Goal: Task Accomplishment & Management: Manage account settings

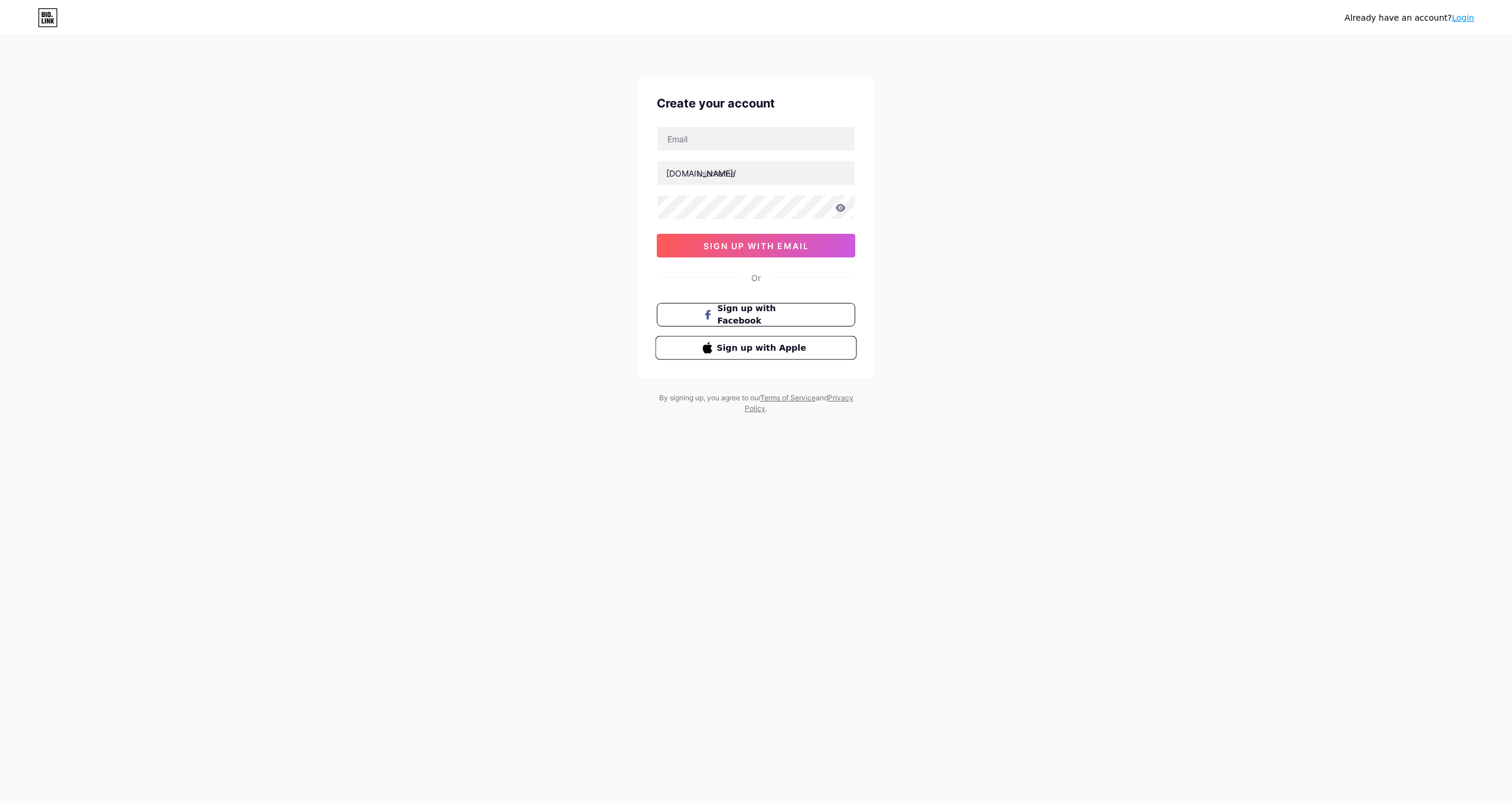
click at [762, 352] on span "Sign up with Apple" at bounding box center [763, 348] width 93 height 13
click at [702, 139] on input "text" at bounding box center [756, 139] width 197 height 24
type input "emailsurbhic@gmail.com"
click at [823, 250] on button "sign up with email" at bounding box center [756, 246] width 199 height 24
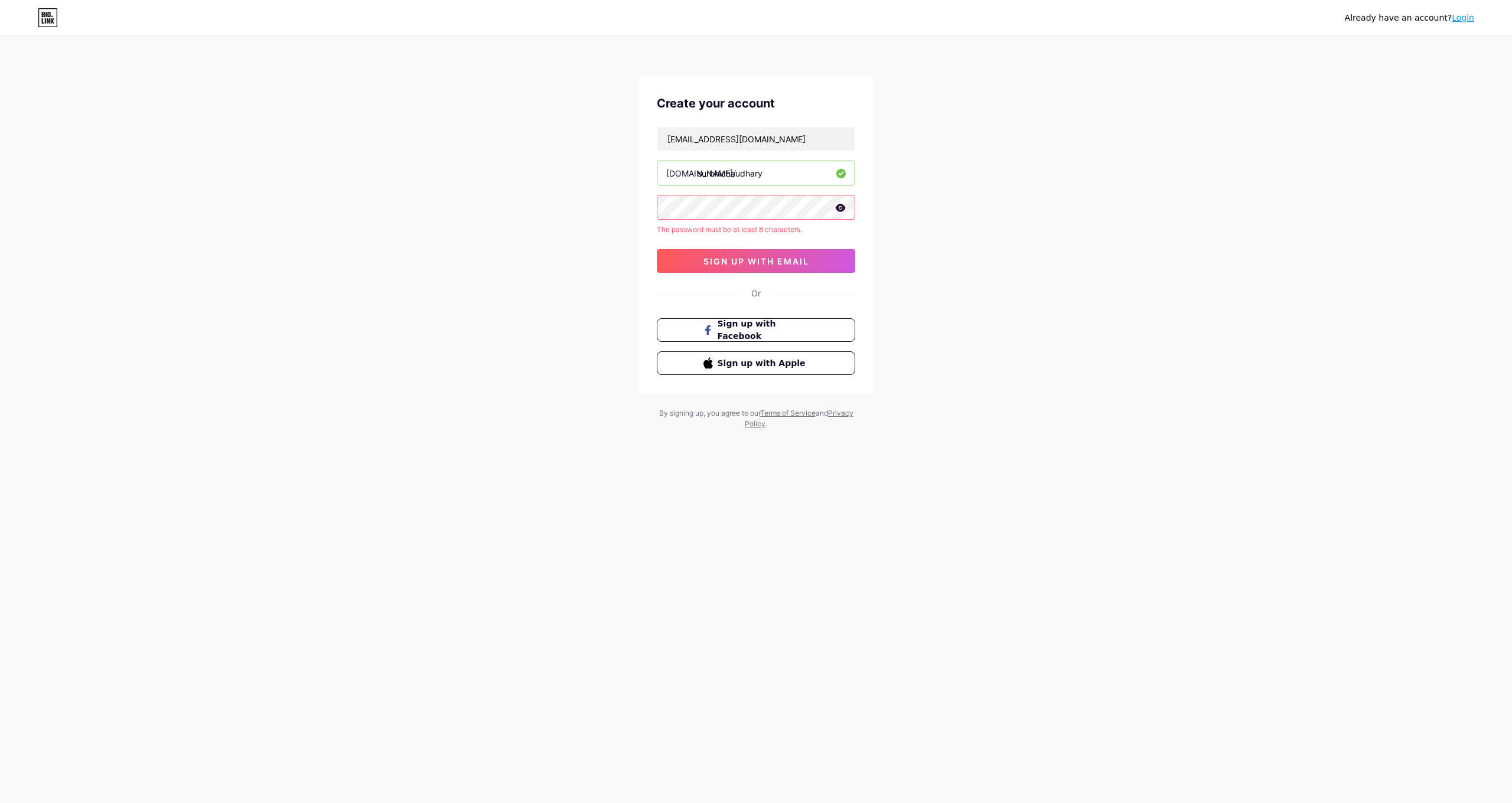
drag, startPoint x: 776, startPoint y: 173, endPoint x: 692, endPoint y: 170, distance: 84.1
click at [692, 170] on div "bio.link/ surbhichaudhary" at bounding box center [756, 173] width 199 height 25
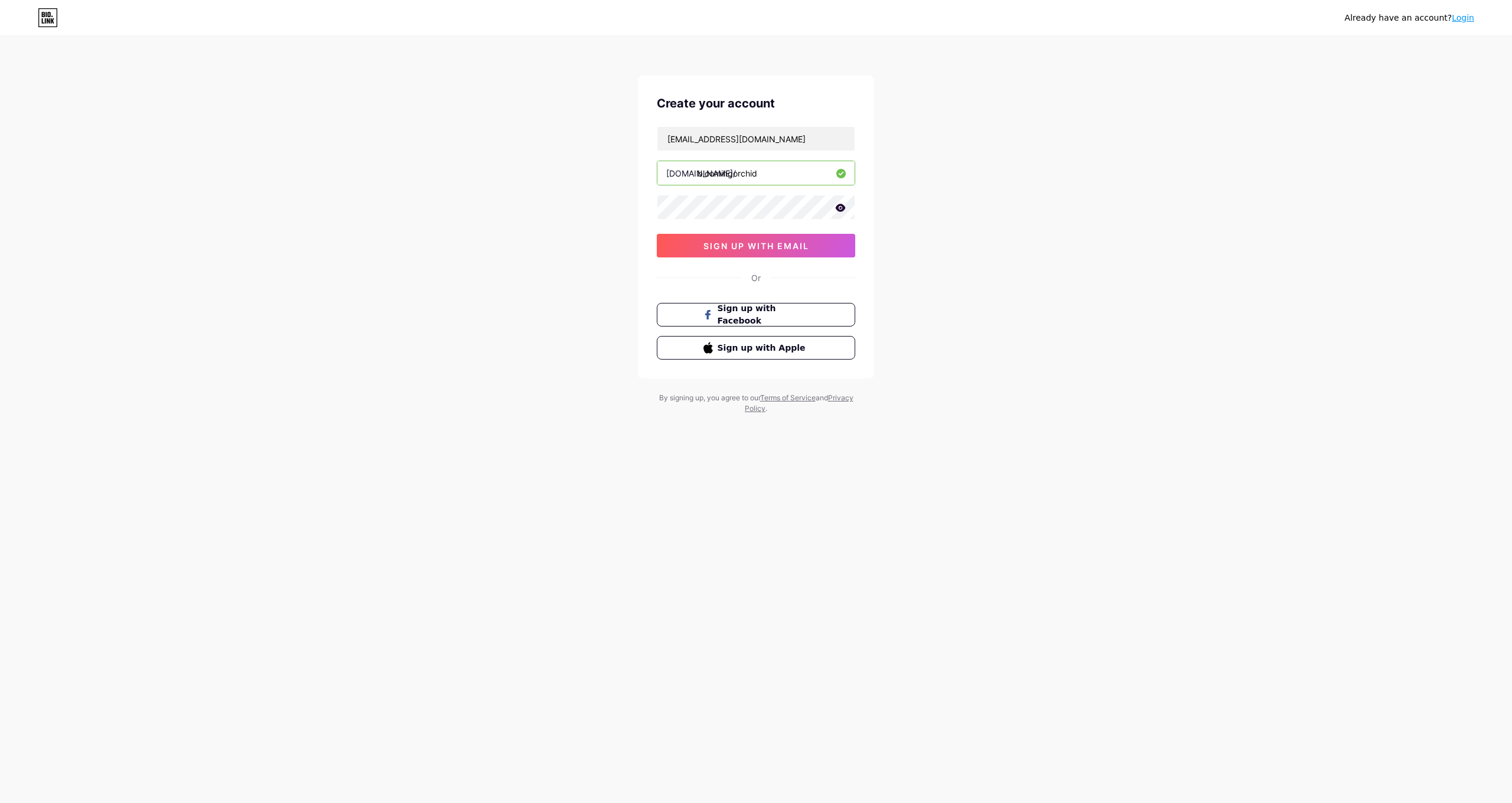
type input "bloomingorchid"
click at [579, 209] on div "Already have an account? Login Create your account emailsurbhic@gmail.com bio.l…" at bounding box center [756, 225] width 1512 height 452
click at [805, 247] on span "sign up with email" at bounding box center [756, 246] width 106 height 10
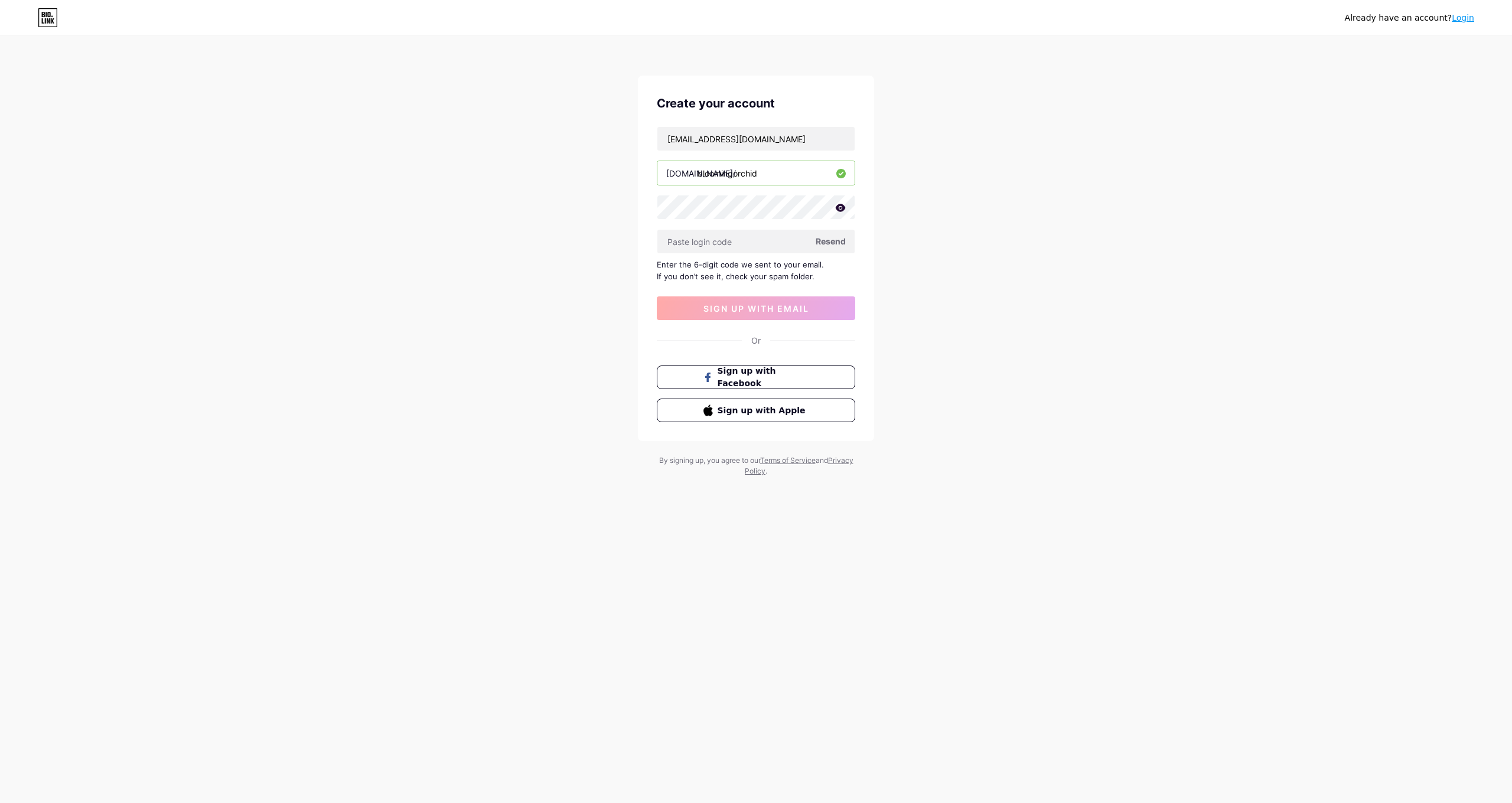
click at [828, 239] on span "Resend" at bounding box center [831, 241] width 30 height 13
click at [791, 386] on button "Sign up with Facebook" at bounding box center [755, 377] width 201 height 24
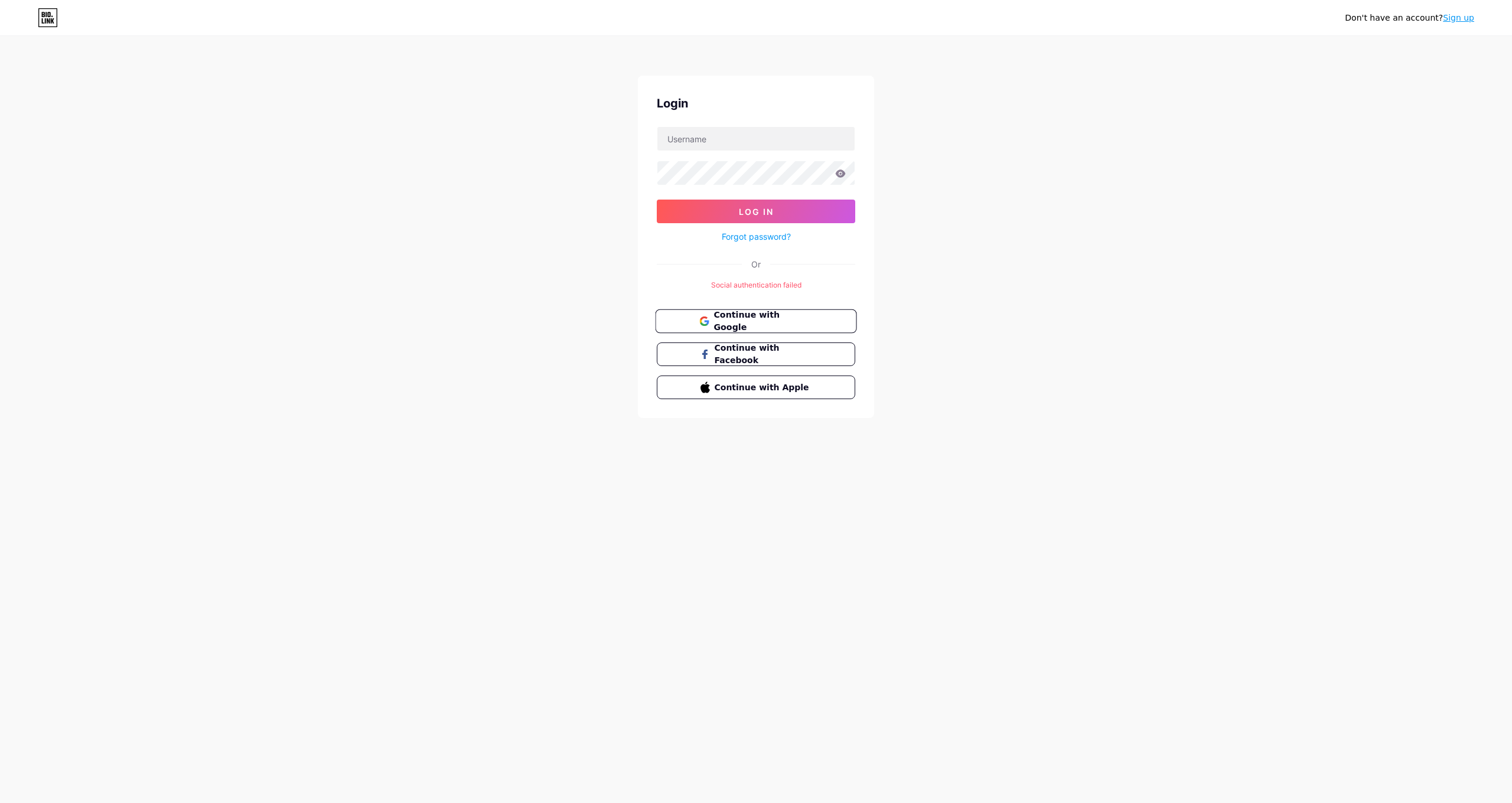
click at [768, 325] on span "Continue with Google" at bounding box center [763, 321] width 98 height 26
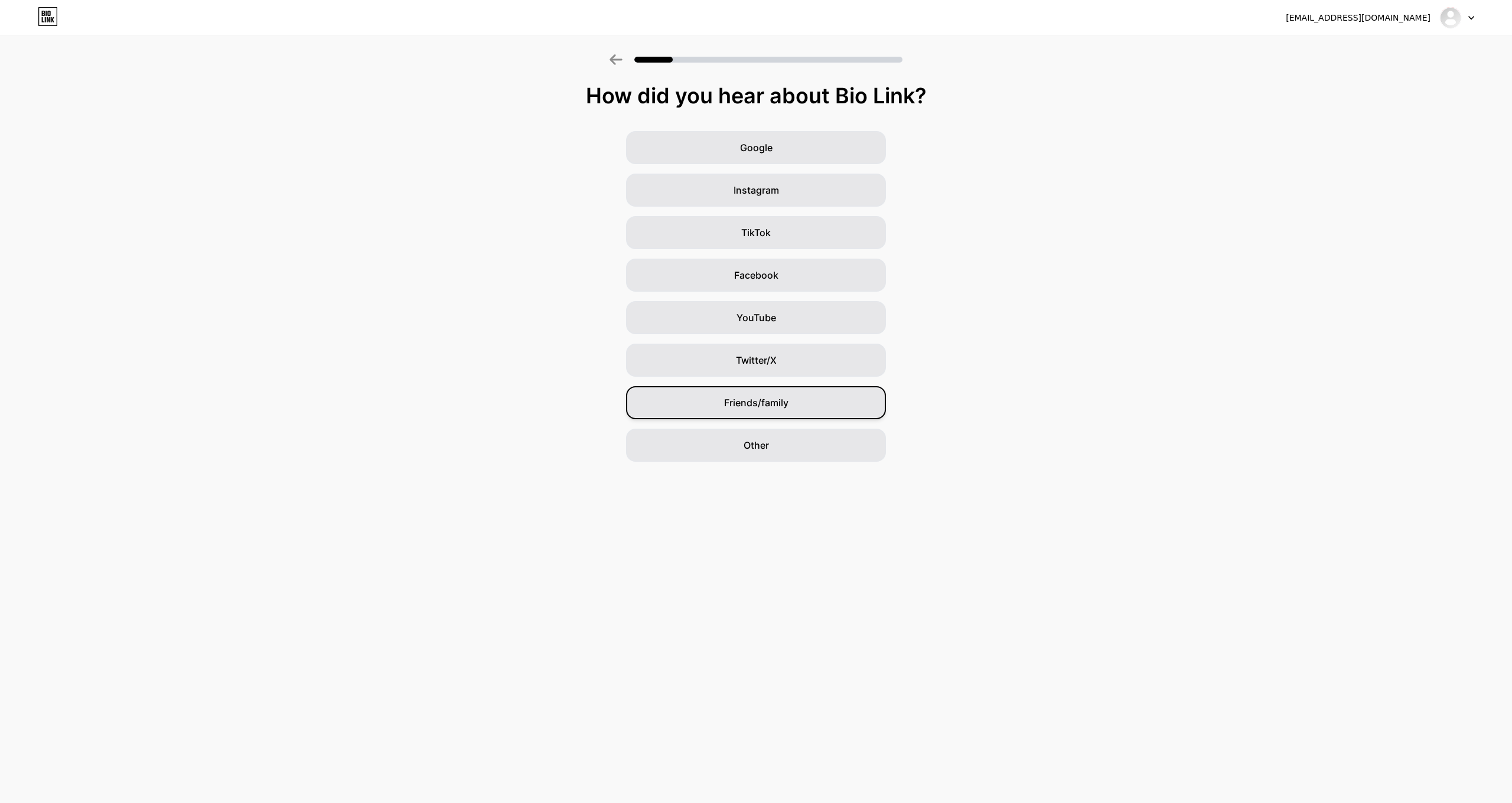
click at [784, 414] on div "Friends/family" at bounding box center [756, 402] width 260 height 33
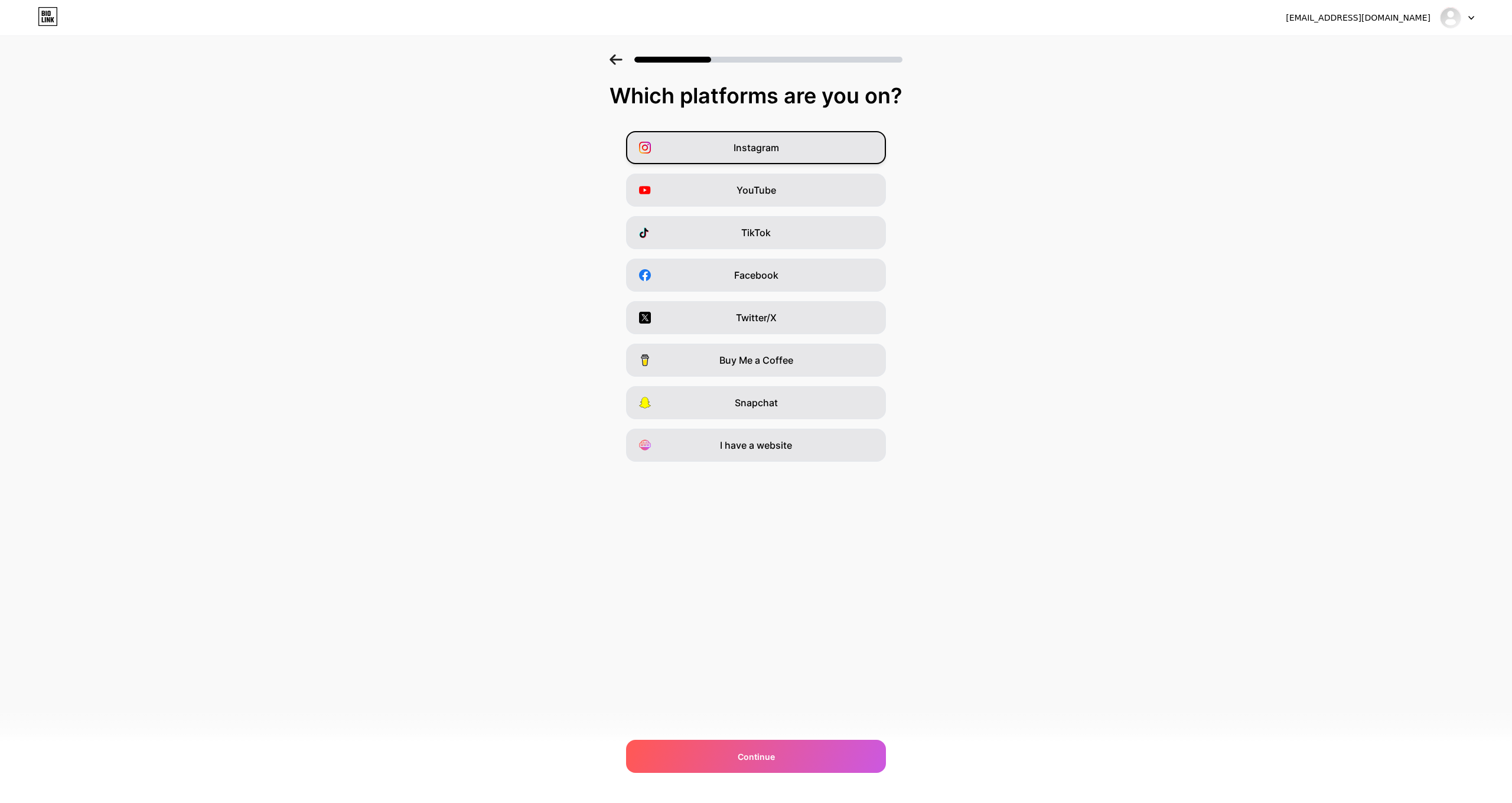
click at [867, 143] on div "Instagram" at bounding box center [756, 147] width 260 height 33
click at [832, 447] on div "I have a website" at bounding box center [756, 445] width 260 height 33
click at [832, 764] on div "Continue" at bounding box center [756, 756] width 260 height 33
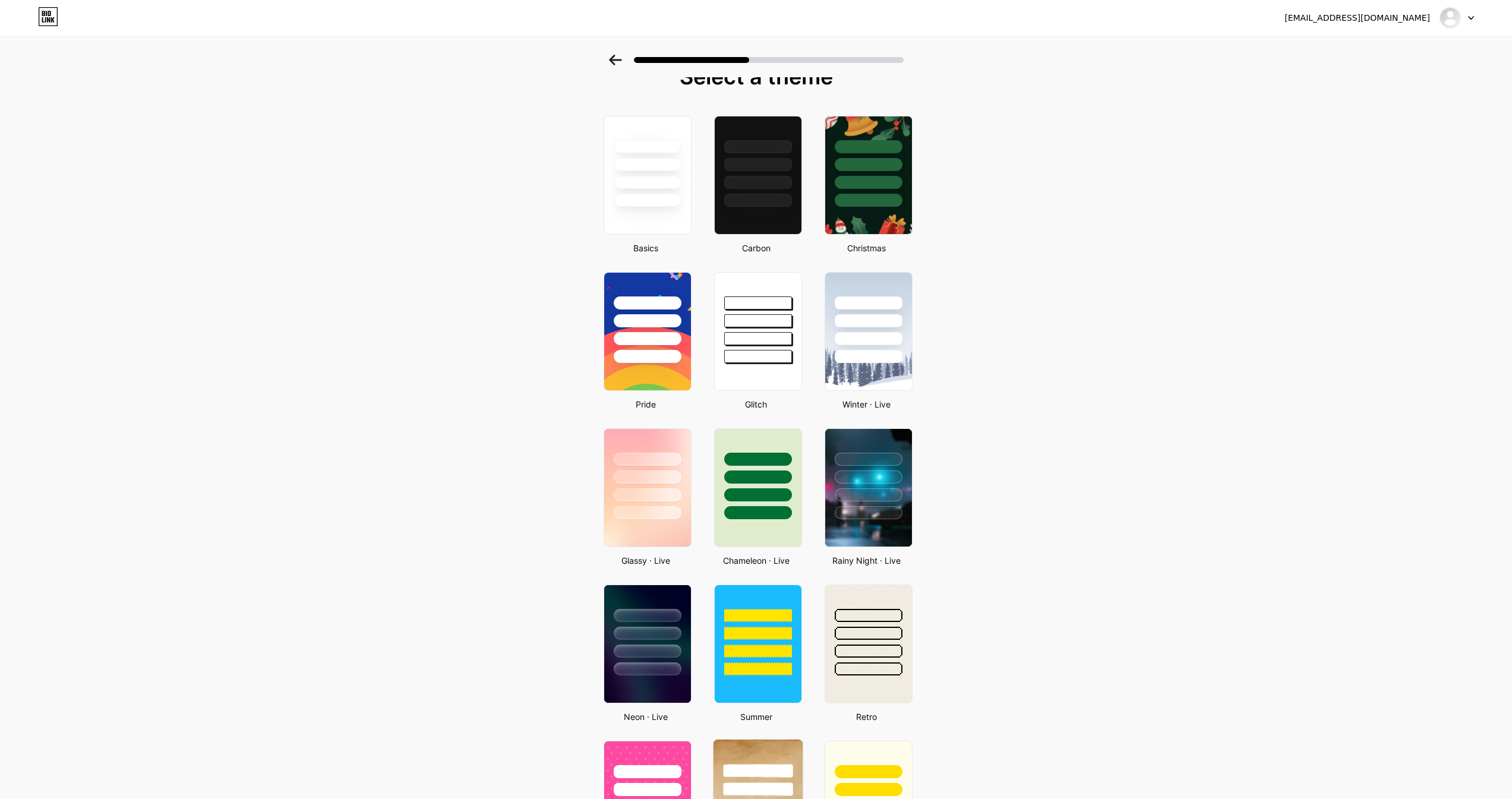
scroll to position [83, 0]
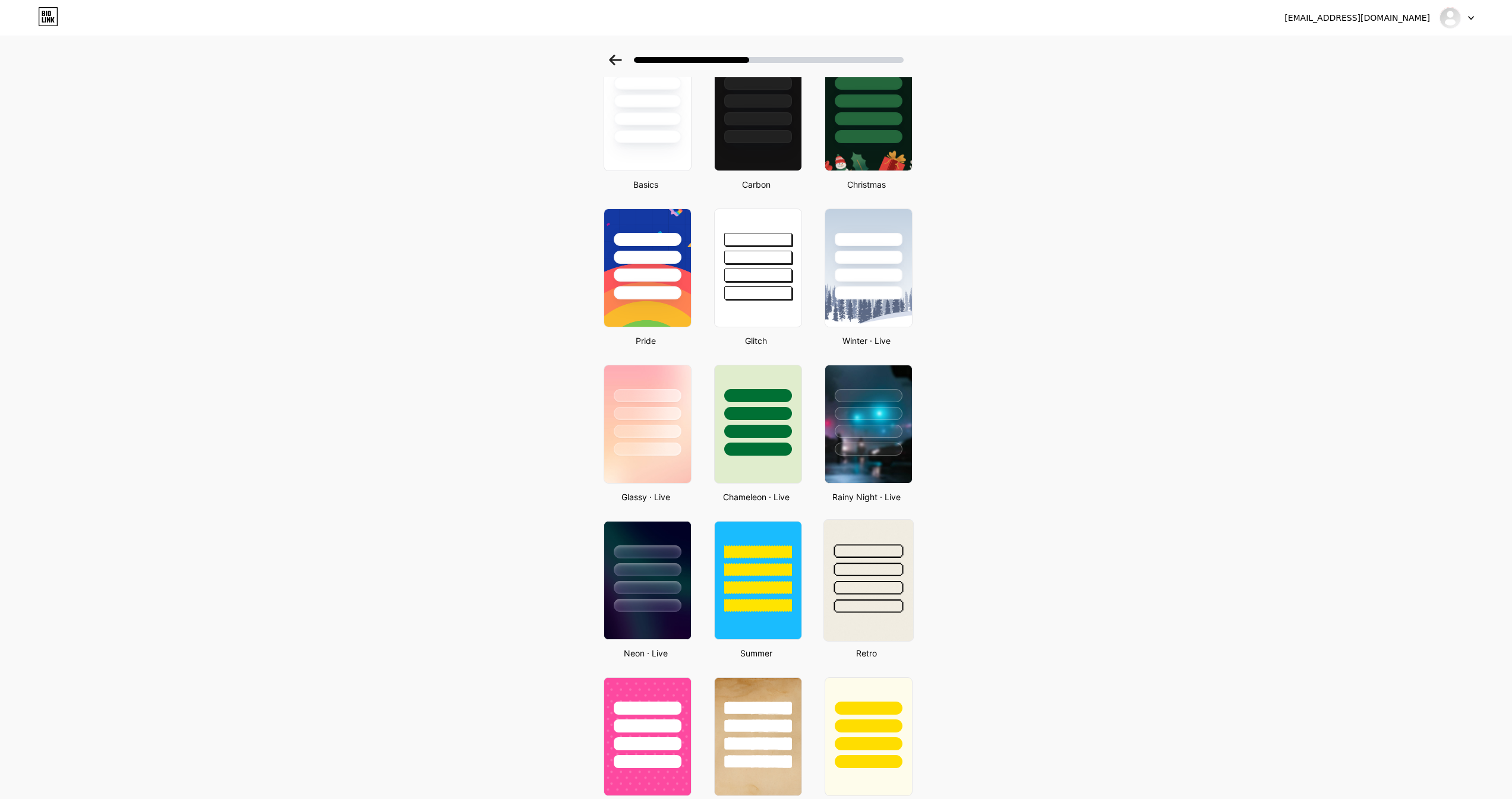
click at [903, 602] on div at bounding box center [869, 606] width 69 height 14
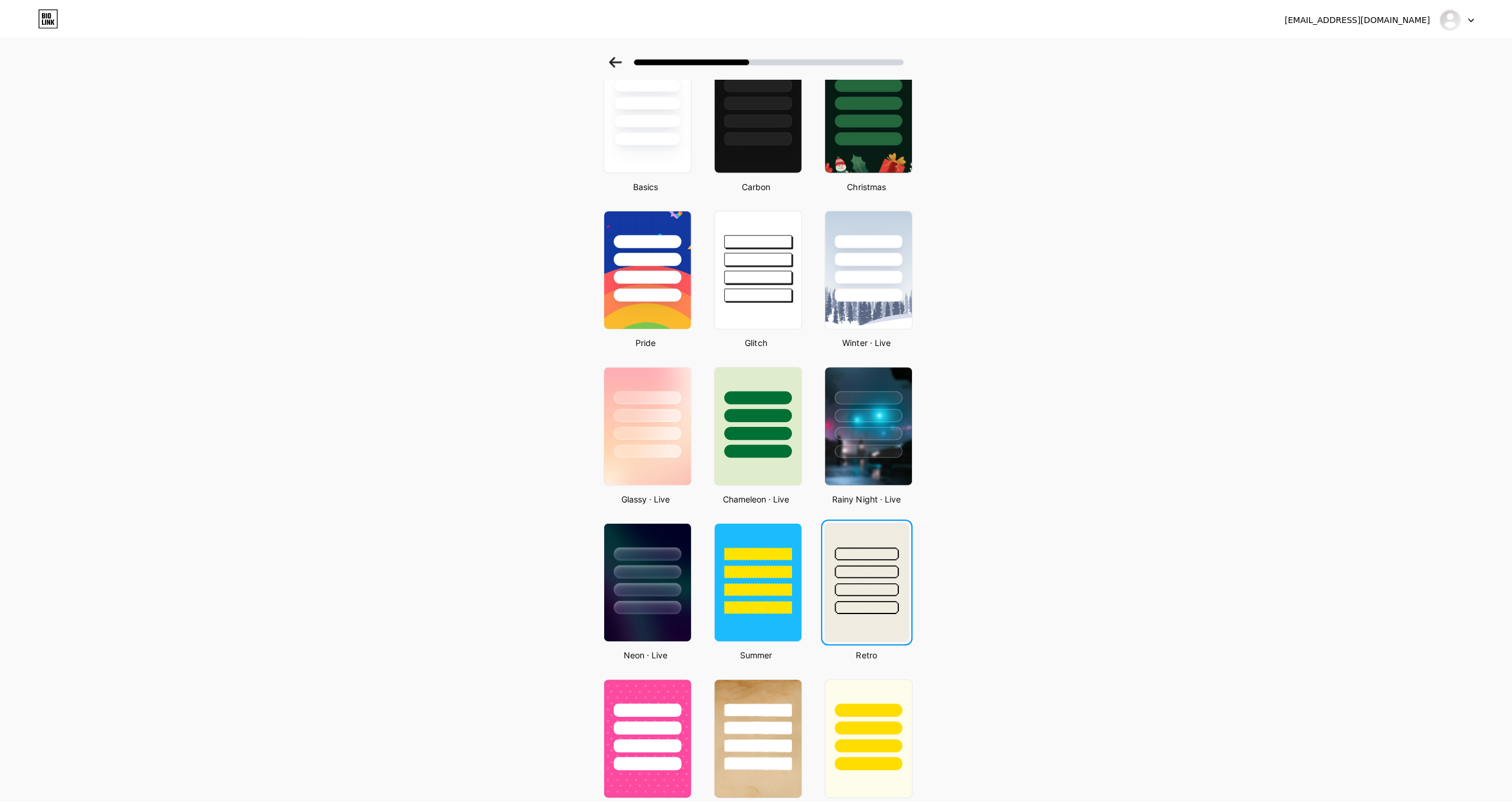
scroll to position [0, 0]
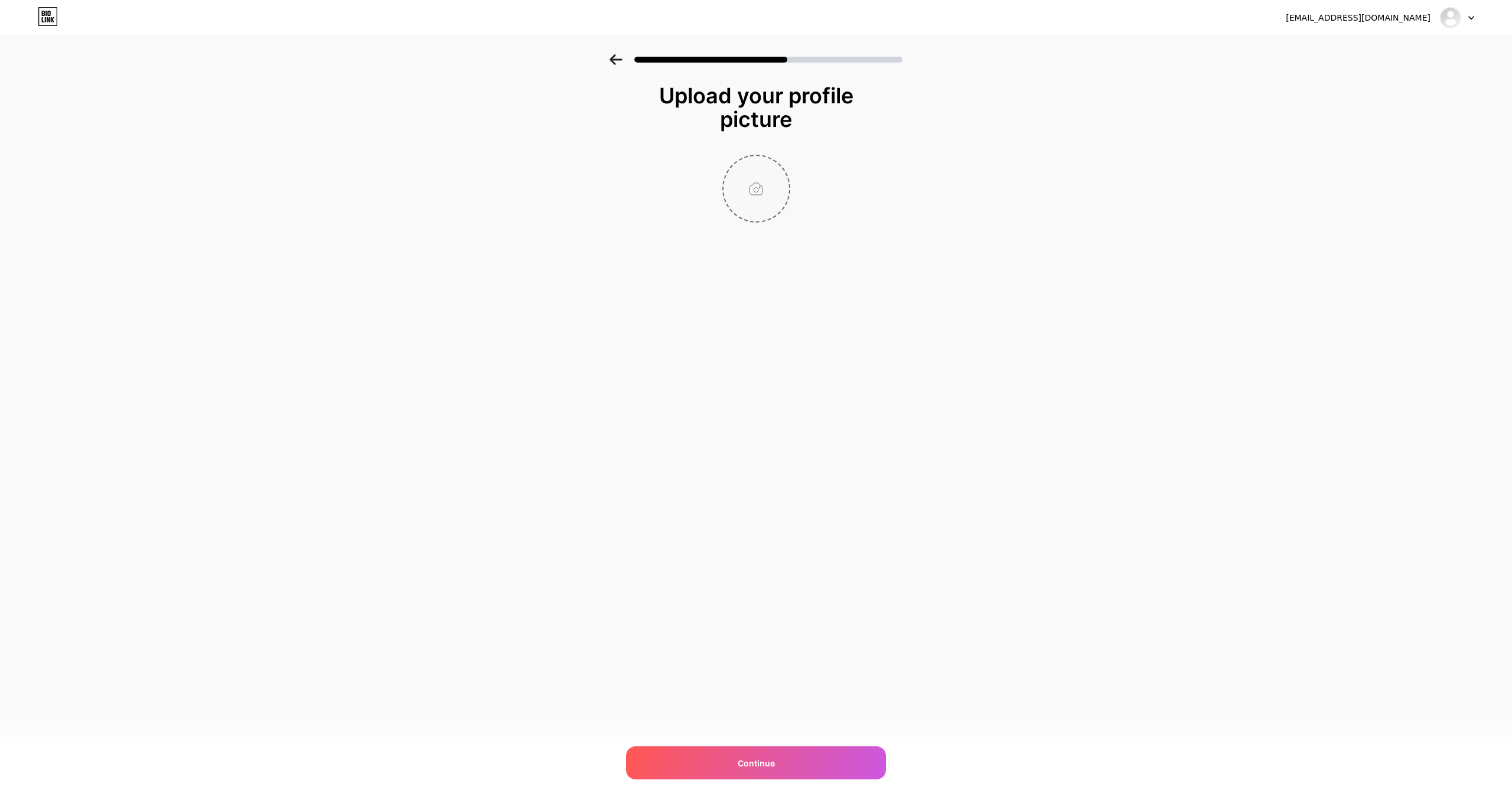
click at [781, 190] on input "file" at bounding box center [756, 189] width 66 height 66
type input "C:\fakepath\Logo tagline.jpg"
click at [774, 766] on div "Continue" at bounding box center [756, 762] width 260 height 33
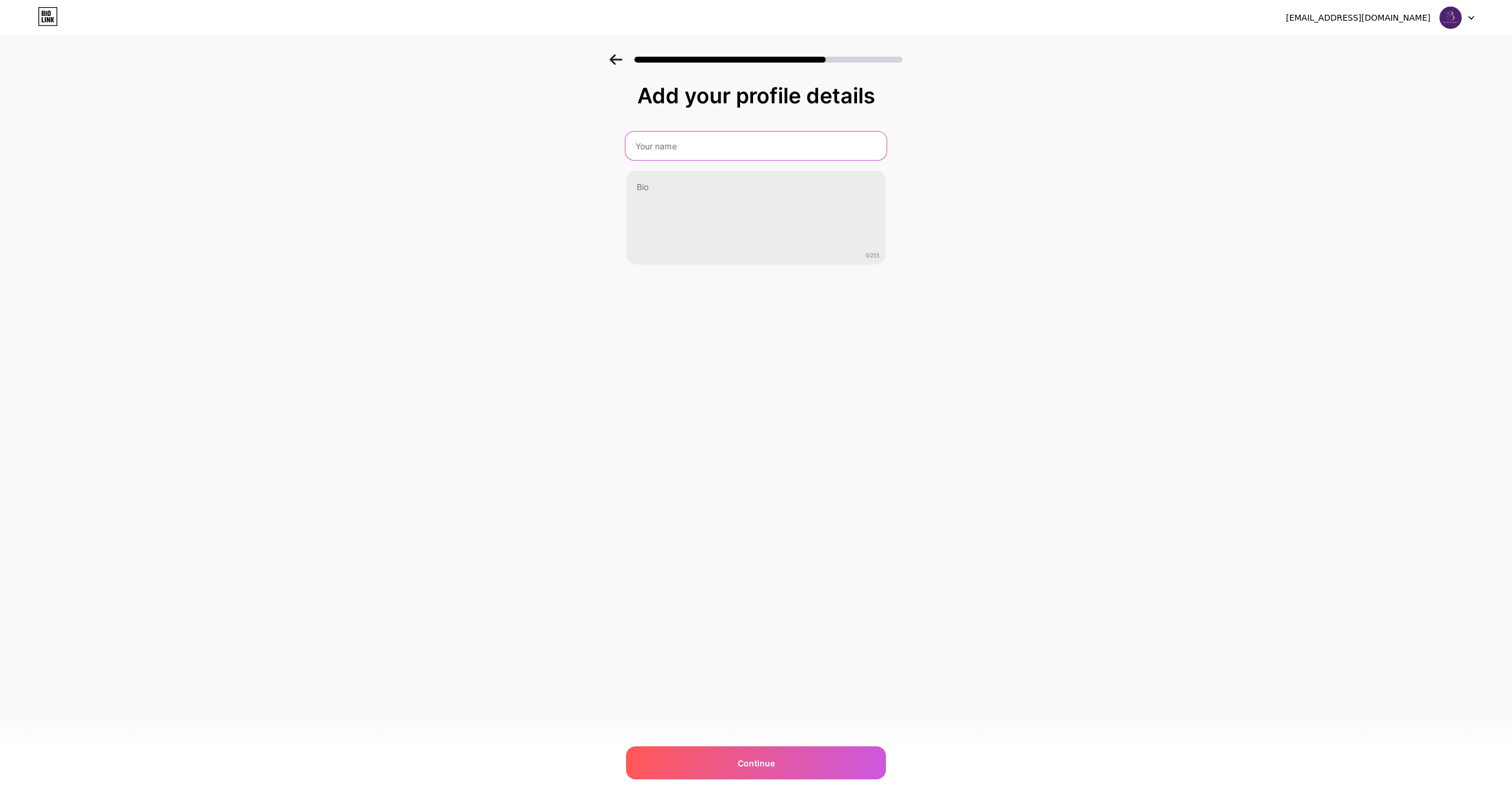
click at [746, 137] on input "text" at bounding box center [756, 145] width 261 height 28
type input "Blooming Orchid"
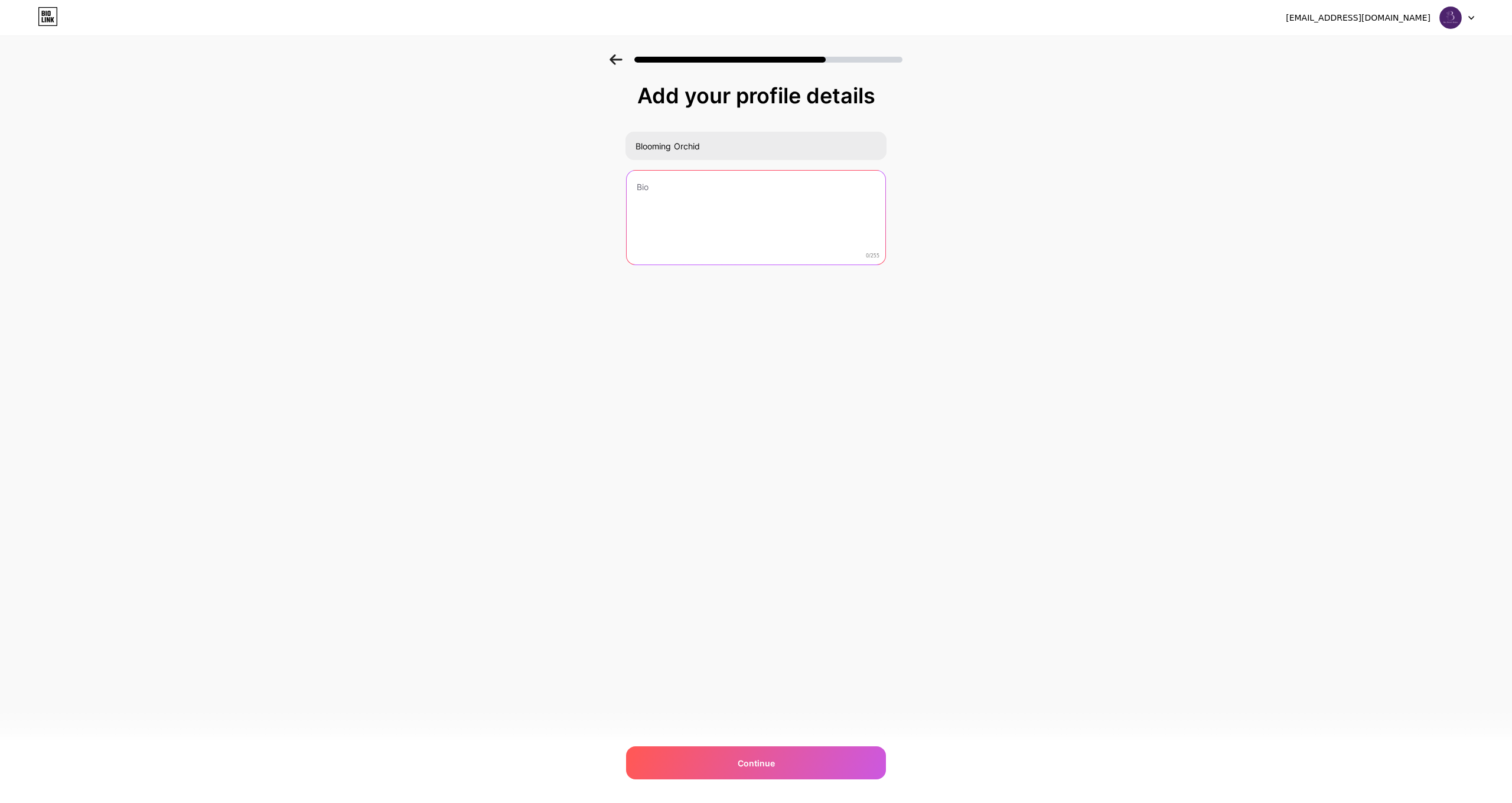
click at [733, 209] on textarea at bounding box center [756, 218] width 259 height 95
paste textarea "Luxury handcrafted wearable art for the woman who carries her own story. Hand-e…"
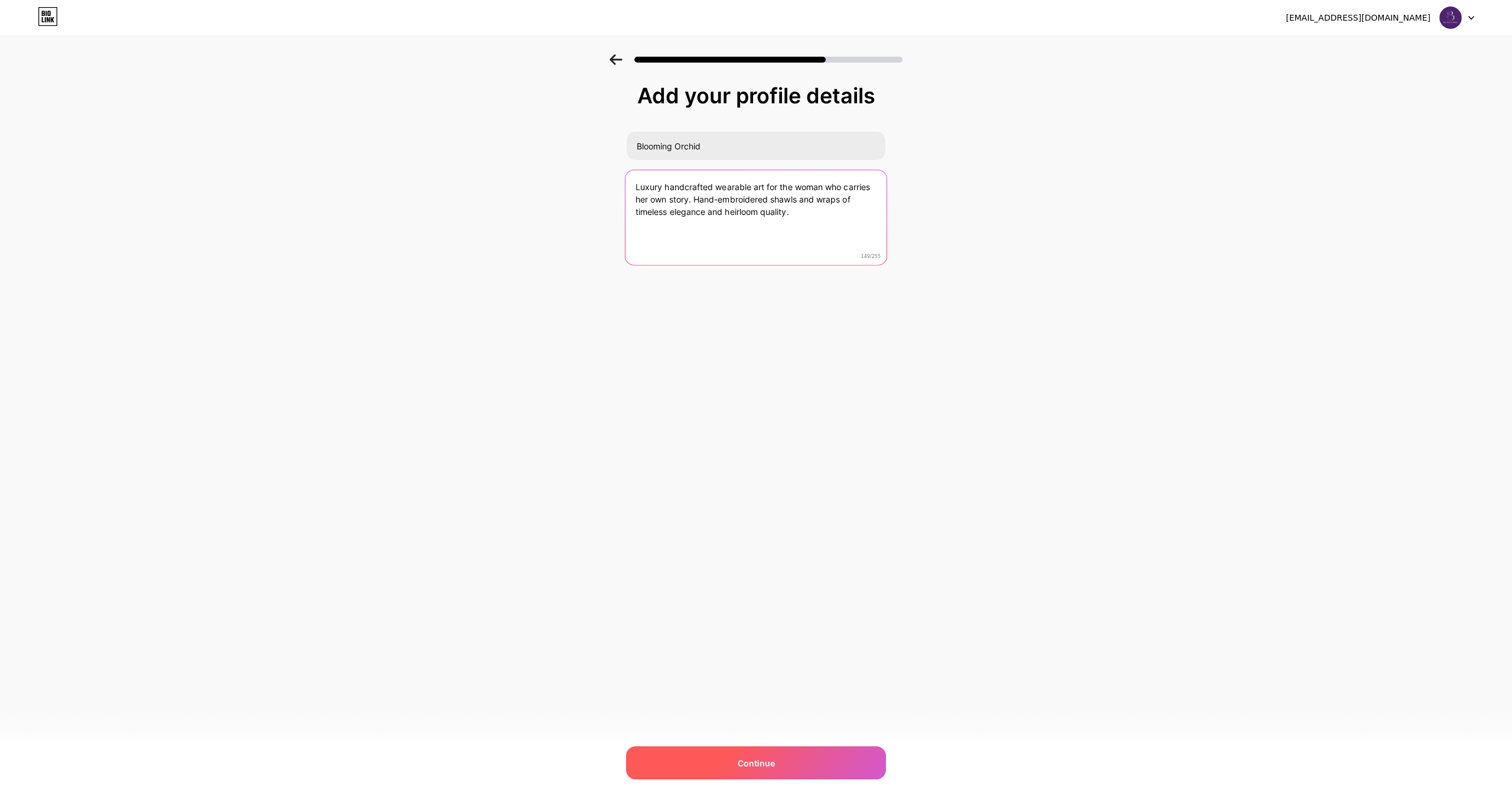
type textarea "Luxury handcrafted wearable art for the woman who carries her own story. Hand-e…"
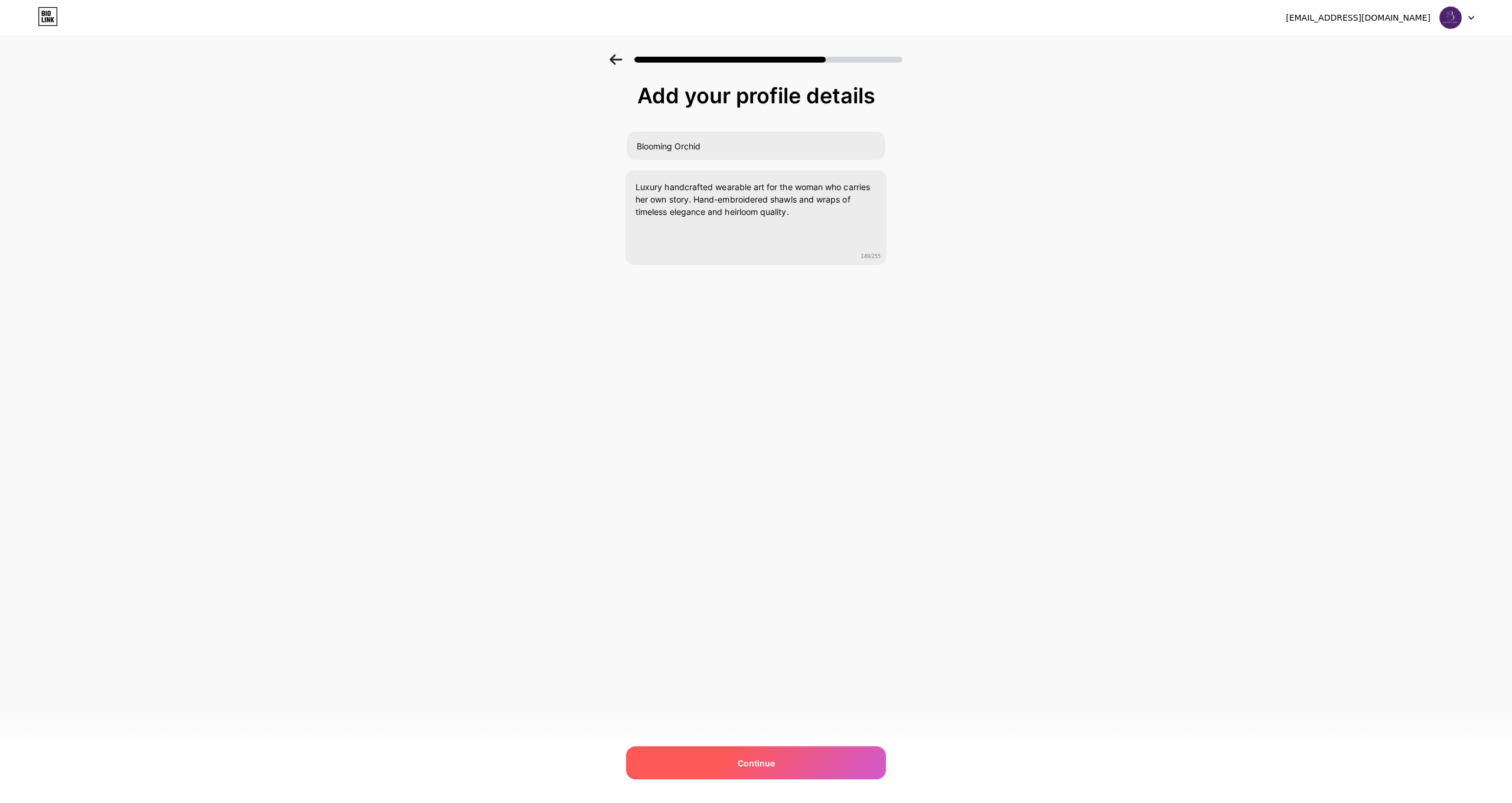
click at [776, 756] on div "Continue" at bounding box center [756, 762] width 260 height 33
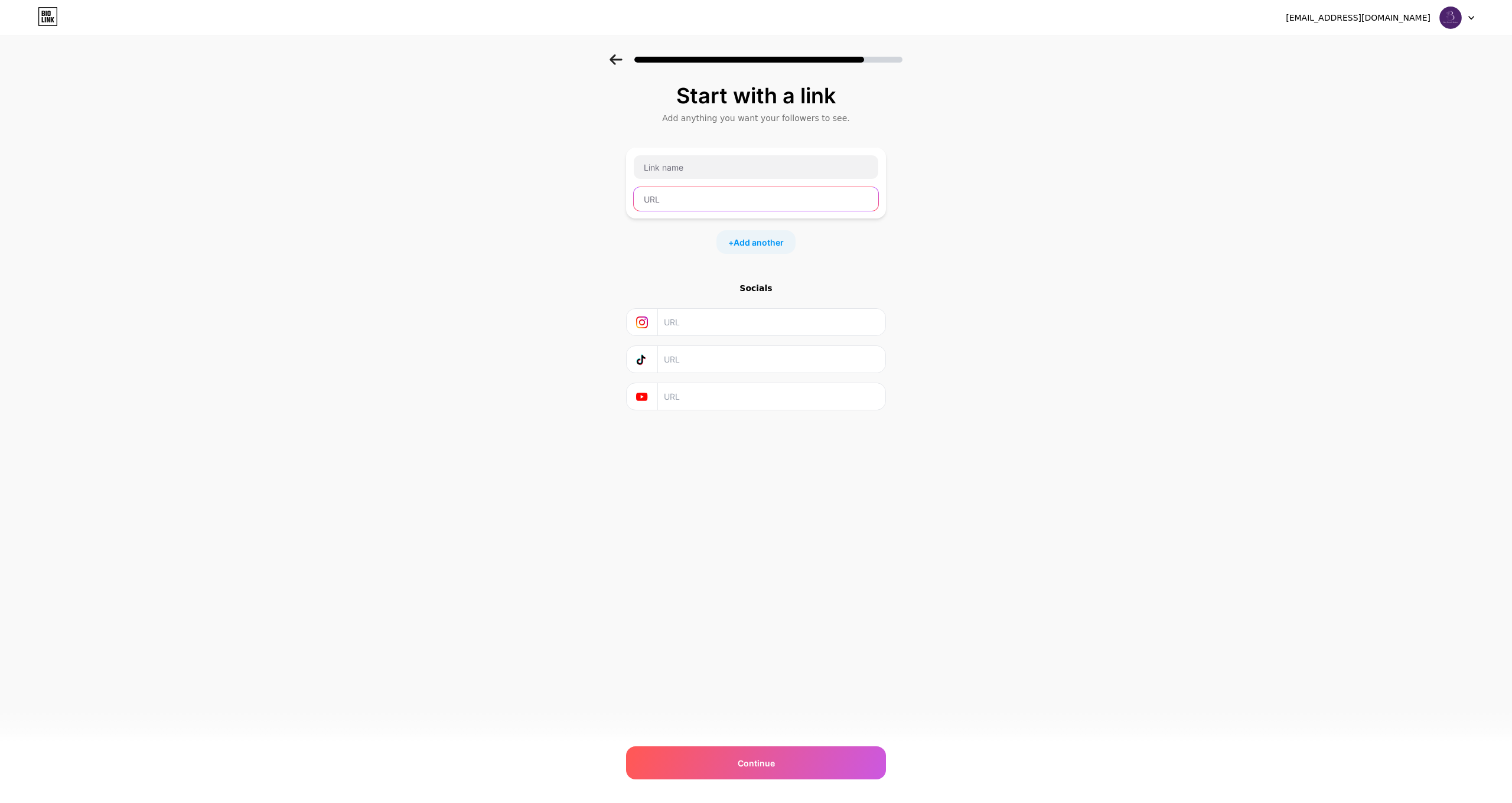
click at [774, 193] on input "text" at bounding box center [756, 199] width 244 height 24
click at [779, 168] on input "text" at bounding box center [756, 167] width 244 height 24
type input "Blooming Orchid website"
click at [774, 198] on input "text" at bounding box center [756, 199] width 244 height 24
paste input "[URL][DOMAIN_NAME]"
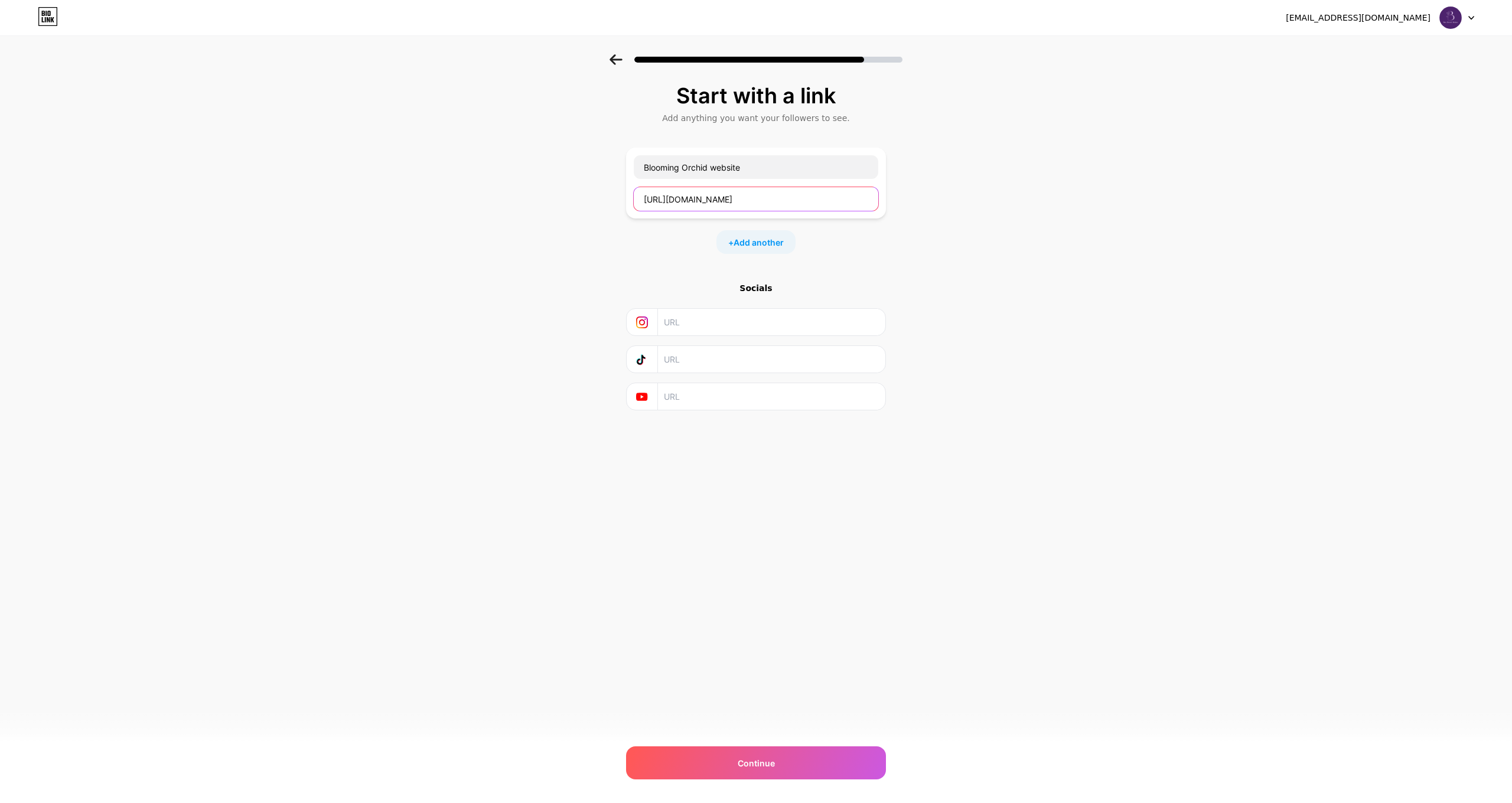
type input "[URL][DOMAIN_NAME]"
click at [1028, 242] on div "Start with a link Add anything you want your followers to see. Blooming Orchid …" at bounding box center [756, 262] width 1512 height 415
click at [745, 323] on input "text" at bounding box center [771, 322] width 214 height 26
paste input "https://www.instagram.com"
click at [1065, 352] on div "Start with a link Add anything you want your followers to see. Blooming Orchid …" at bounding box center [756, 262] width 1512 height 415
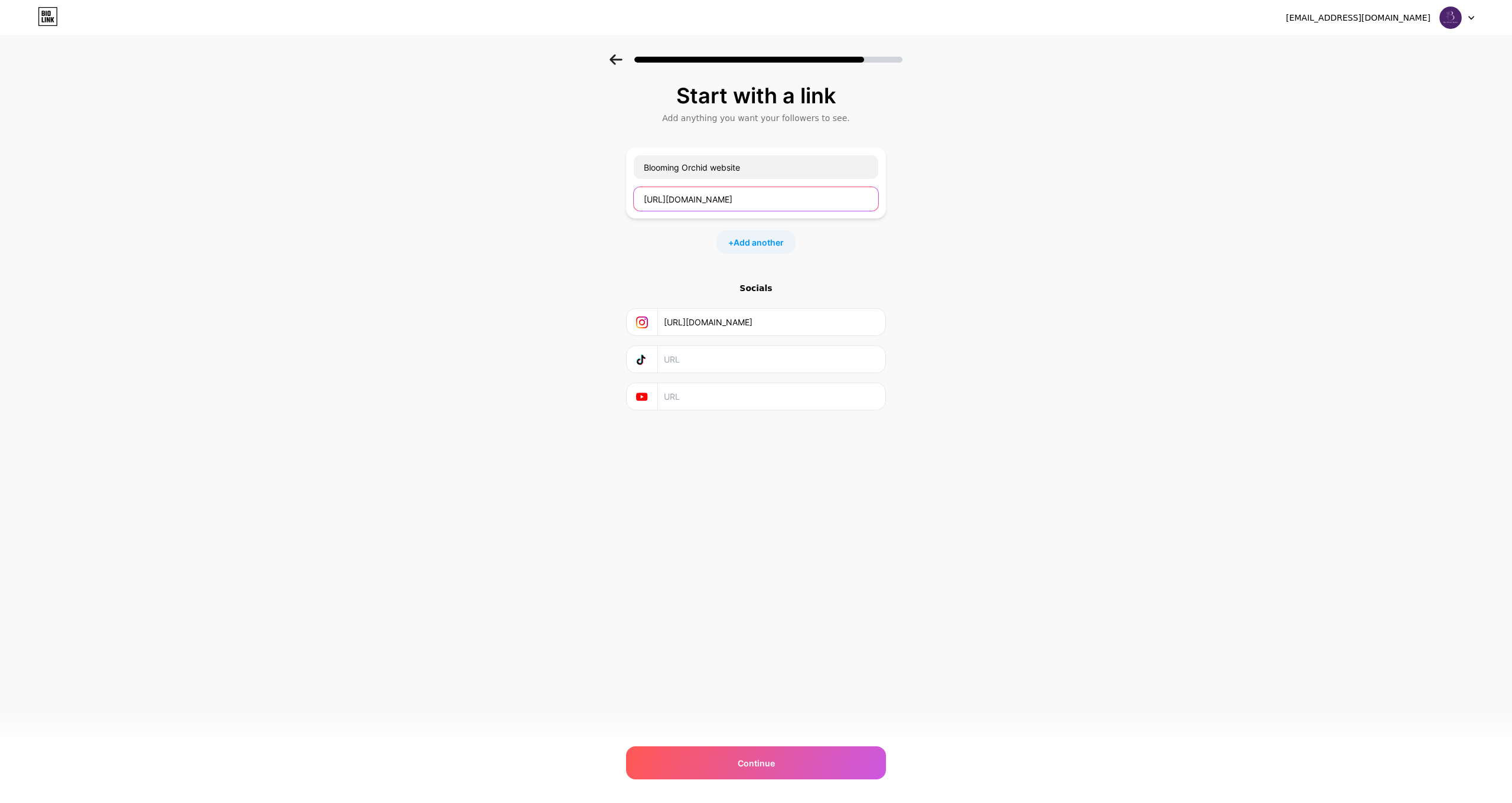
drag, startPoint x: 833, startPoint y: 190, endPoint x: 798, endPoint y: 187, distance: 35.1
click at [798, 187] on div "[URL][DOMAIN_NAME]" at bounding box center [756, 199] width 246 height 25
click at [925, 267] on div "Start with a link Add anything you want your followers to see. Blooming Orchid …" at bounding box center [756, 262] width 1512 height 415
drag, startPoint x: 805, startPoint y: 320, endPoint x: 509, endPoint y: 309, distance: 296.2
click at [509, 309] on div "Start with a link Add anything you want your followers to see. Blooming Orchid …" at bounding box center [756, 262] width 1512 height 415
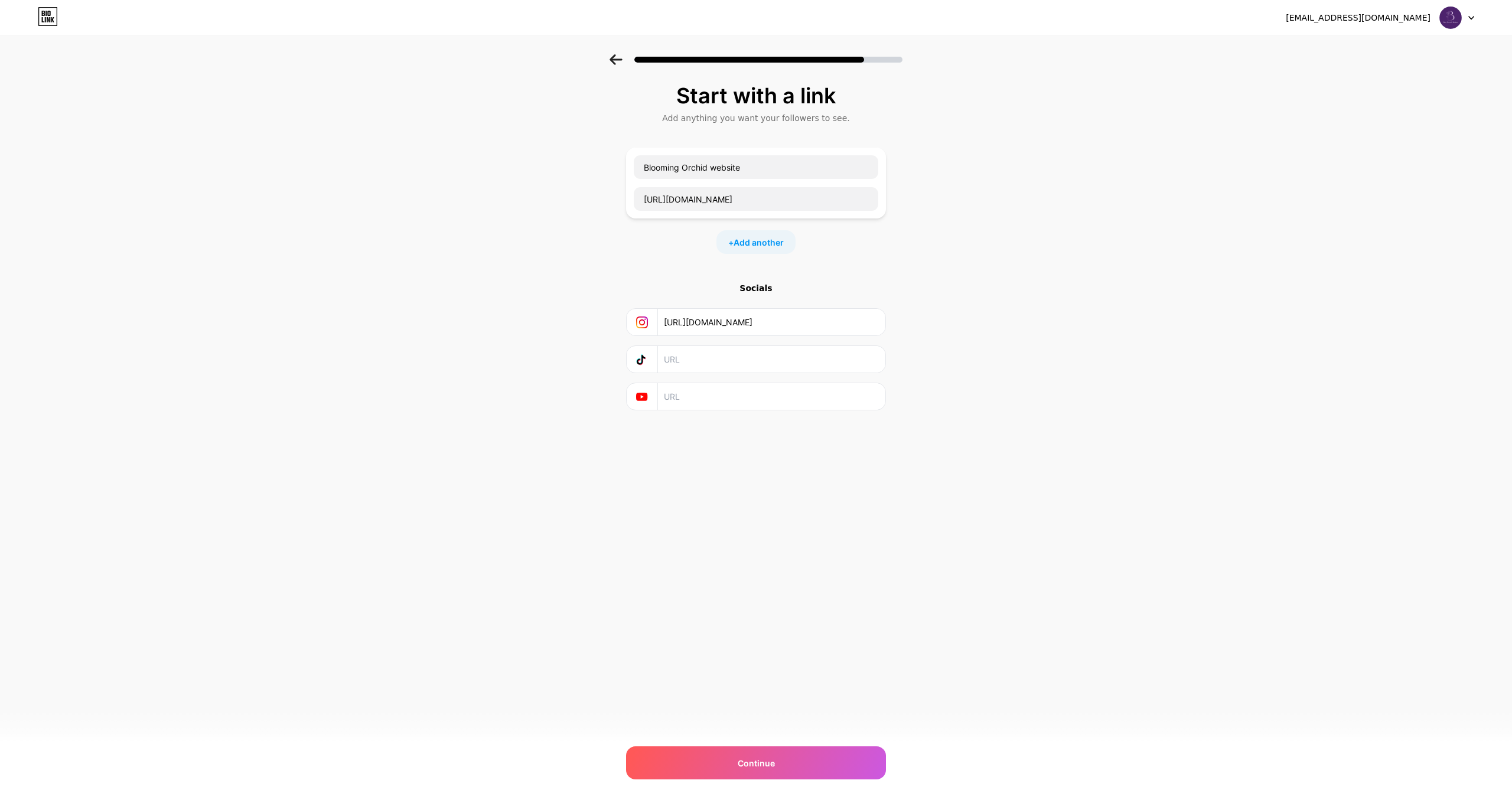
paste input "/bloomingorchidusa/"
type input "https://www.instagram.com/bloomingorchidusa/"
click at [1254, 386] on div "Start with a link Add anything you want your followers to see. Blooming Orchid …" at bounding box center [756, 262] width 1512 height 415
click at [799, 757] on div "Continue" at bounding box center [756, 762] width 260 height 33
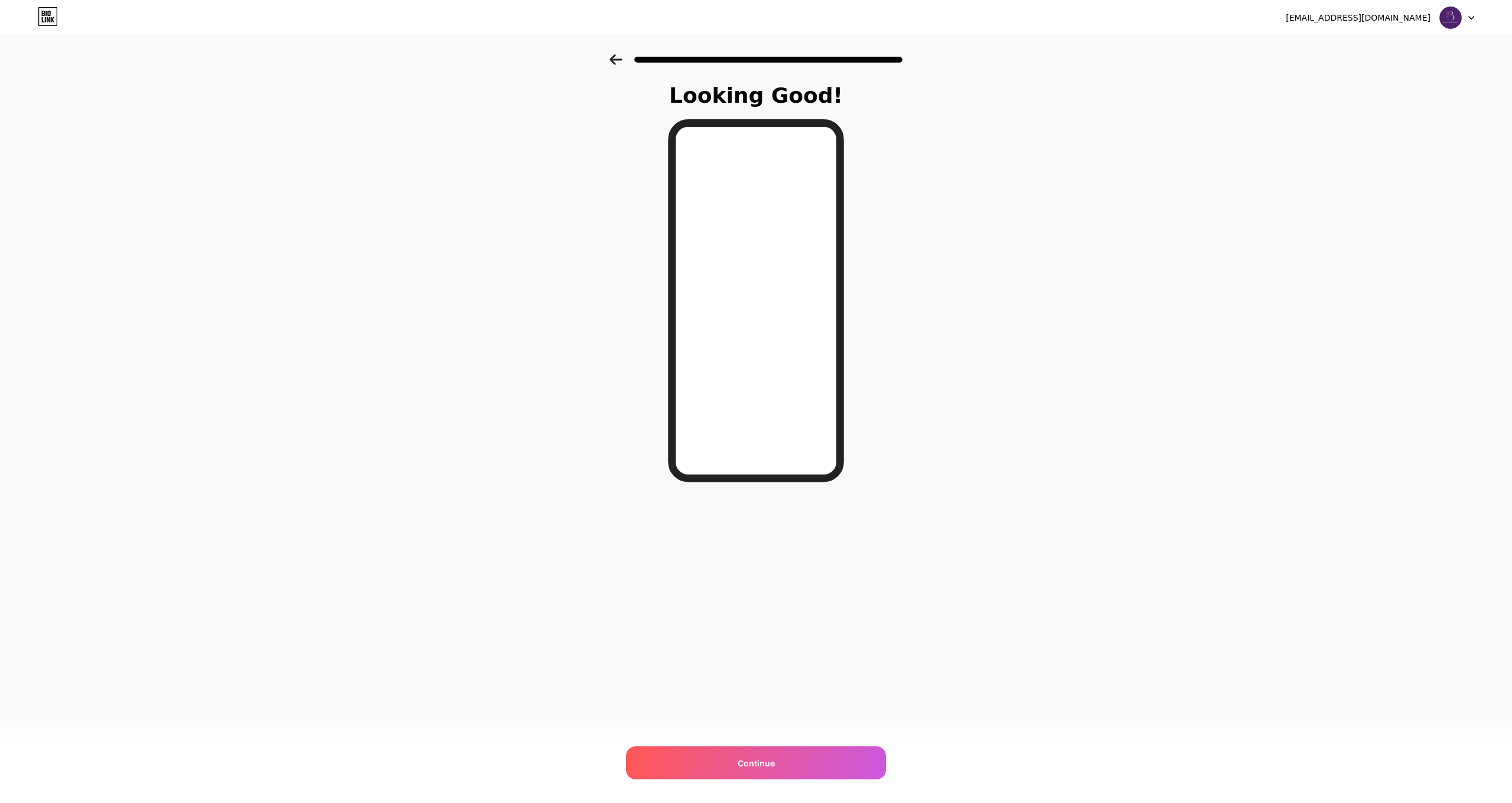
click at [612, 63] on icon at bounding box center [616, 60] width 13 height 11
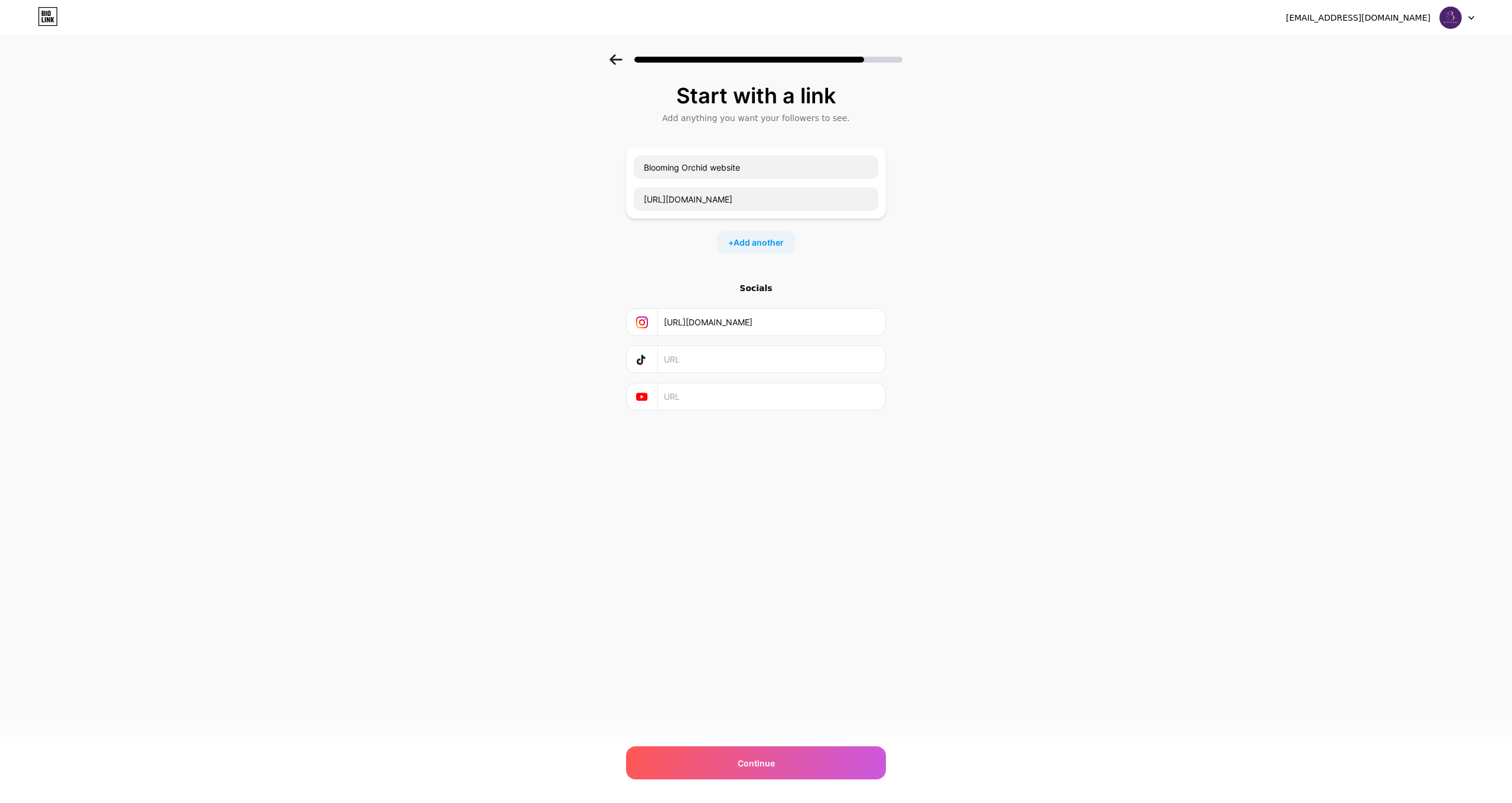
click at [612, 62] on icon at bounding box center [616, 60] width 13 height 11
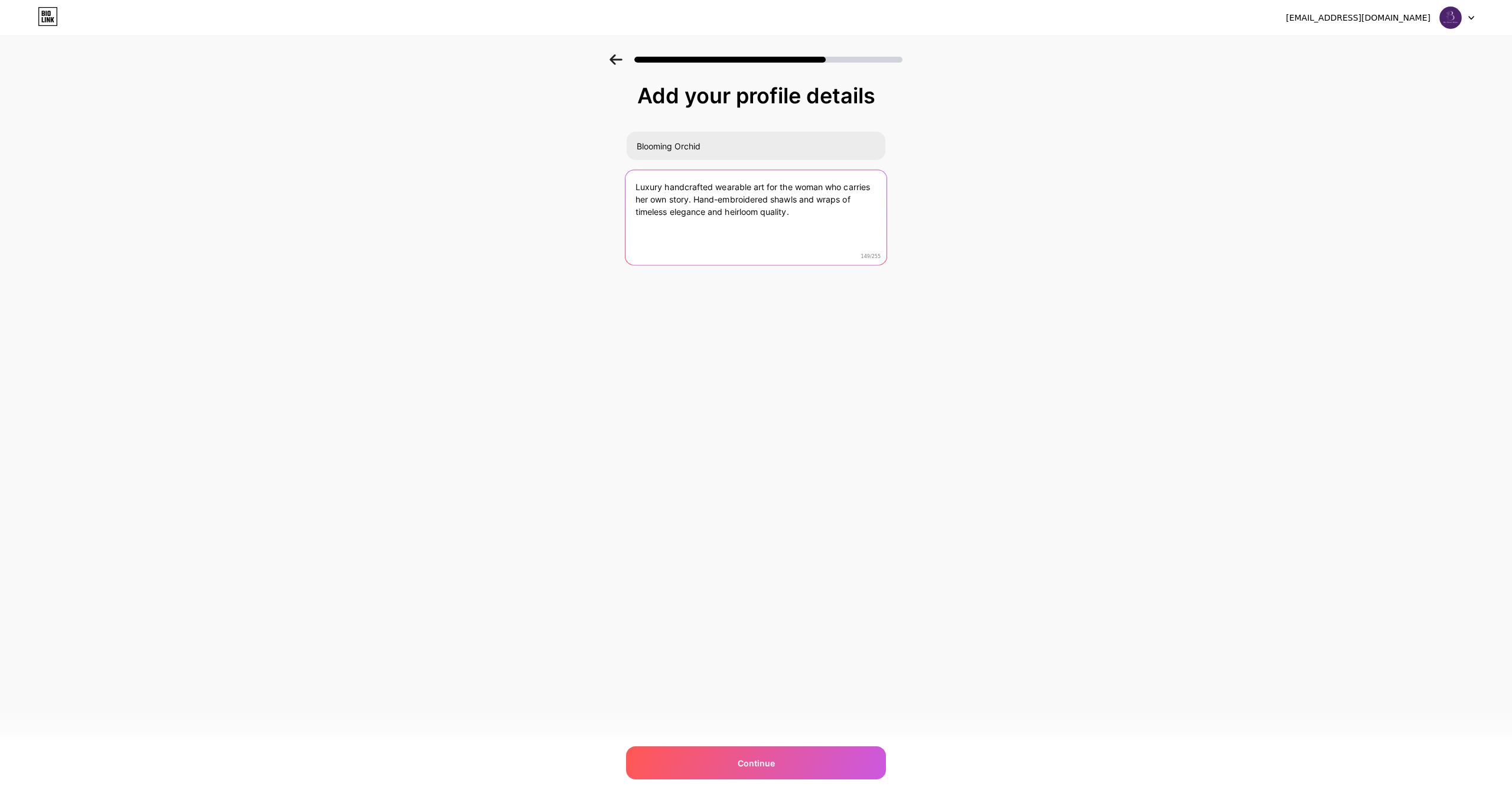
drag, startPoint x: 819, startPoint y: 217, endPoint x: 541, endPoint y: 164, distance: 283.0
click at [541, 164] on div "Add your profile details Blooming Orchid Luxury handcrafted wearable art for th…" at bounding box center [756, 189] width 1512 height 270
paste textarea "Hand-embroidered heirloom shawls and couture wraps — crafted for the woman who …"
type textarea "Hand-embroidered heirloom shawls and couture wraps — crafted for the woman who …"
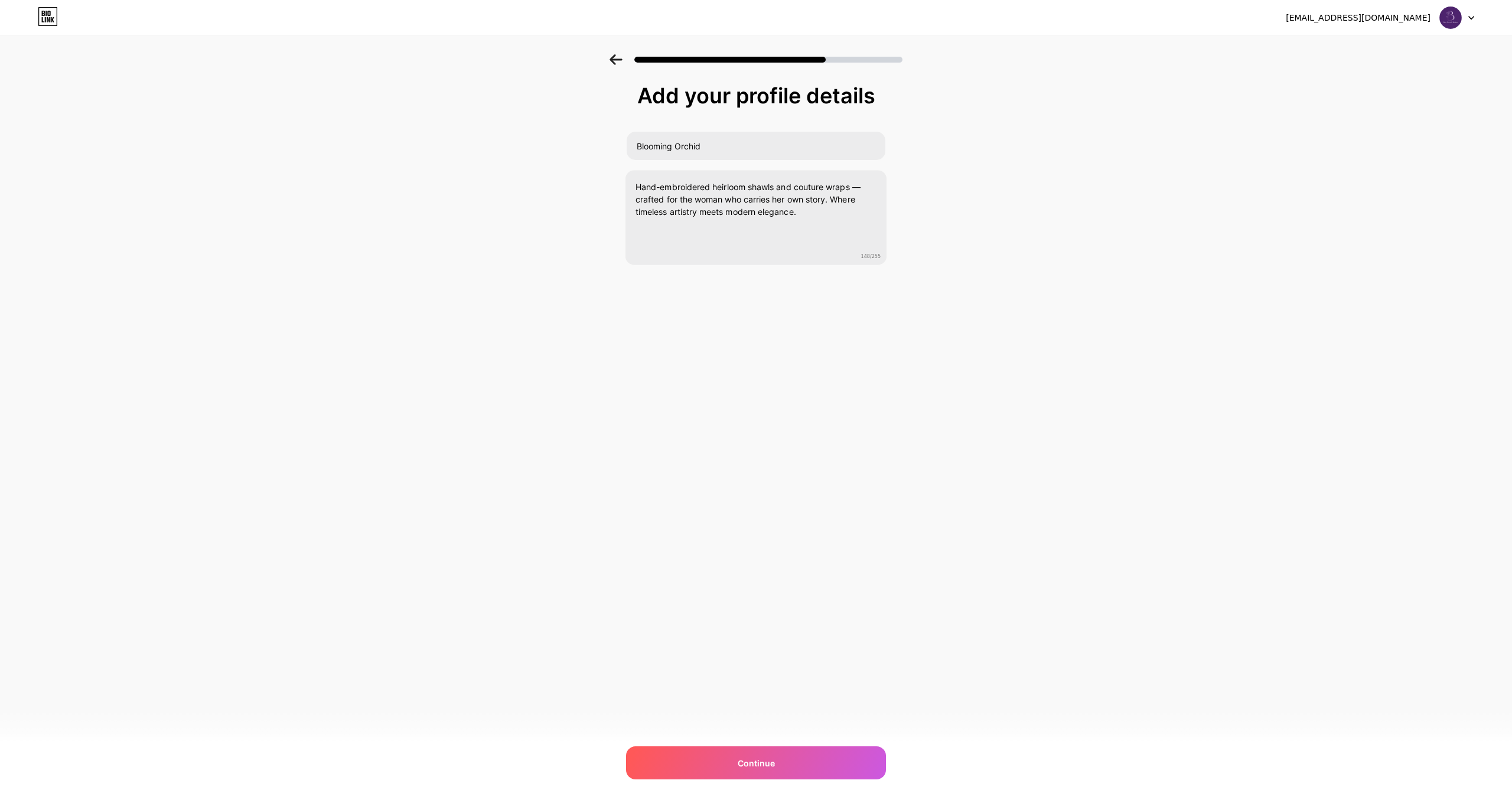
click at [882, 778] on div "emailsurbhic@gmail.com Logout Link Copied Add your profile details Blooming Orc…" at bounding box center [756, 402] width 1512 height 803
click at [877, 773] on div "Continue" at bounding box center [756, 762] width 260 height 33
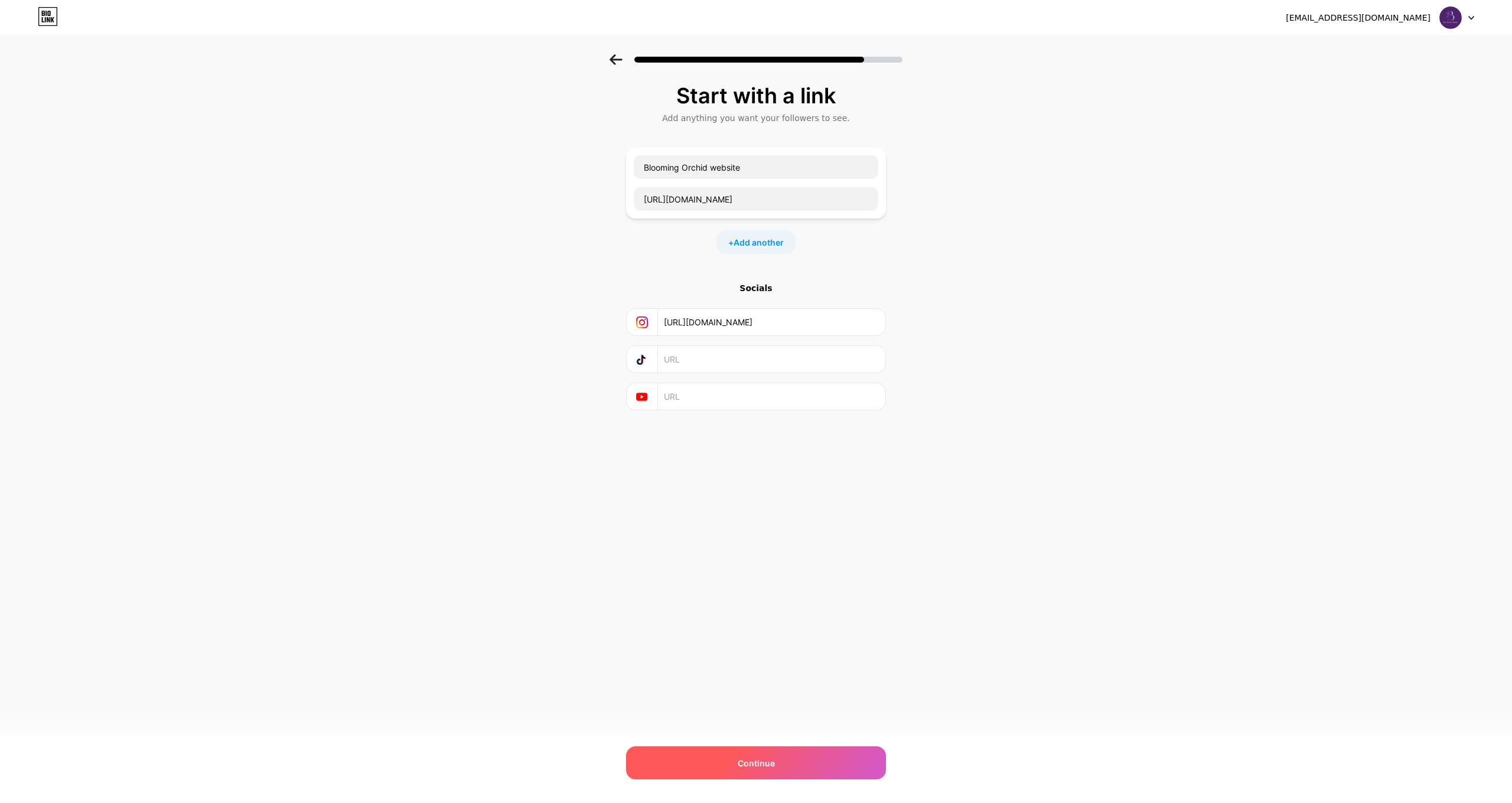
click at [872, 769] on div "Continue" at bounding box center [756, 762] width 260 height 33
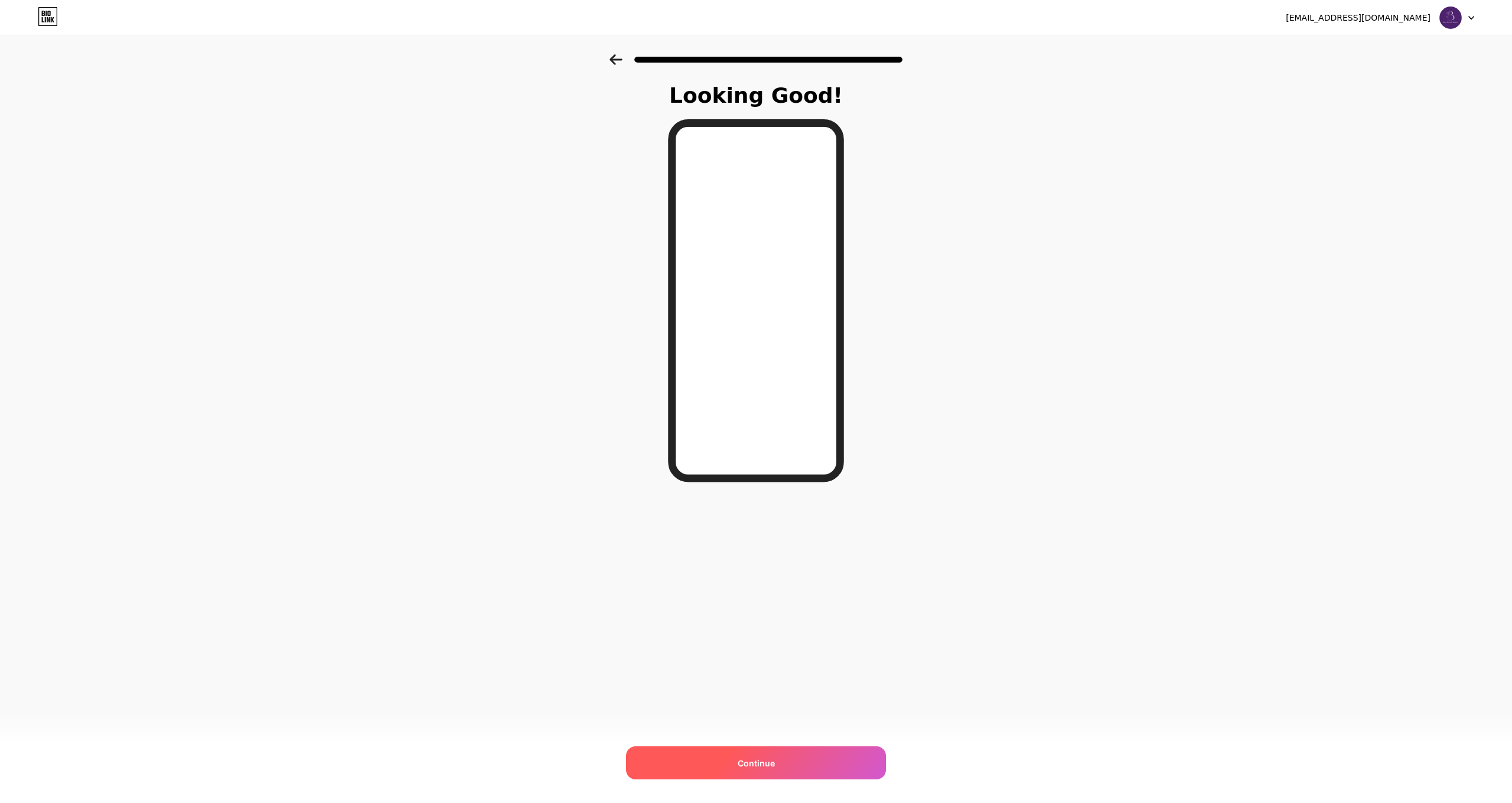
click at [750, 774] on div "Continue" at bounding box center [756, 762] width 260 height 33
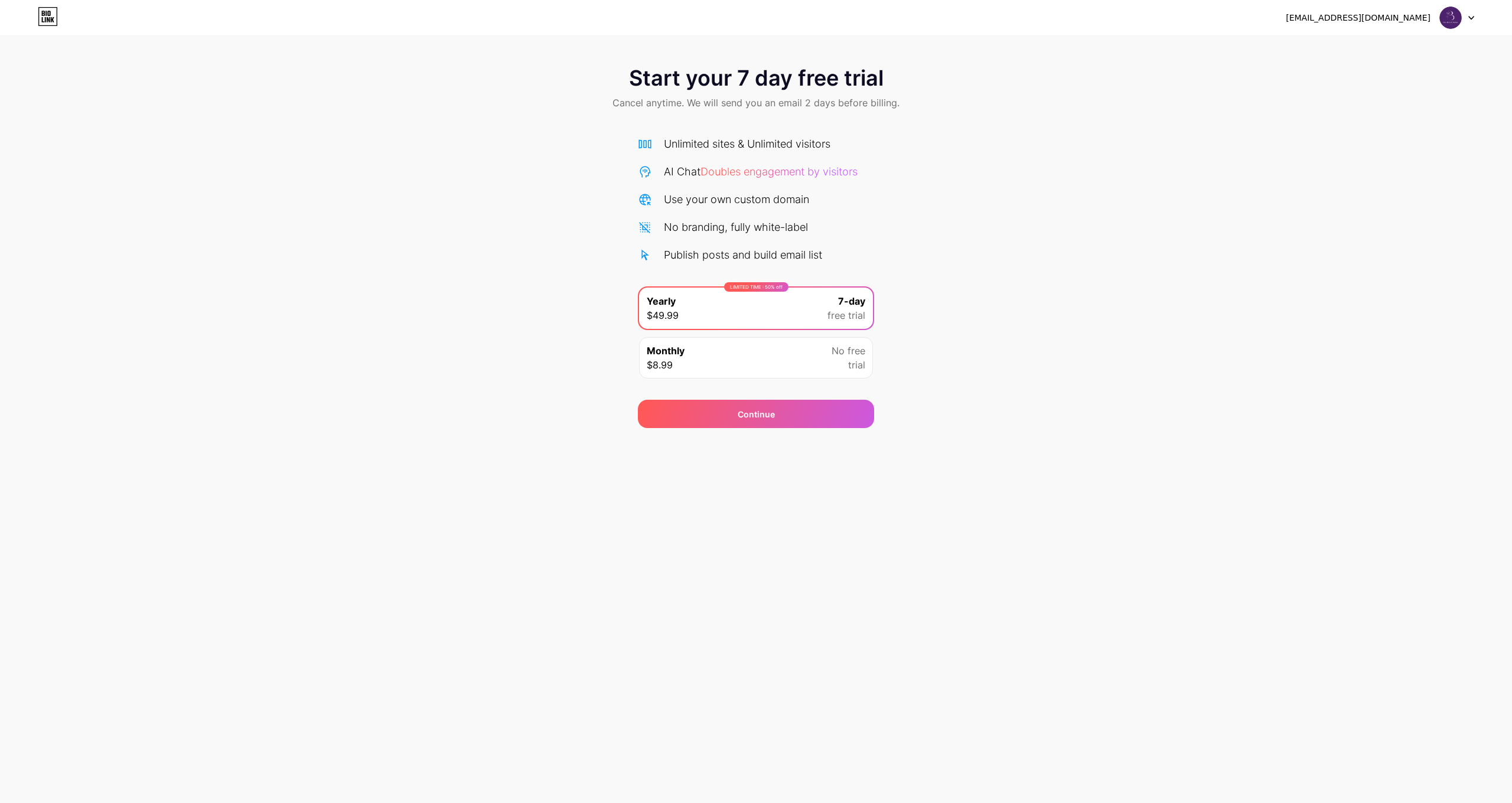
click at [793, 352] on div "Monthly $8.99 No free trial" at bounding box center [756, 358] width 234 height 41
click at [772, 414] on span "Continue" at bounding box center [756, 414] width 37 height 13
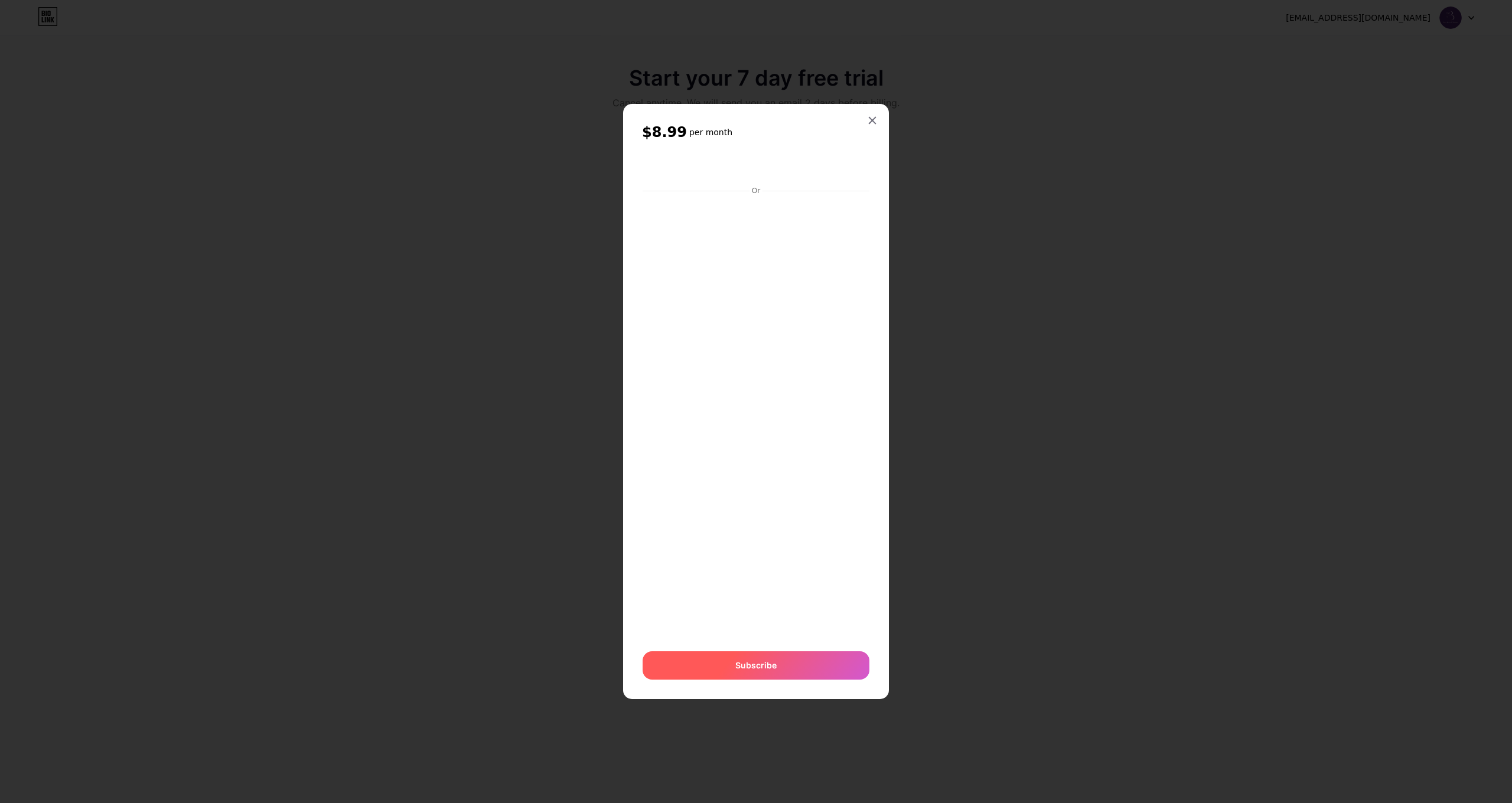
click at [769, 656] on div "Subscribe" at bounding box center [756, 665] width 227 height 28
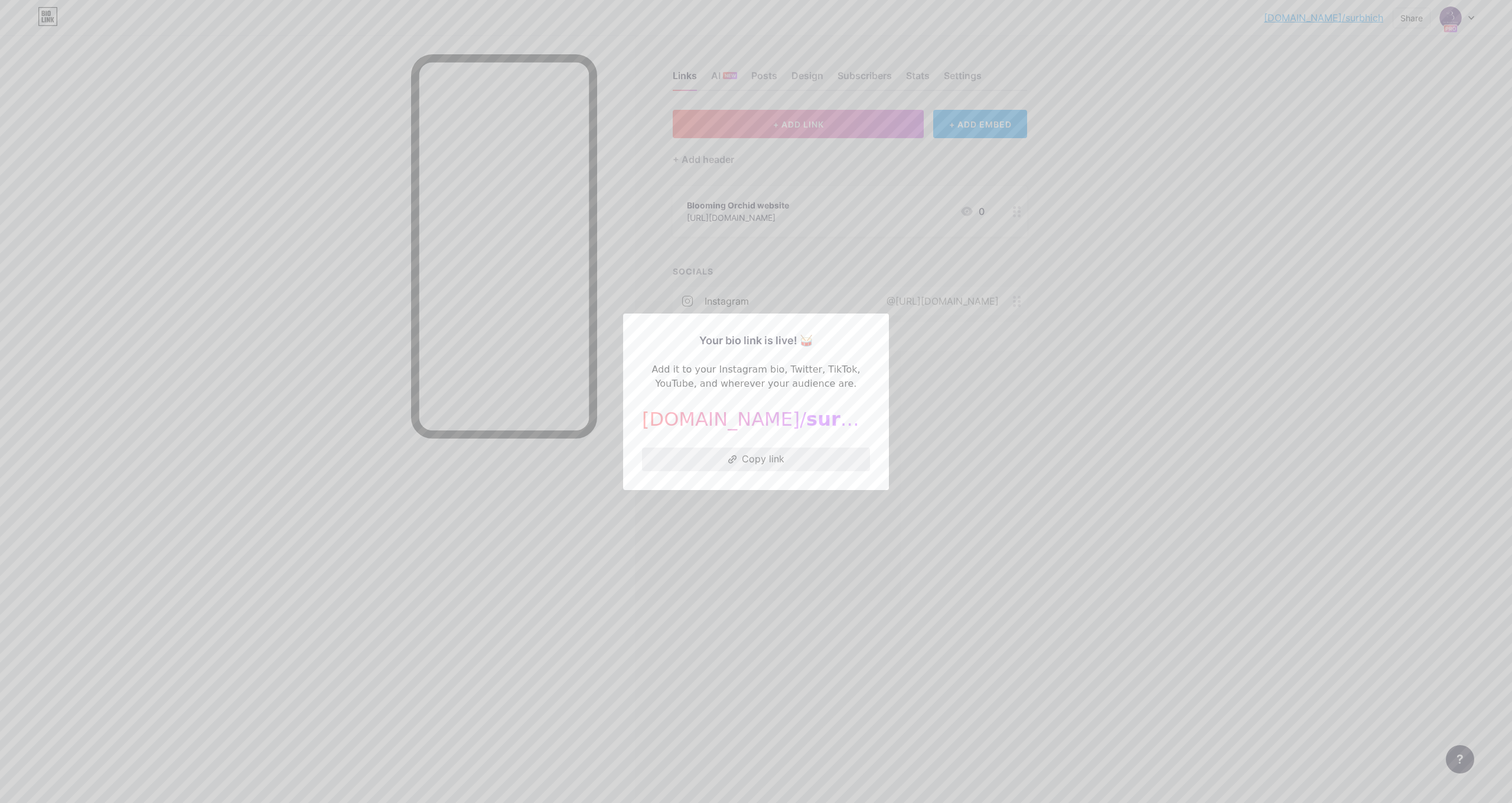
click at [738, 458] on button "Copy link" at bounding box center [756, 460] width 228 height 24
click at [941, 532] on div at bounding box center [756, 402] width 1512 height 803
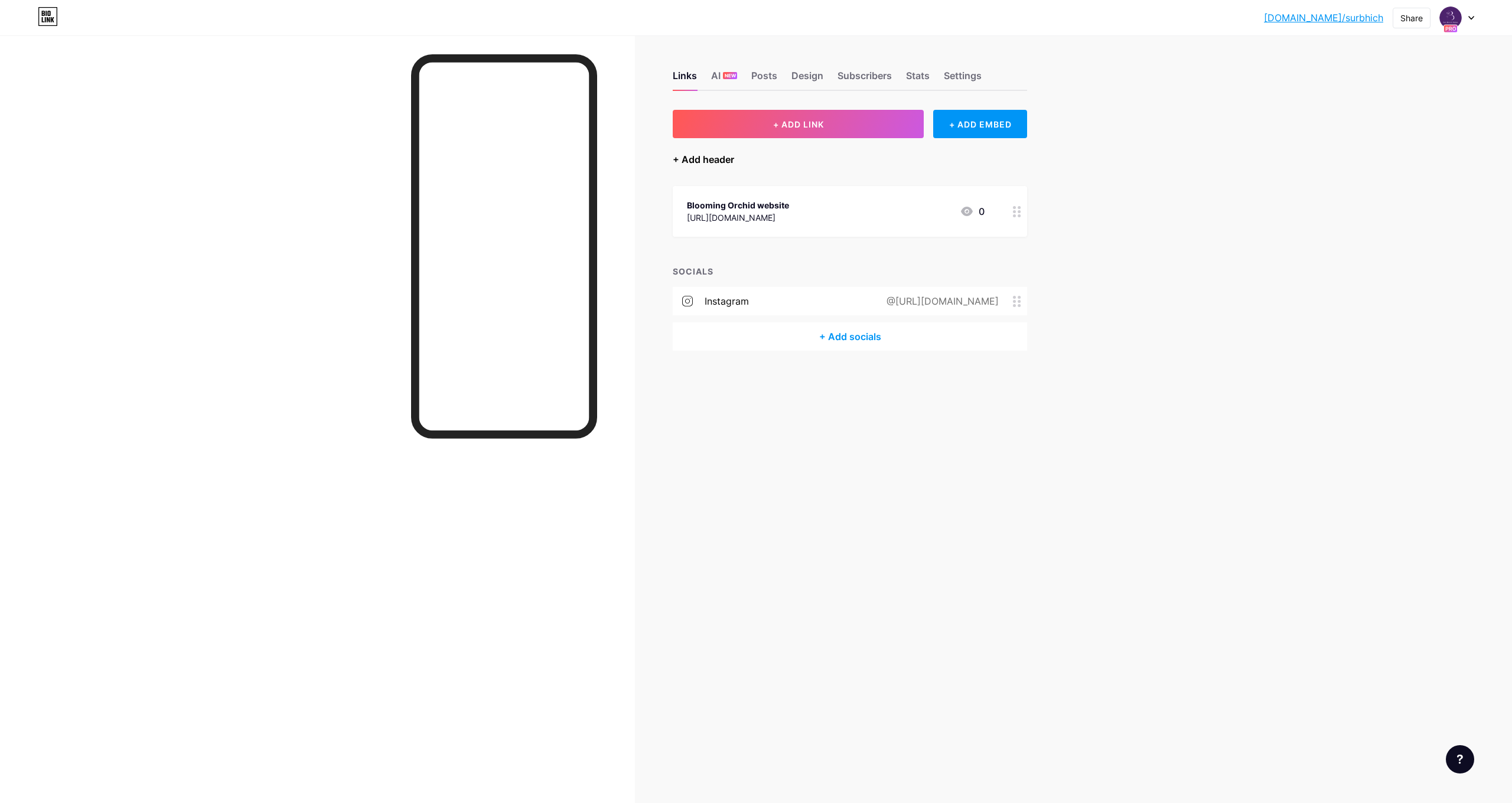
click at [714, 164] on div "+ Add header" at bounding box center [704, 159] width 61 height 14
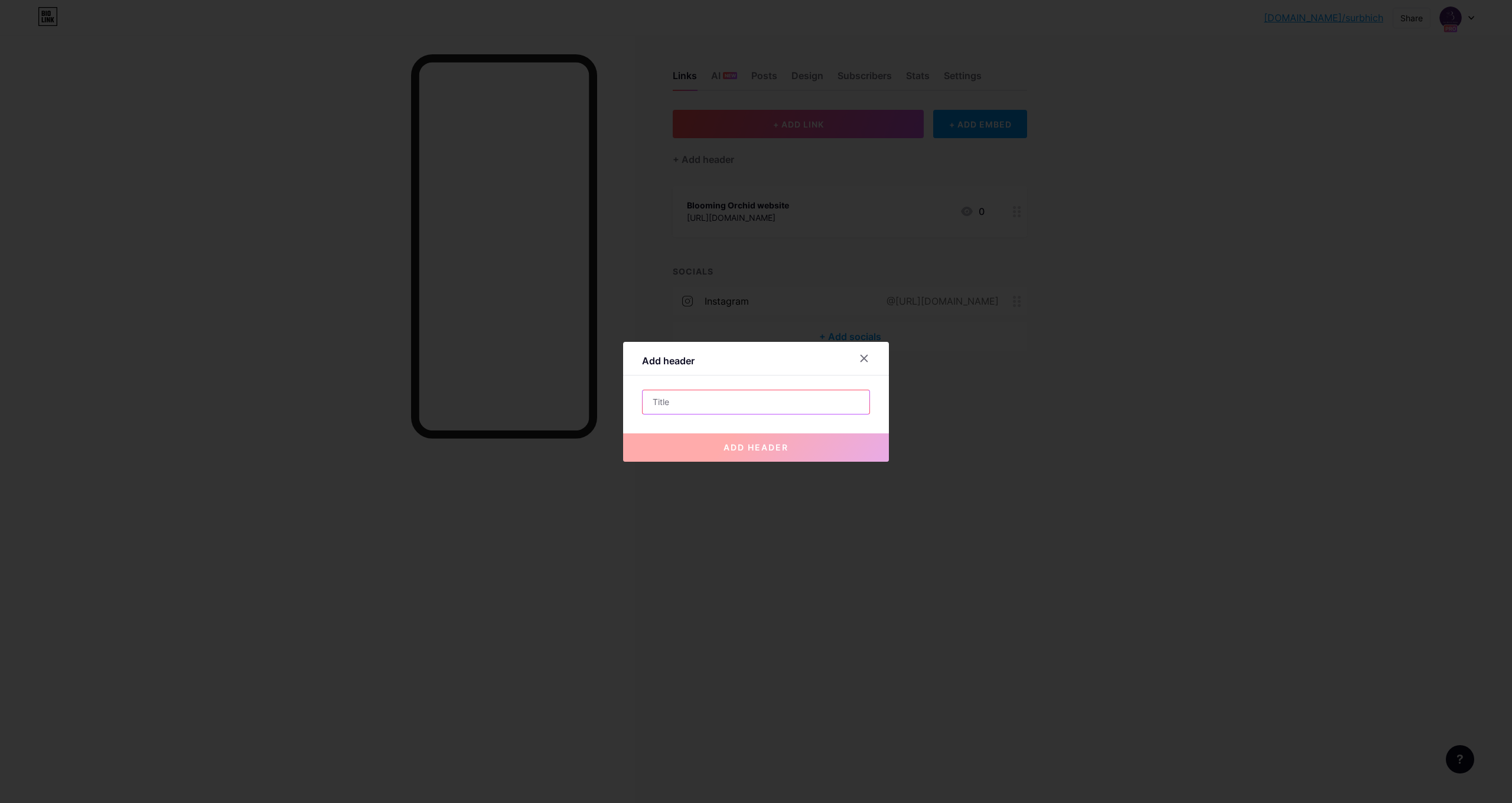
click at [790, 398] on input "text" at bounding box center [756, 402] width 227 height 24
type input "Explore our"
drag, startPoint x: 759, startPoint y: 412, endPoint x: 558, endPoint y: 395, distance: 201.7
click at [558, 395] on div "Add header Explore our add header" at bounding box center [756, 402] width 1512 height 803
type input "Rare. Rooted. Radiant"
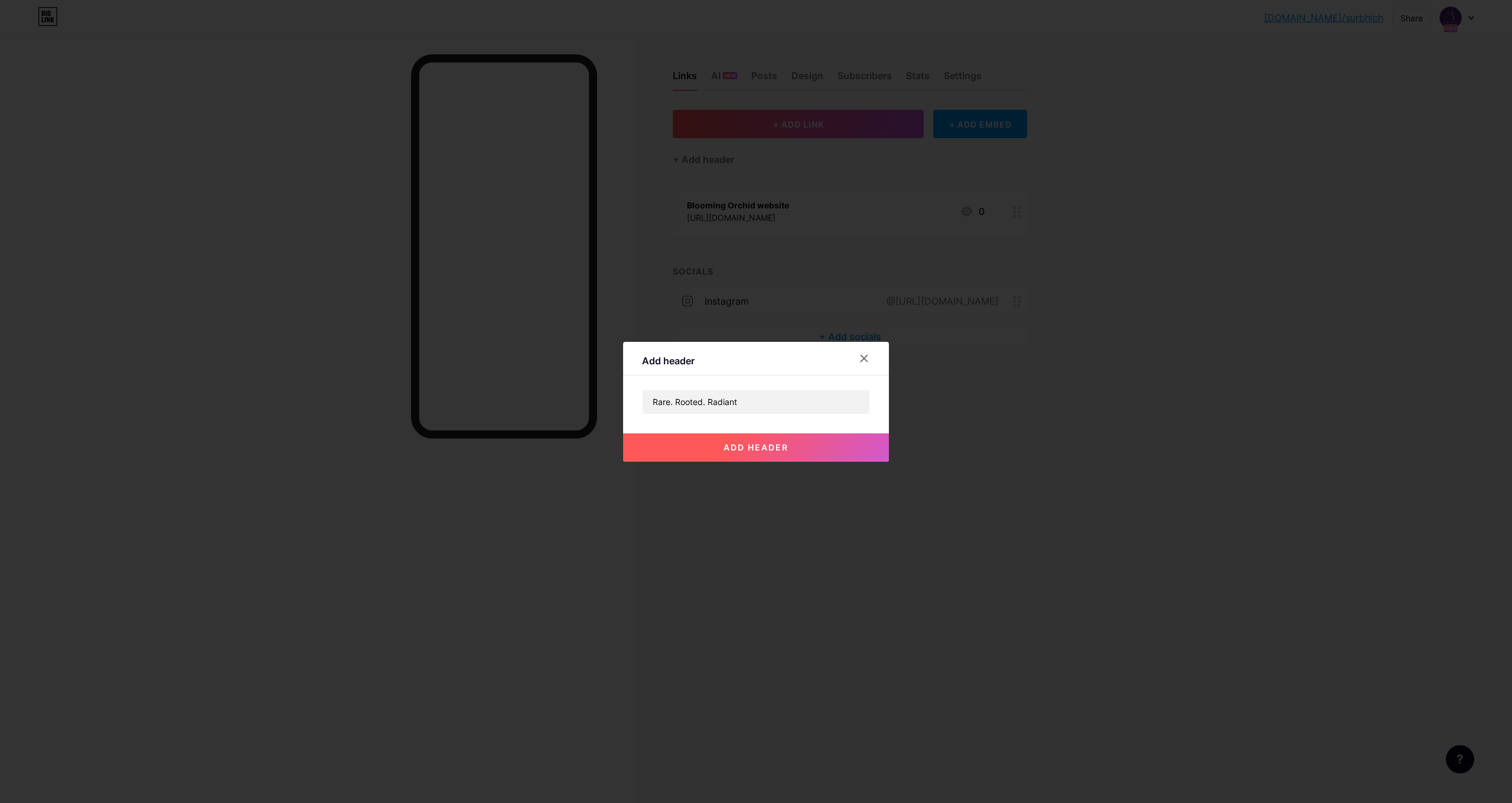
click at [780, 440] on button "add header" at bounding box center [756, 447] width 266 height 28
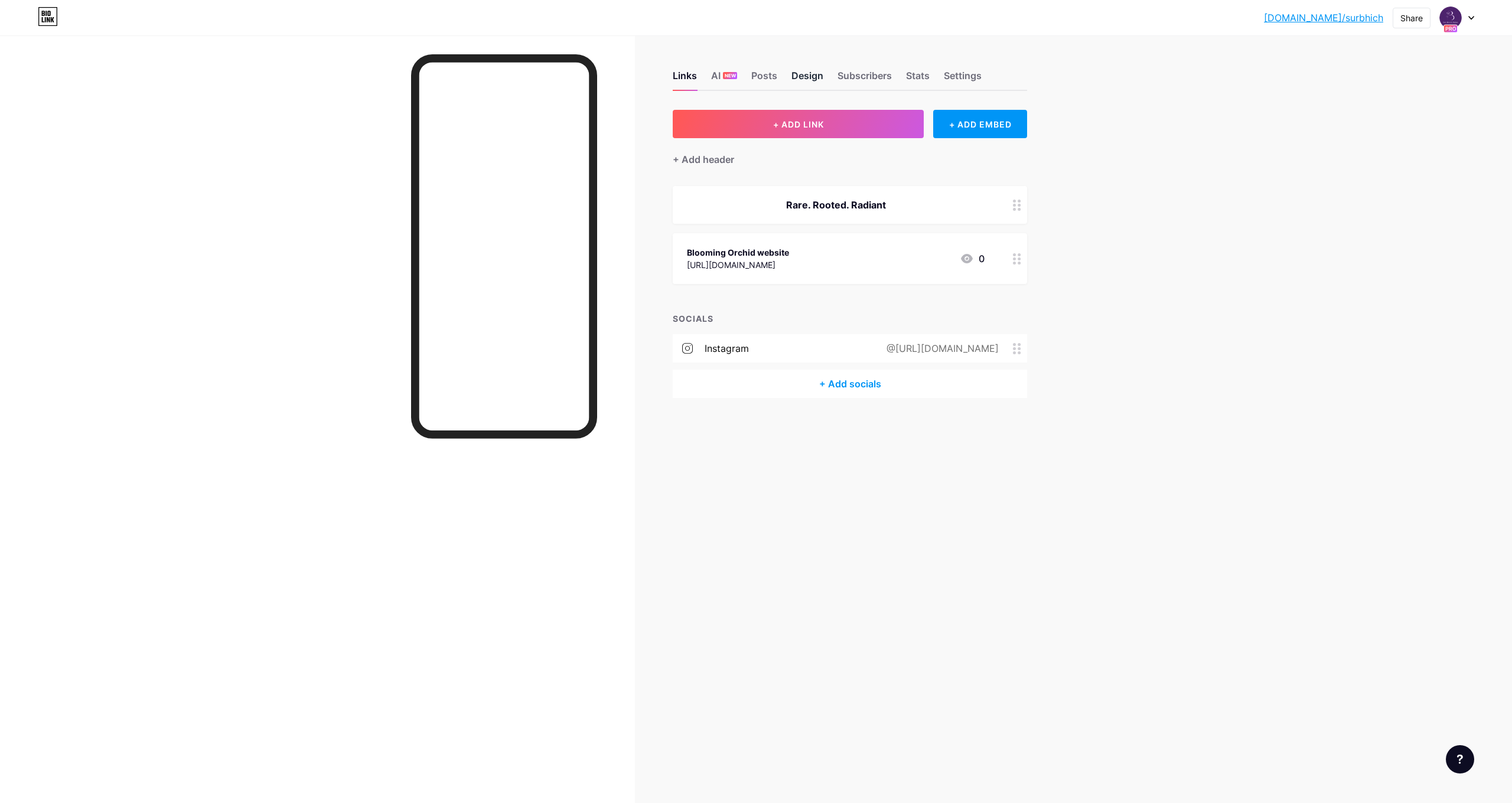
click at [808, 78] on div "Design" at bounding box center [807, 79] width 32 height 21
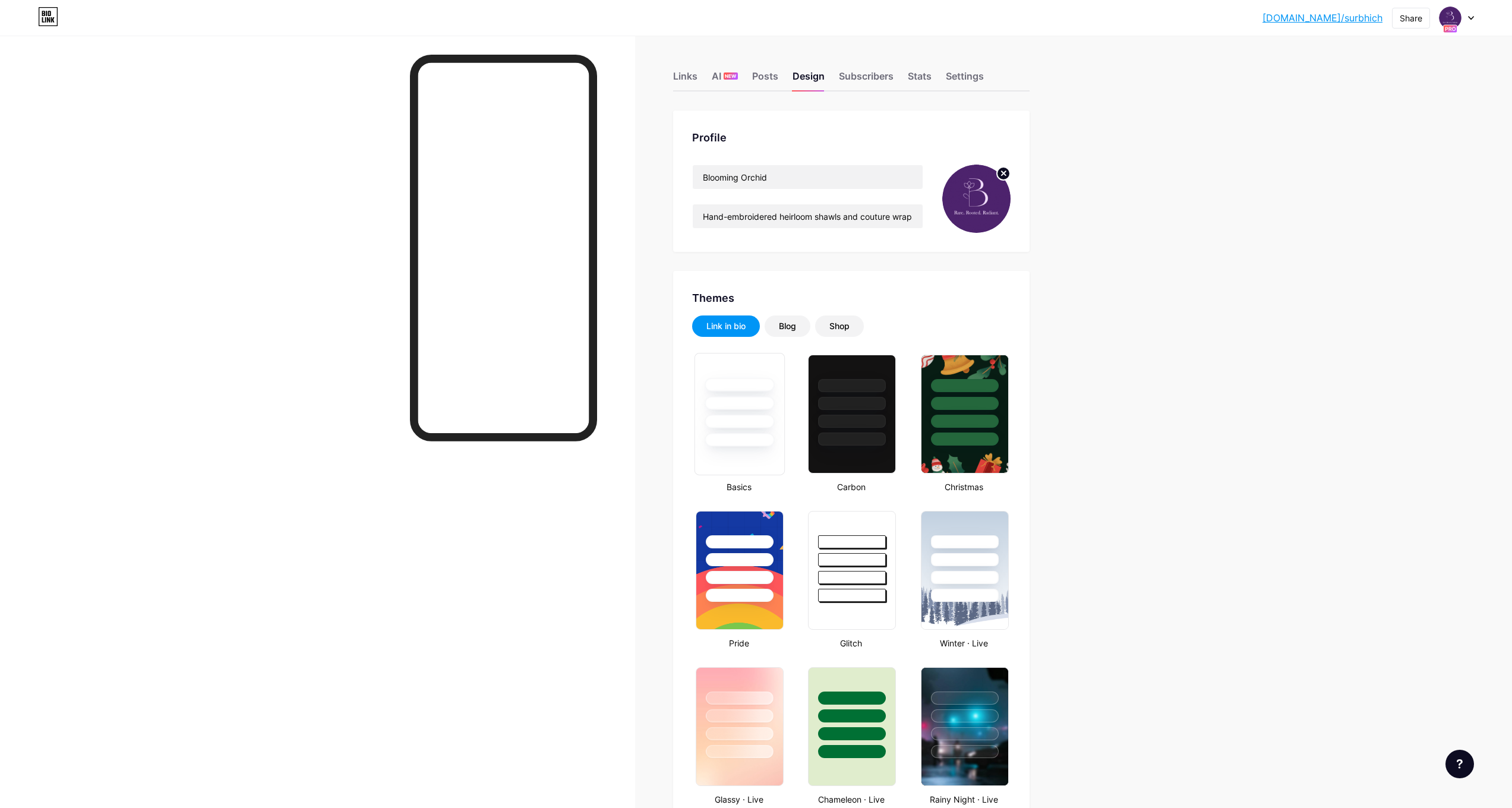
click at [778, 408] on div at bounding box center [739, 400] width 89 height 93
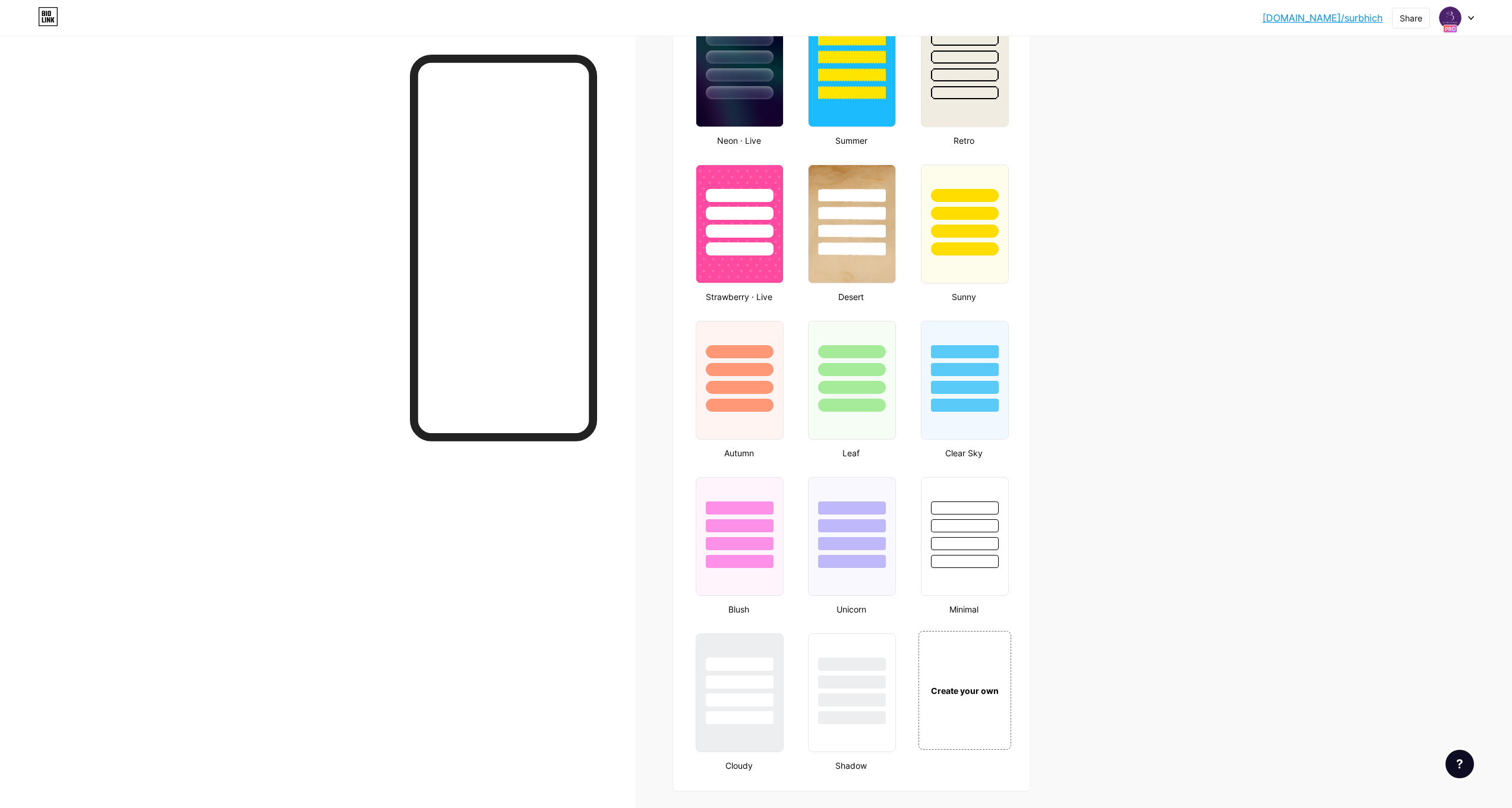
scroll to position [1070, 0]
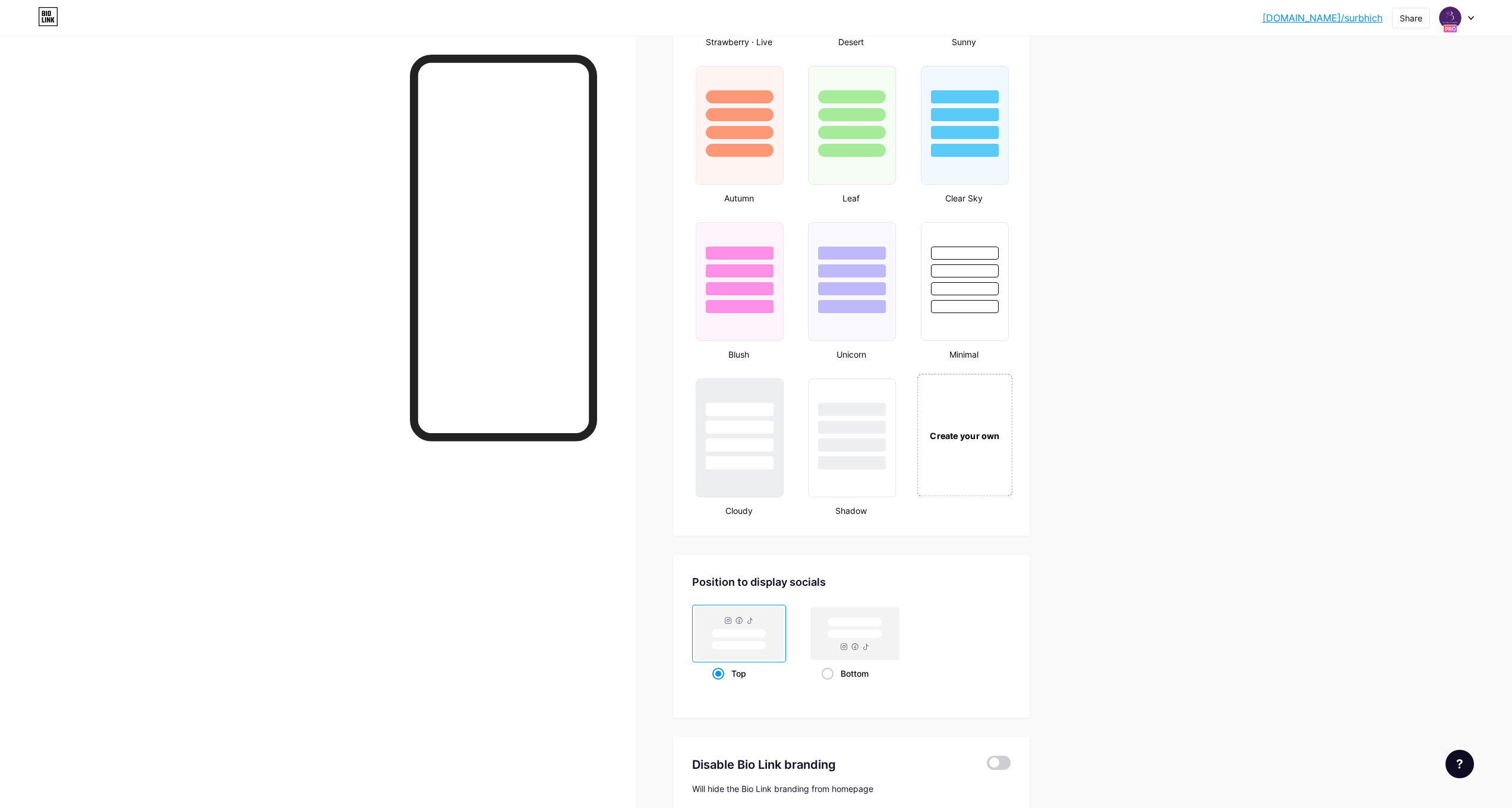
click at [968, 454] on div "Create your own" at bounding box center [964, 435] width 96 height 122
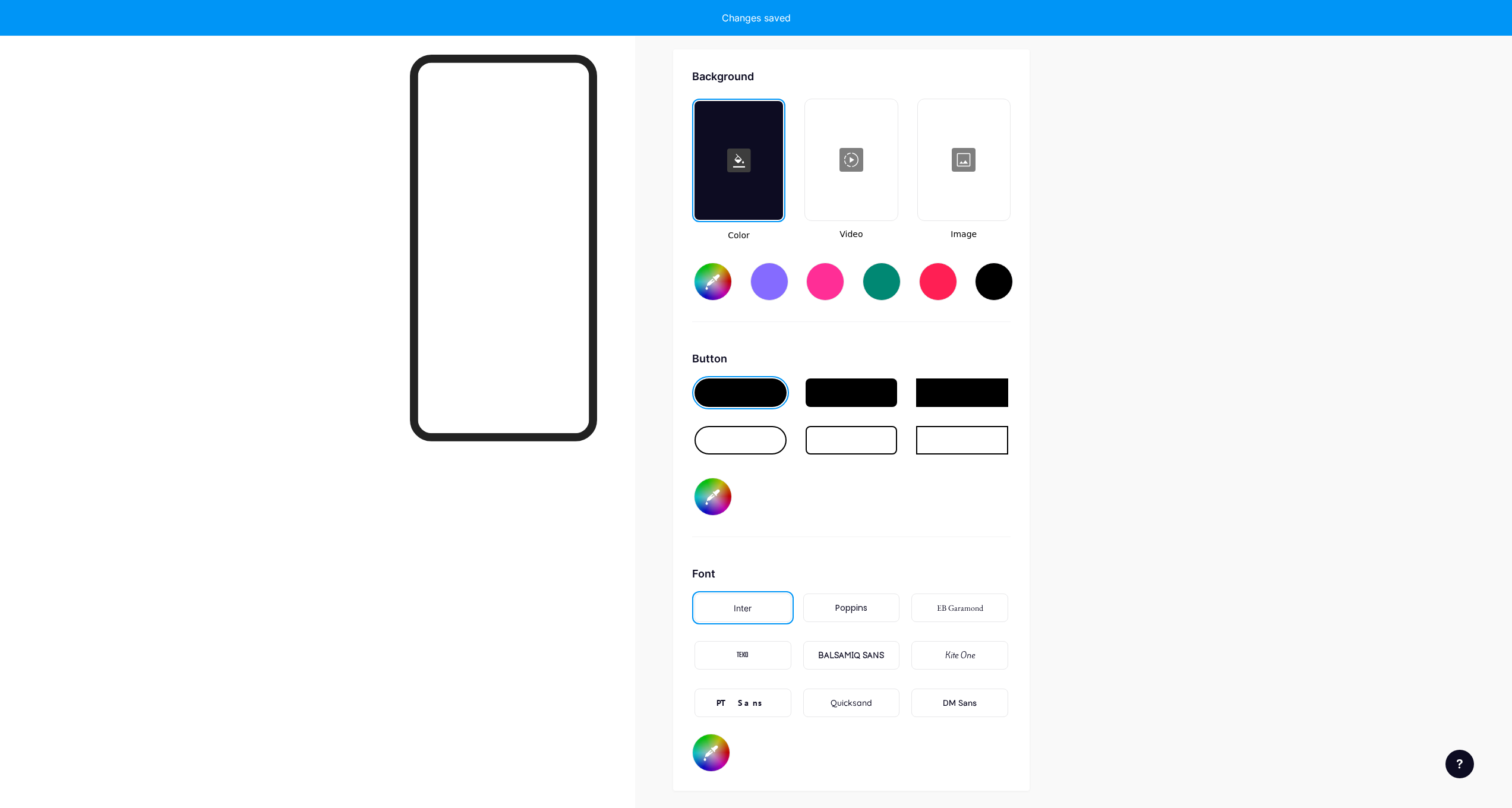
scroll to position [1578, 0]
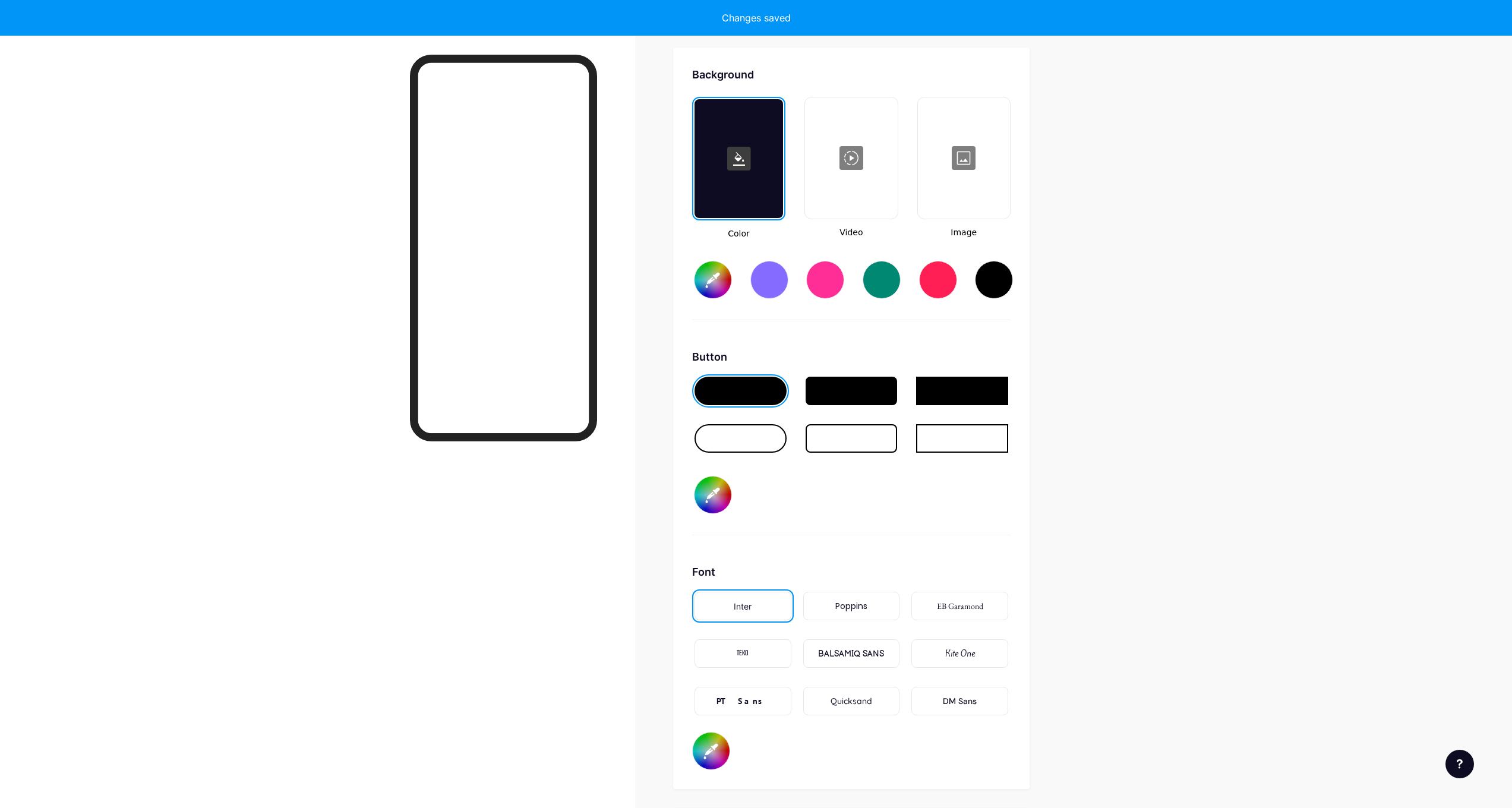
type input "#ffffff"
type input "#000000"
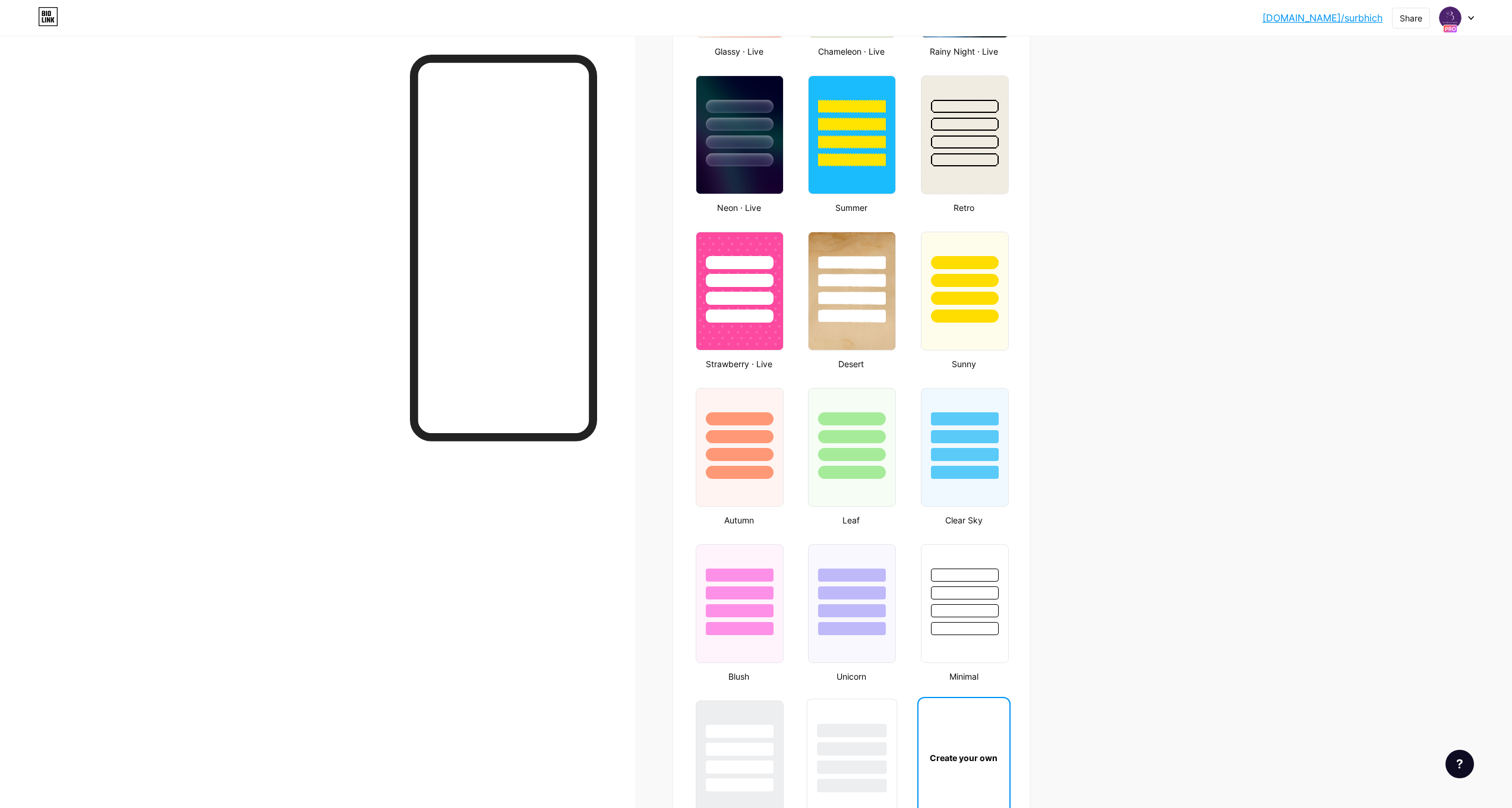
scroll to position [994, 0]
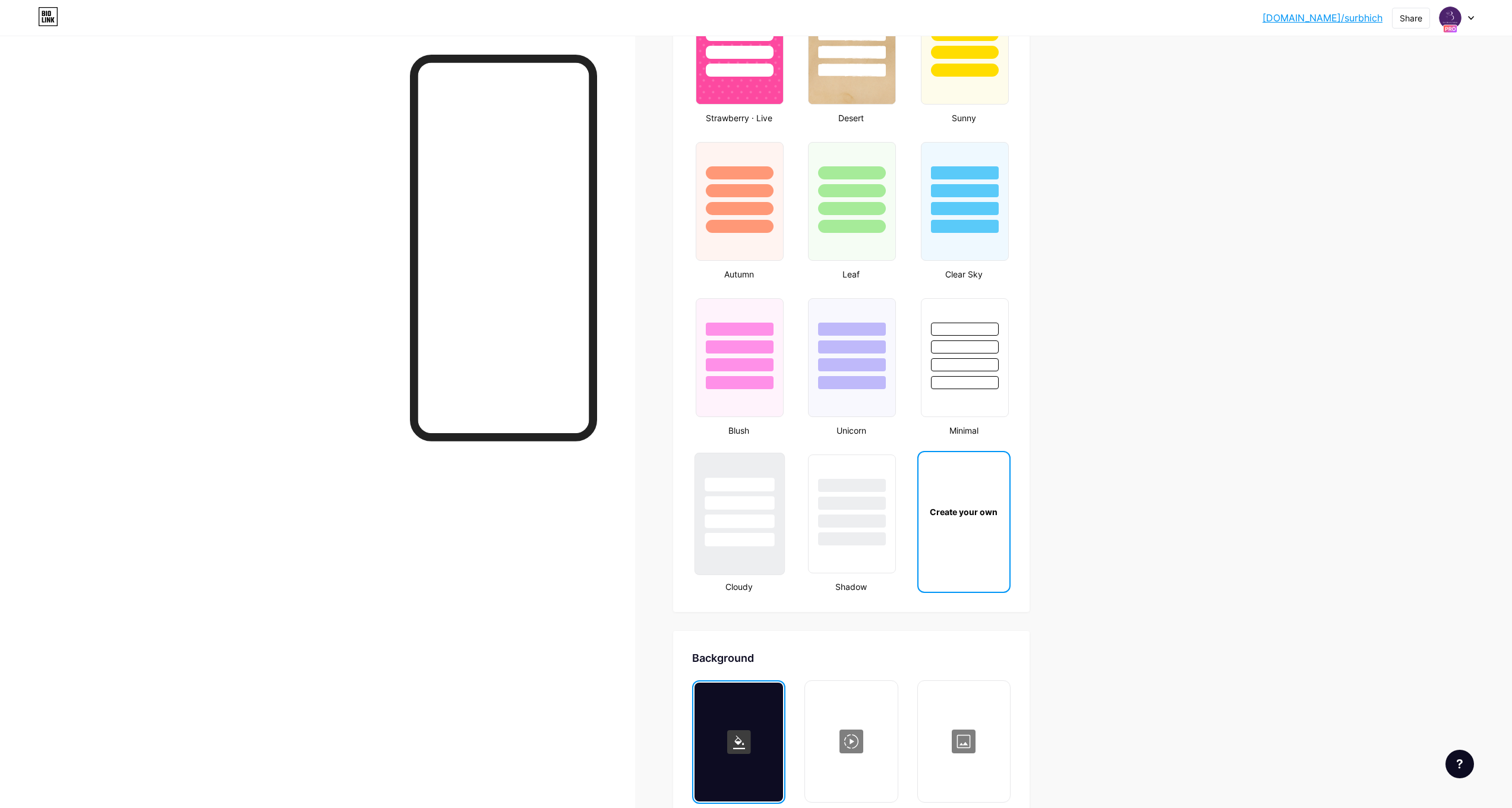
click at [723, 529] on div at bounding box center [739, 500] width 89 height 93
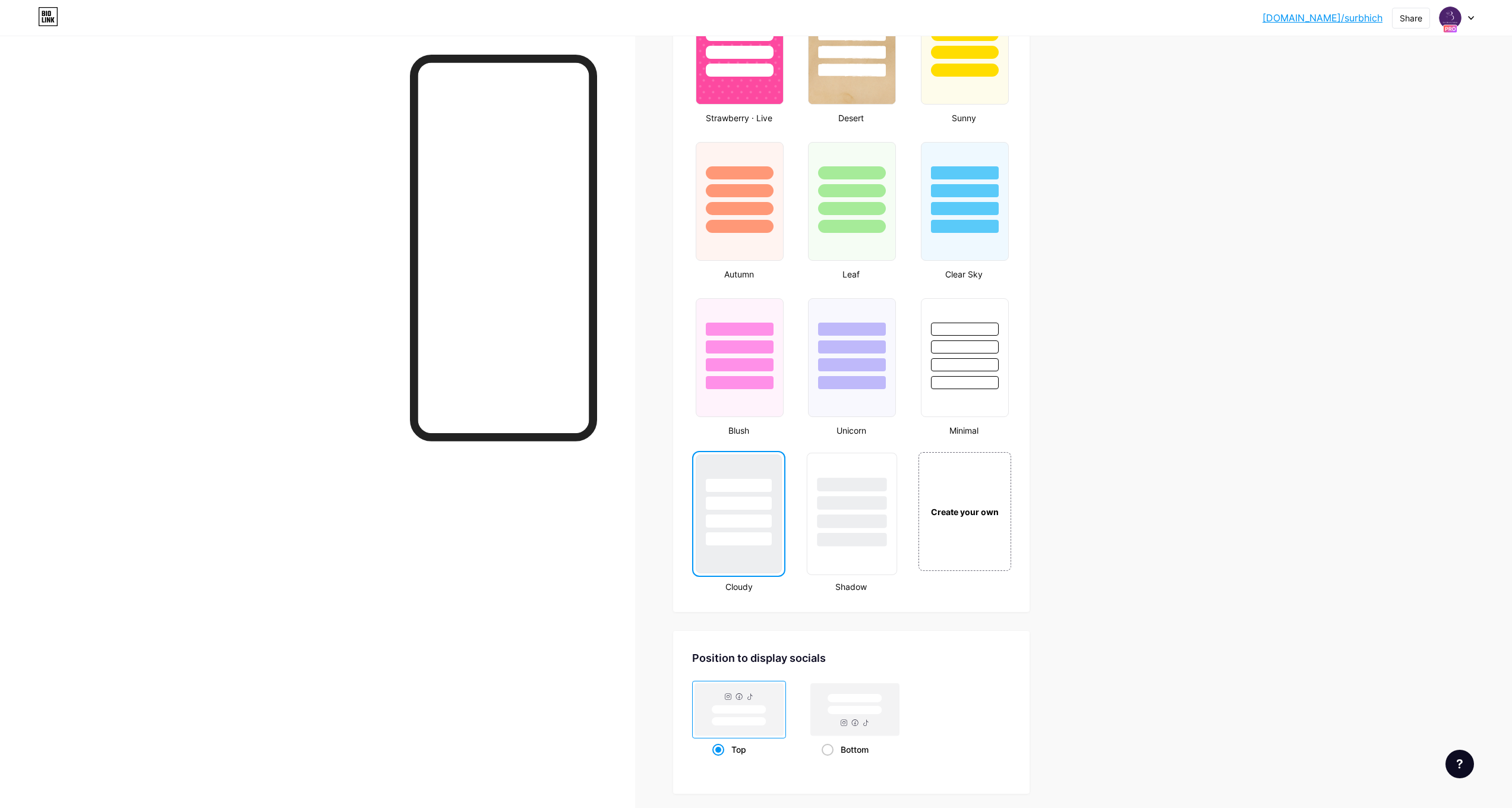
click at [891, 545] on div at bounding box center [851, 500] width 89 height 93
click at [852, 413] on div at bounding box center [851, 357] width 90 height 122
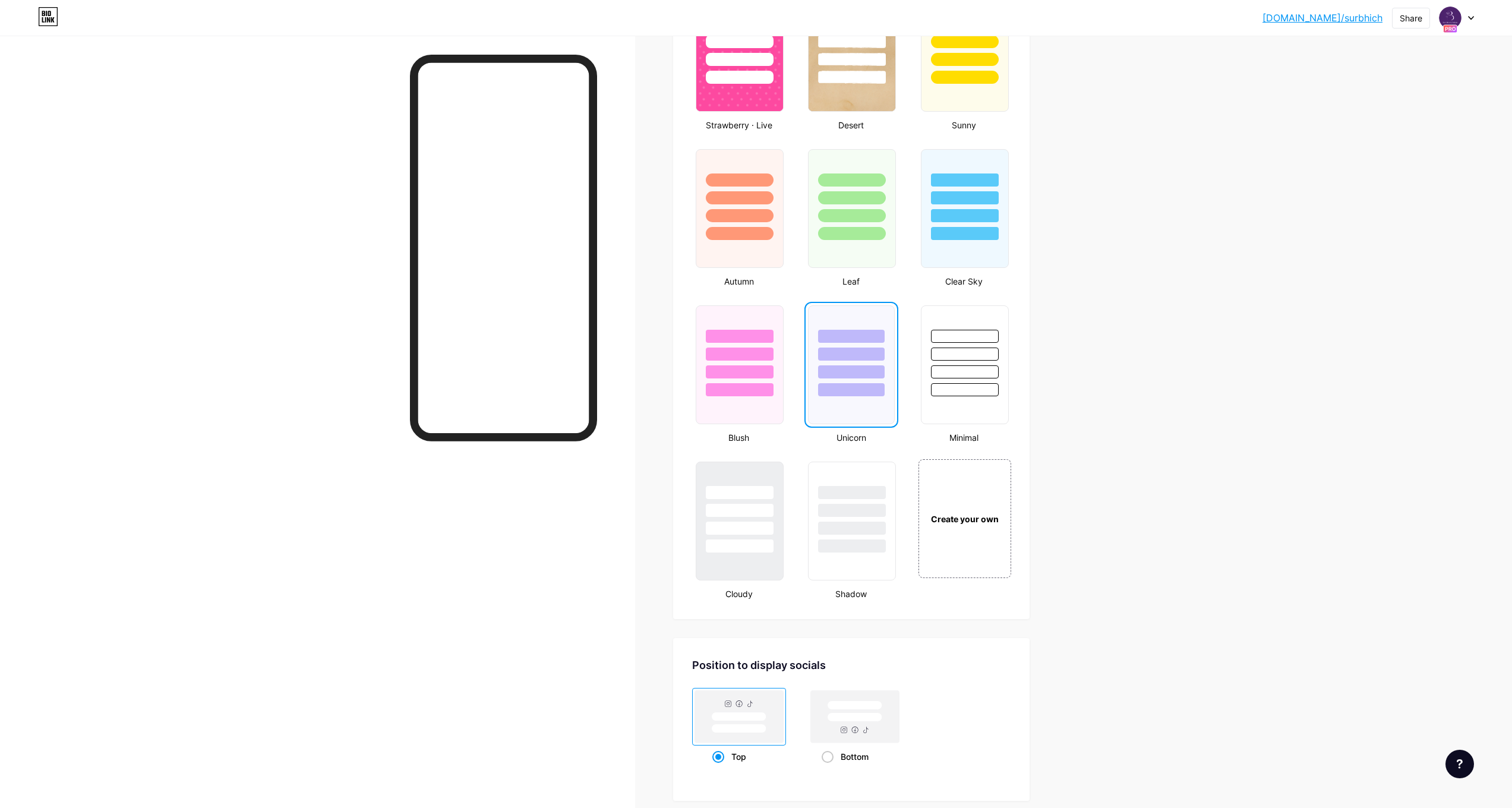
scroll to position [823, 0]
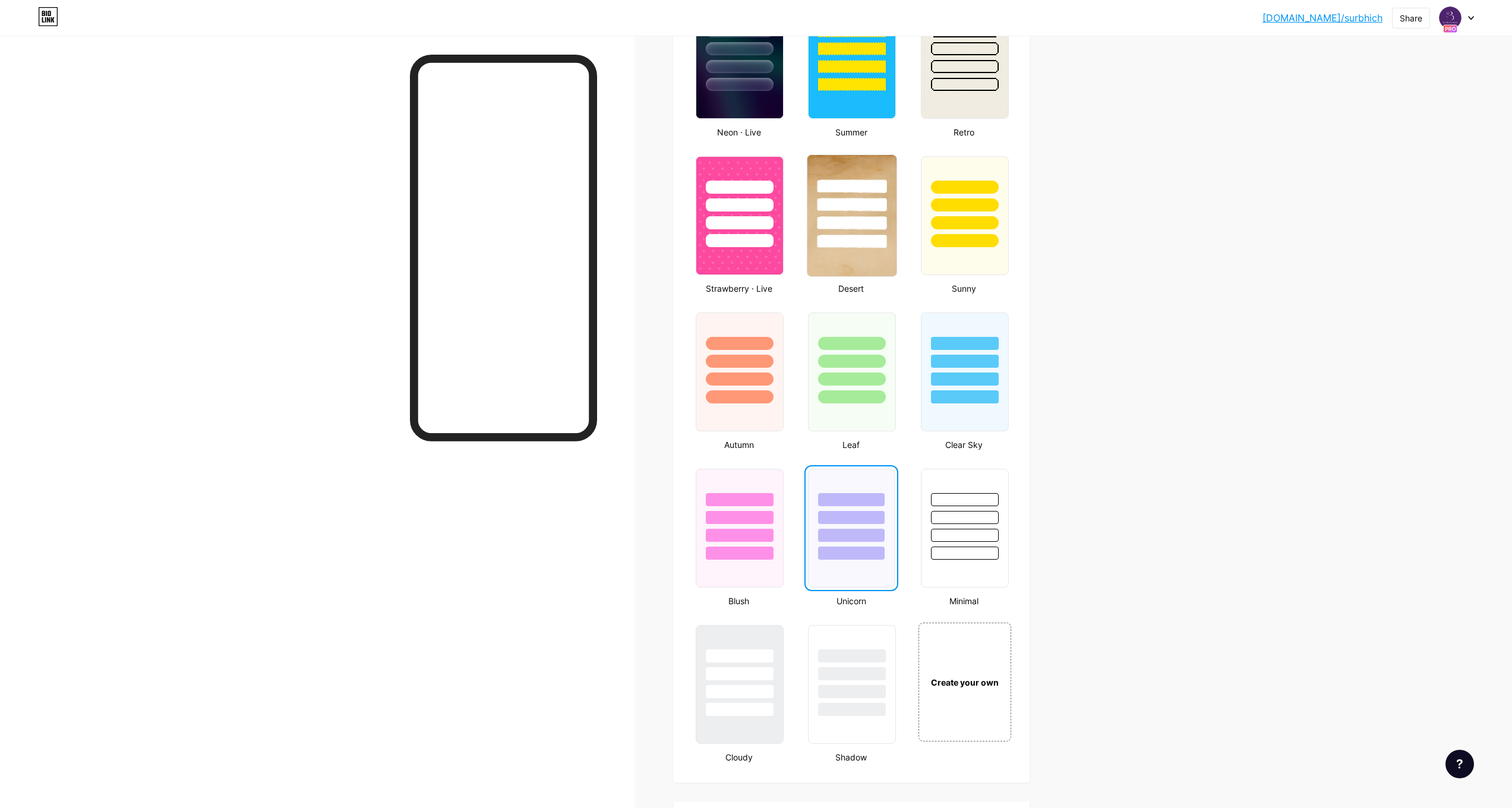
click at [875, 275] on div at bounding box center [851, 216] width 90 height 122
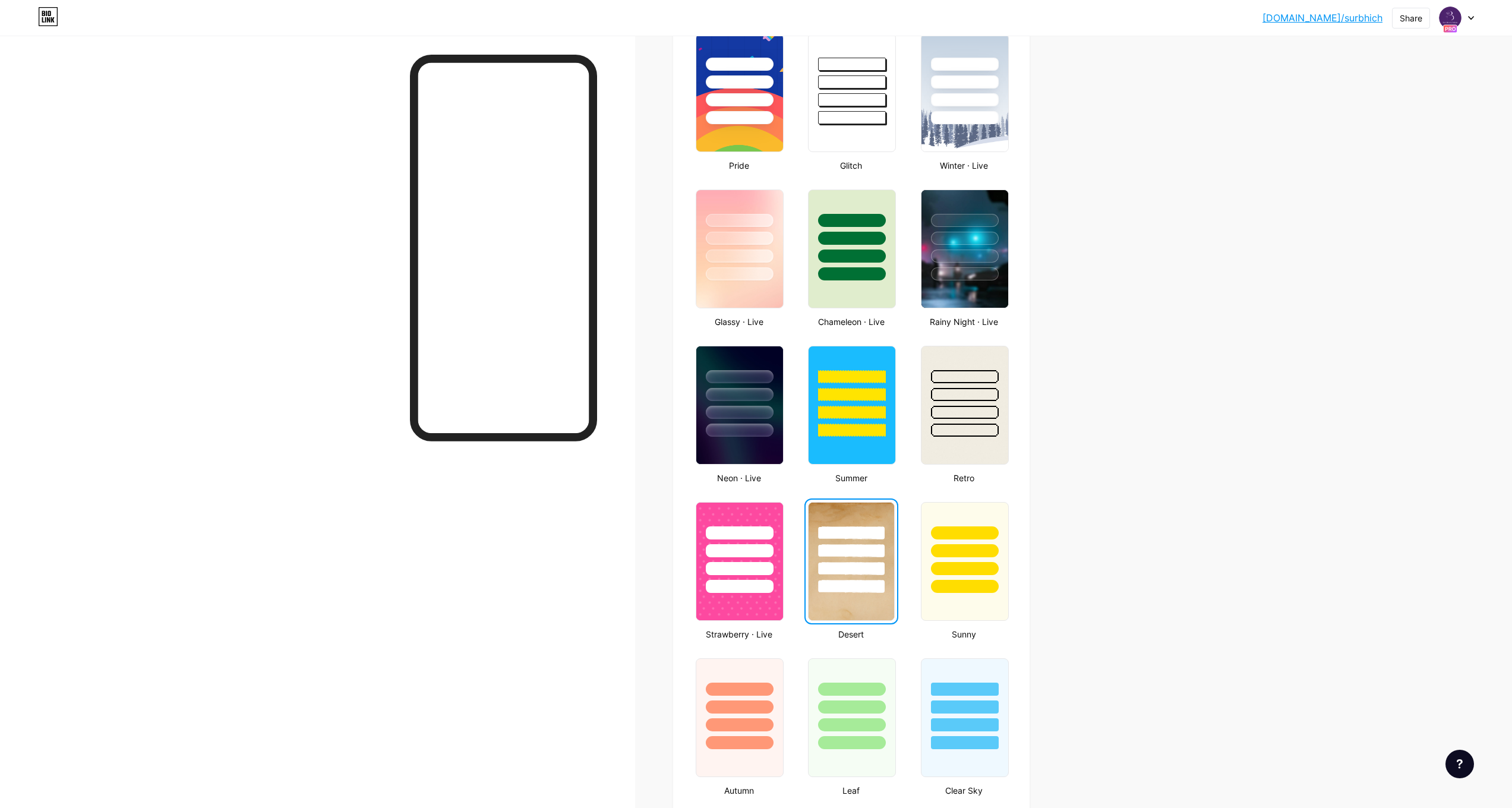
scroll to position [355, 0]
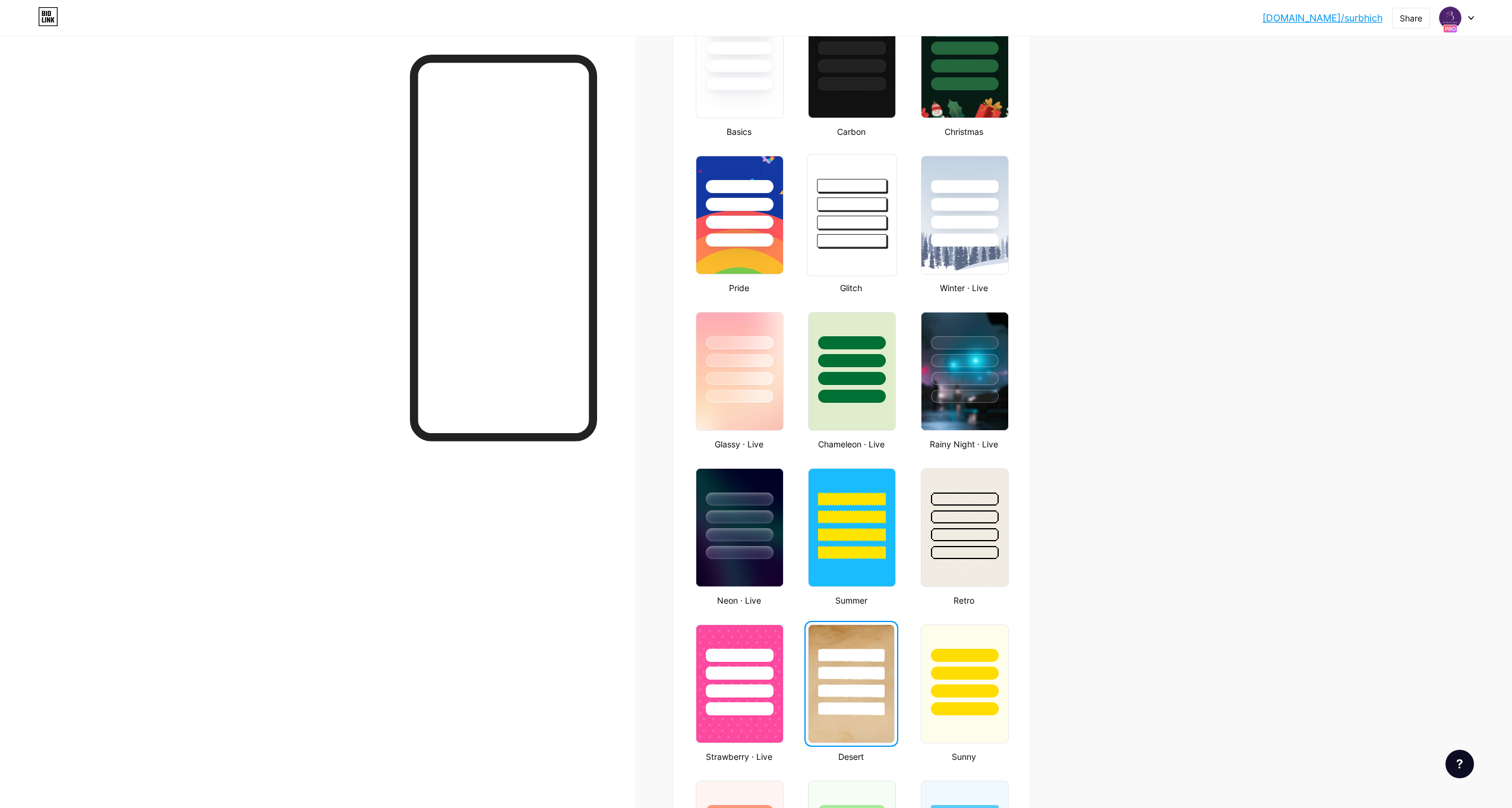
click at [877, 272] on div at bounding box center [851, 215] width 90 height 122
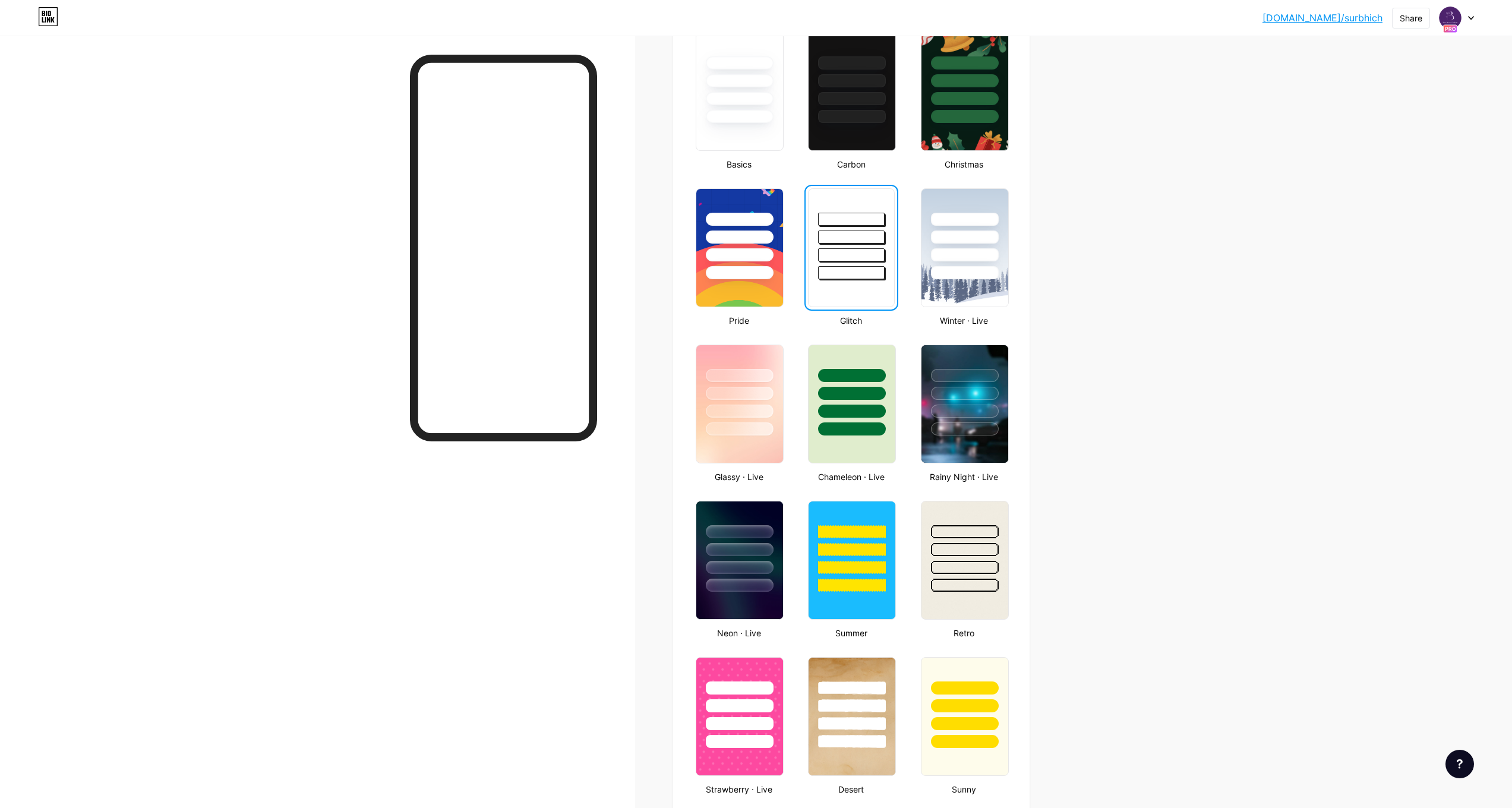
scroll to position [207, 0]
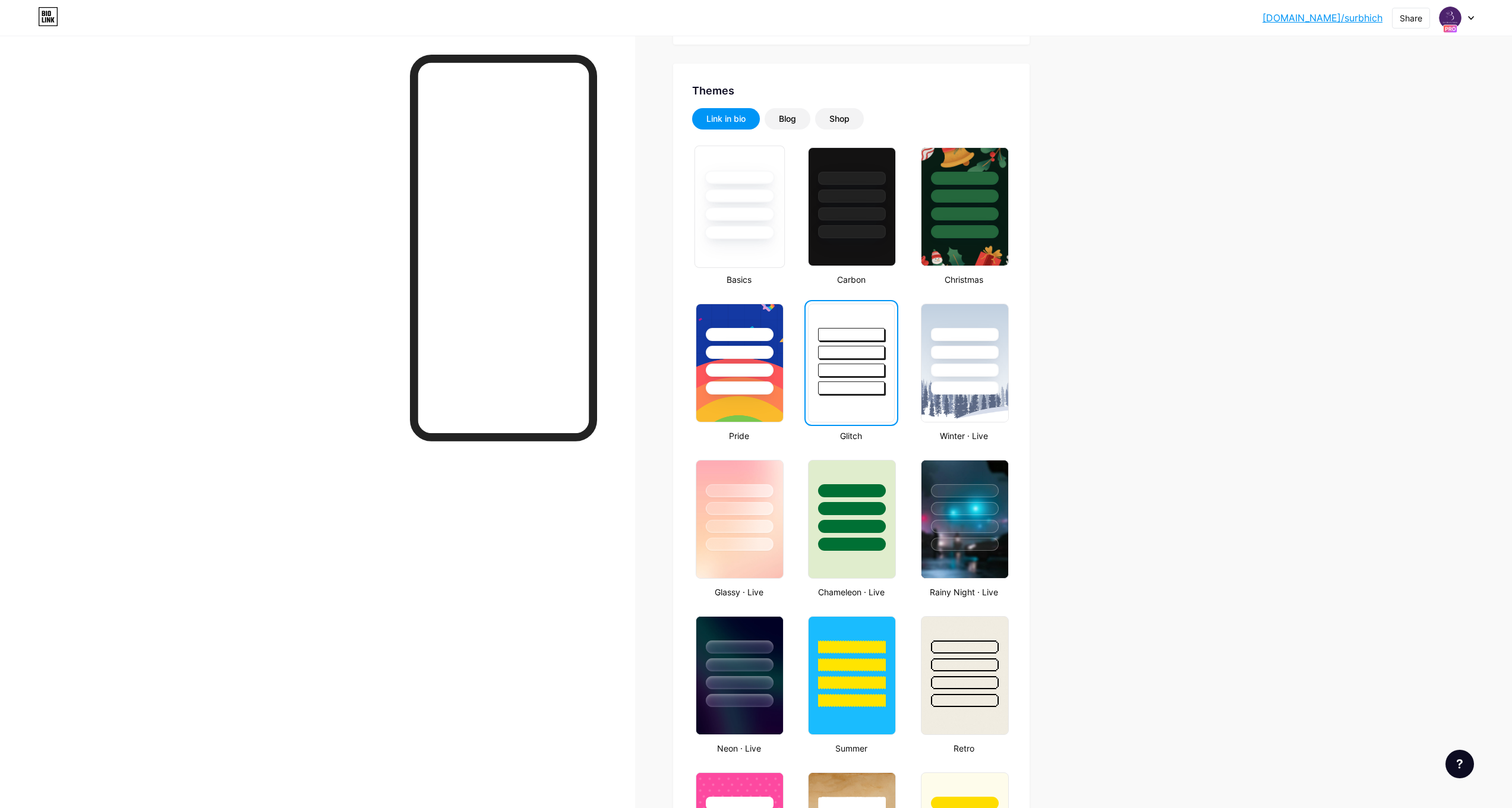
click at [756, 251] on div at bounding box center [739, 207] width 90 height 122
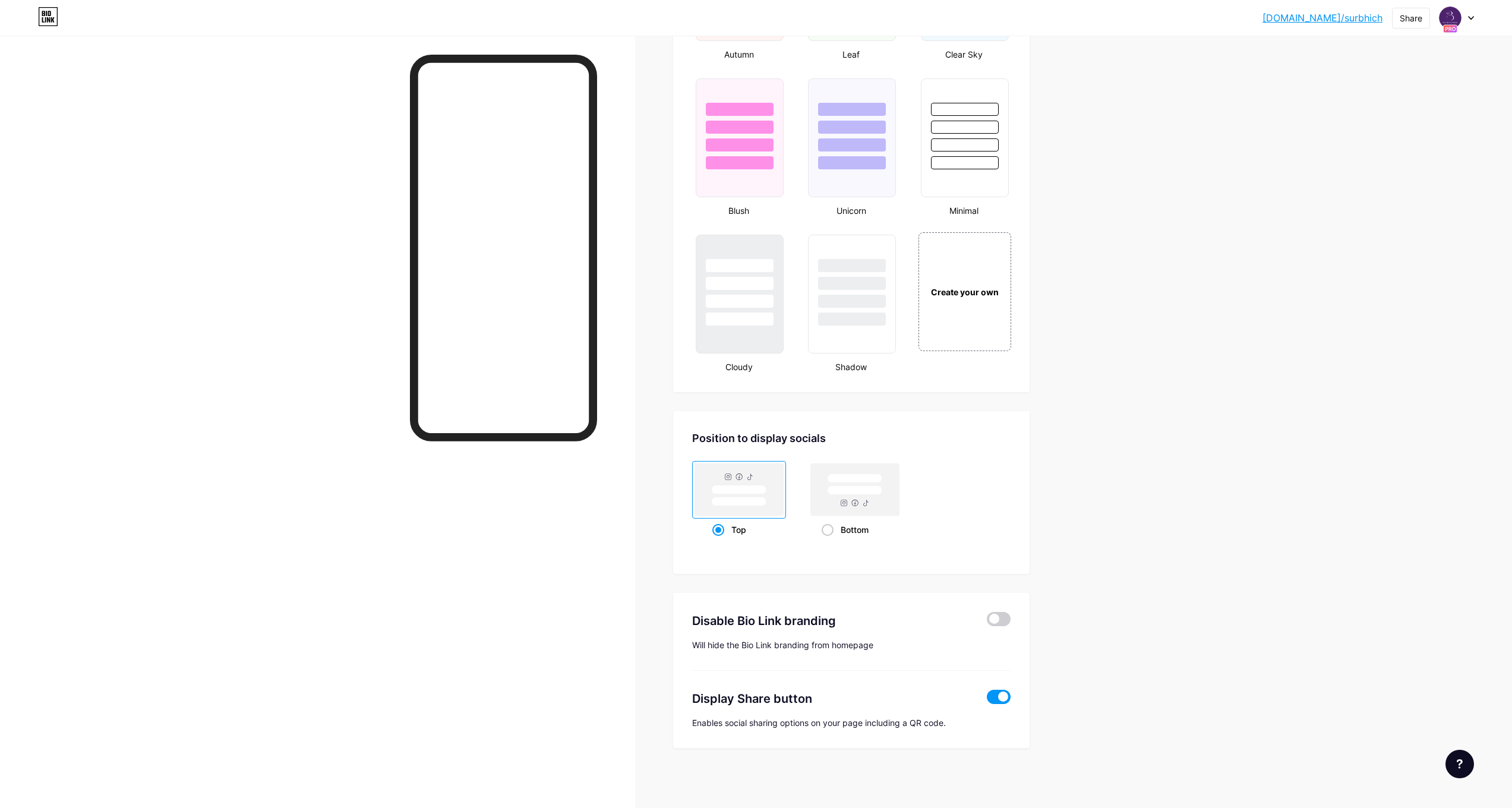
scroll to position [1176, 0]
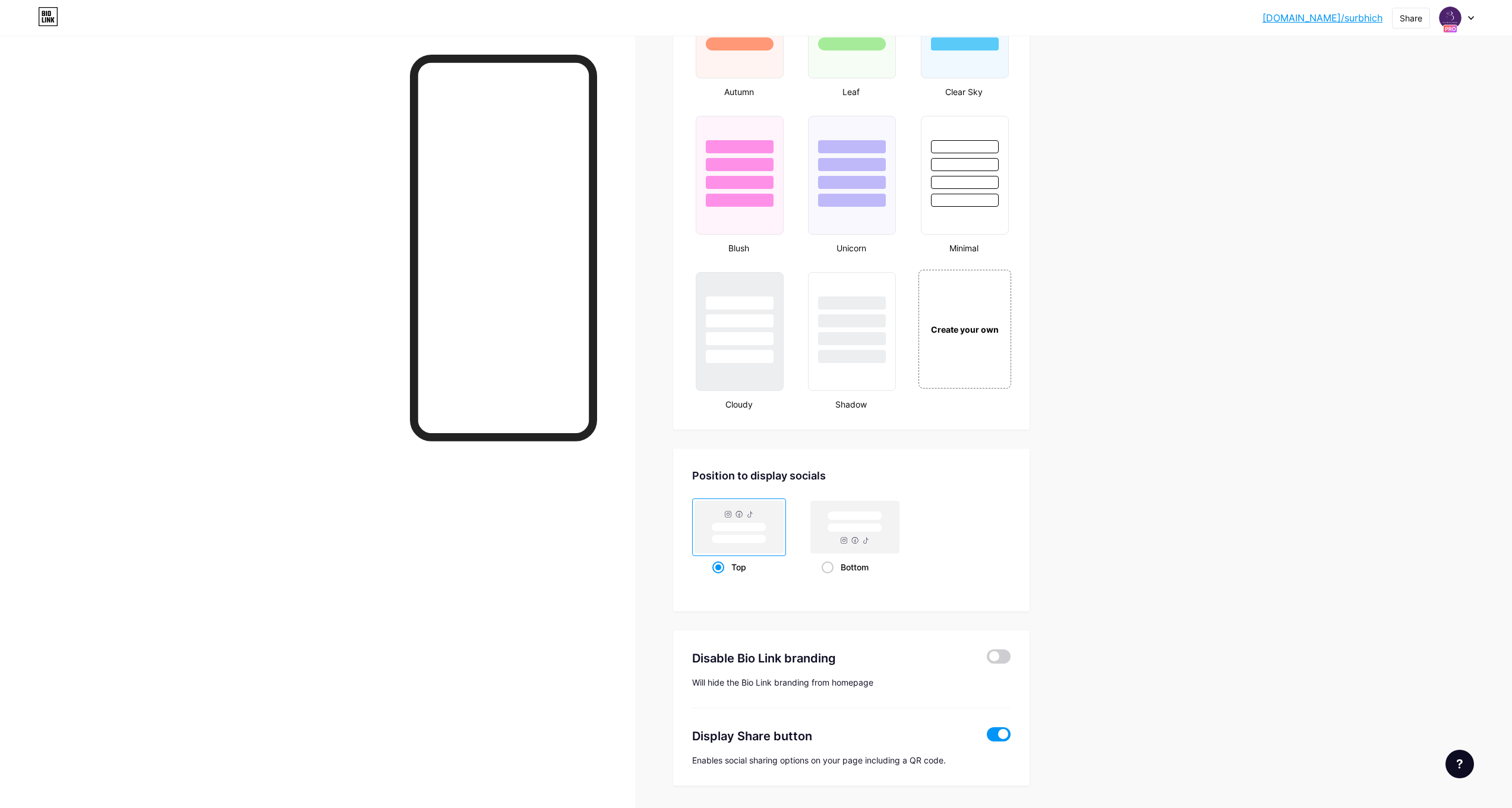
click at [1001, 221] on div at bounding box center [964, 175] width 90 height 122
click at [850, 207] on div at bounding box center [852, 201] width 69 height 14
click at [767, 330] on div at bounding box center [739, 318] width 89 height 93
click at [831, 319] on div at bounding box center [852, 321] width 69 height 14
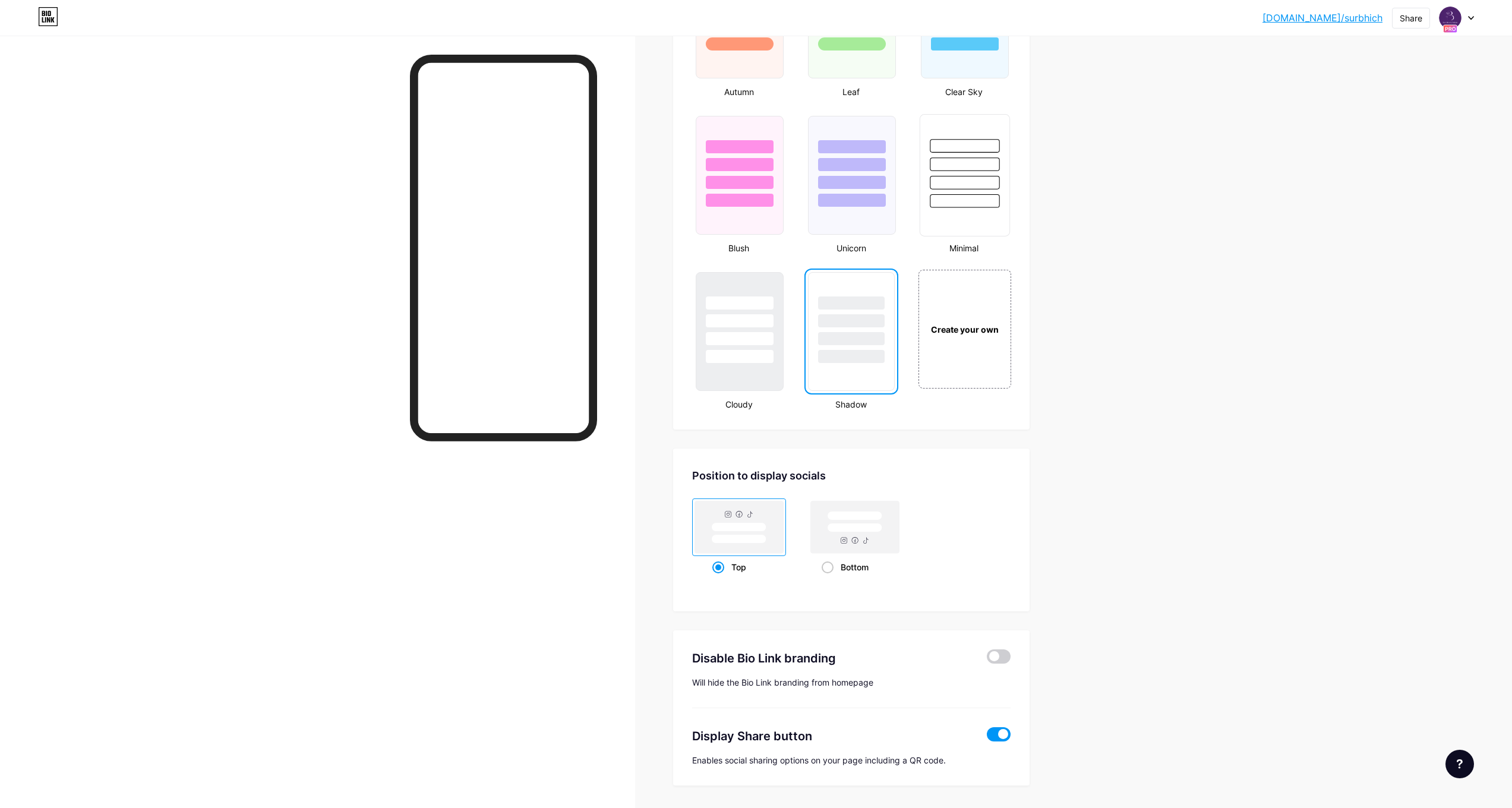
click at [939, 207] on div at bounding box center [964, 201] width 69 height 14
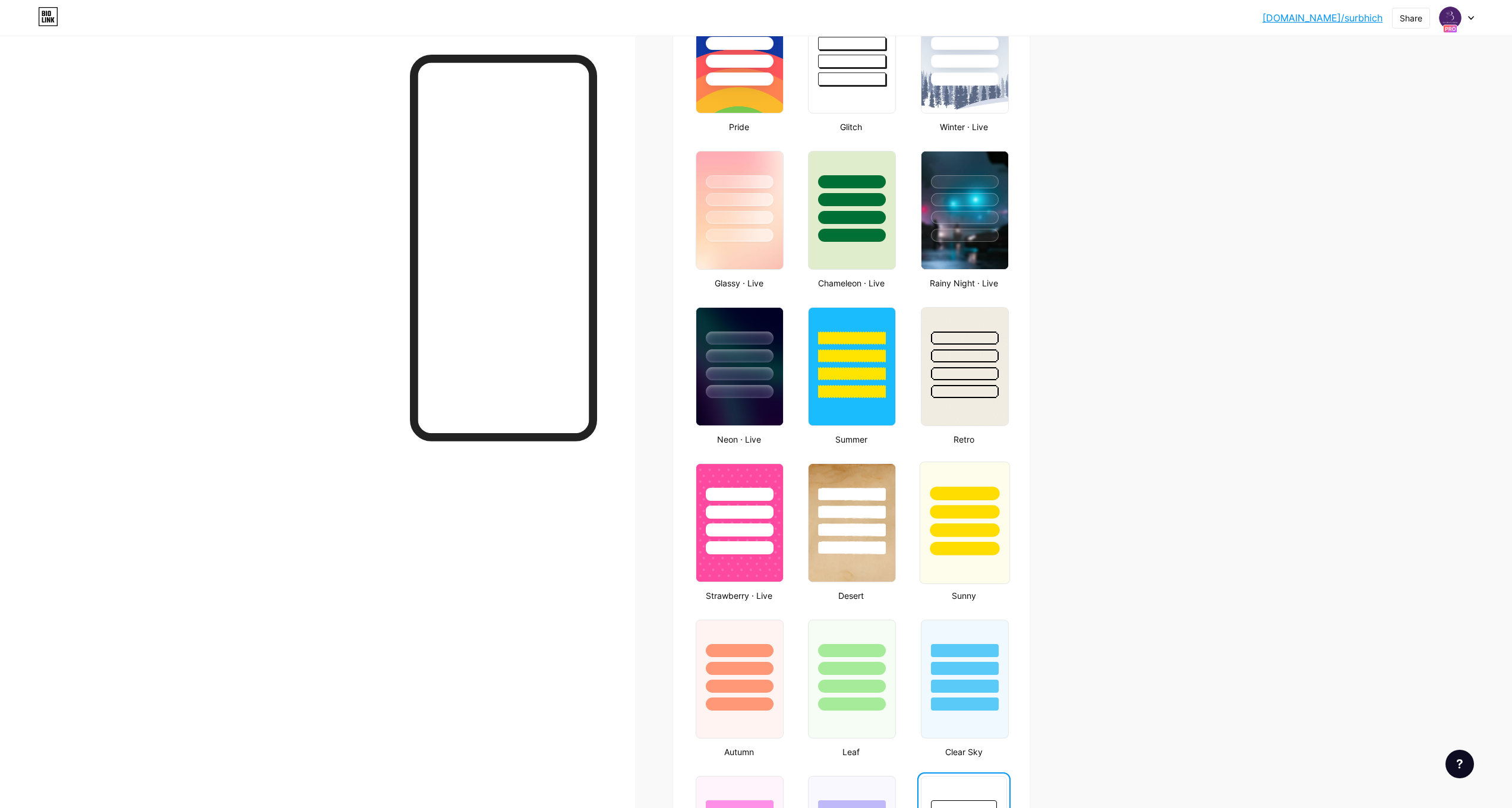
scroll to position [0, 0]
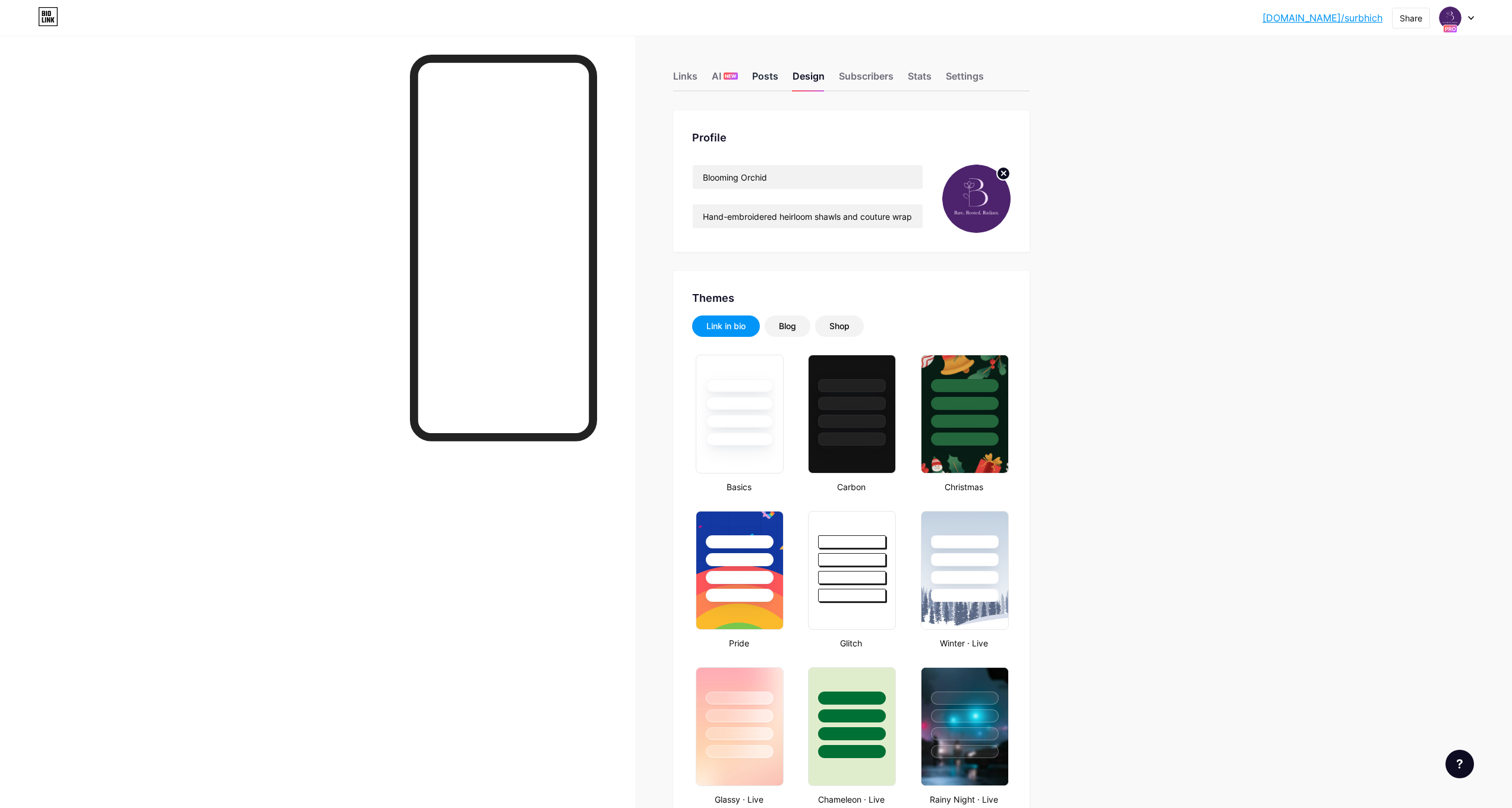
click at [765, 77] on div "Posts" at bounding box center [765, 79] width 26 height 21
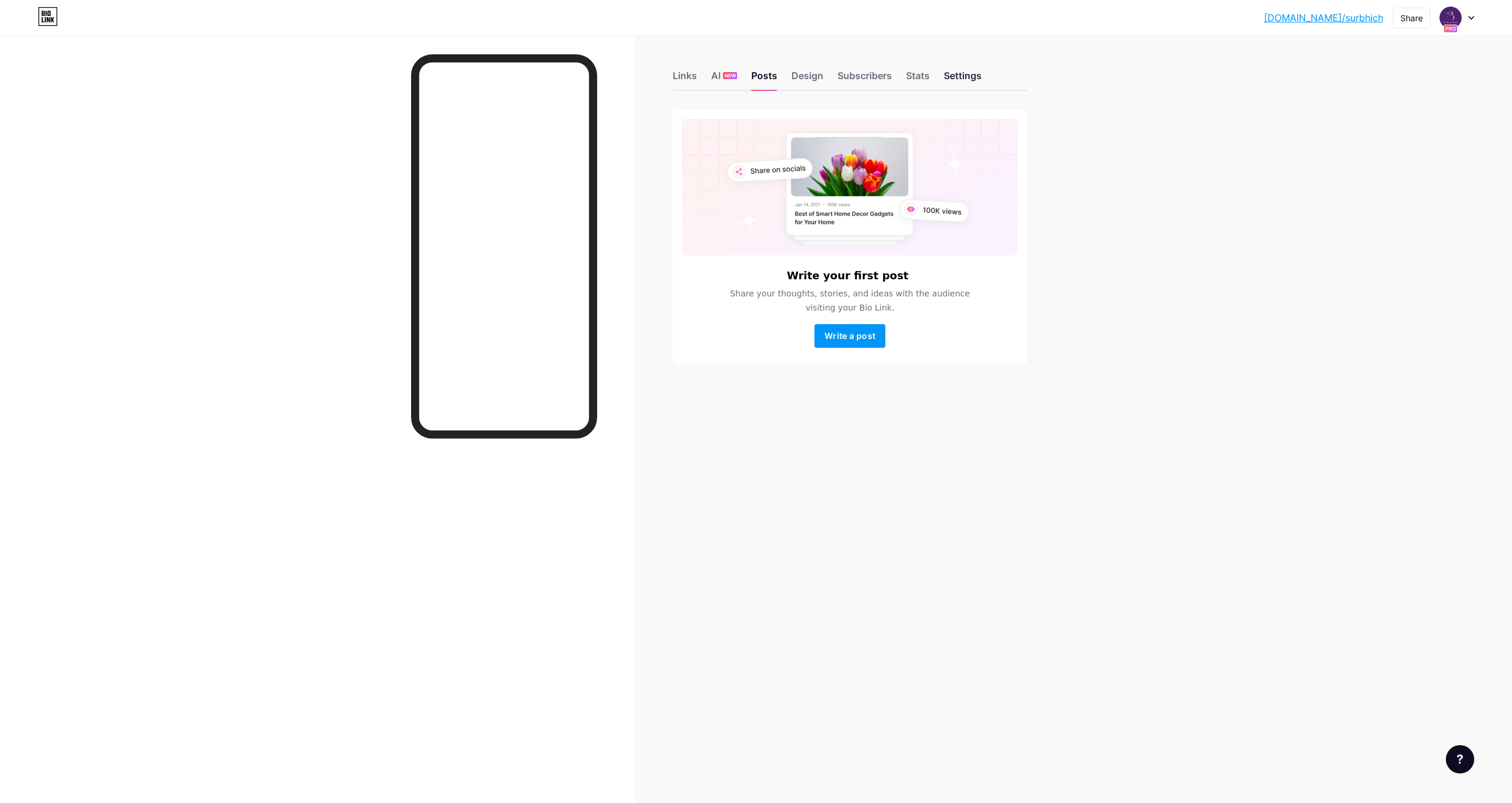
click at [956, 82] on div "Settings" at bounding box center [962, 79] width 38 height 21
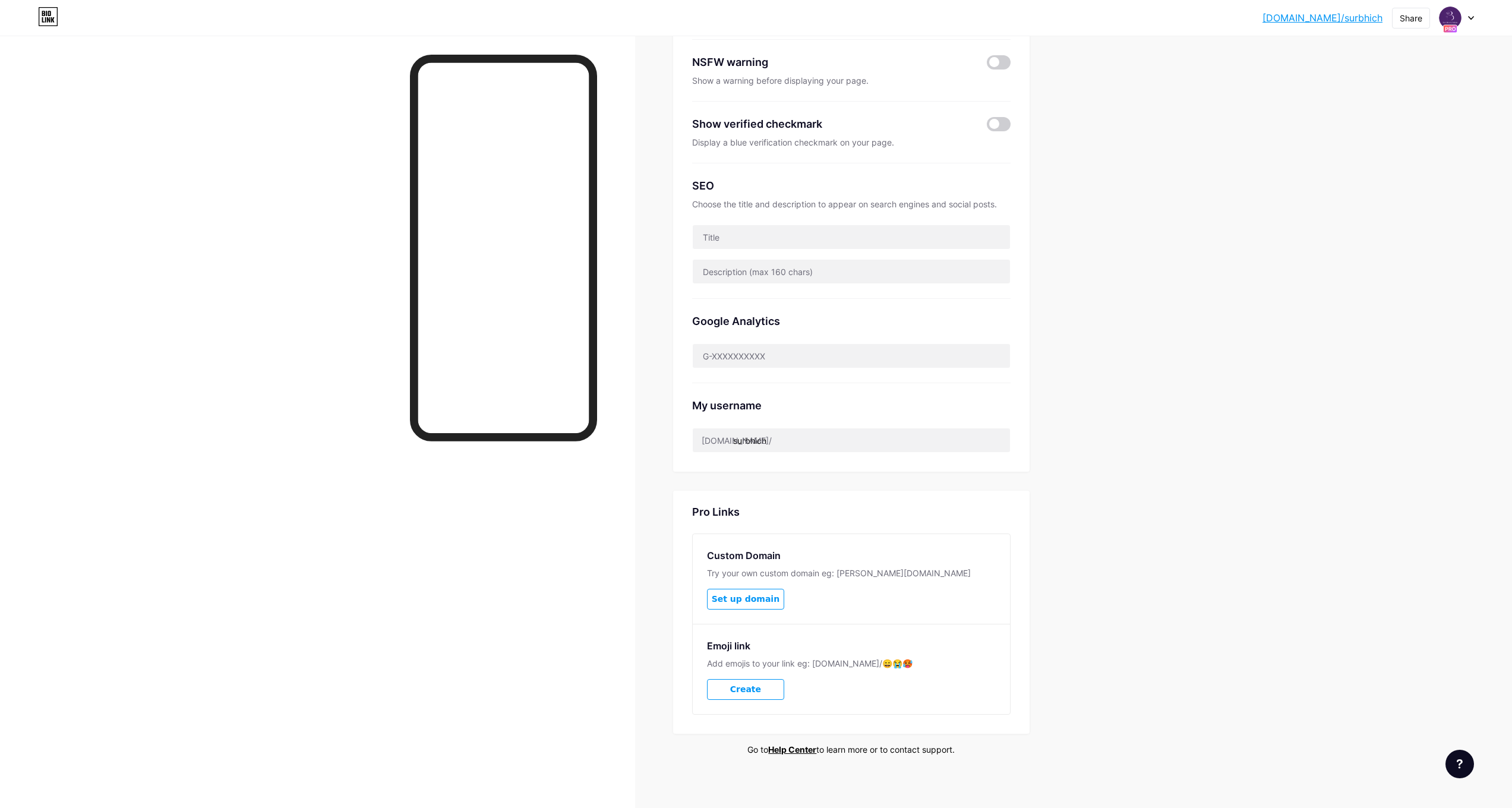
scroll to position [192, 0]
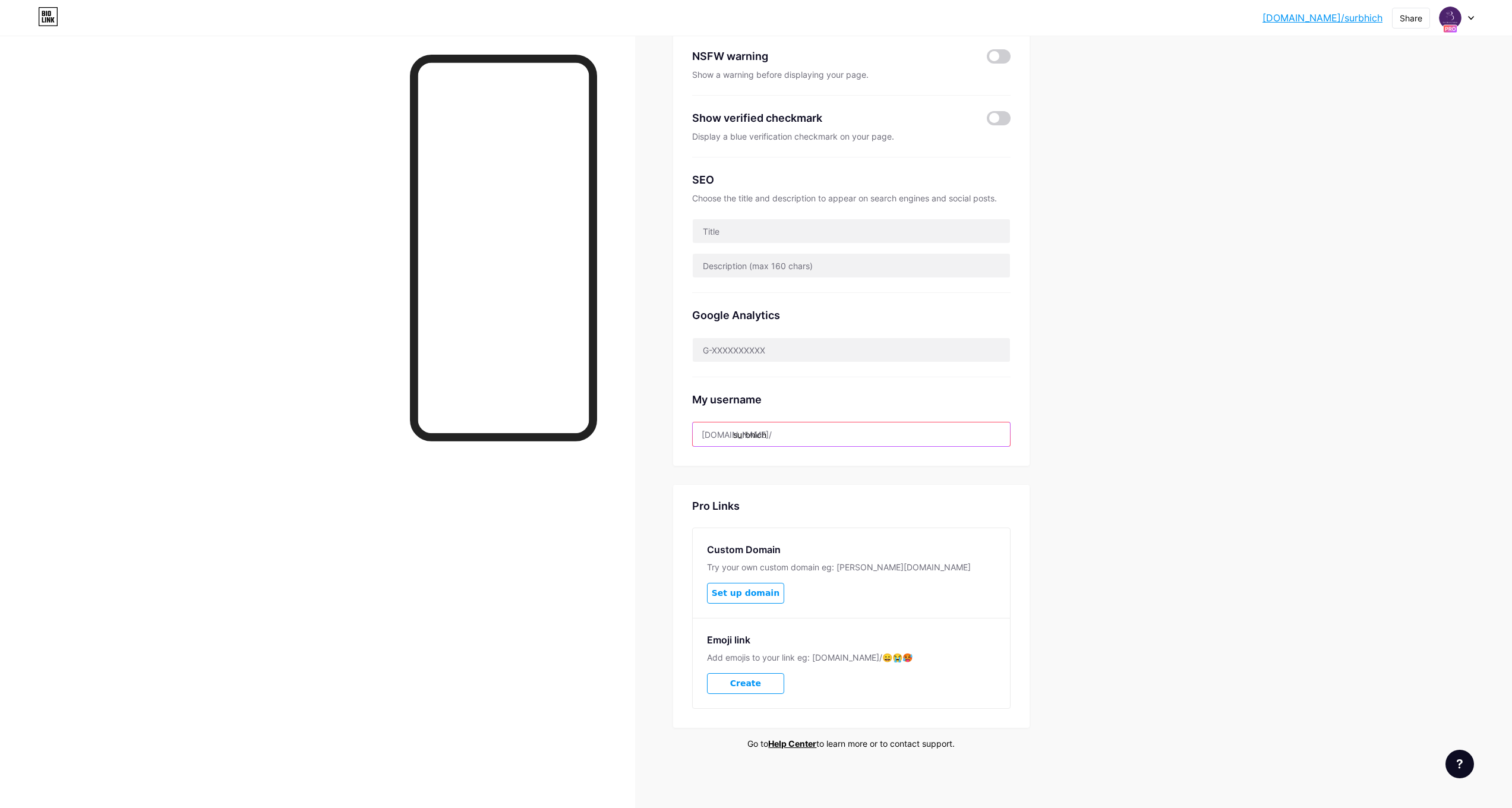
click at [820, 437] on input "surbhich" at bounding box center [851, 434] width 317 height 24
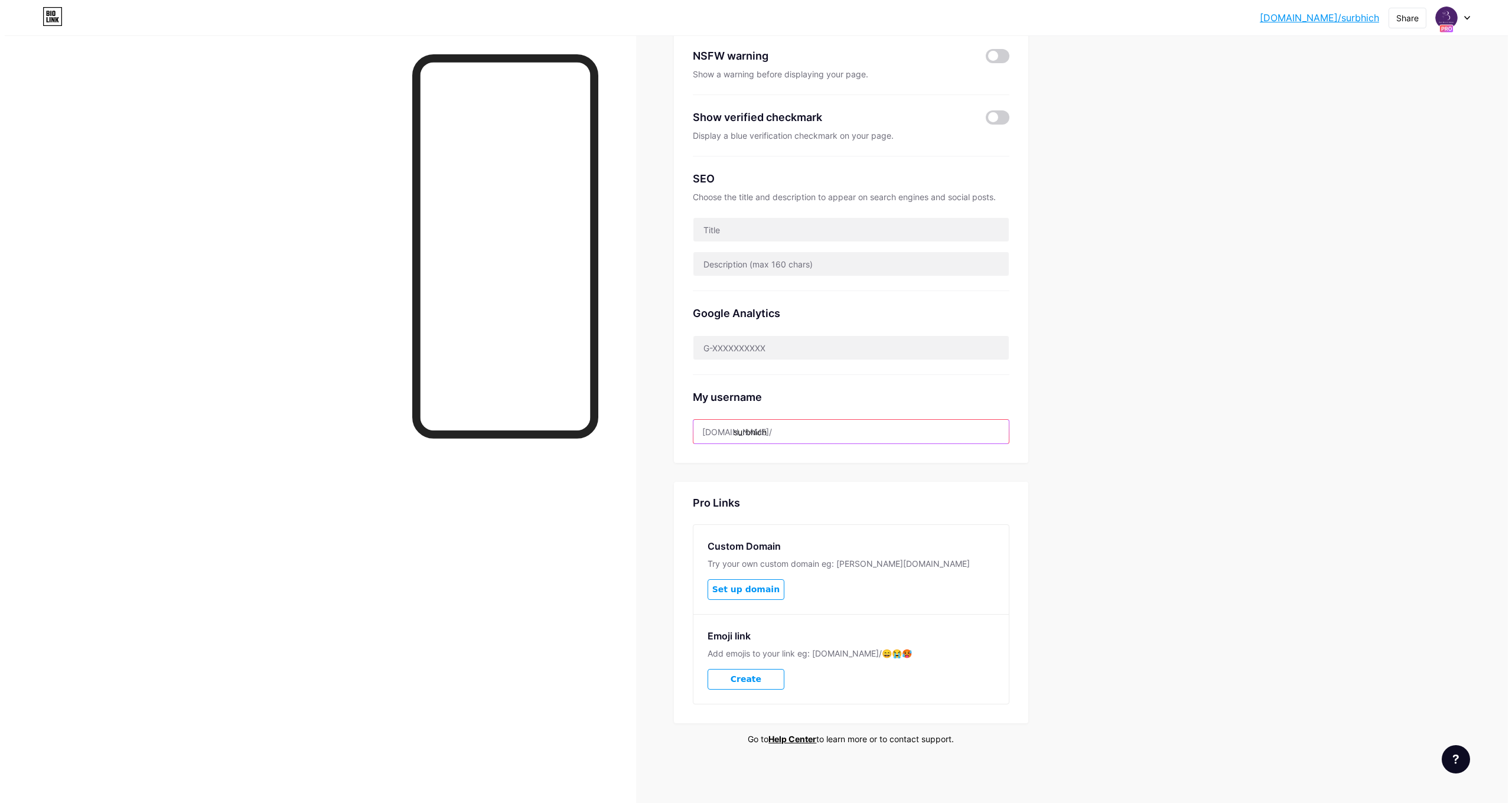
scroll to position [0, 0]
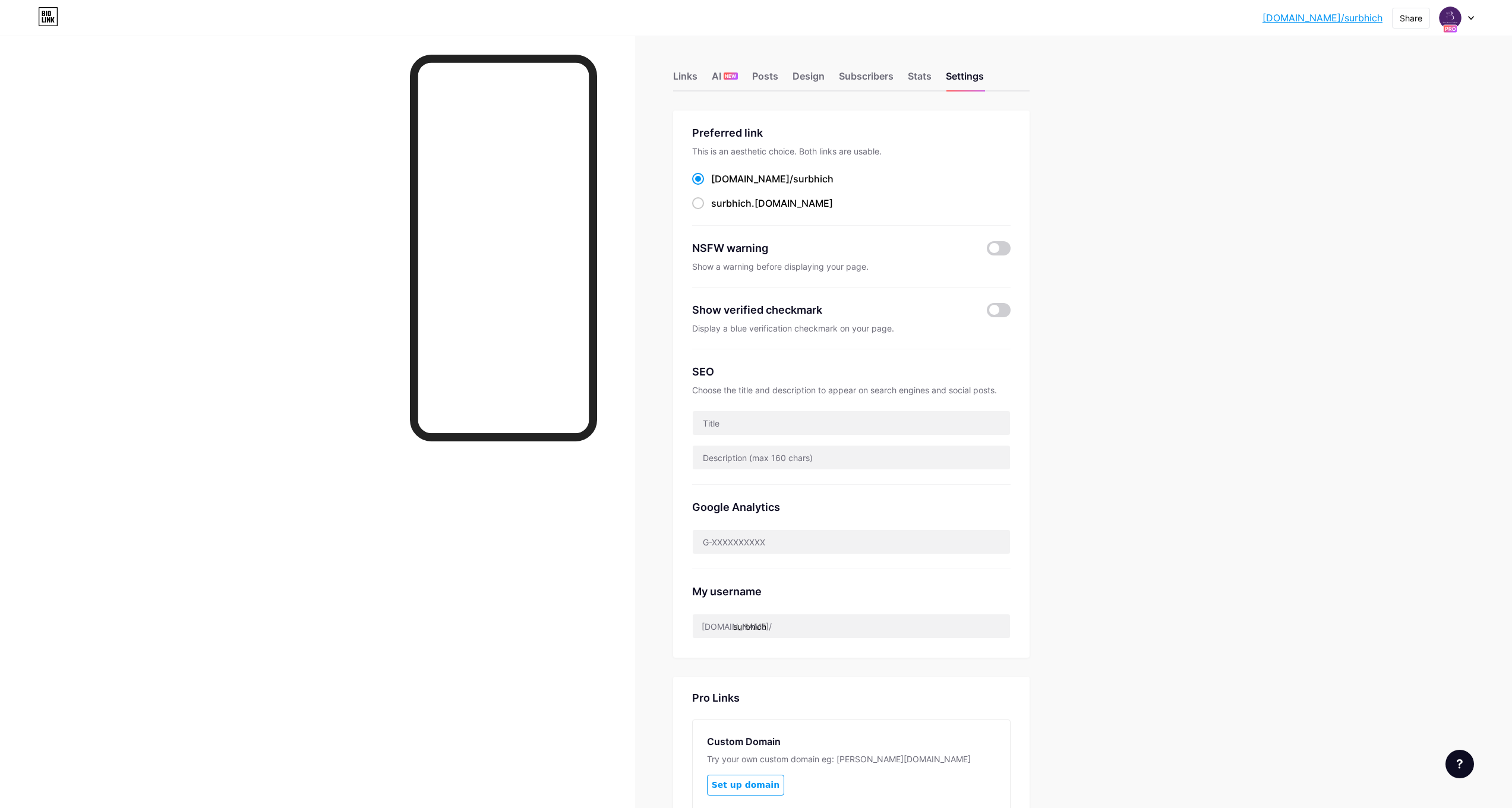
click at [1474, 18] on div "bio.link/surbhi... bio.link/surbhich Share Switch accounts Blooming Orchid bio.…" at bounding box center [756, 18] width 1512 height 21
click at [1469, 18] on icon at bounding box center [1470, 18] width 6 height 4
click at [1389, 100] on div "+ Add a new page" at bounding box center [1400, 103] width 133 height 12
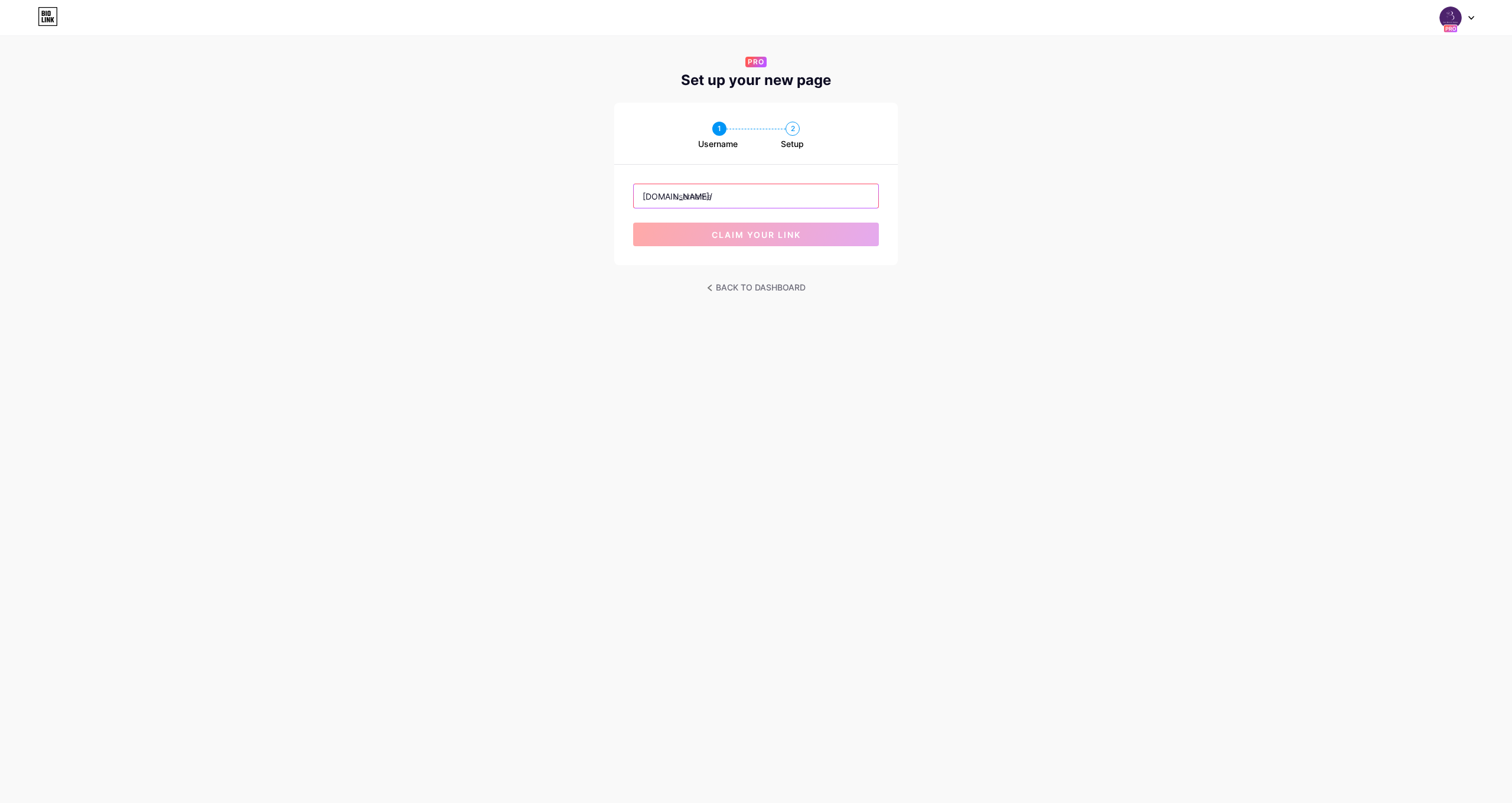
click at [708, 199] on input "text" at bounding box center [756, 196] width 244 height 24
type input "bloomingorchidusa"
click at [762, 235] on span "claim your link" at bounding box center [756, 235] width 89 height 10
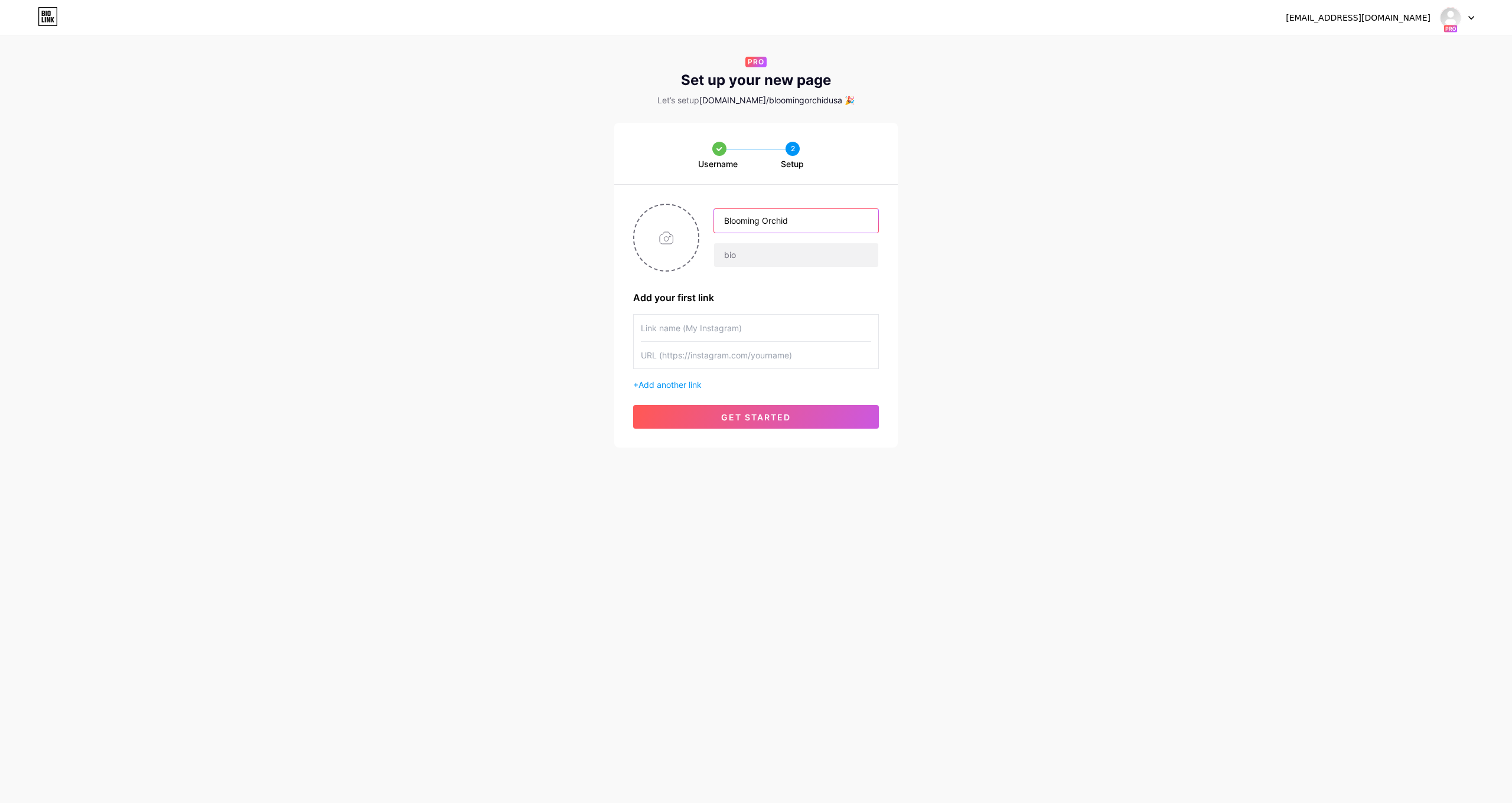
type input "Blooming Orchid"
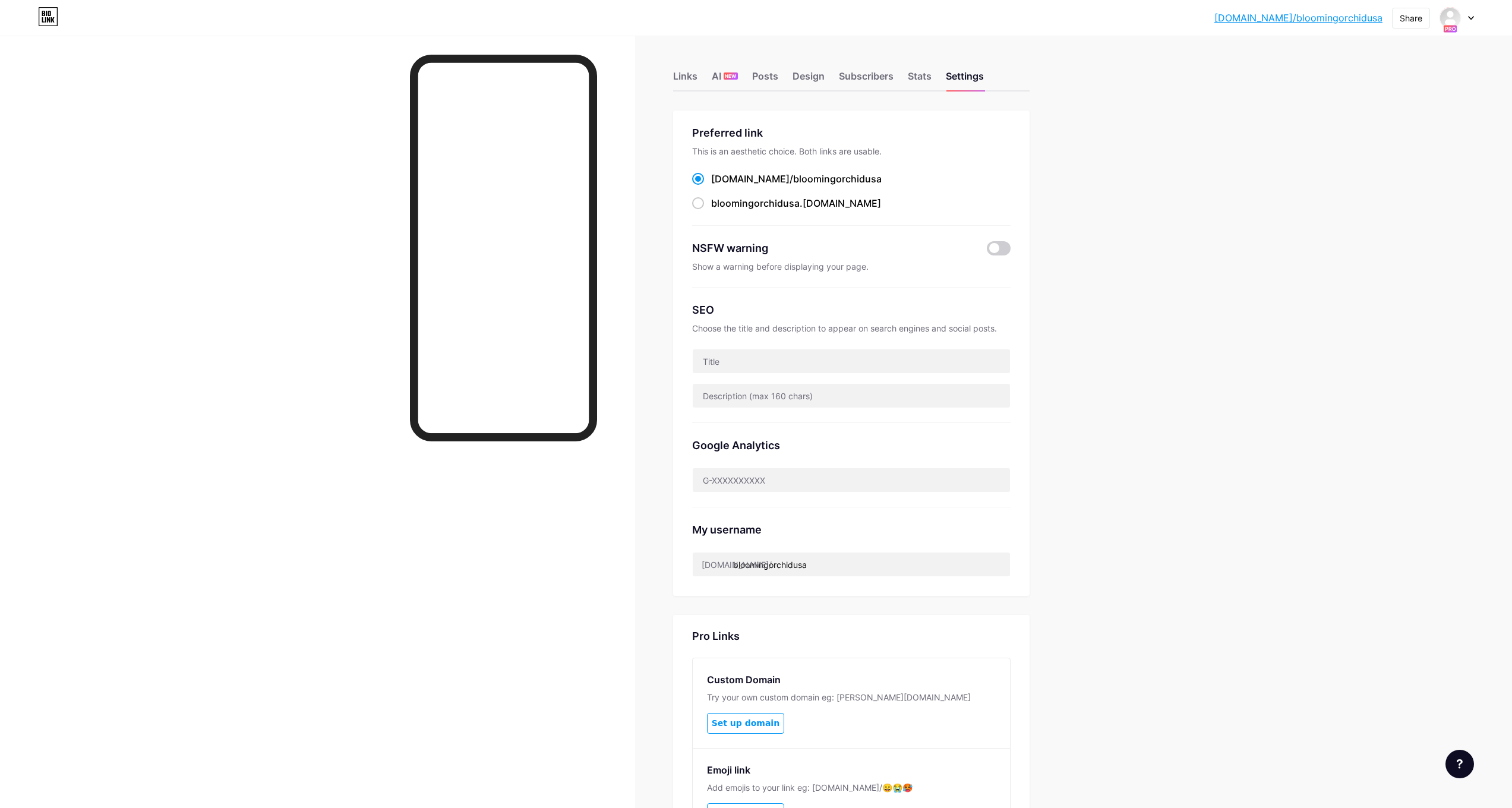
click at [676, 69] on div "Links AI NEW Posts Design Subscribers Stats Settings Preferred link This is an …" at bounding box center [540, 488] width 1080 height 904
click at [678, 72] on div "Links" at bounding box center [685, 79] width 25 height 21
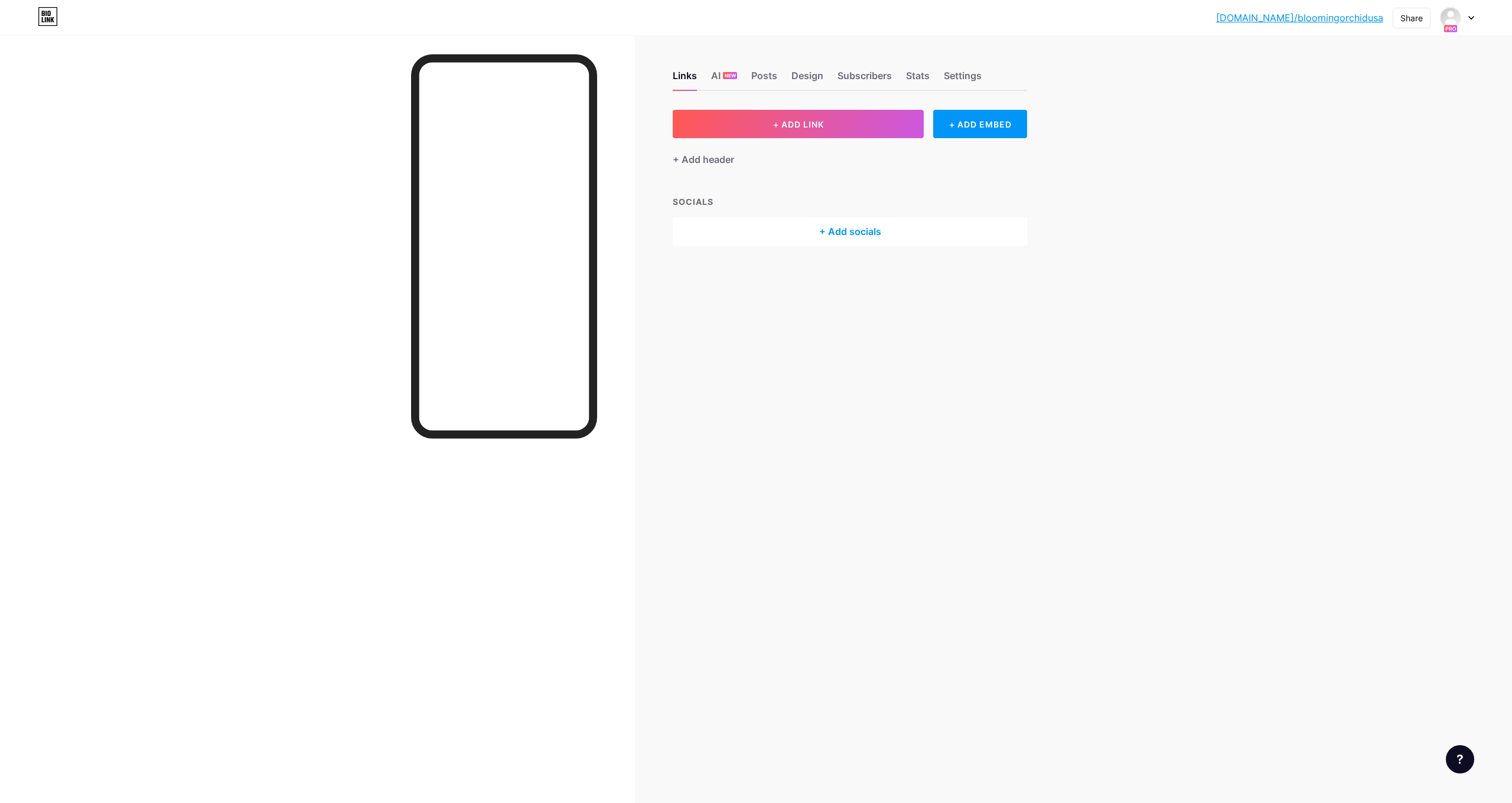
click at [869, 236] on div "+ Add socials" at bounding box center [850, 231] width 355 height 28
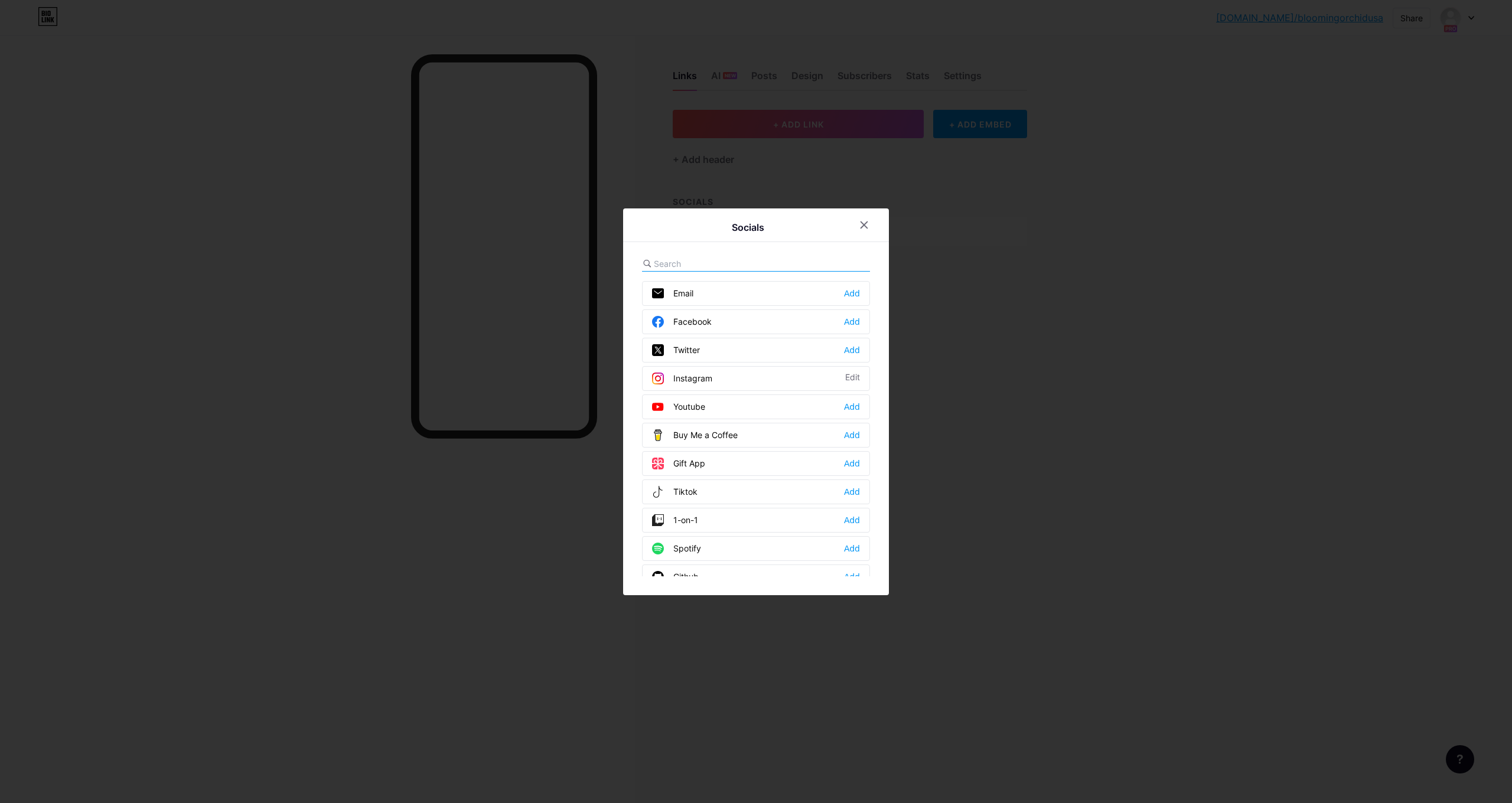
click at [771, 375] on div "Instagram Edit" at bounding box center [756, 378] width 228 height 25
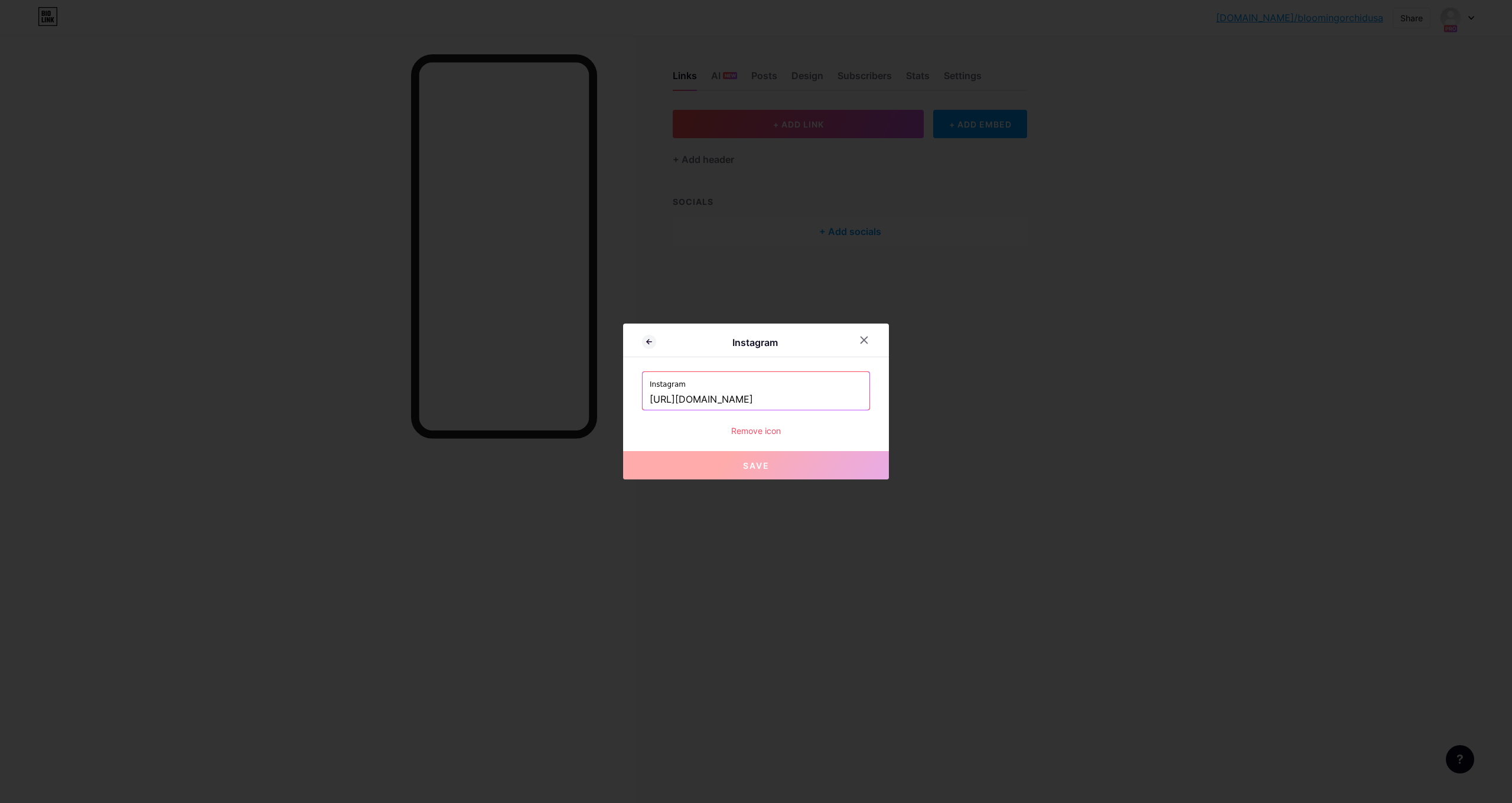
click at [757, 466] on span "Save" at bounding box center [756, 465] width 26 height 10
click at [860, 340] on icon at bounding box center [864, 339] width 9 height 9
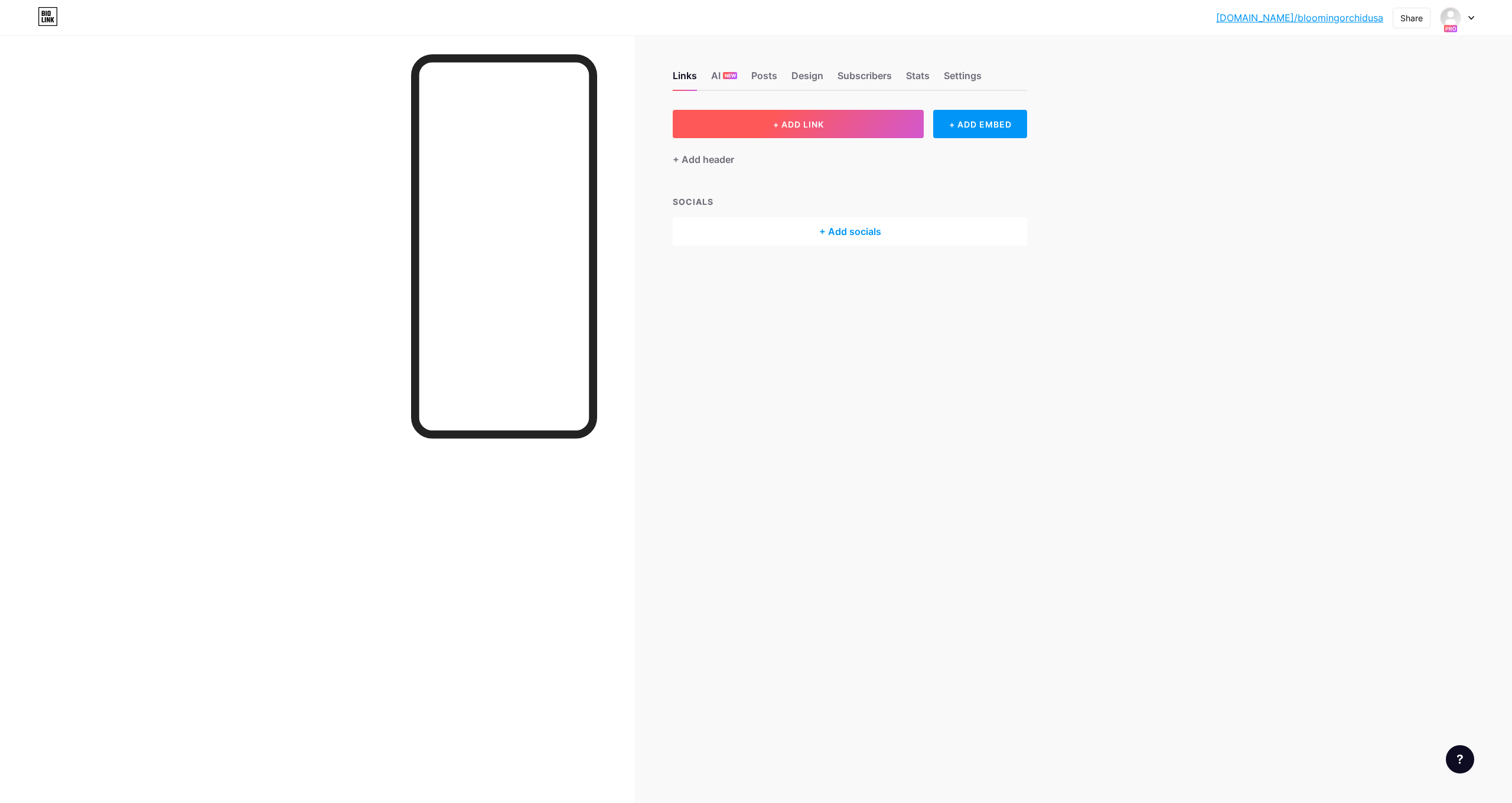
click at [798, 123] on span "+ ADD LINK" at bounding box center [798, 124] width 51 height 10
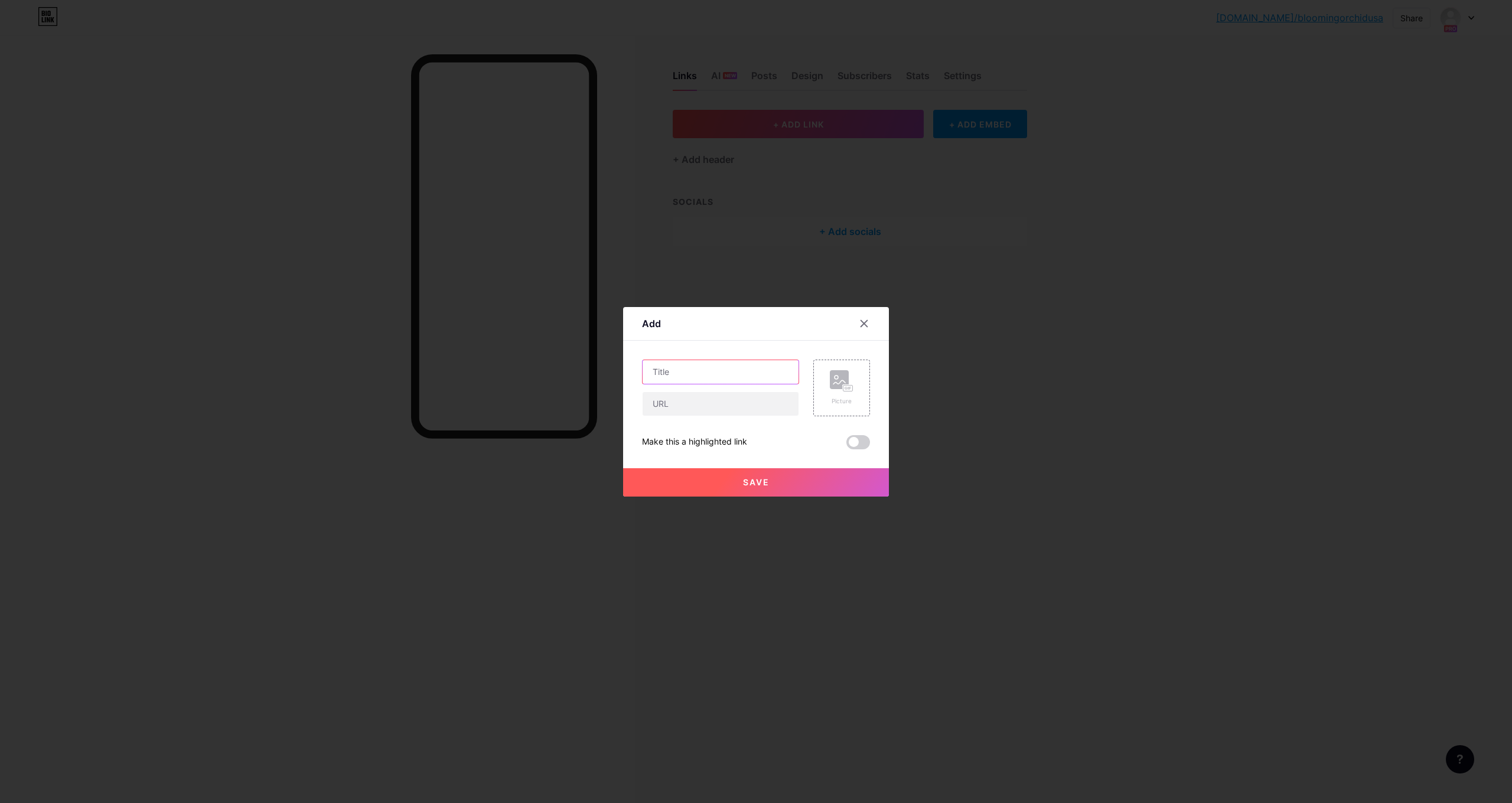
click at [767, 376] on input "text" at bounding box center [721, 372] width 156 height 24
type input "Blooming Orchid website"
click at [785, 407] on input "text" at bounding box center [721, 404] width 156 height 24
paste input "[URL][DOMAIN_NAME]"
type input "[URL][DOMAIN_NAME]"
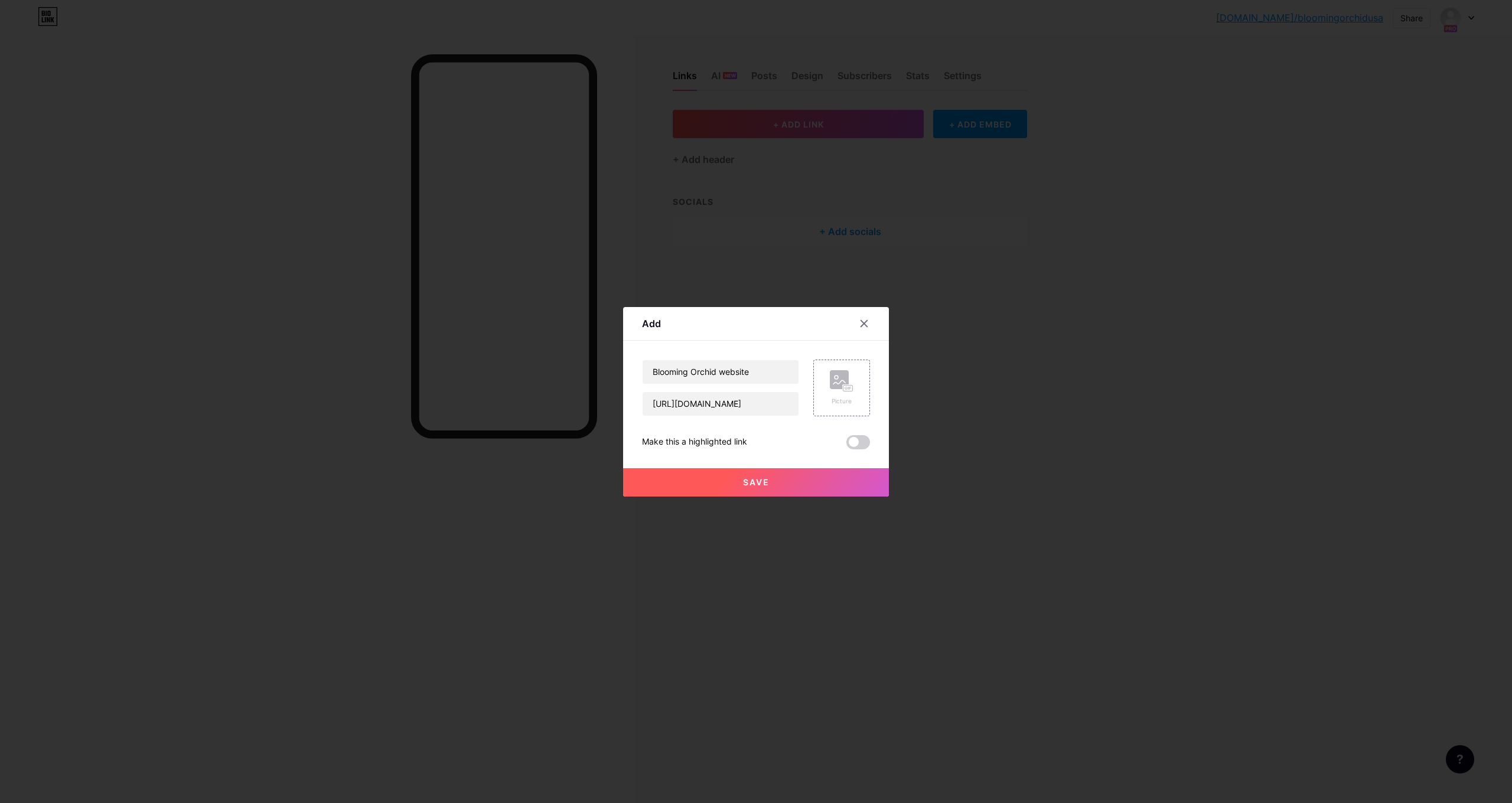
click at [768, 480] on span "Save" at bounding box center [756, 482] width 26 height 10
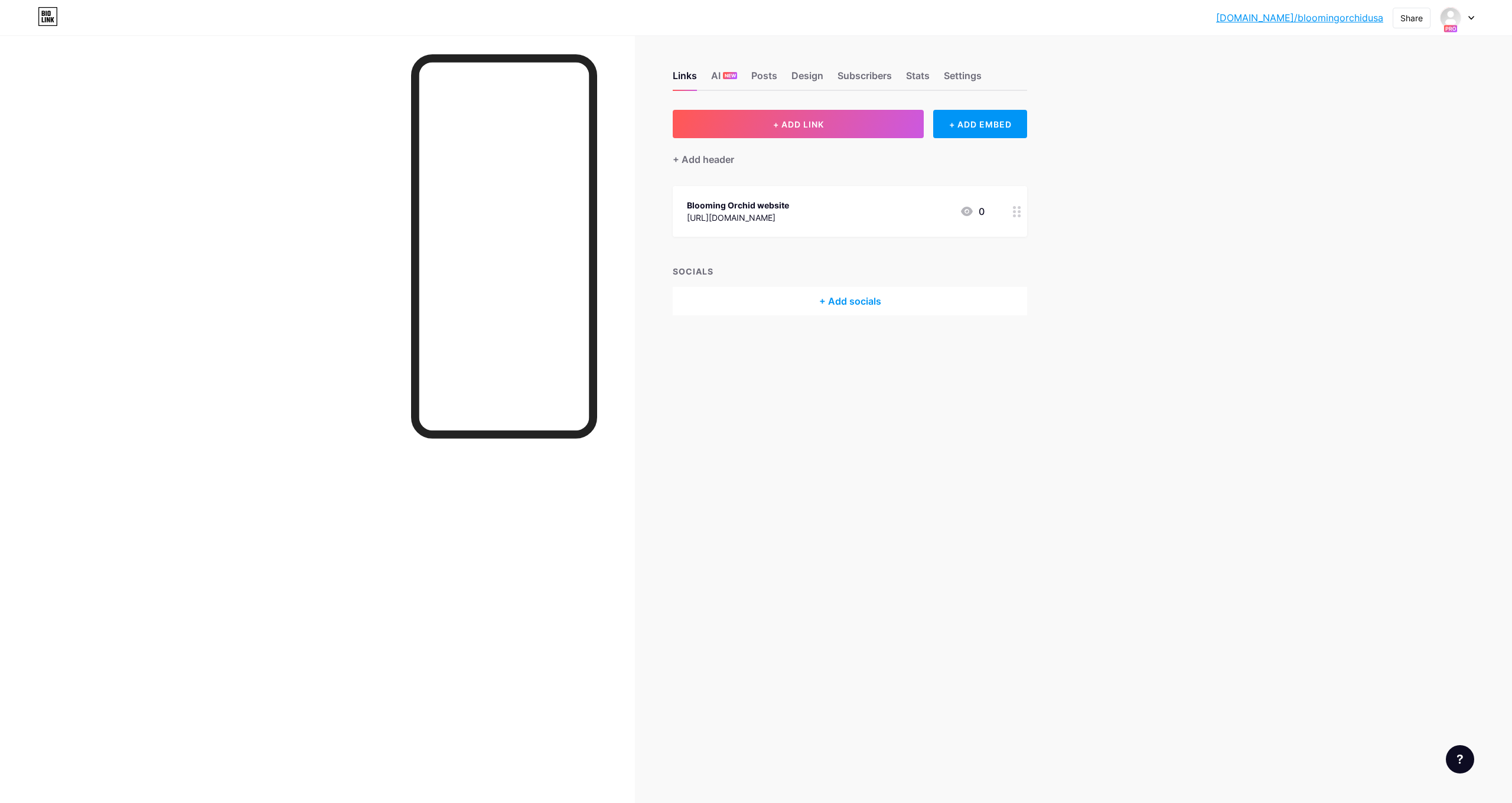
click at [1013, 213] on icon at bounding box center [1017, 212] width 8 height 11
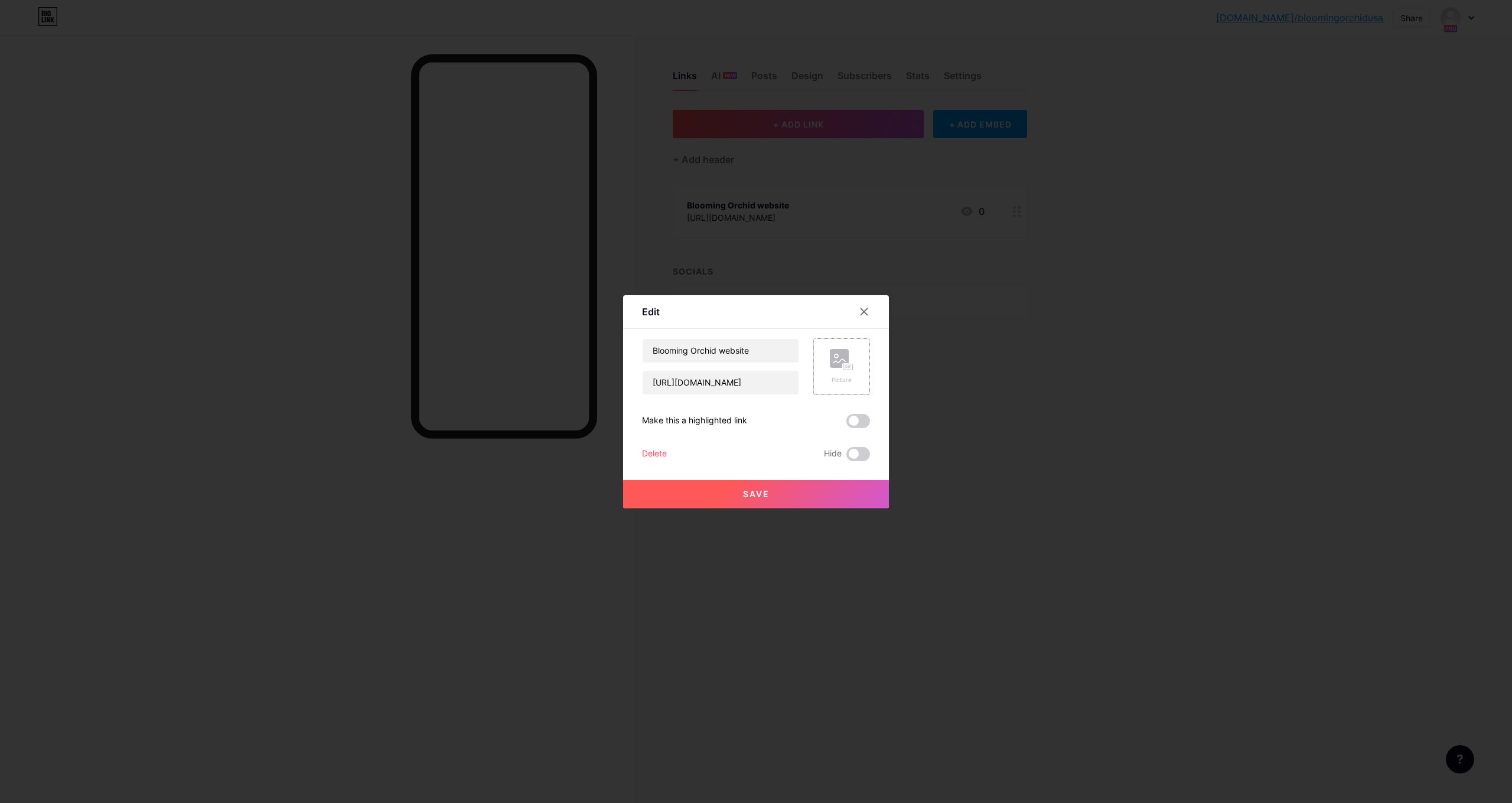
click at [846, 371] on div "Picture" at bounding box center [842, 366] width 24 height 36
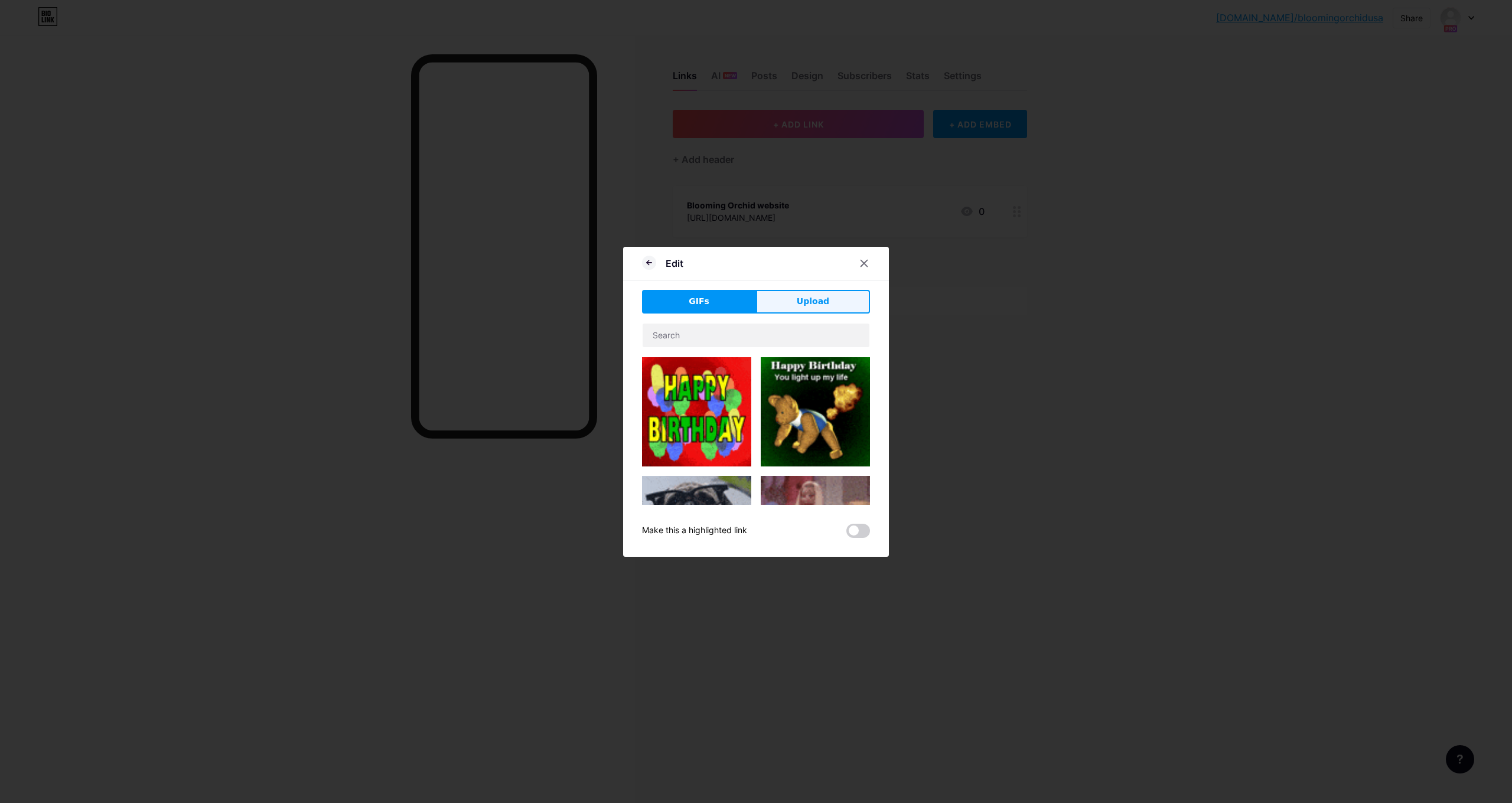
click at [828, 311] on button "Upload" at bounding box center [813, 302] width 114 height 24
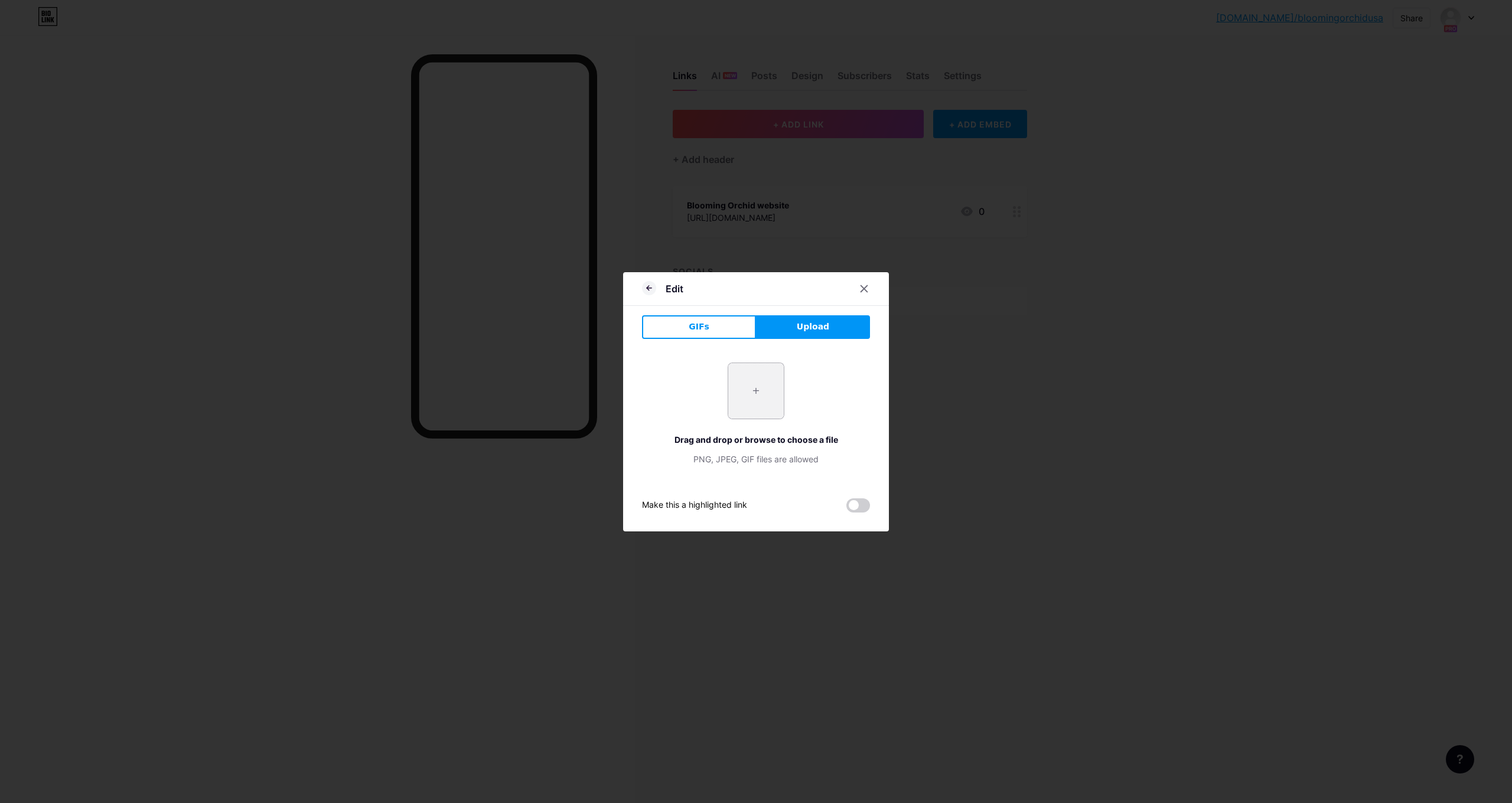
click at [756, 404] on input "file" at bounding box center [756, 391] width 56 height 56
type input "C:\fakepath\Logo tagline.jpg"
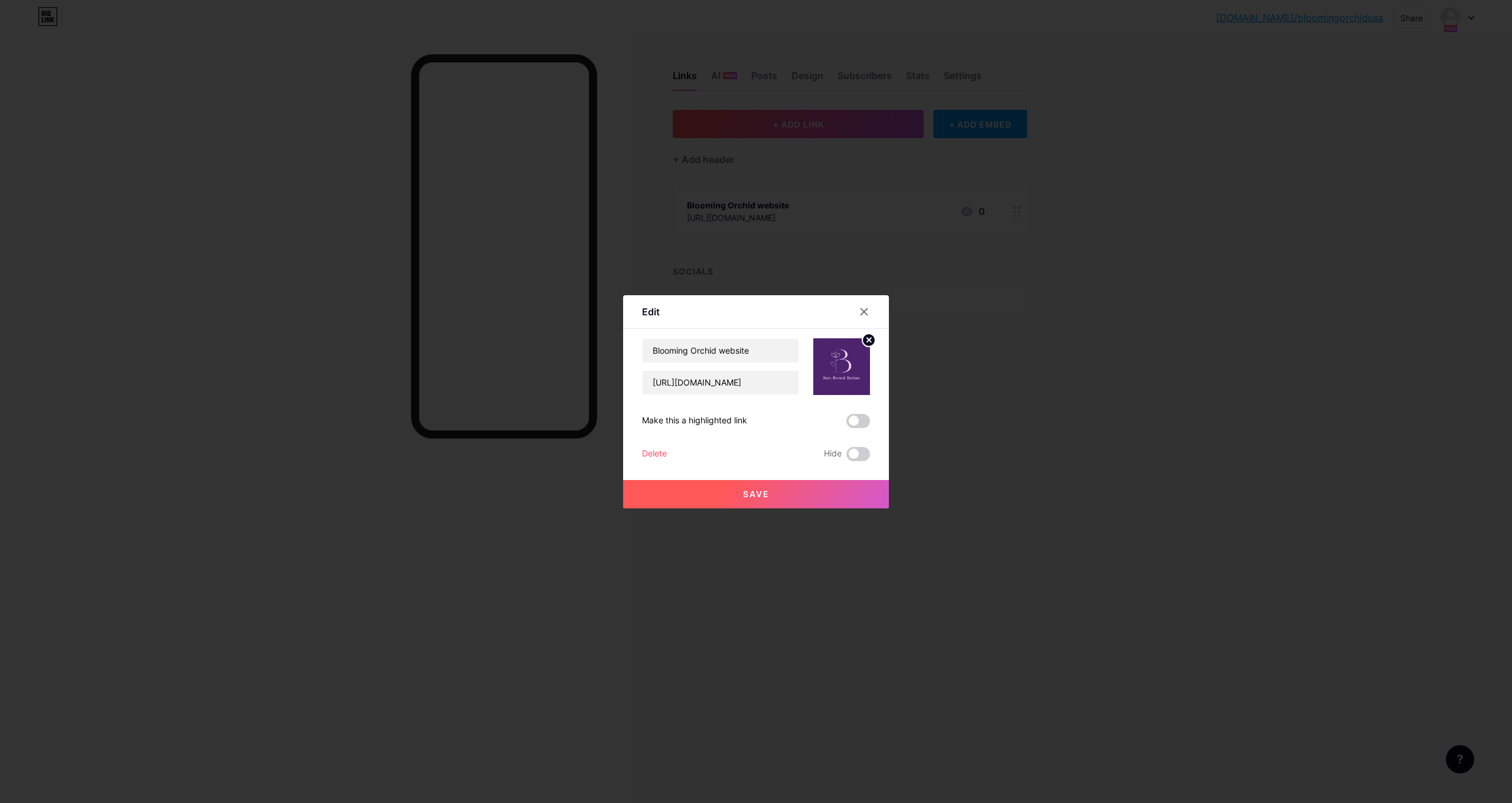
click at [779, 499] on button "Save" at bounding box center [756, 494] width 266 height 28
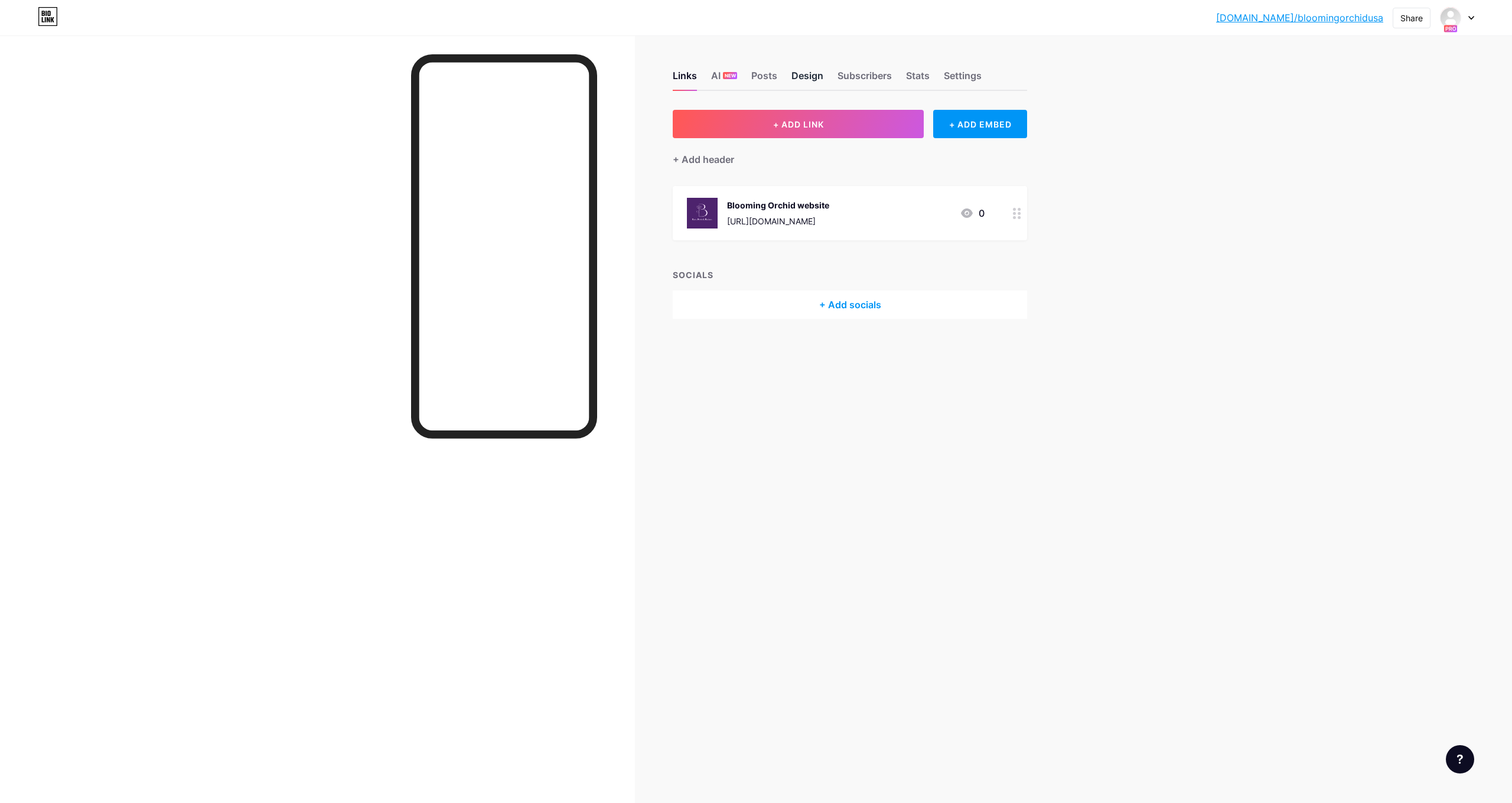
click at [808, 81] on div "Design" at bounding box center [807, 79] width 32 height 21
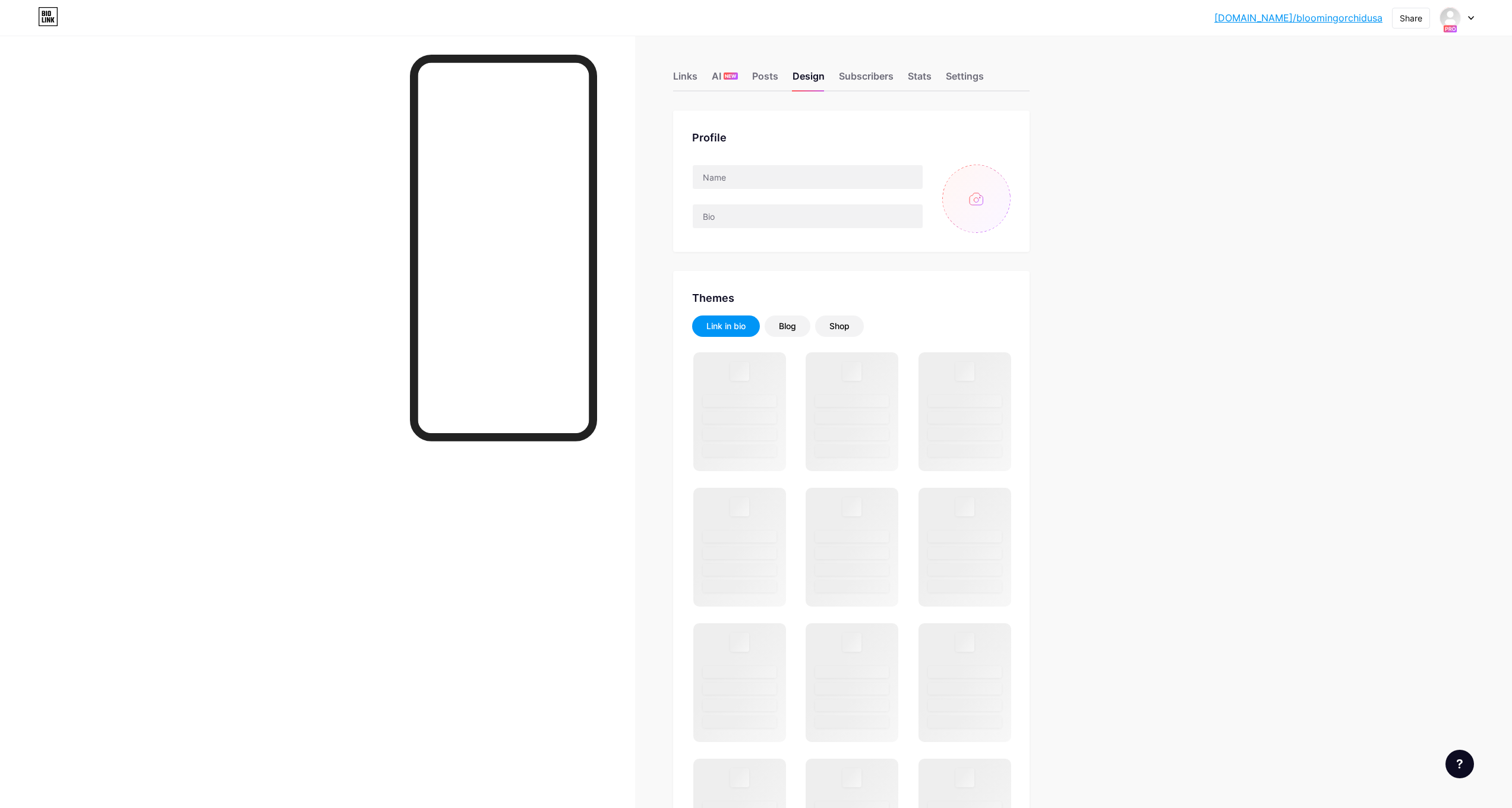
click at [985, 207] on input "file" at bounding box center [976, 199] width 68 height 68
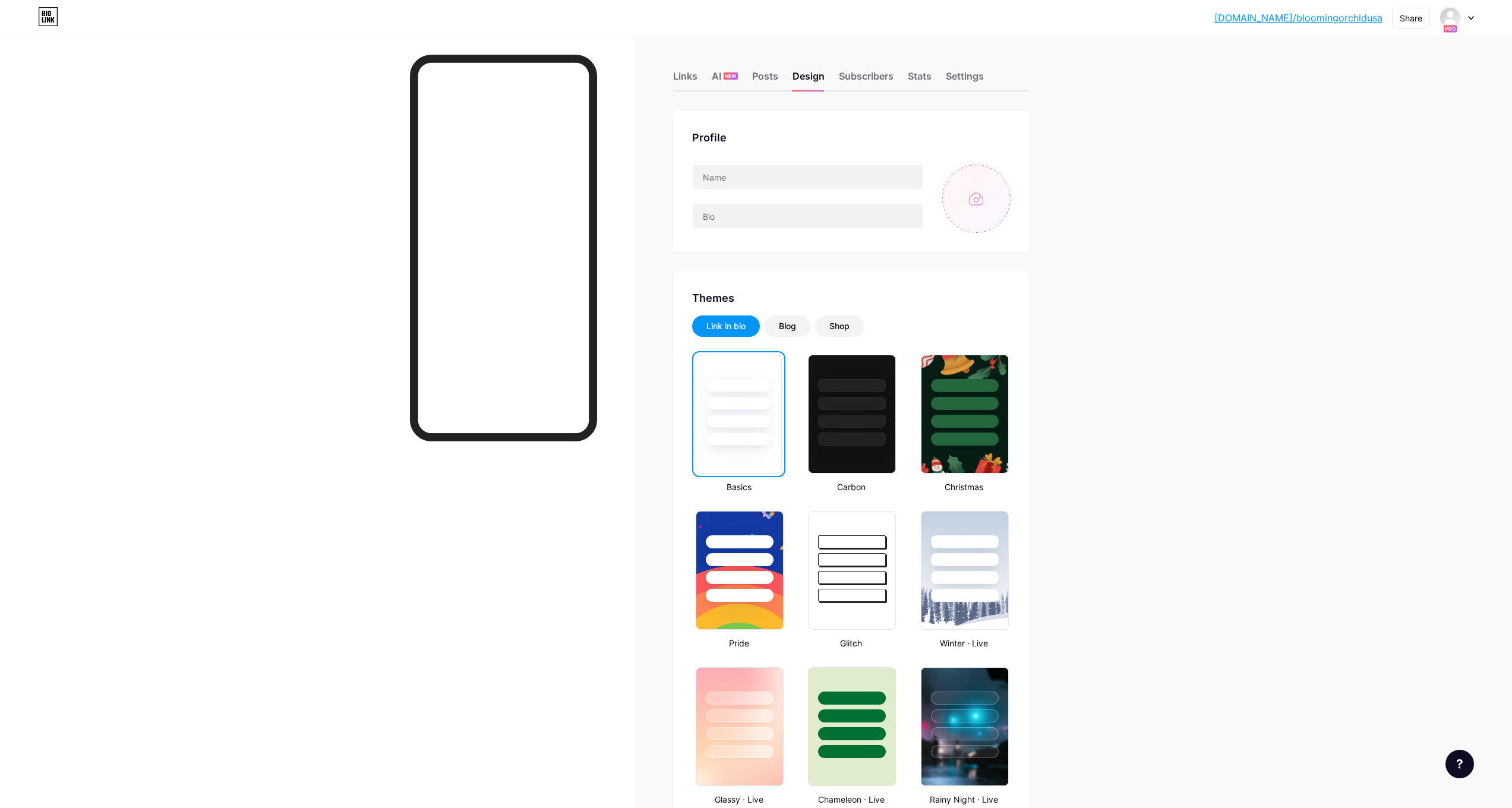
type input "C:\fakepath\Cover 2 2.jpg"
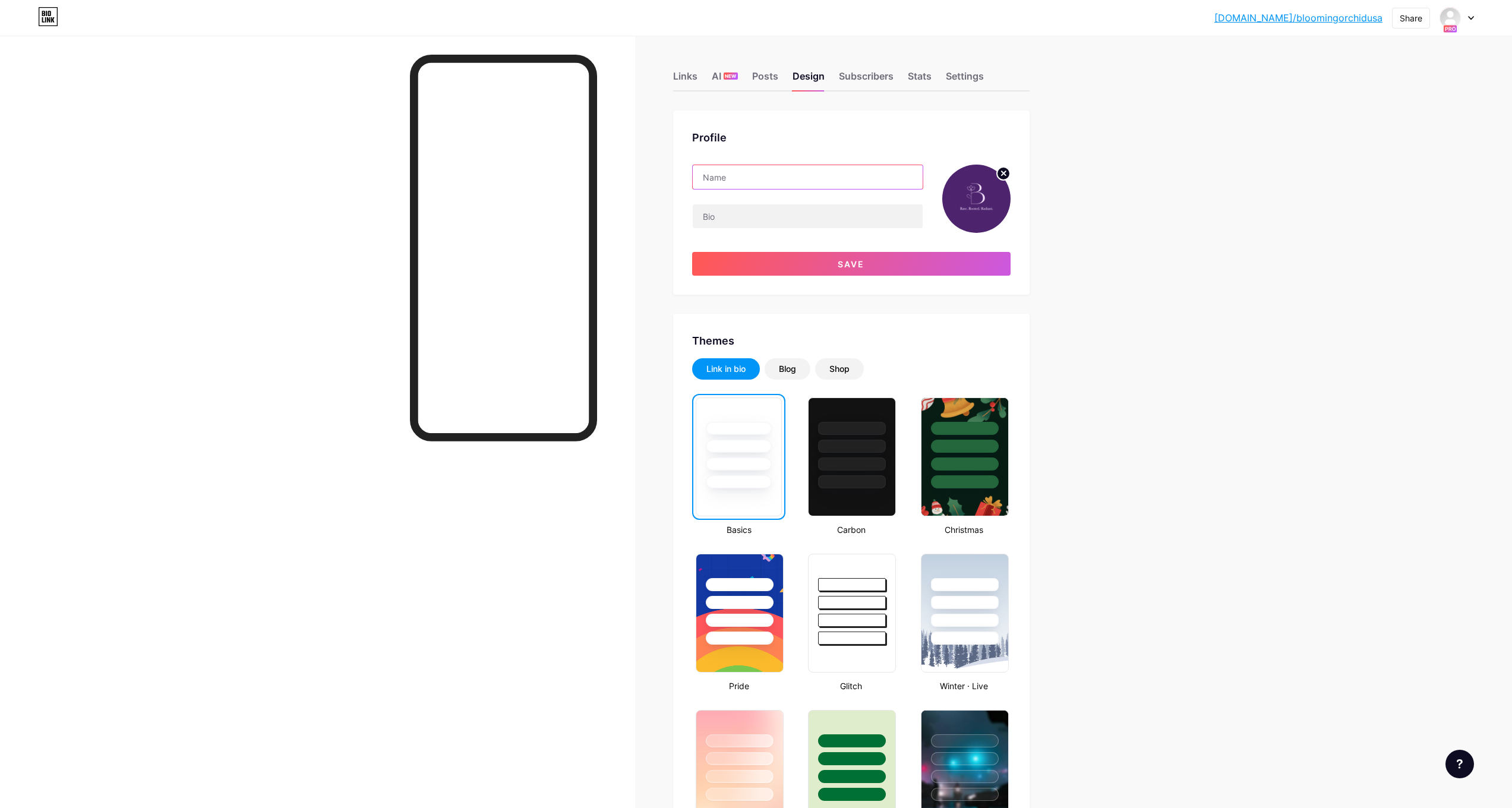
click at [828, 176] on input "text" at bounding box center [807, 177] width 230 height 24
type input "Blooming Orchid"
click at [834, 210] on input "text" at bounding box center [807, 216] width 230 height 24
paste input "Hand-embroidered heirloom shawls and couture wraps — crafted for the woman who …"
type input "Hand-embroidered heirloom shawls and couture wraps — crafted for the woman who …"
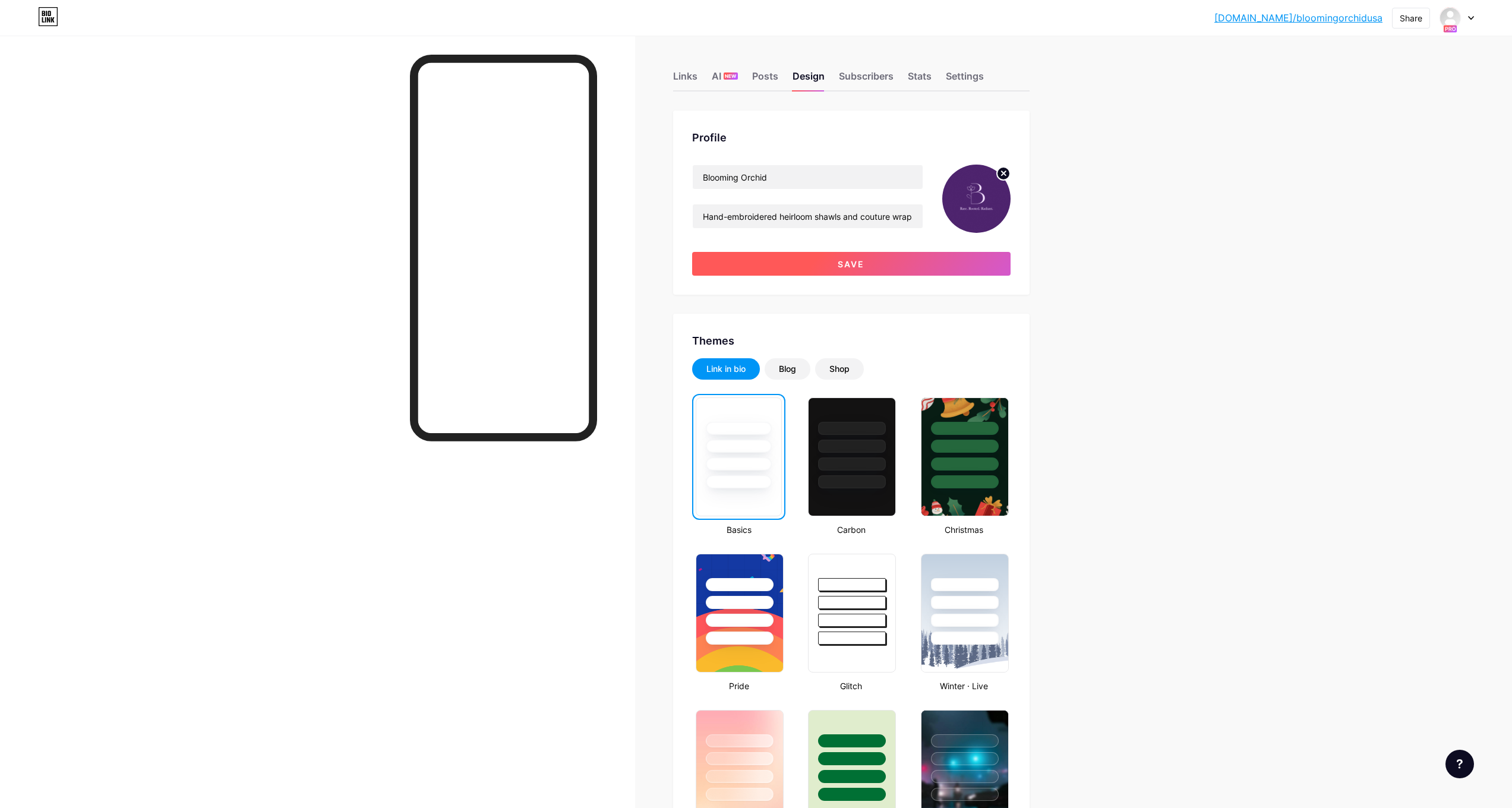
click at [901, 263] on button "Save" at bounding box center [851, 264] width 318 height 24
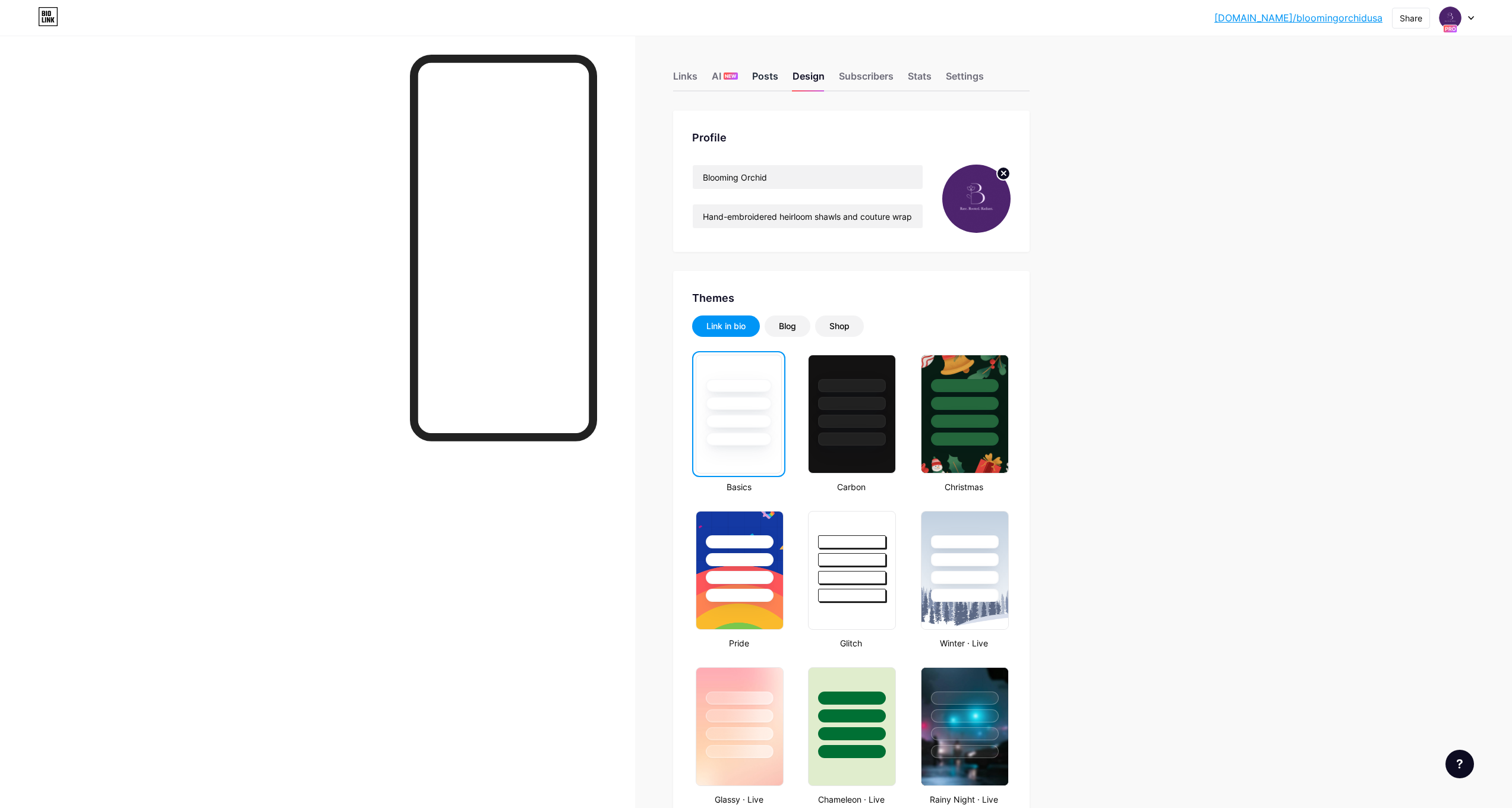
click at [774, 73] on div "Posts" at bounding box center [765, 79] width 26 height 21
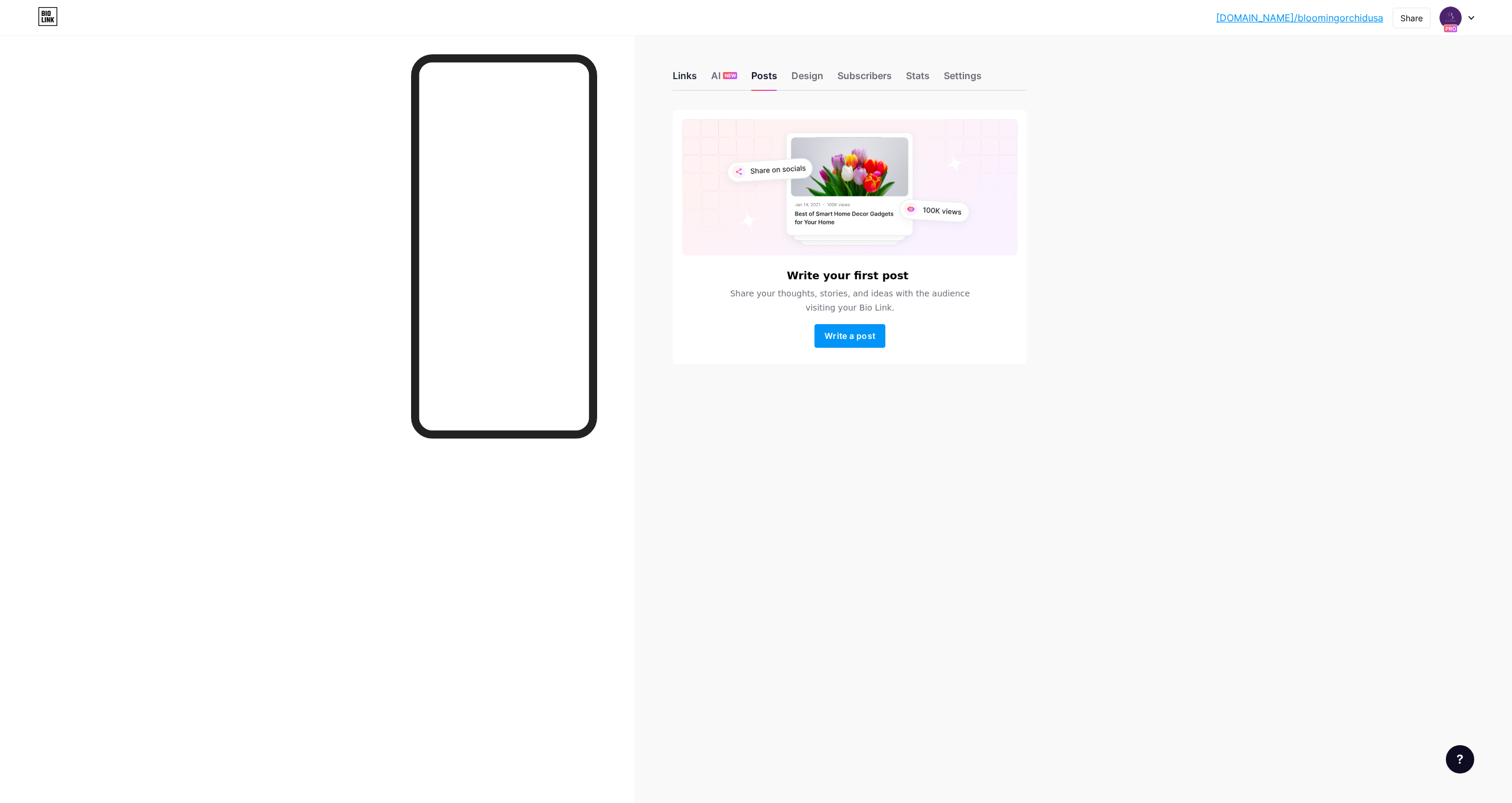
click at [692, 73] on div "Links" at bounding box center [685, 79] width 24 height 21
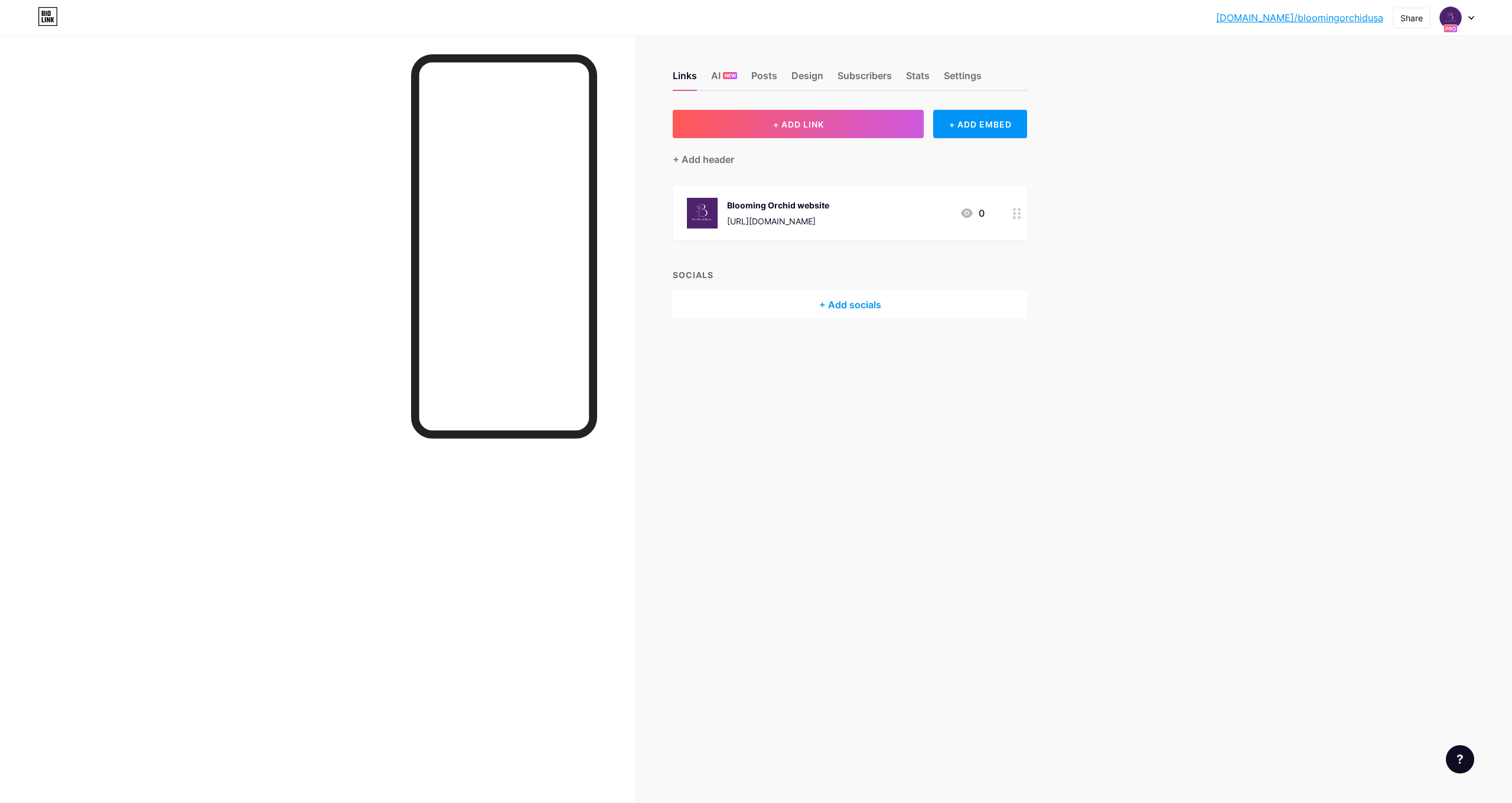
click at [845, 308] on div "+ Add socials" at bounding box center [850, 304] width 355 height 28
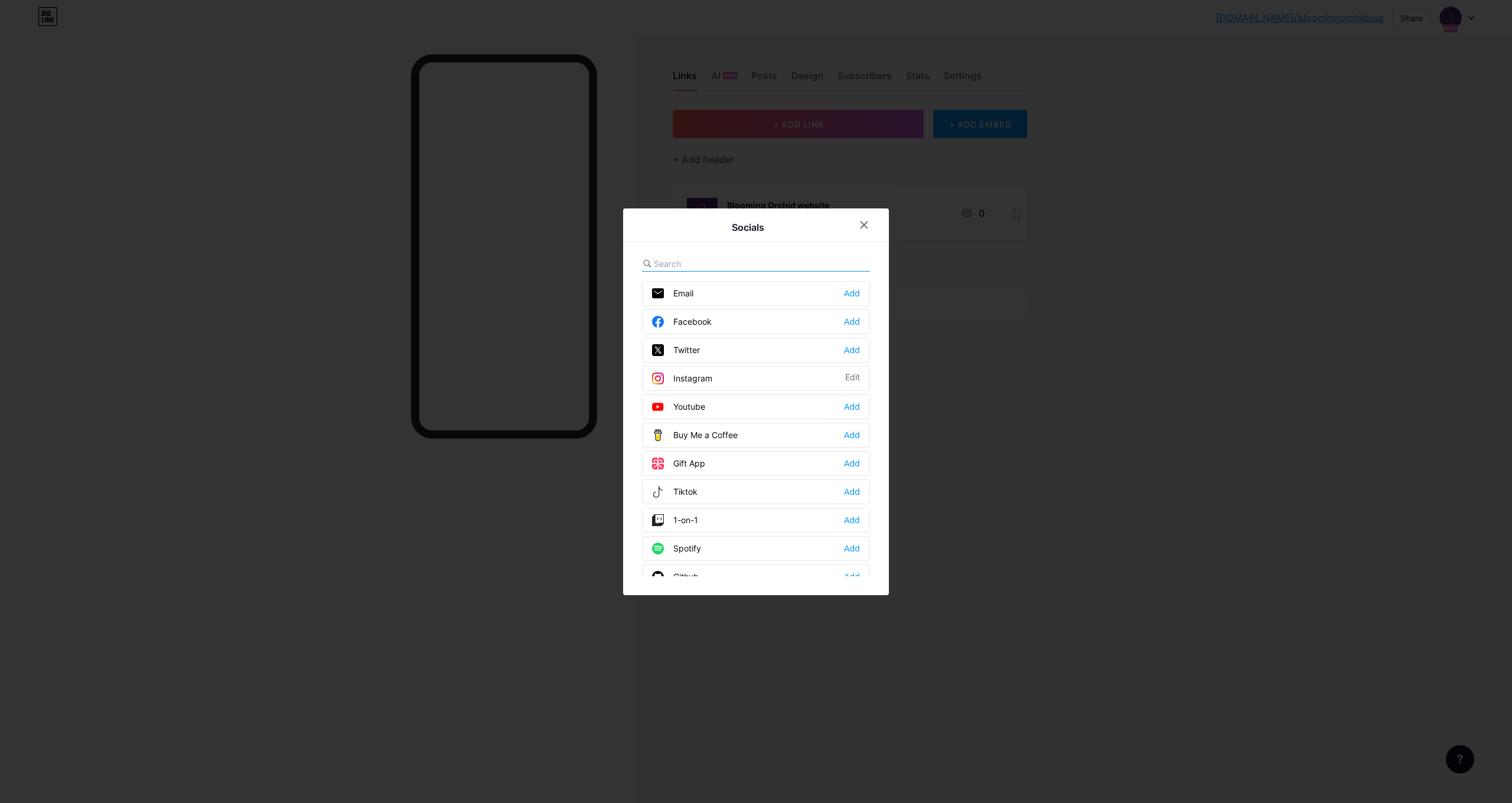
click at [727, 386] on div "Instagram Edit" at bounding box center [756, 378] width 228 height 25
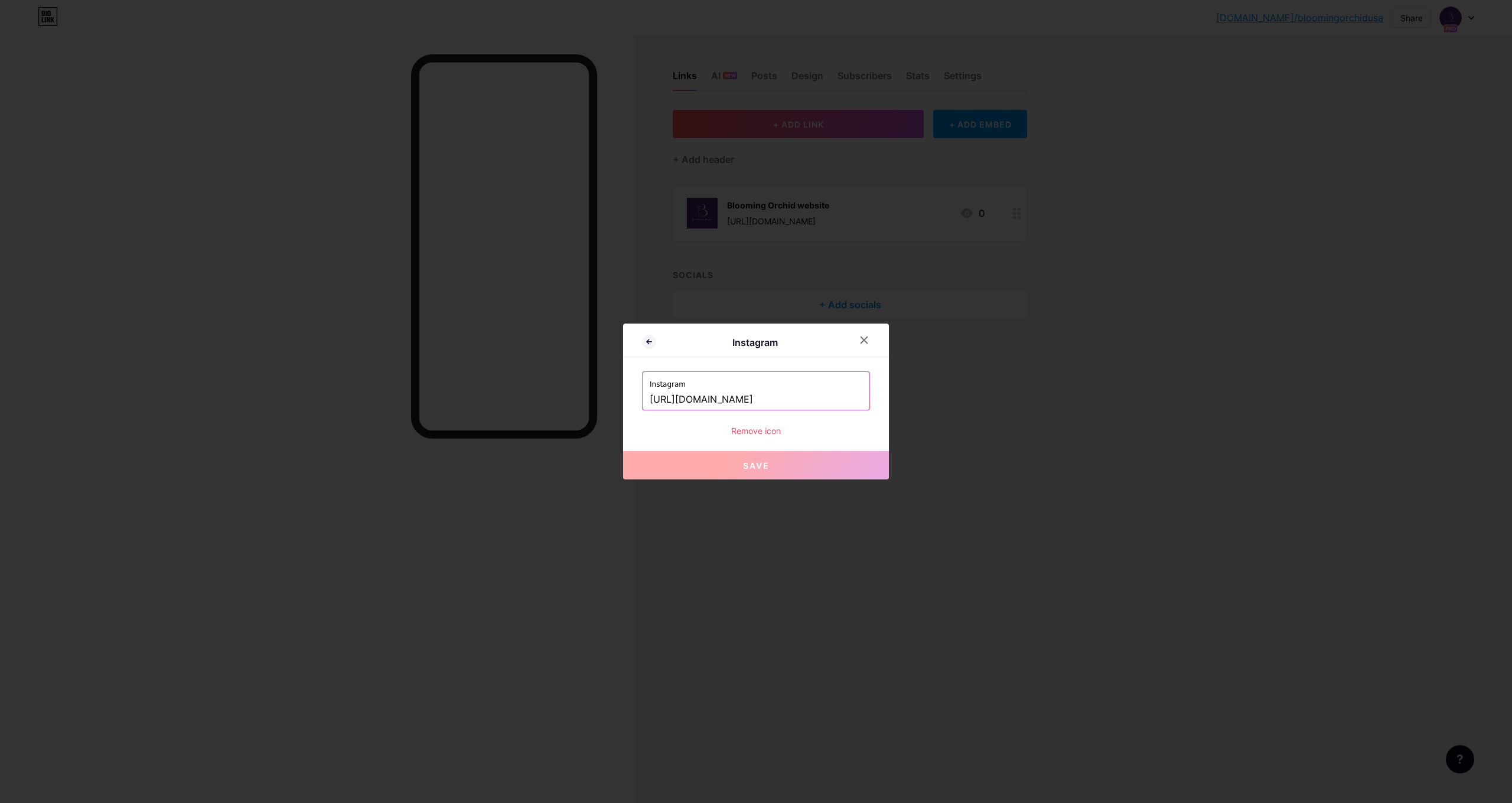
click at [751, 465] on span "Save" at bounding box center [756, 465] width 26 height 10
click at [868, 338] on icon at bounding box center [864, 339] width 9 height 9
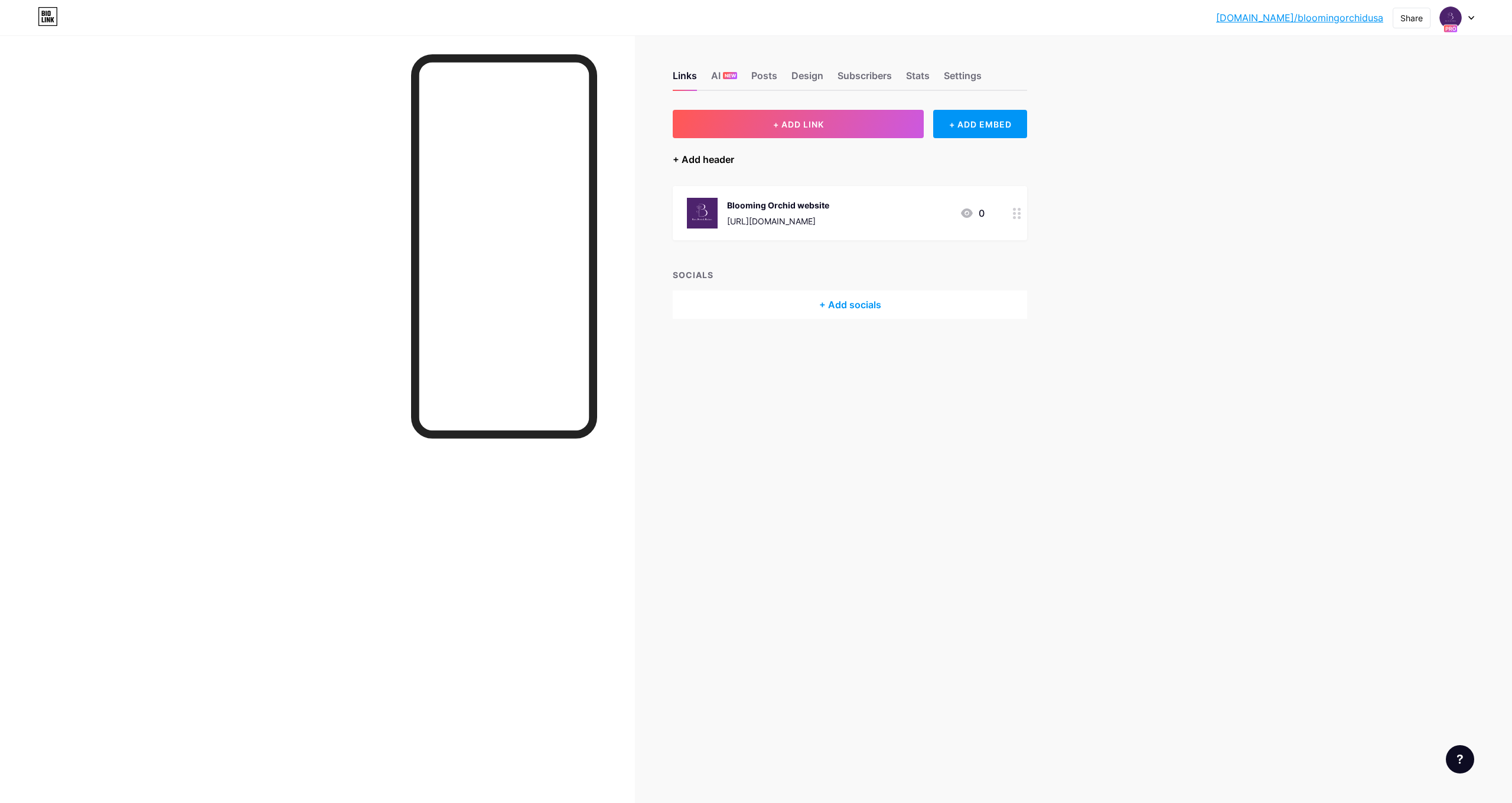
click at [724, 164] on div "+ Add header" at bounding box center [704, 159] width 61 height 14
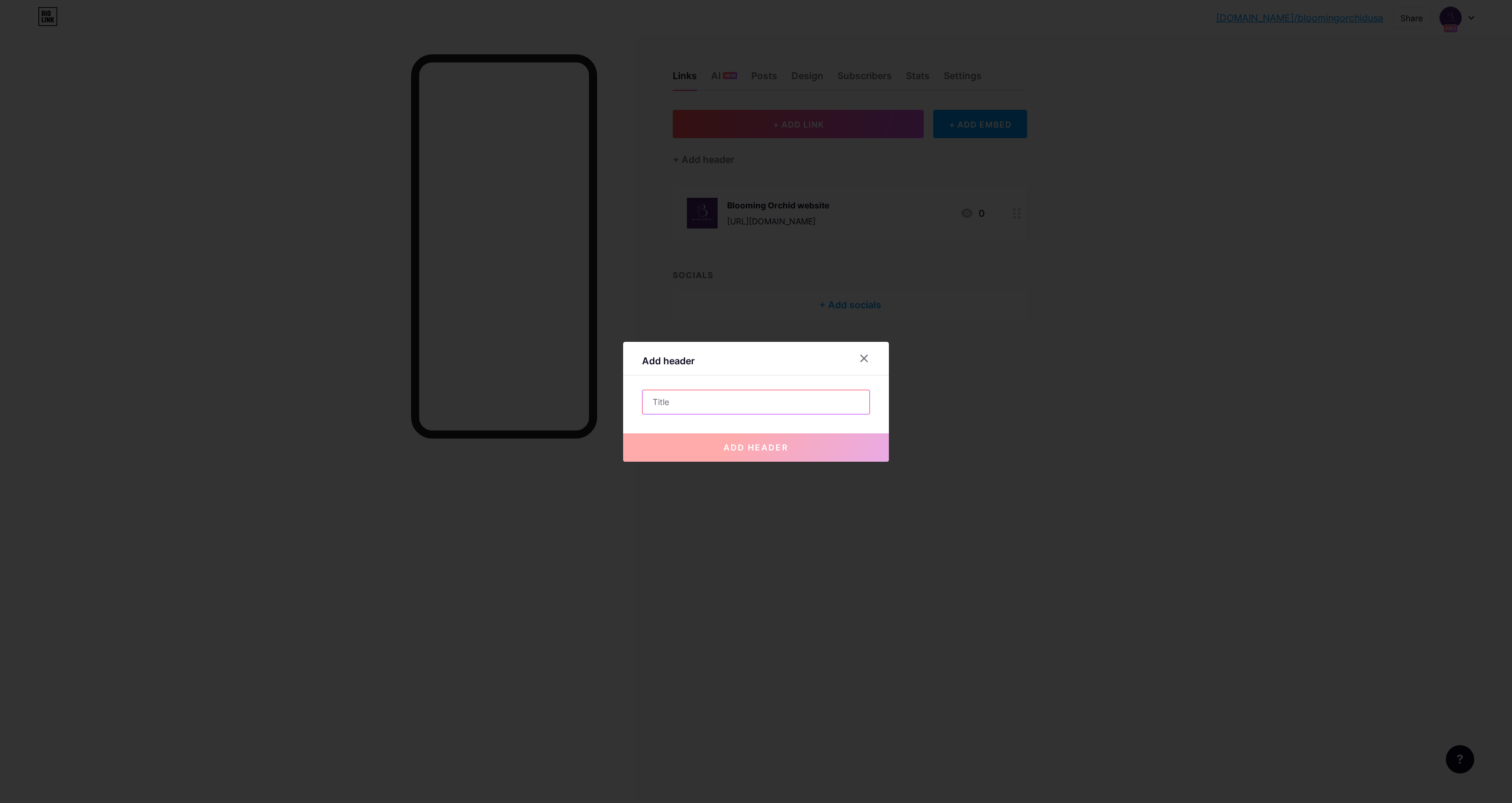
click at [708, 412] on input "text" at bounding box center [756, 402] width 227 height 24
type input "Rare.Rooted.Radiant"
click at [844, 445] on button "add header" at bounding box center [756, 447] width 266 height 28
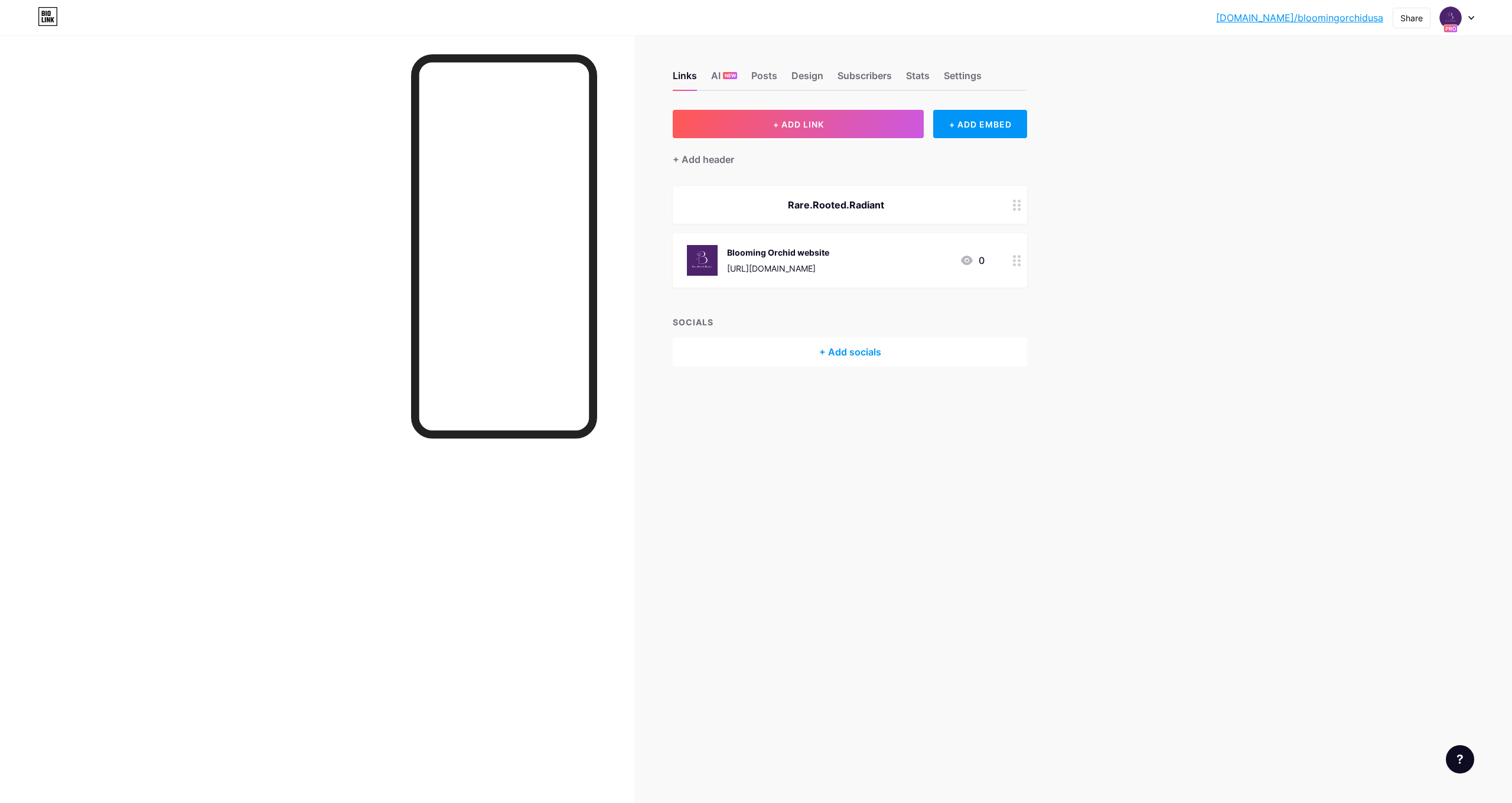
click at [699, 456] on div "Links AI NEW Posts Design Subscribers Stats Settings + ADD LINK + ADD EMBED + A…" at bounding box center [538, 402] width 1077 height 803
click at [826, 352] on div "+ Add socials" at bounding box center [850, 351] width 355 height 28
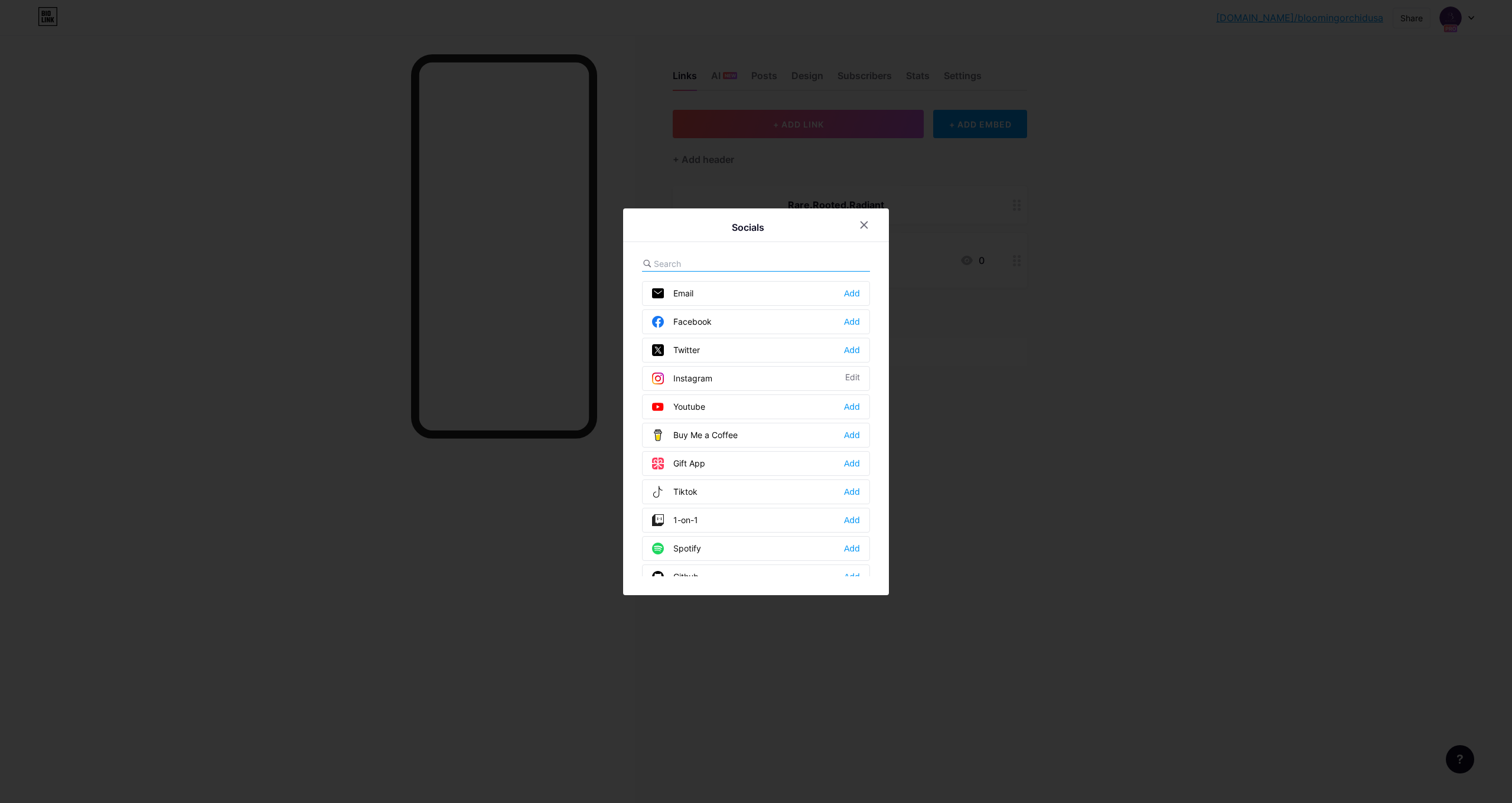
click at [842, 324] on div "Facebook Add" at bounding box center [756, 322] width 228 height 25
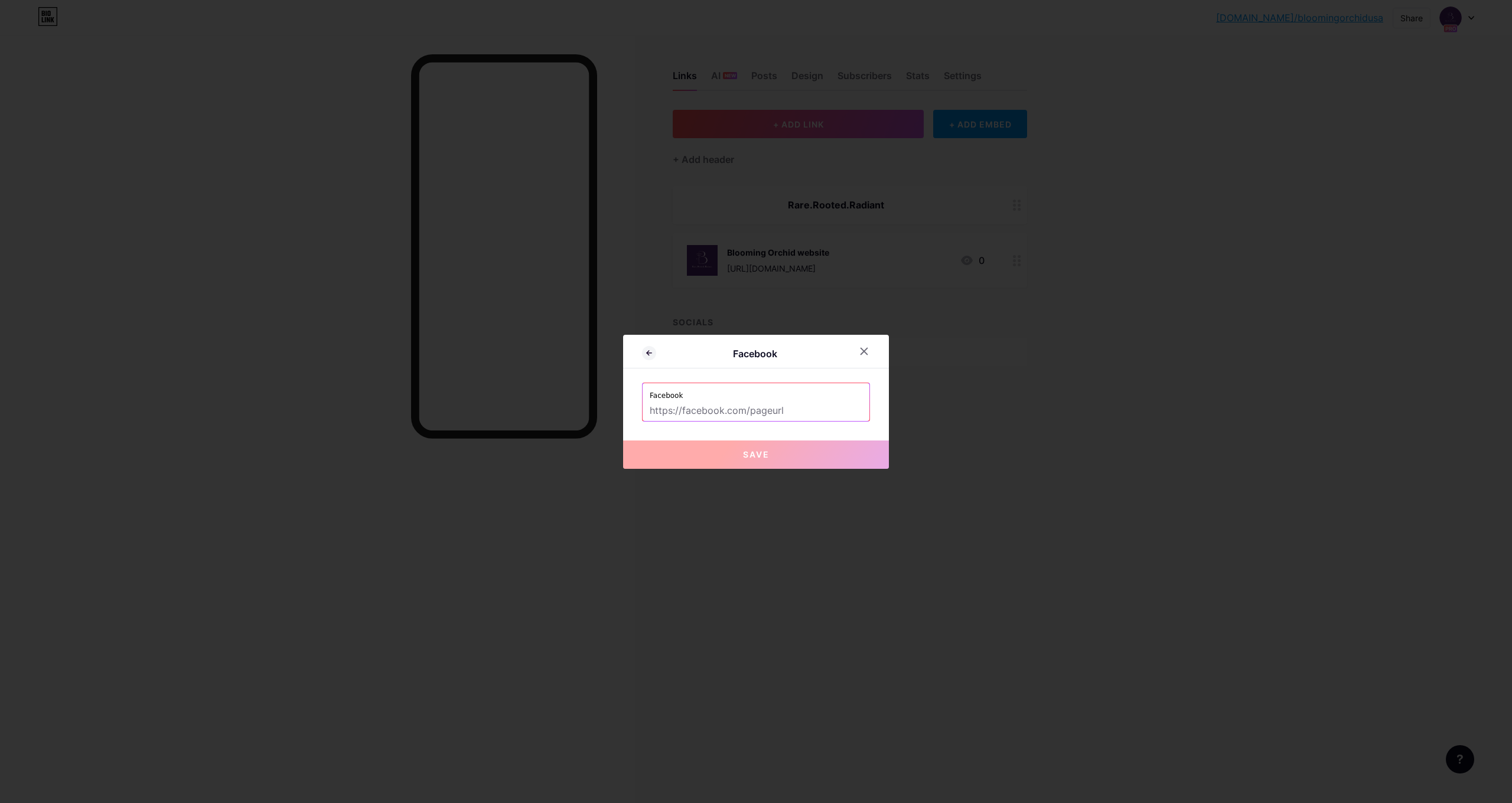
click at [760, 453] on span "Save" at bounding box center [756, 454] width 26 height 10
click at [860, 346] on div at bounding box center [864, 351] width 21 height 21
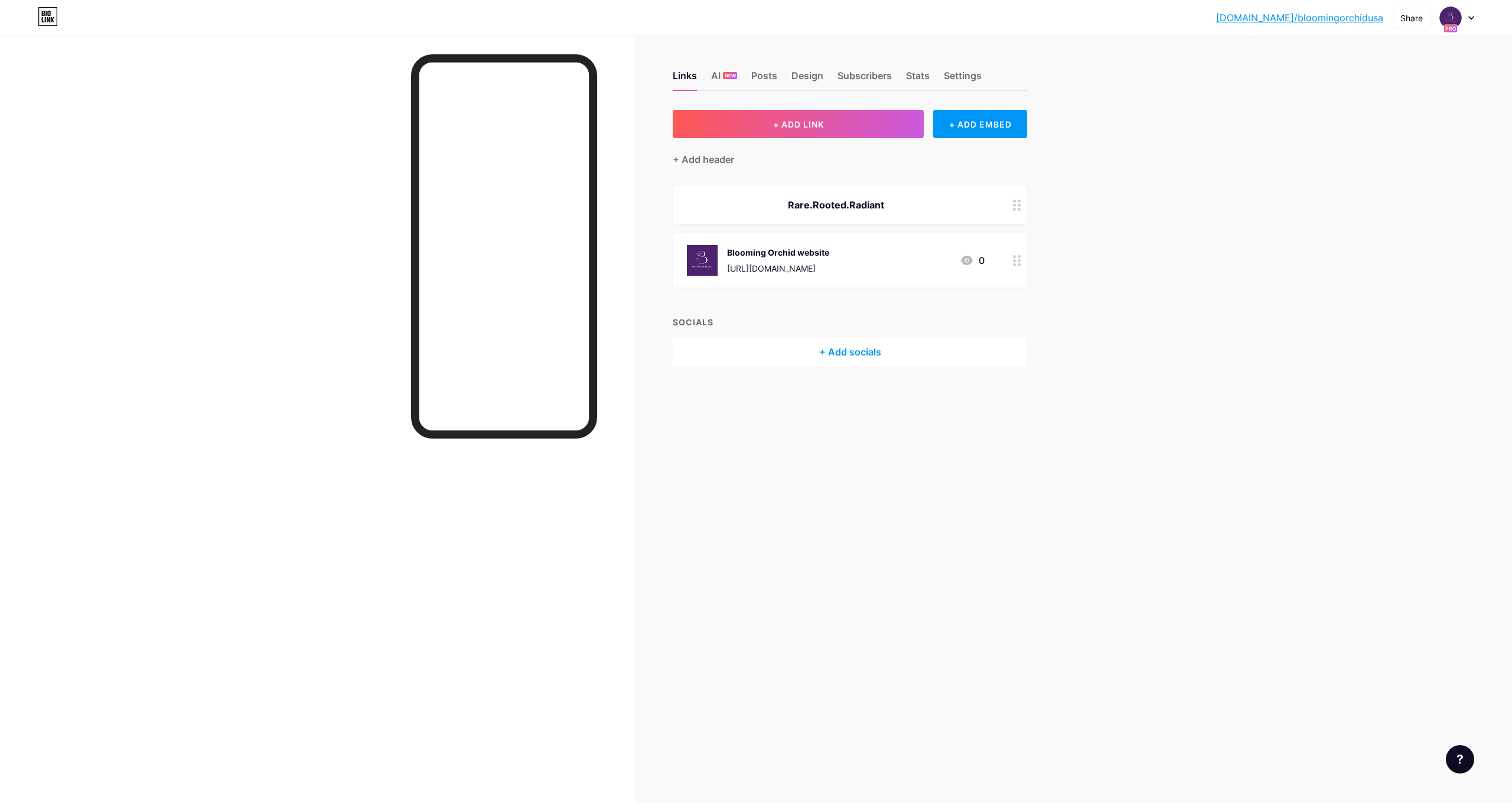
click at [870, 412] on div "Links AI NEW Posts Design Subscribers Stats Settings + ADD LINK + ADD EMBED + A…" at bounding box center [538, 231] width 1077 height 390
click at [899, 358] on div "+ Add socials" at bounding box center [850, 351] width 355 height 28
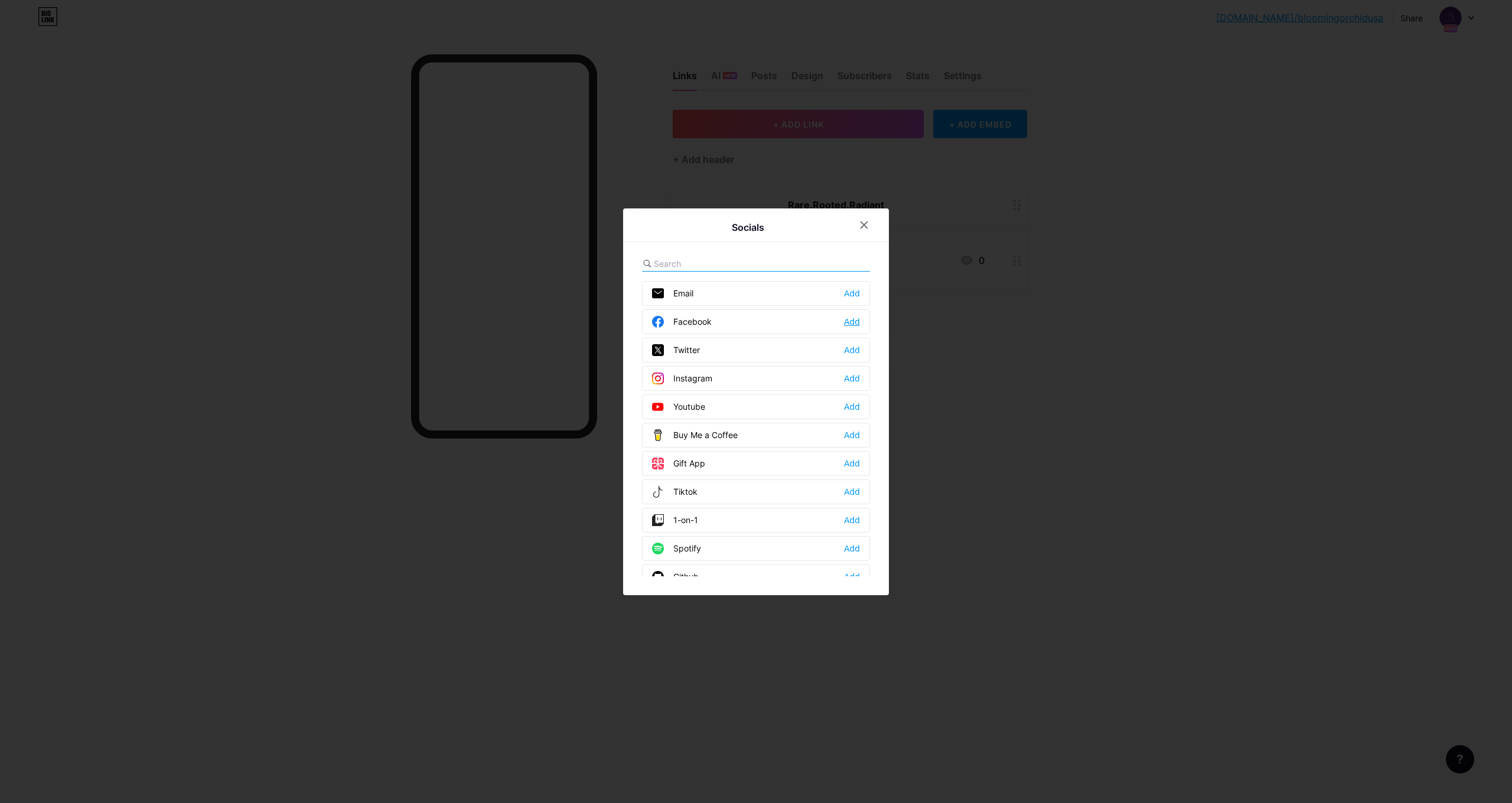
click at [854, 324] on div "Add" at bounding box center [852, 321] width 16 height 12
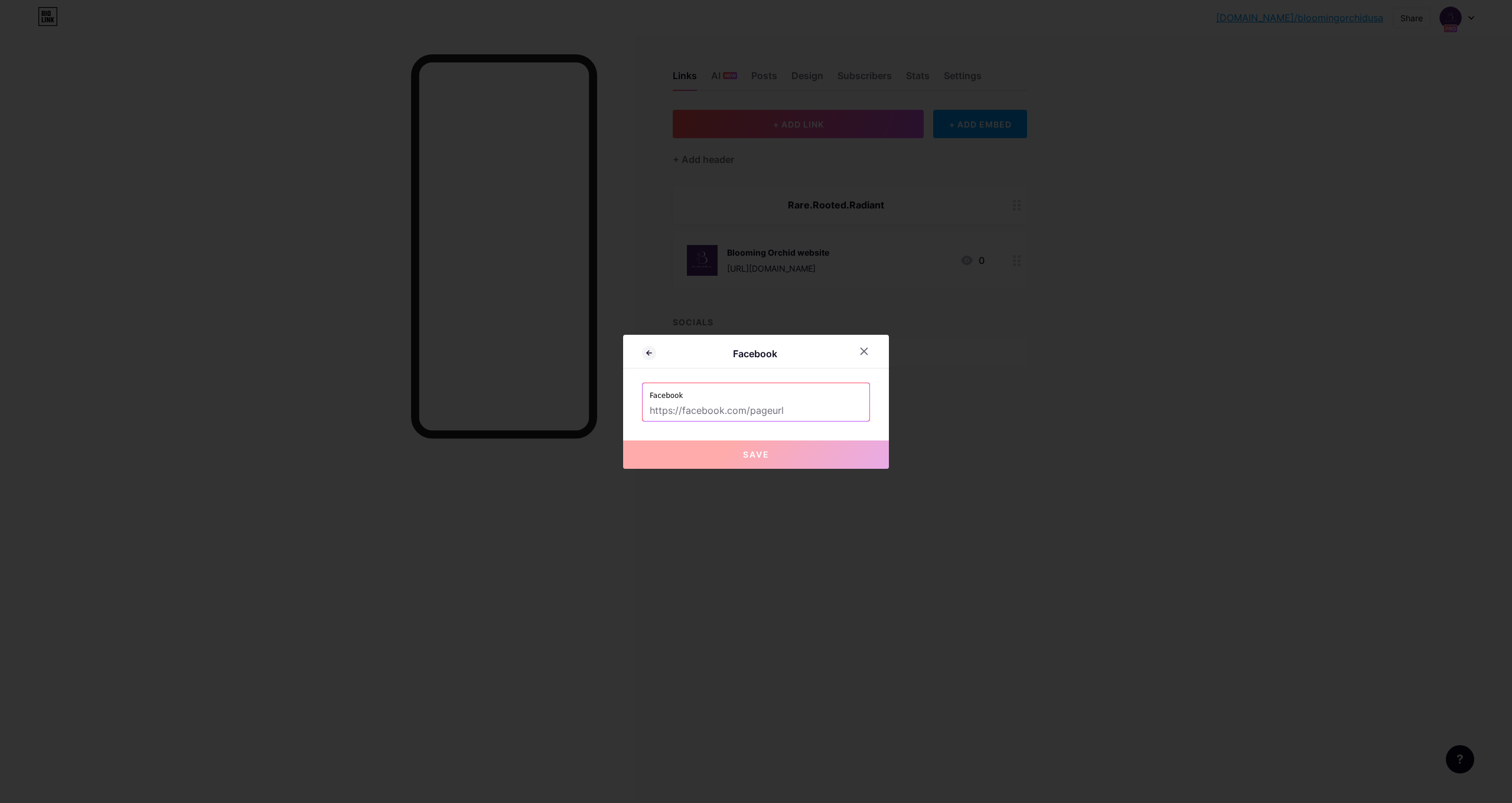
click at [761, 456] on span "Save" at bounding box center [756, 454] width 26 height 10
click at [745, 451] on span "Save" at bounding box center [756, 454] width 26 height 10
click at [644, 362] on div "Facebook" at bounding box center [756, 355] width 266 height 28
click at [645, 358] on icon at bounding box center [649, 353] width 14 height 14
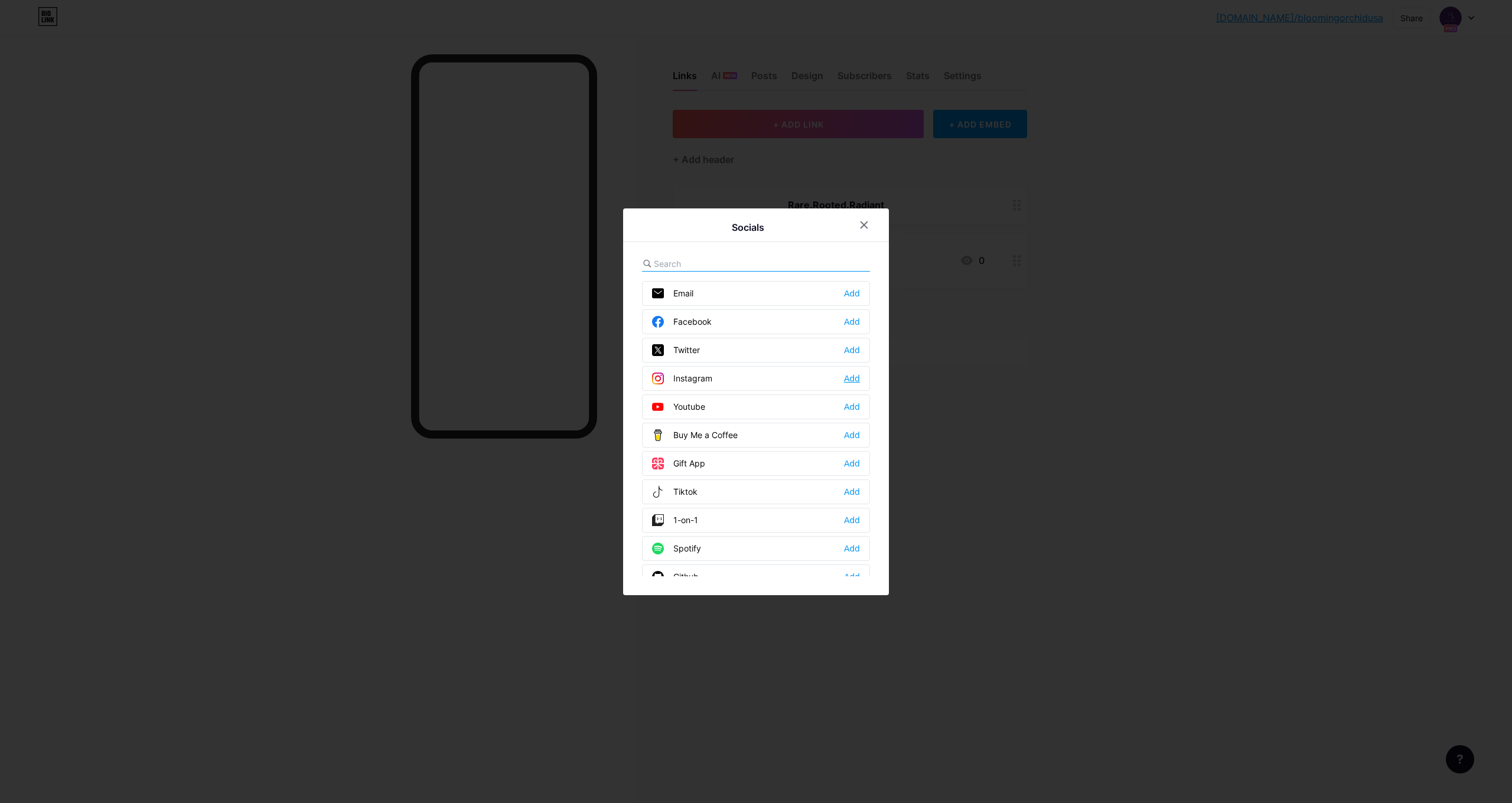
click at [849, 376] on div "Add" at bounding box center [852, 378] width 16 height 12
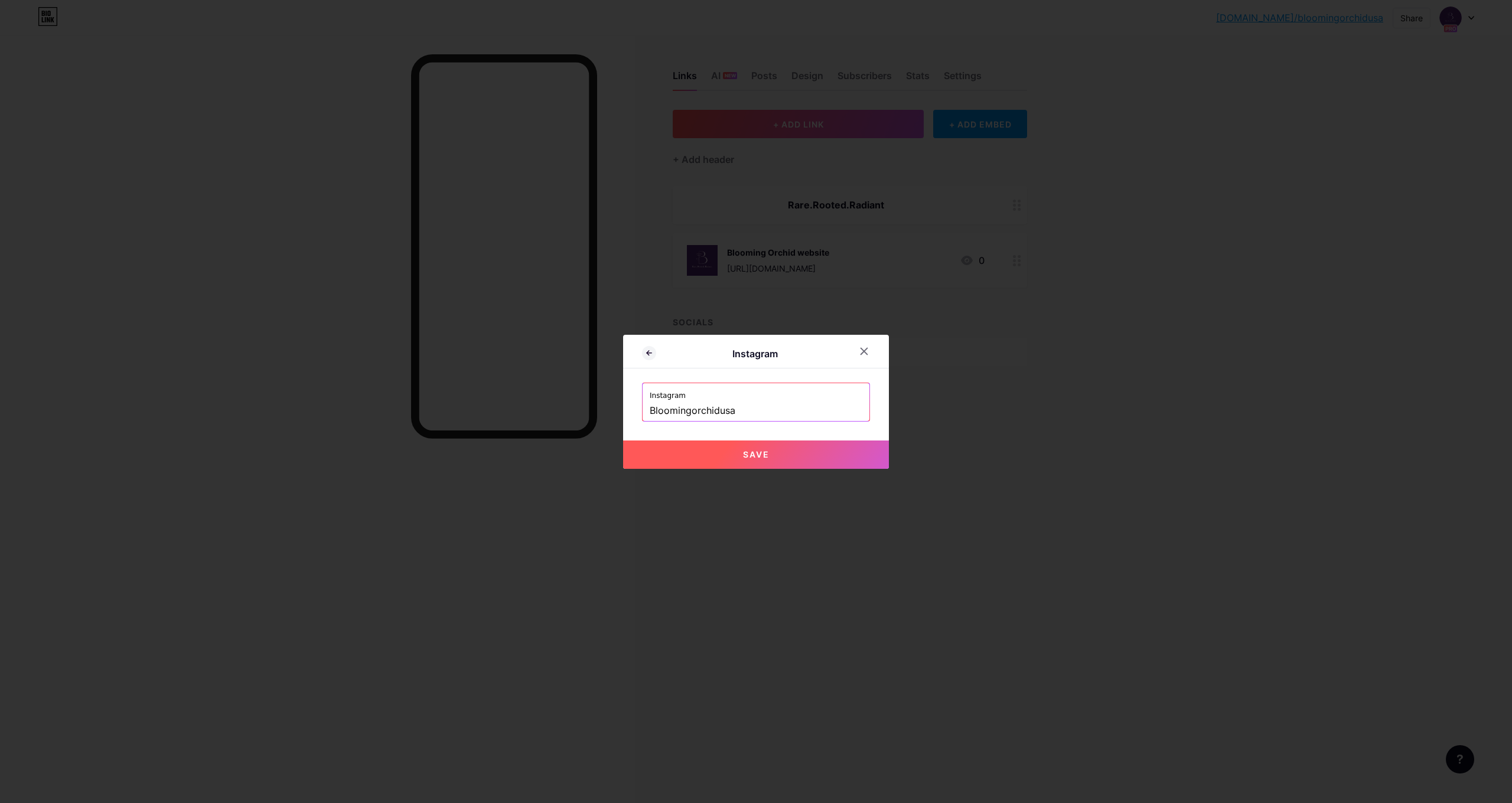
click at [721, 459] on button "Save" at bounding box center [756, 454] width 266 height 28
type input "https://instagram.com/Bloomingorchidusa"
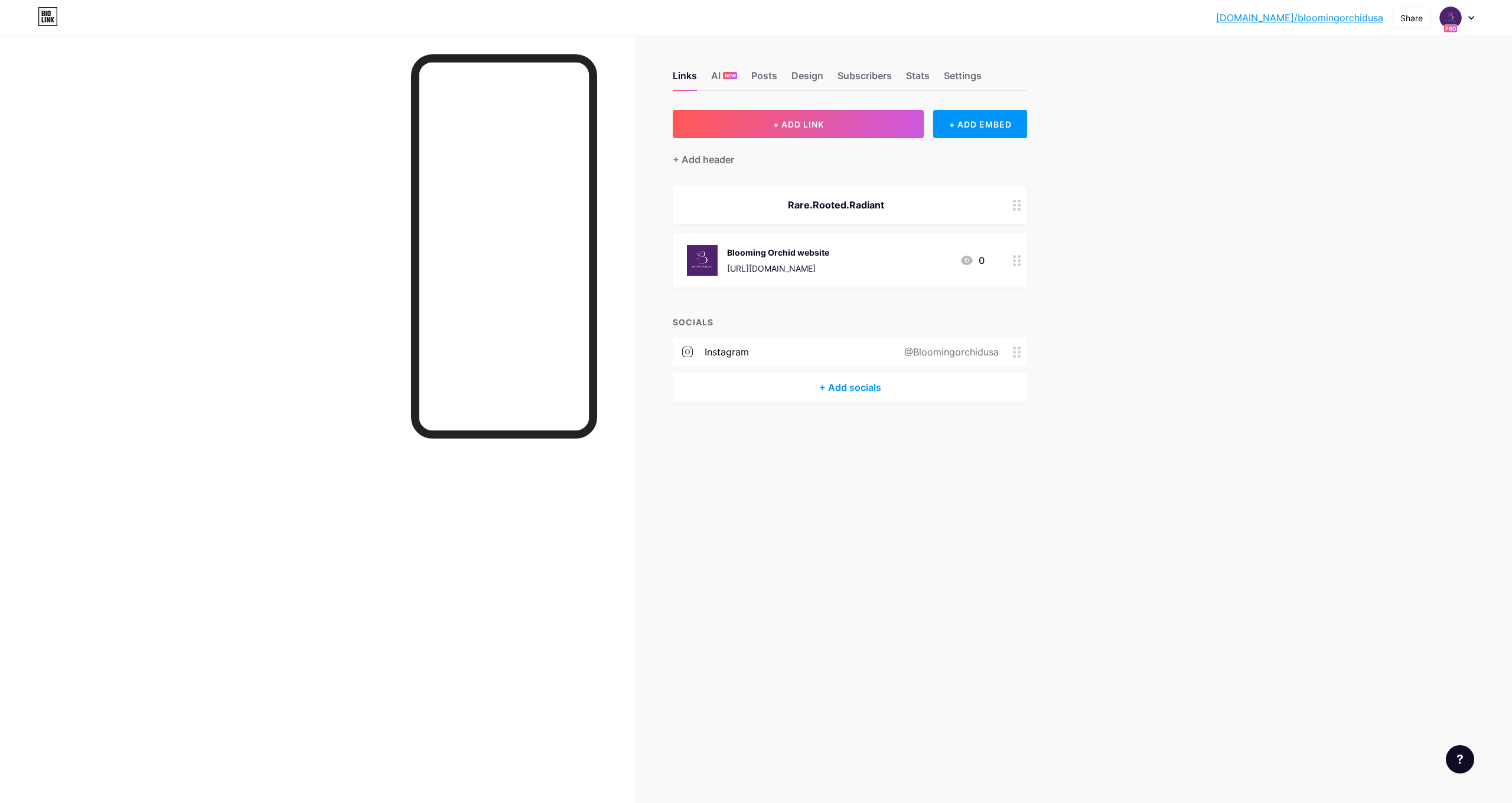
click at [721, 352] on div "instagram" at bounding box center [727, 351] width 44 height 14
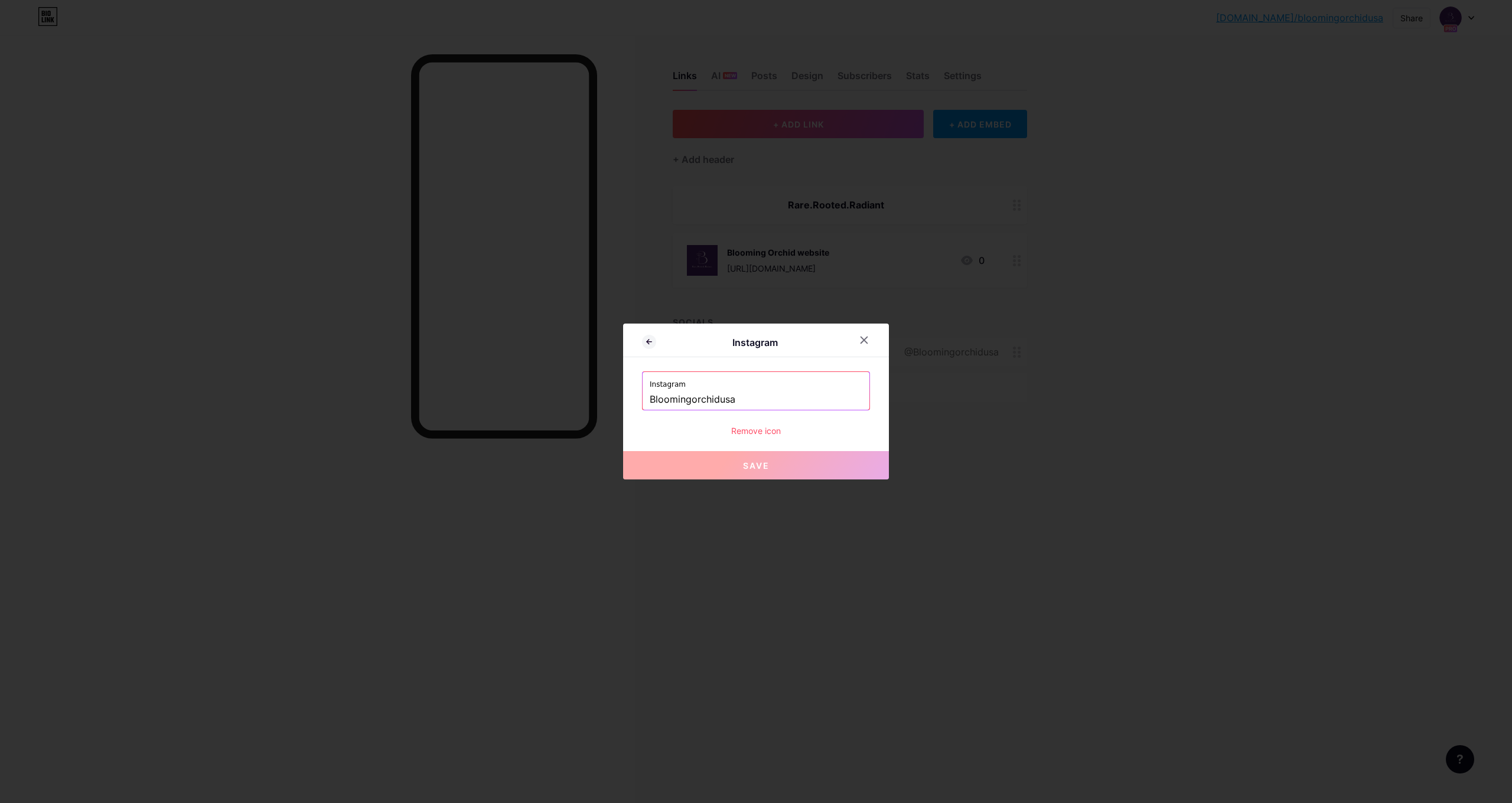
click at [768, 465] on span "Save" at bounding box center [756, 465] width 26 height 10
click at [868, 341] on icon at bounding box center [864, 339] width 9 height 9
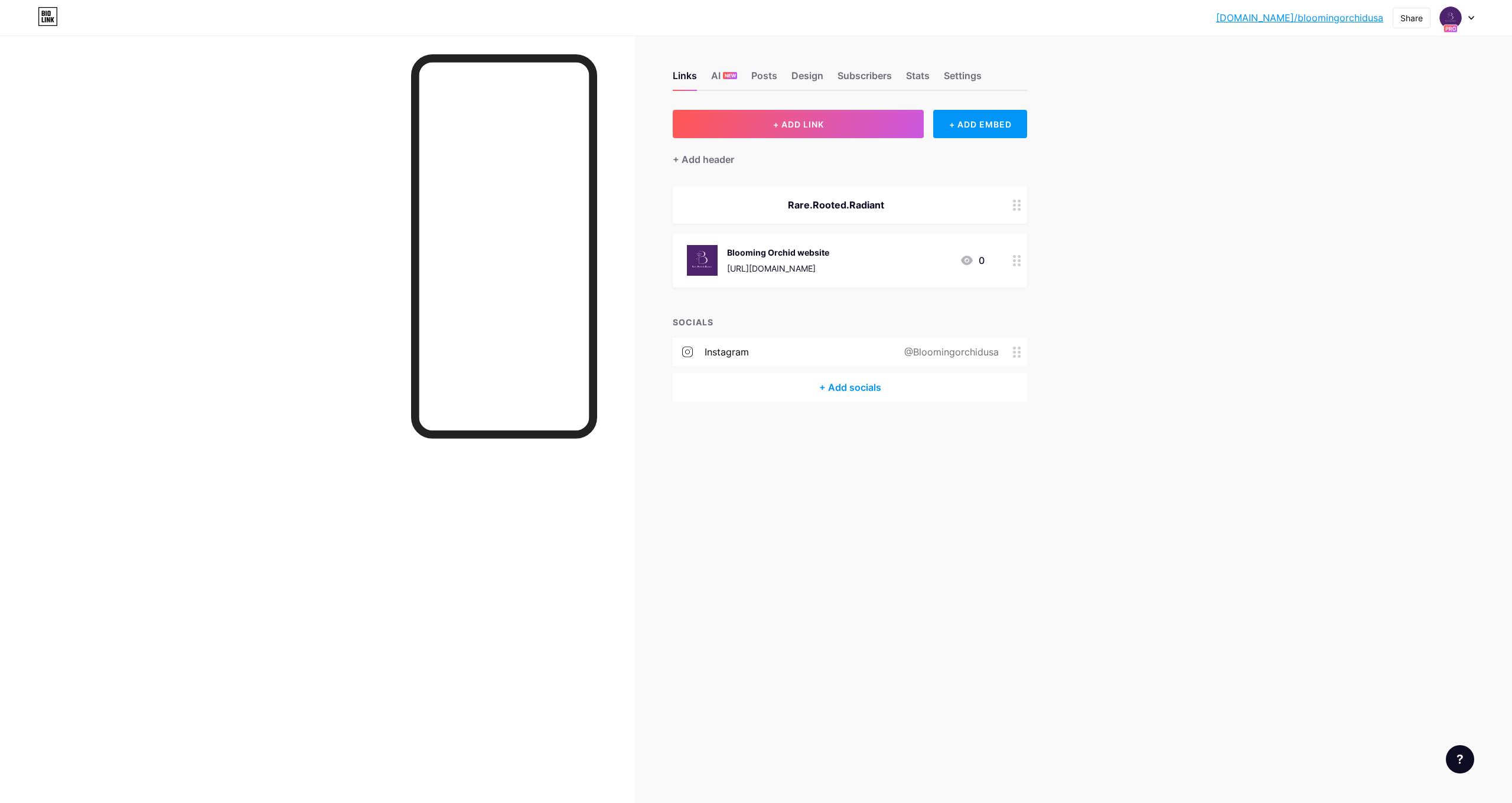
click at [829, 526] on div "Links AI NEW Posts Design Subscribers Stats Settings + ADD LINK + ADD EMBED + A…" at bounding box center [538, 402] width 1077 height 803
click at [1149, 366] on div "bio.link/bloomi... bio.link/bloomingorchidusa Share Switch accounts Blooming Or…" at bounding box center [756, 402] width 1512 height 803
click at [853, 385] on div "+ Add socials" at bounding box center [850, 387] width 355 height 28
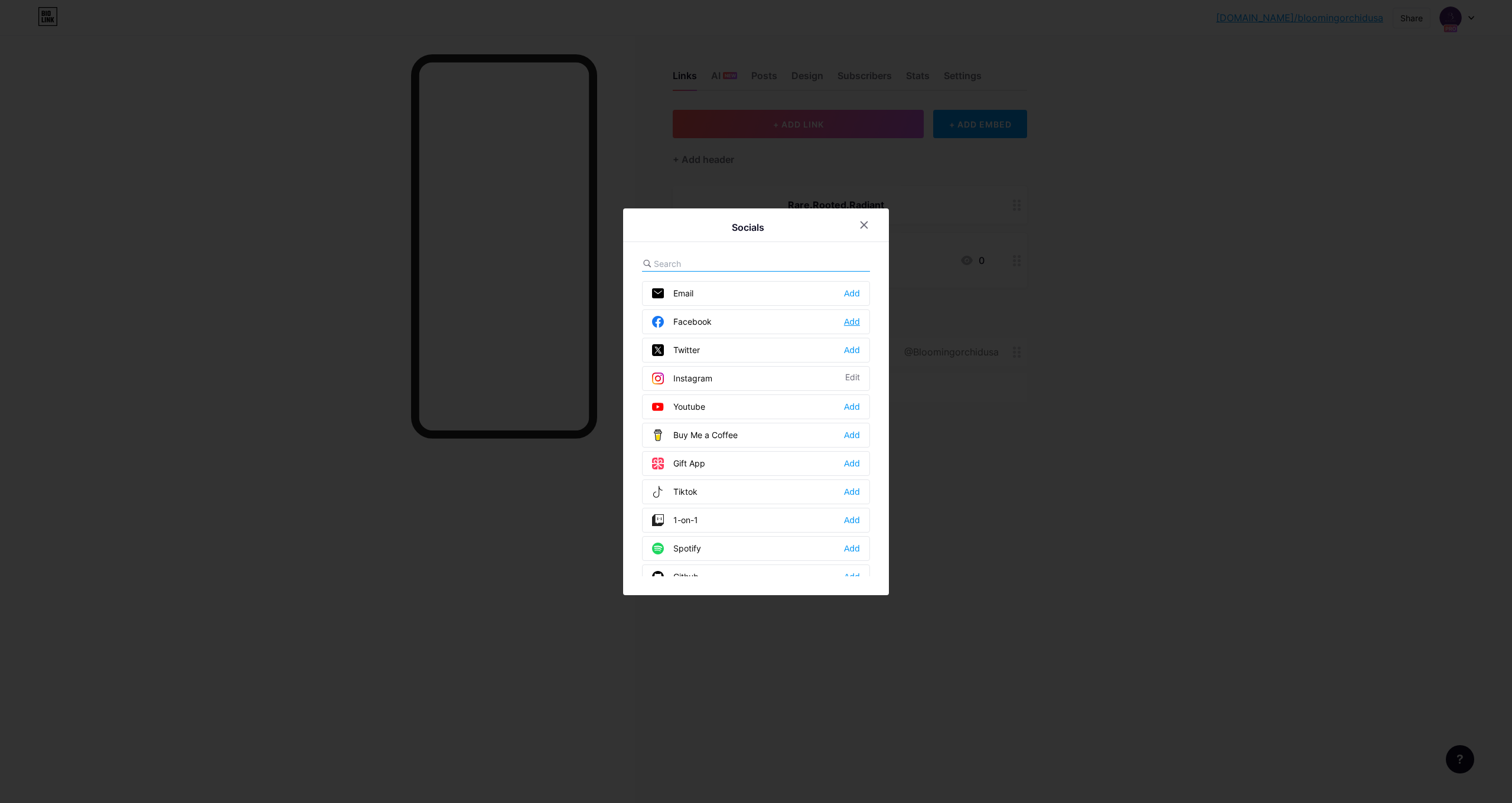
click at [855, 324] on div "Add" at bounding box center [852, 321] width 16 height 12
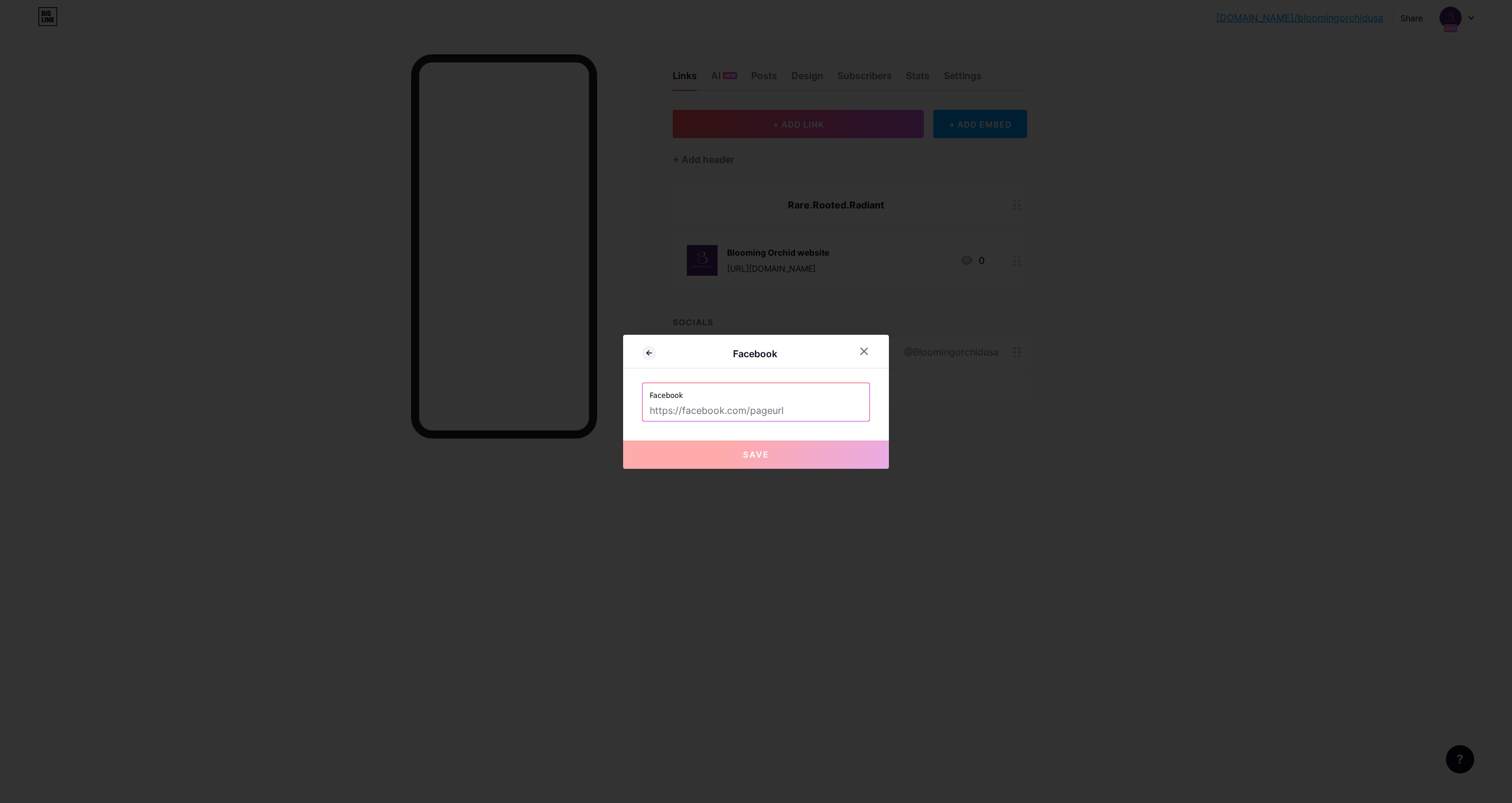
click at [823, 407] on input "text" at bounding box center [756, 411] width 212 height 20
click at [821, 408] on input "text" at bounding box center [756, 411] width 212 height 20
paste input "https://www.facebook.com/bloomingorchidusa"
type input "[URL][DOMAIN_NAME]"
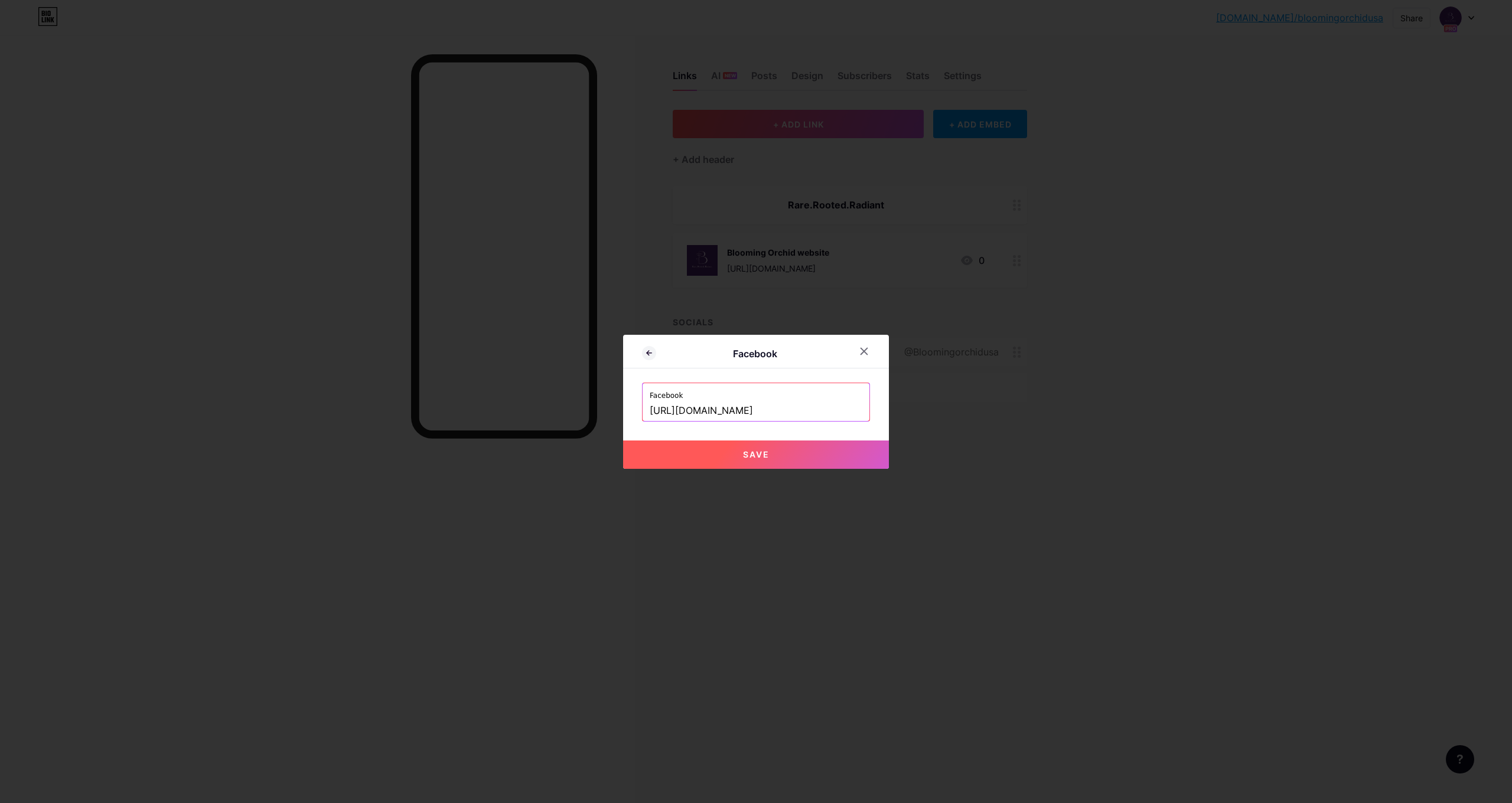
click at [845, 445] on button "Save" at bounding box center [756, 454] width 266 height 28
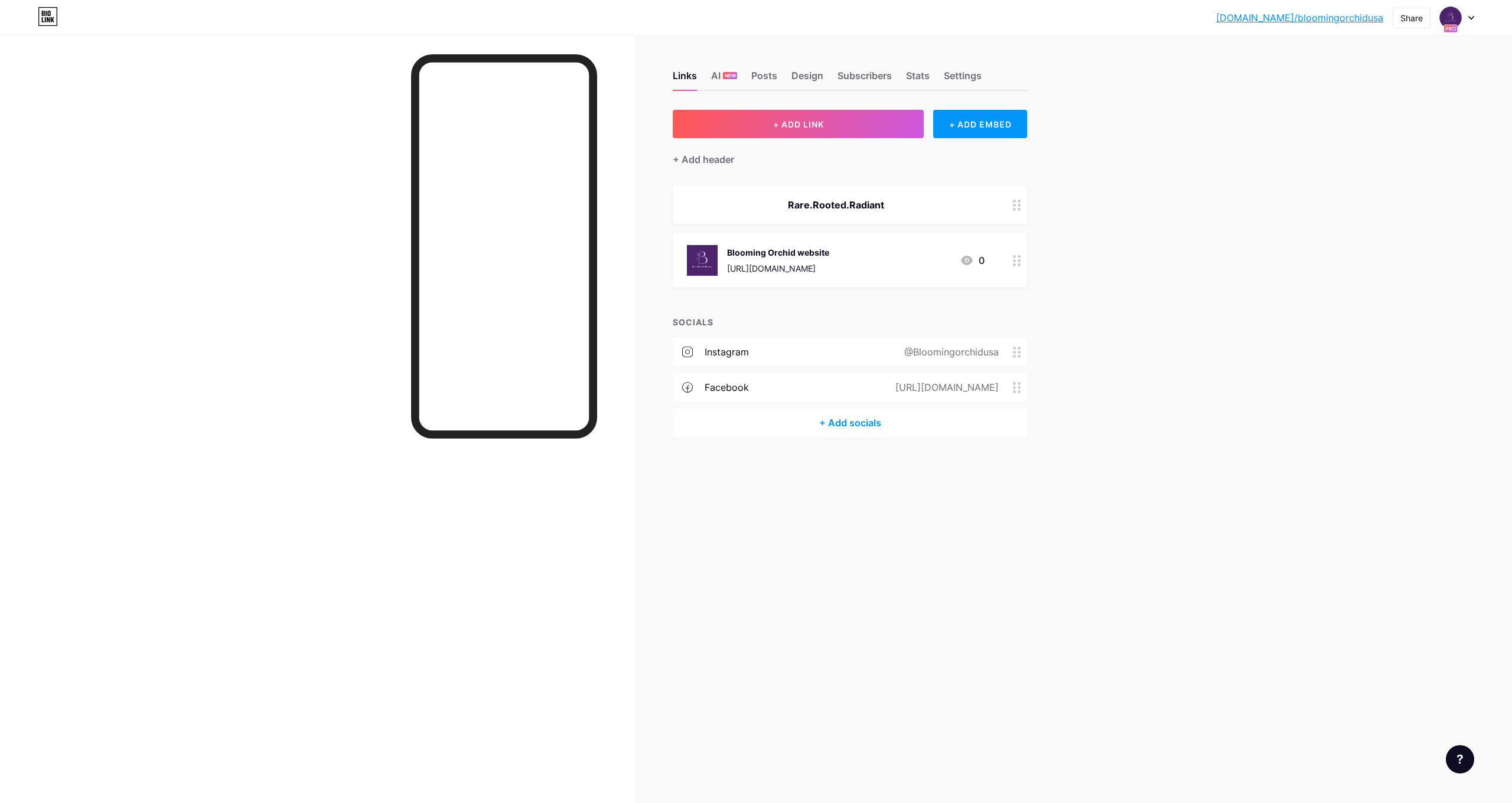
click at [1046, 453] on div "Links AI NEW Posts Design Subscribers Stats Settings + ADD LINK + ADD EMBED + A…" at bounding box center [538, 266] width 1077 height 460
click at [821, 75] on div "Design" at bounding box center [807, 79] width 32 height 21
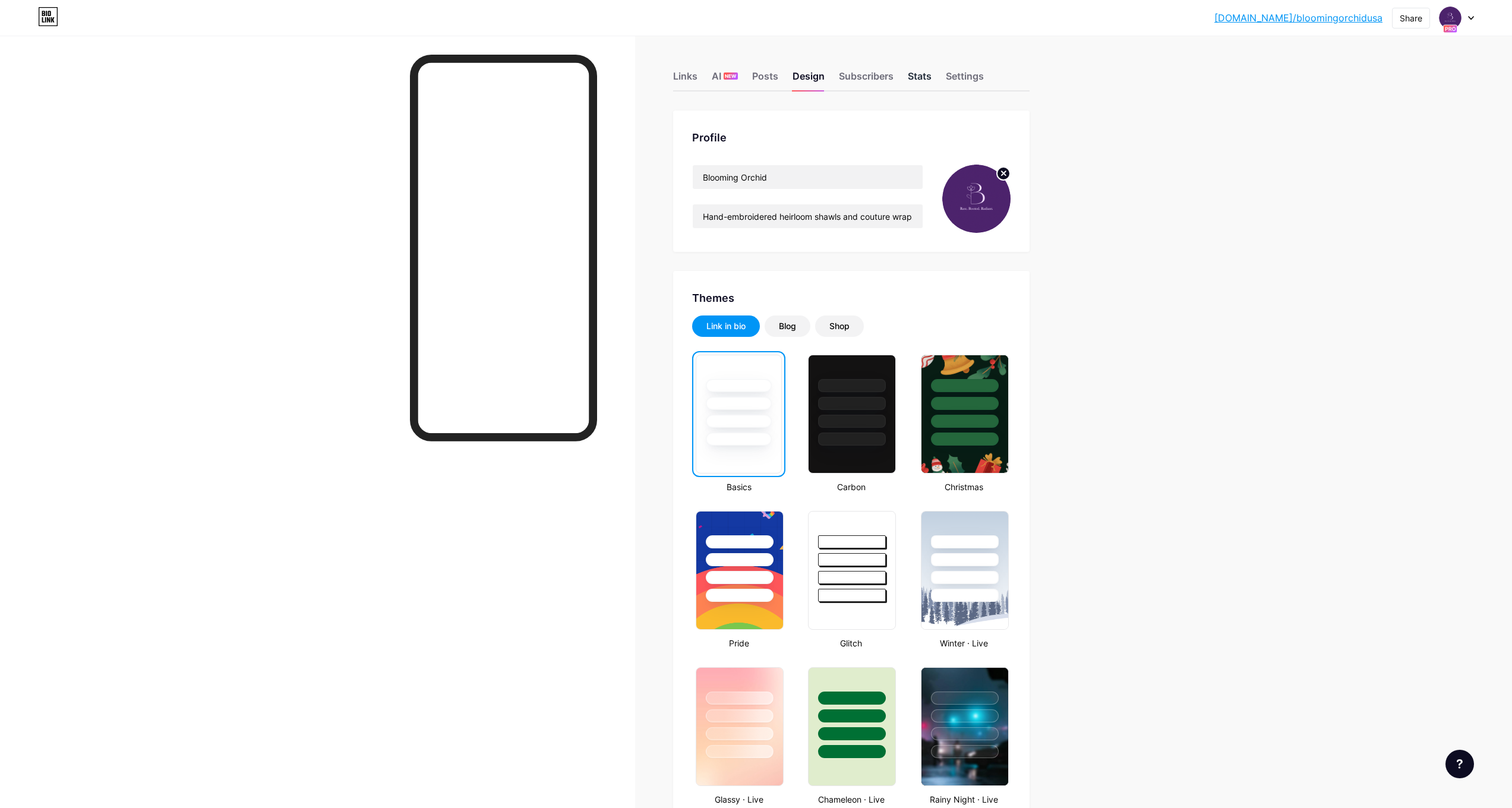
click at [918, 78] on div "Stats" at bounding box center [920, 79] width 24 height 21
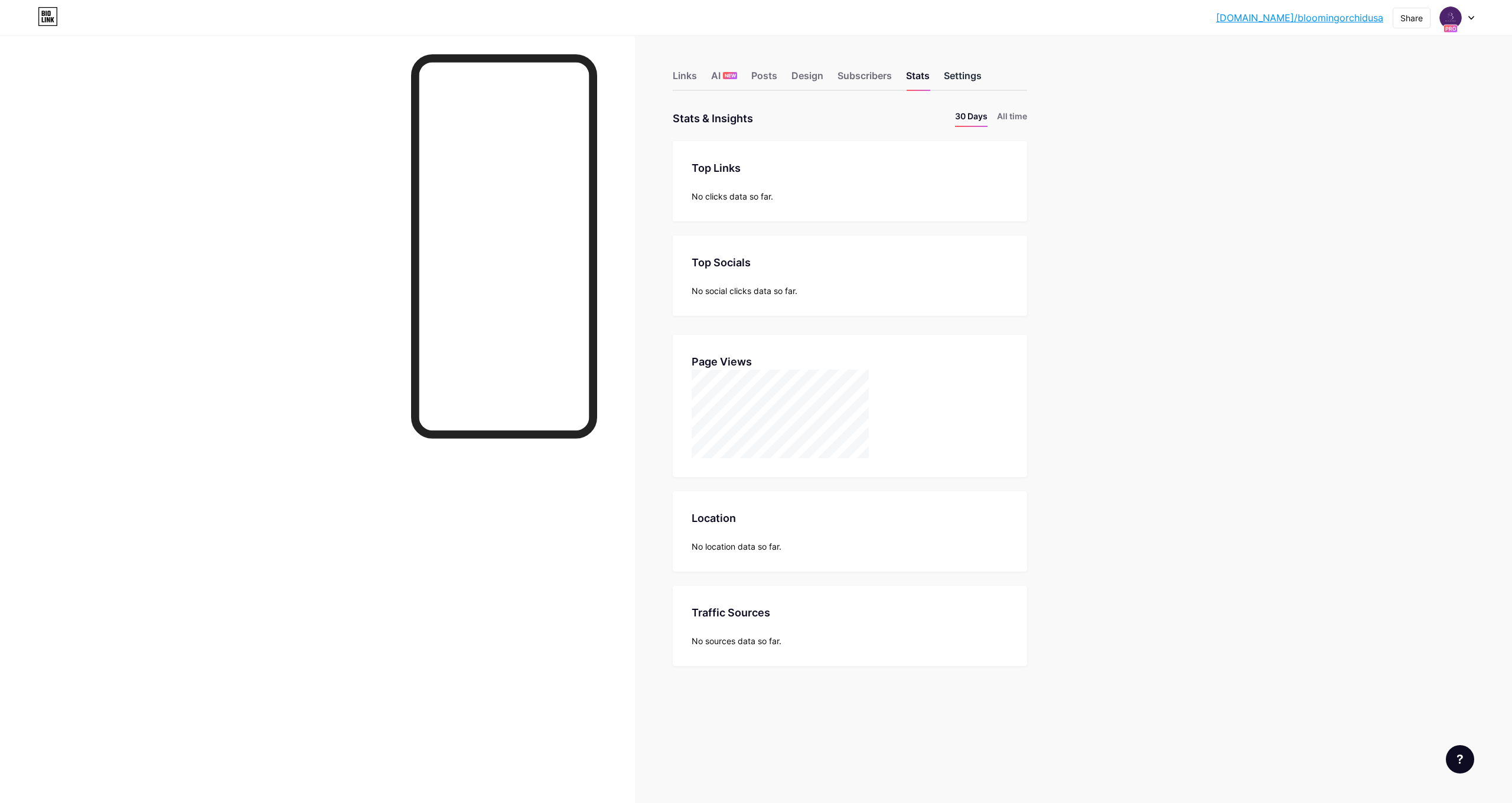
click at [967, 78] on div "Settings" at bounding box center [962, 79] width 38 height 21
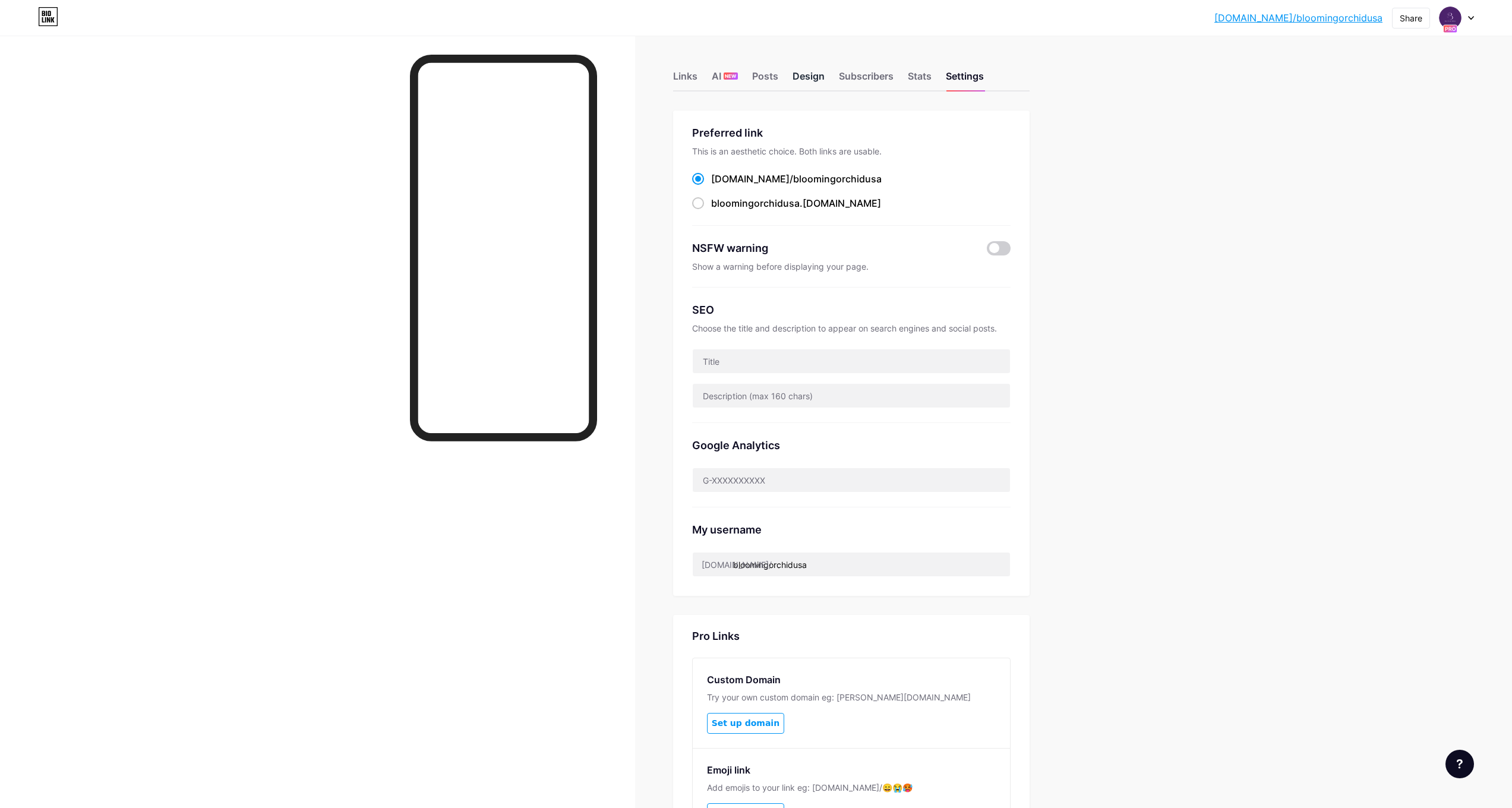
click at [800, 77] on div "Design" at bounding box center [808, 79] width 32 height 21
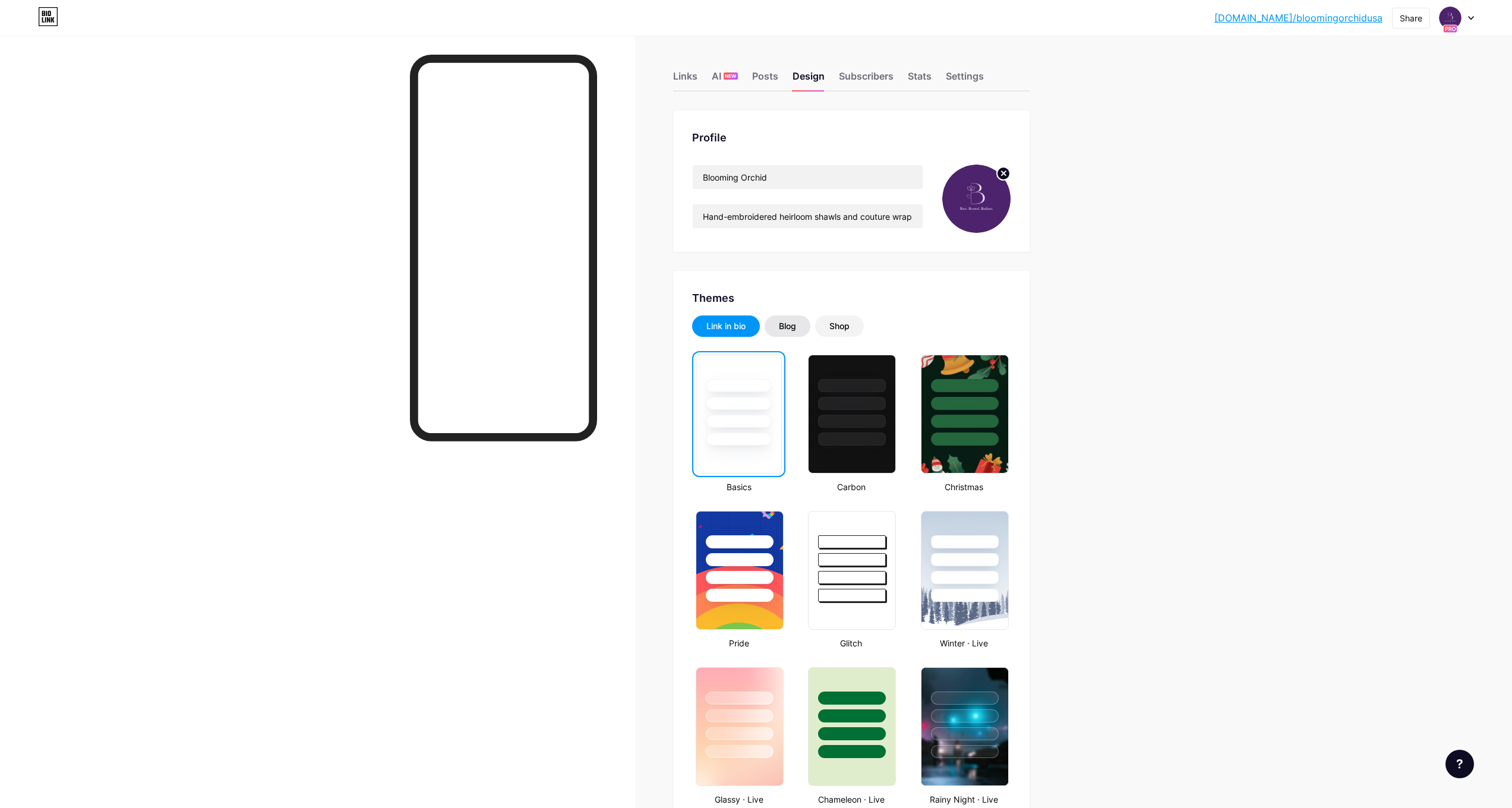
click at [803, 331] on div "Blog" at bounding box center [787, 326] width 46 height 21
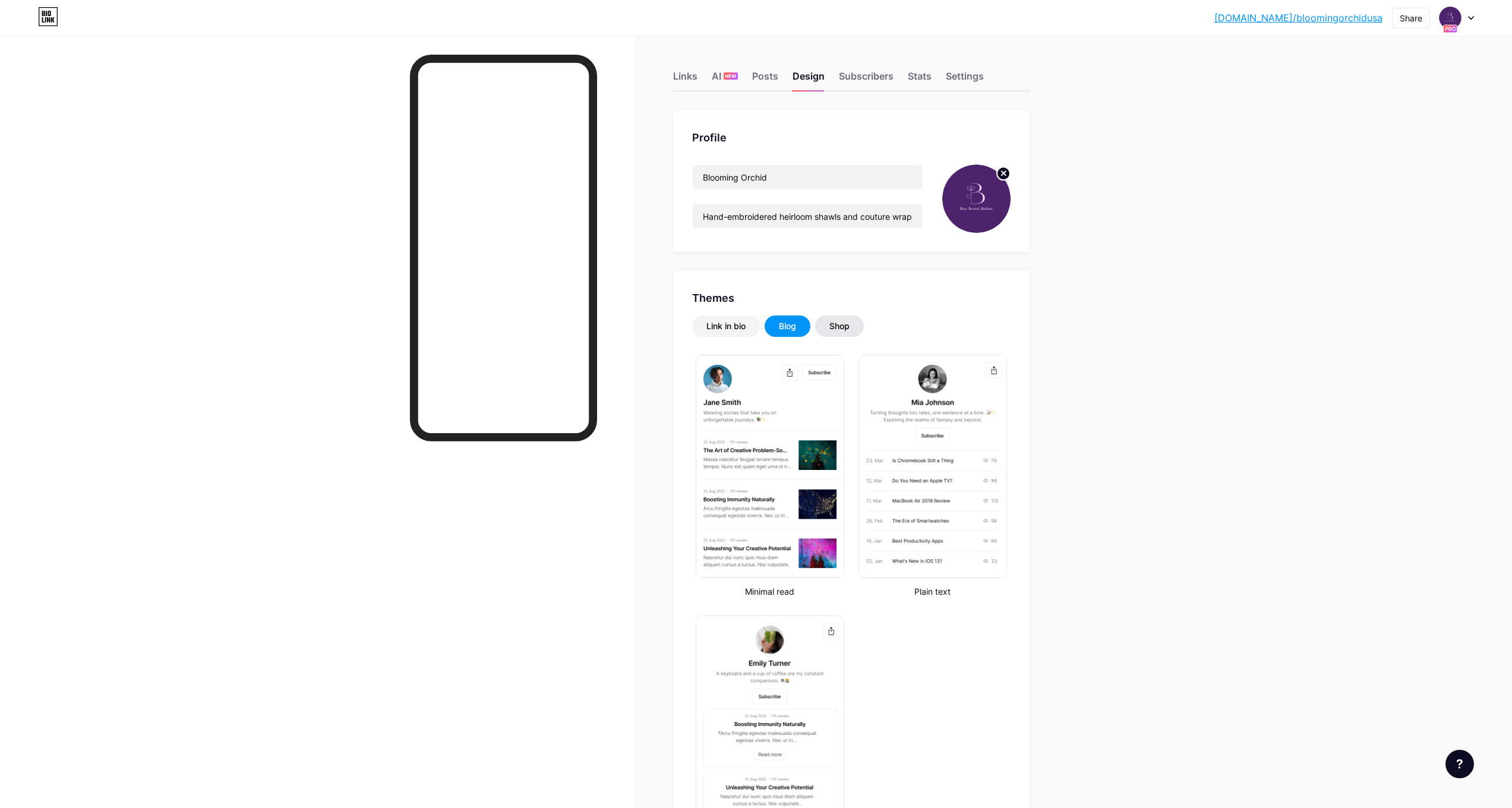
click at [827, 326] on div "Shop" at bounding box center [839, 326] width 49 height 21
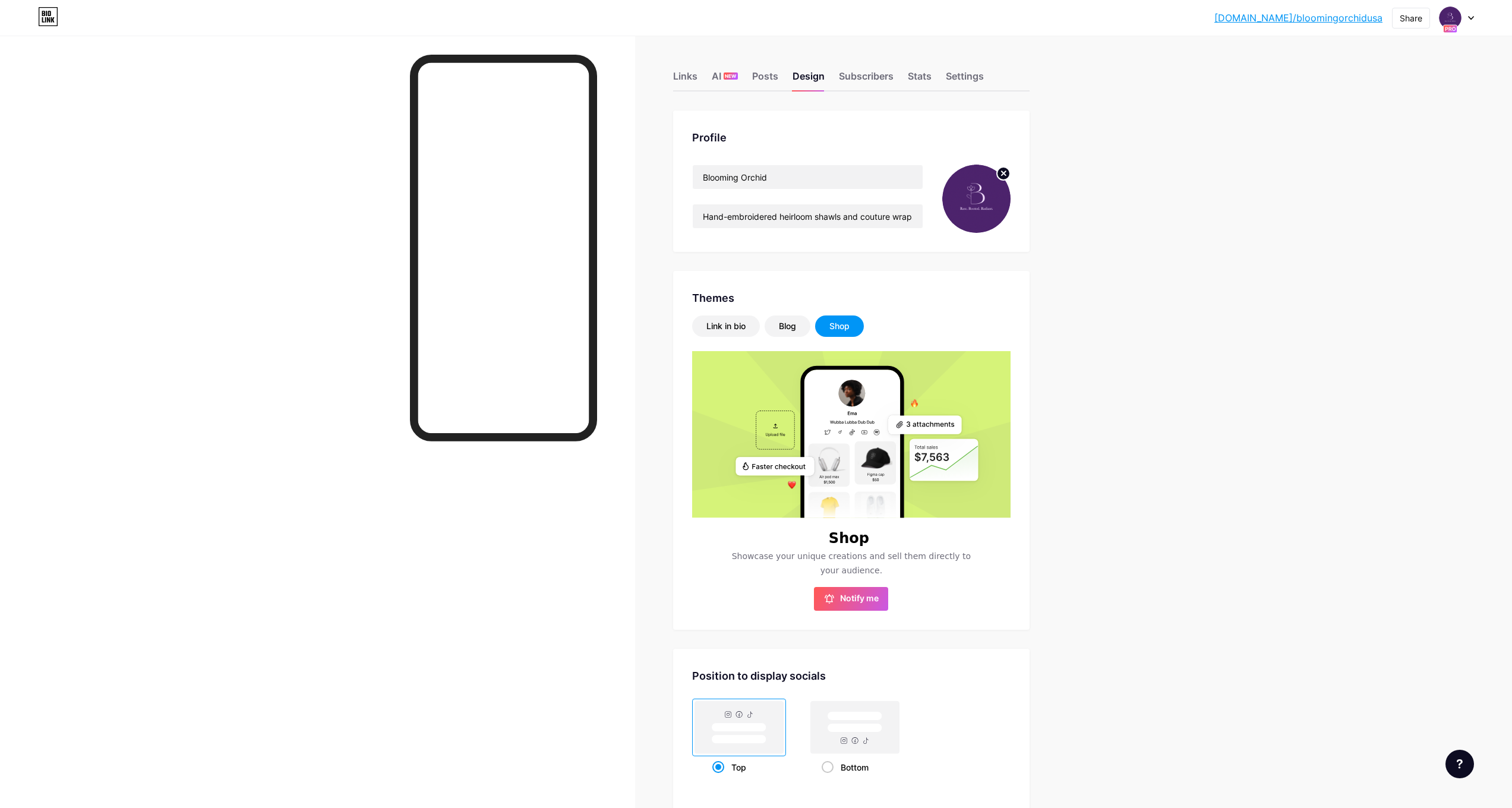
click at [609, 251] on div at bounding box center [318, 440] width 635 height 808
click at [712, 318] on div "Link in bio" at bounding box center [725, 326] width 67 height 21
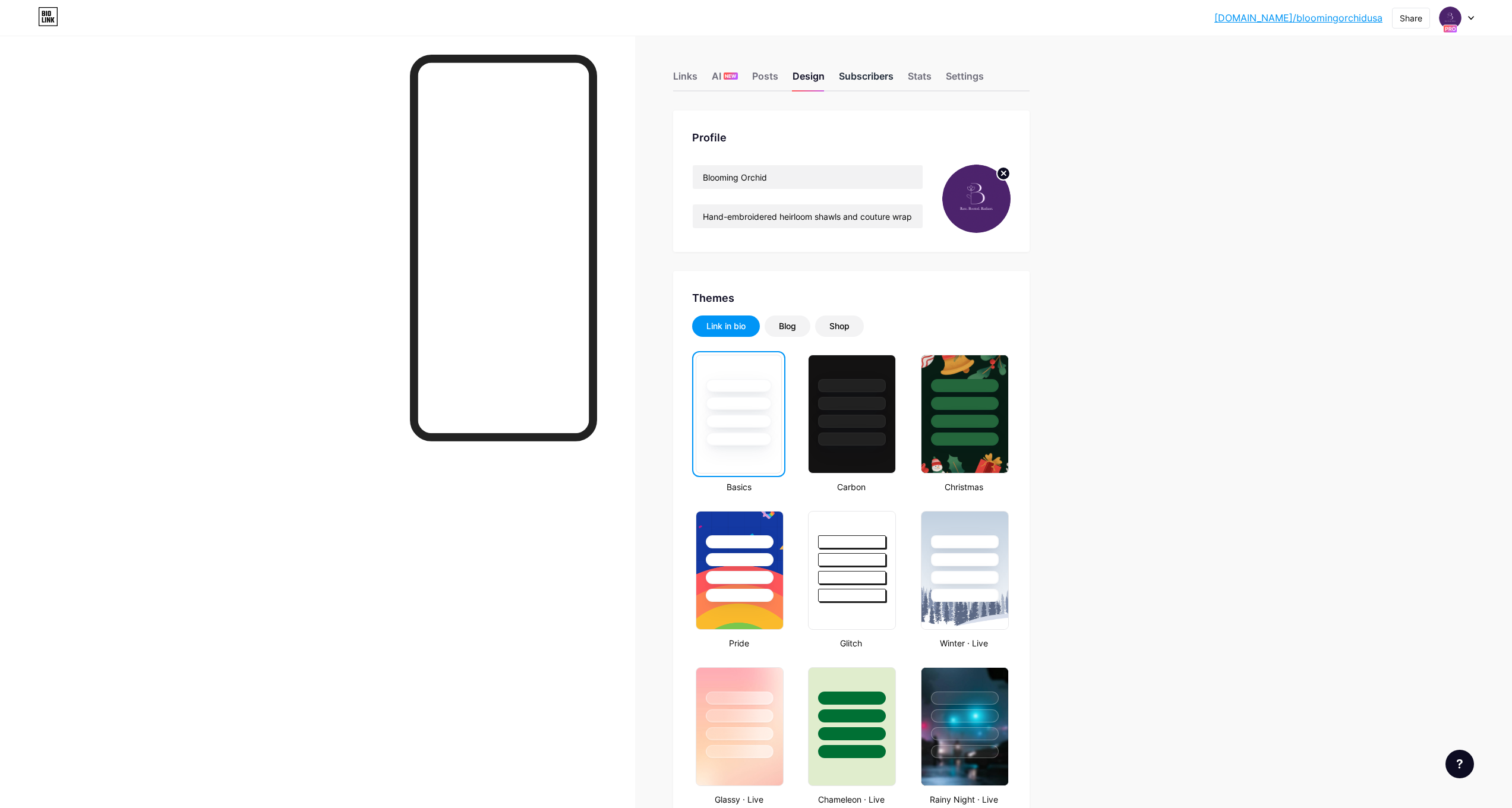
click at [883, 85] on div "Subscribers" at bounding box center [866, 79] width 55 height 21
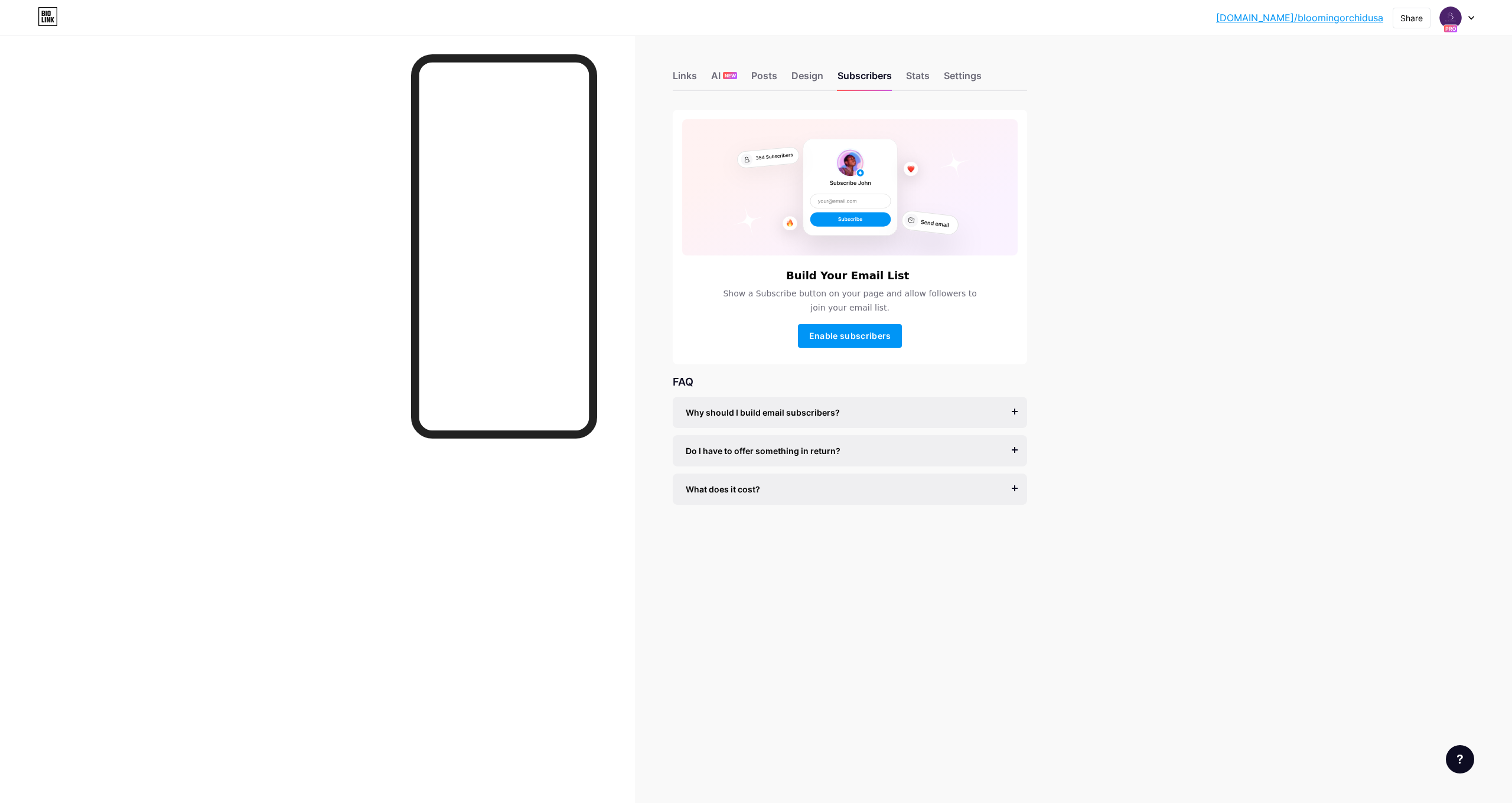
click at [905, 78] on div "Links AI NEW Posts Design Subscribers Stats Settings" at bounding box center [850, 70] width 355 height 41
click at [911, 78] on div "Stats" at bounding box center [918, 79] width 24 height 21
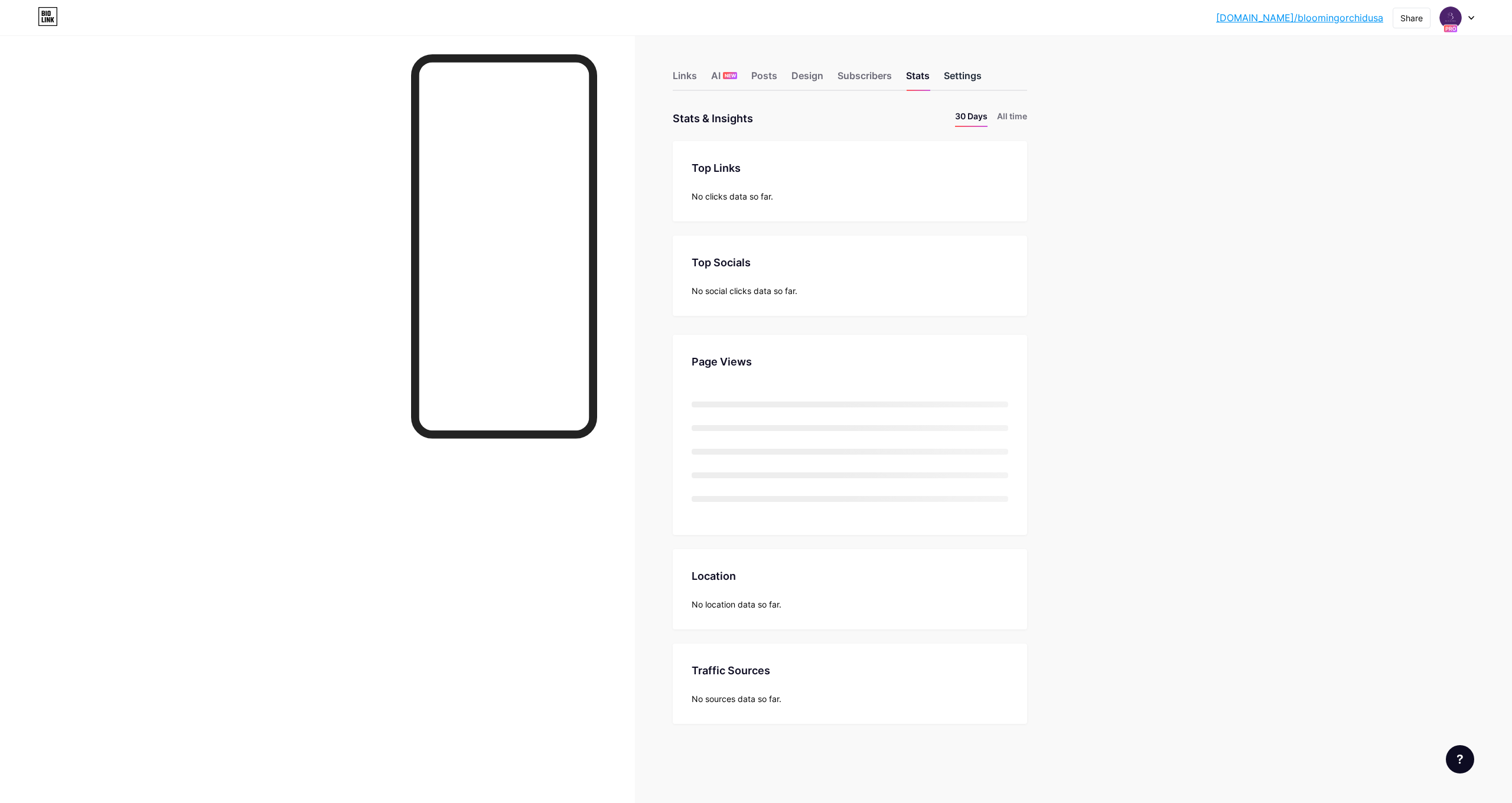
click at [951, 76] on div "Settings" at bounding box center [962, 79] width 38 height 21
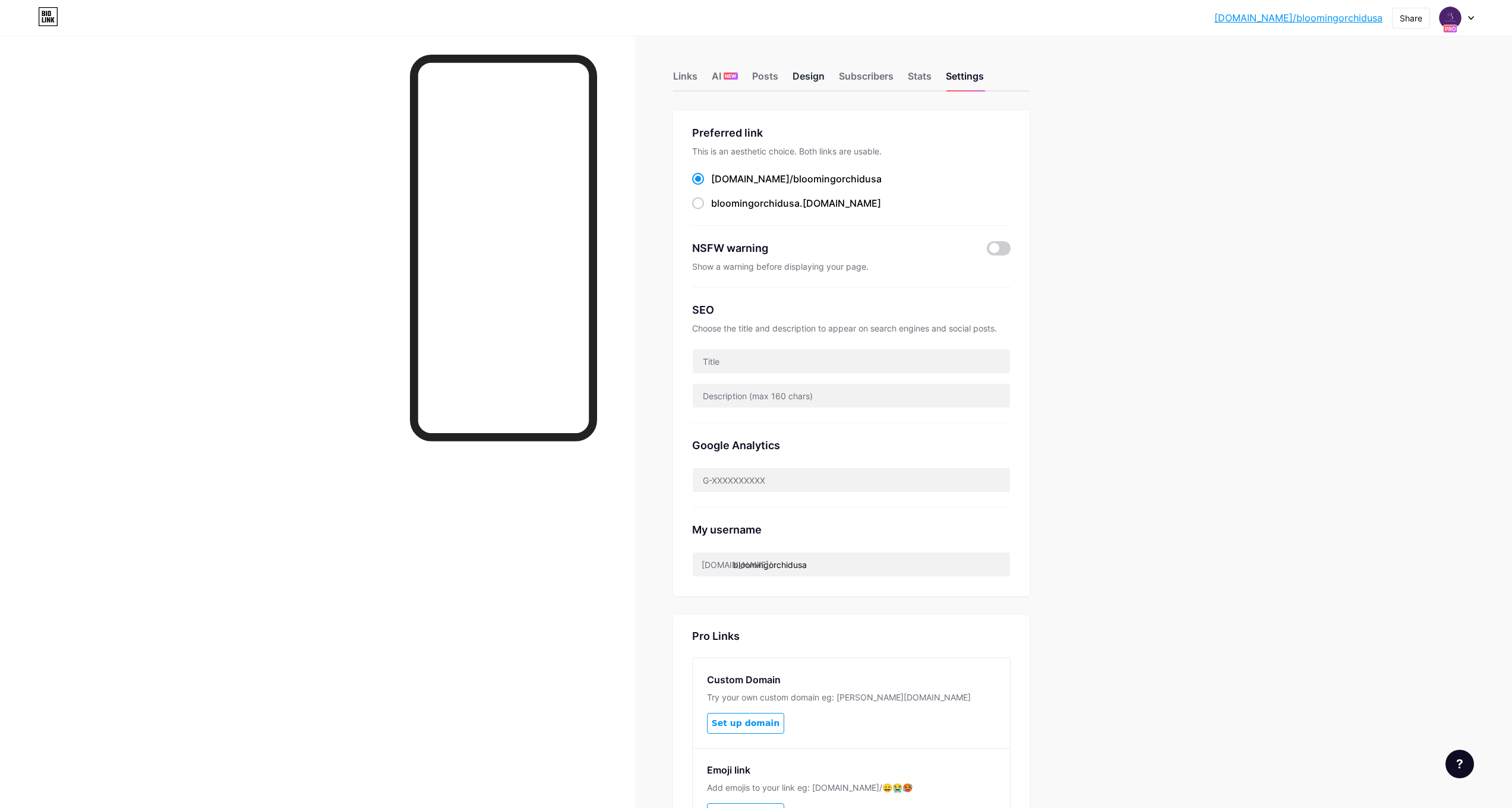
click at [823, 85] on div "Design" at bounding box center [808, 79] width 32 height 21
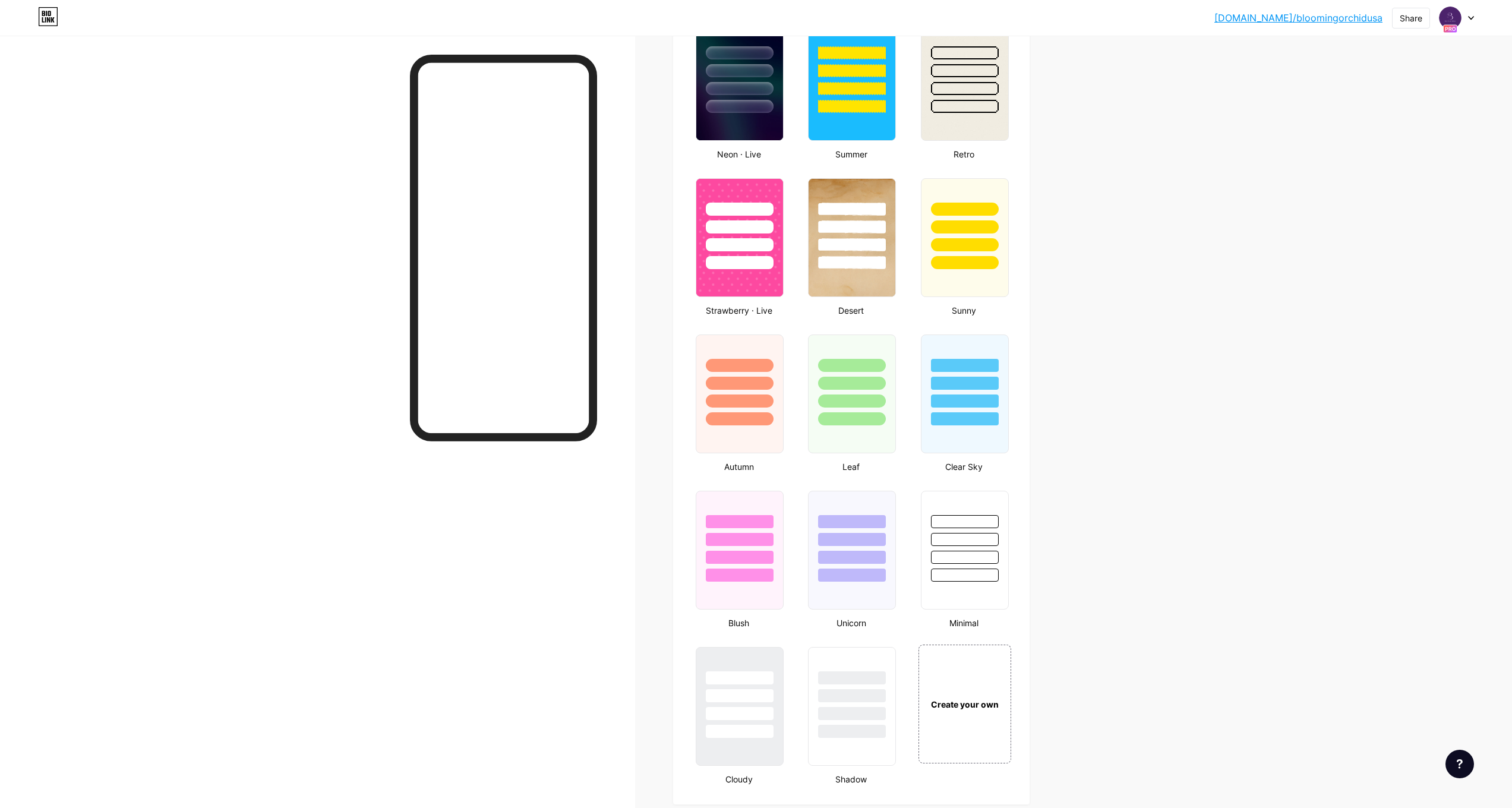
scroll to position [1214, 0]
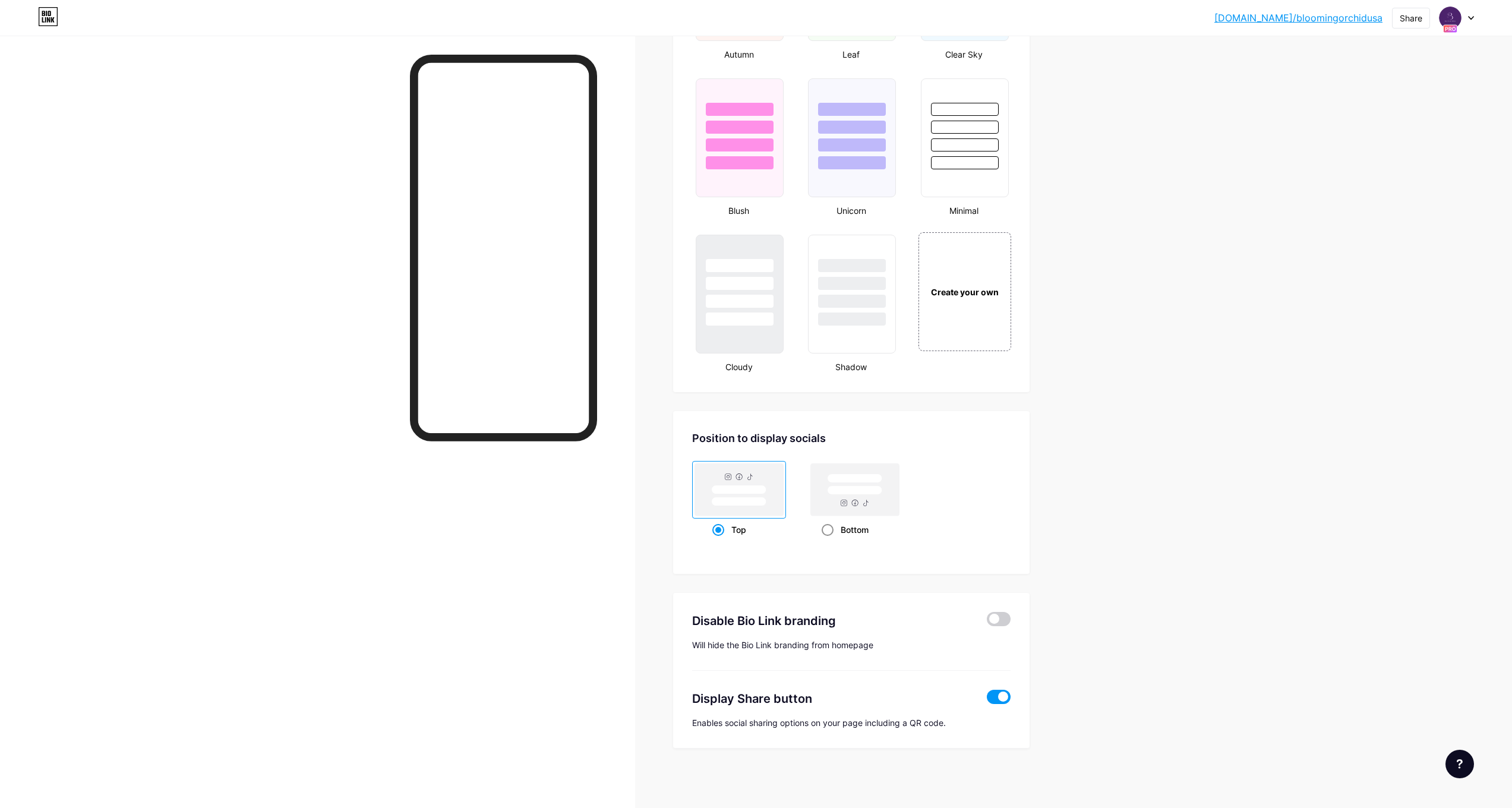
click at [850, 491] on rect at bounding box center [854, 490] width 55 height 9
click at [829, 541] on input "Bottom" at bounding box center [826, 545] width 8 height 8
radio input "true"
click at [741, 487] on rect at bounding box center [738, 490] width 55 height 9
click at [720, 541] on input "Top" at bounding box center [716, 545] width 8 height 8
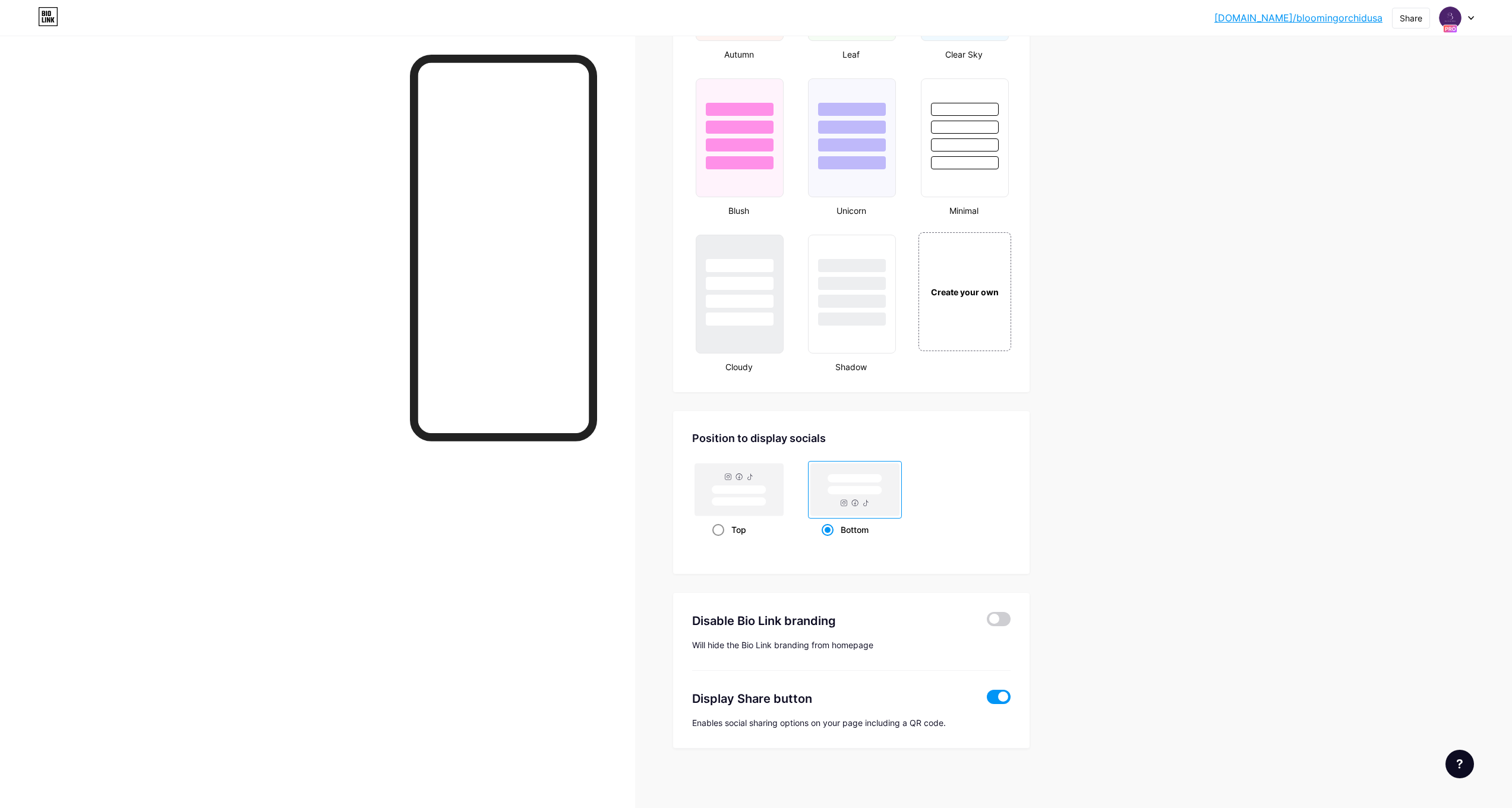
radio input "true"
click at [1462, 766] on icon at bounding box center [1459, 764] width 6 height 9
click at [1418, 708] on div "Chat with us" at bounding box center [1400, 715] width 149 height 26
click at [1467, 19] on div at bounding box center [1457, 18] width 35 height 21
click at [1373, 107] on div "Blooming Orchid" at bounding box center [1406, 104] width 91 height 9
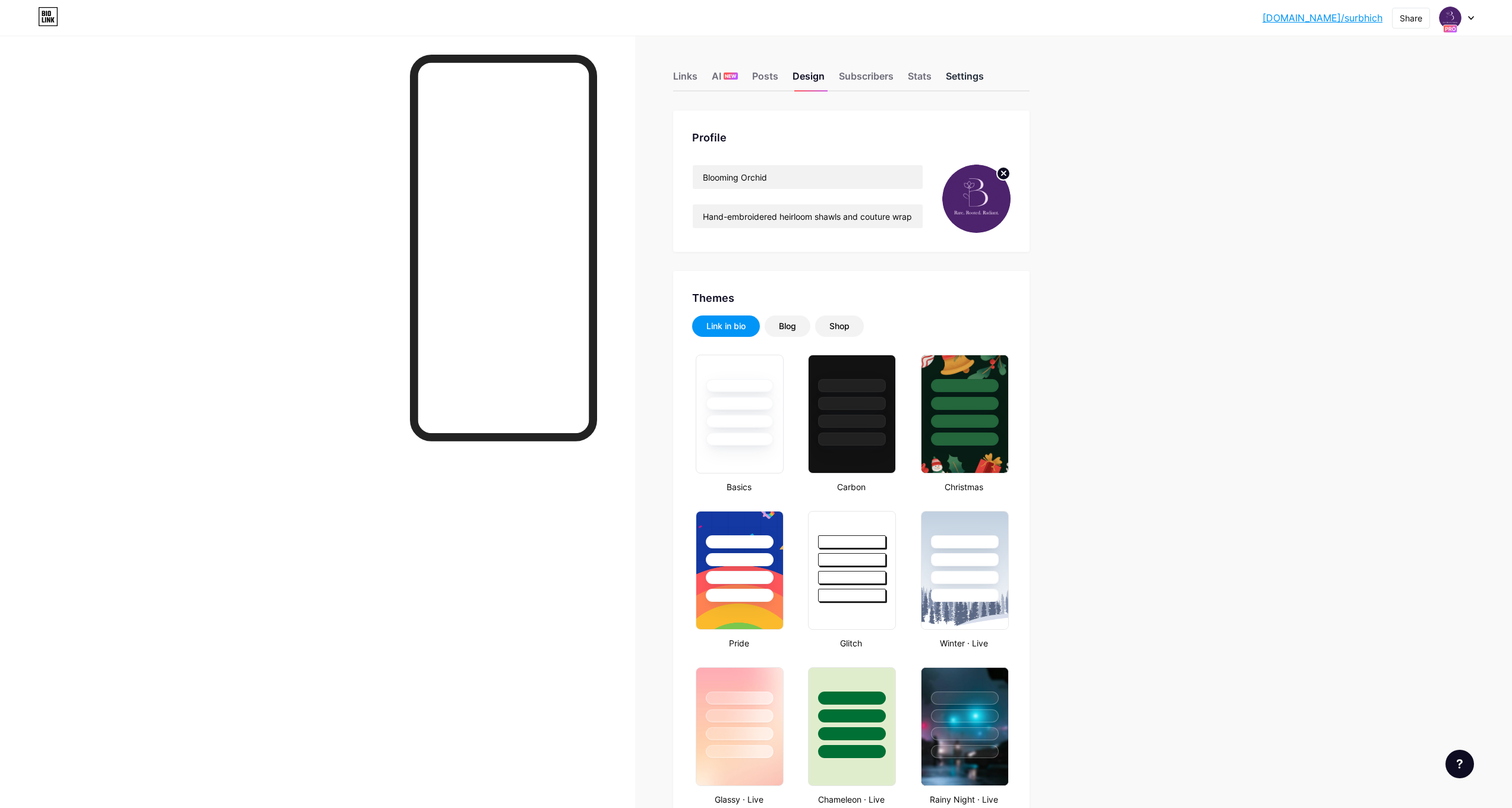
click at [984, 80] on div "Settings" at bounding box center [965, 79] width 38 height 21
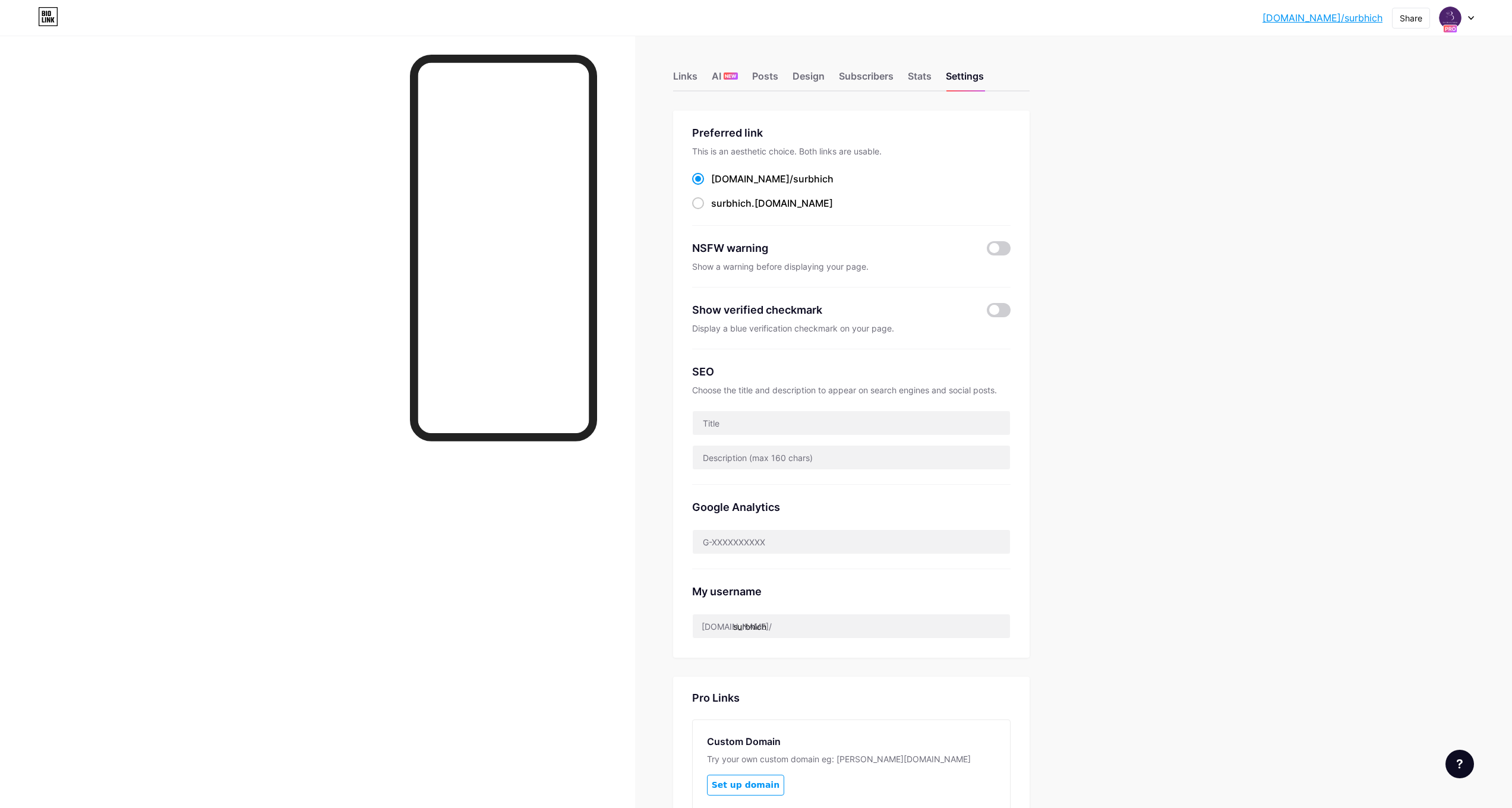
click at [1472, 18] on icon at bounding box center [1471, 18] width 5 height 3
click at [1399, 132] on link "Account settings" at bounding box center [1400, 135] width 147 height 32
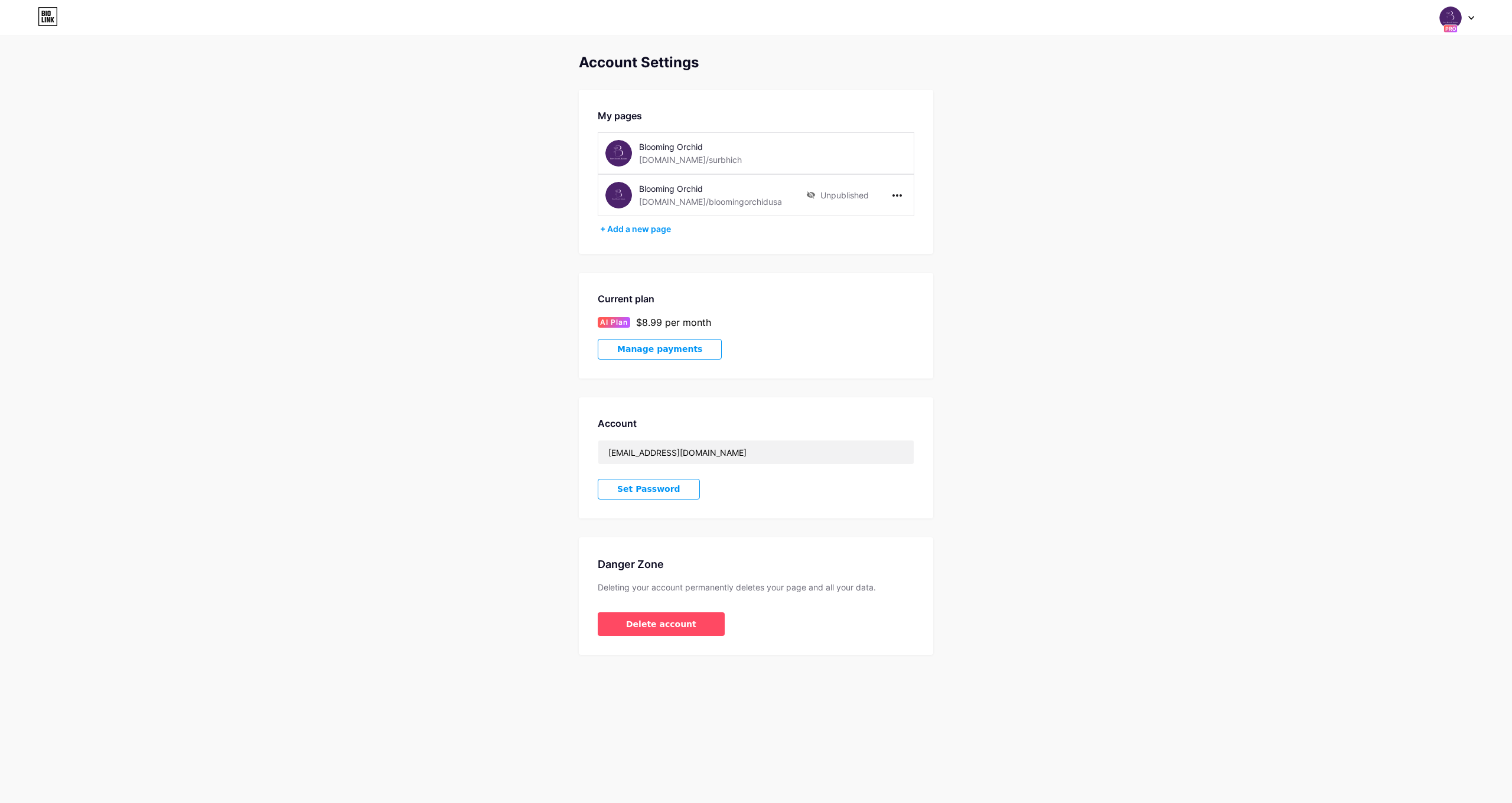
click at [840, 155] on div "Blooming Orchid [DOMAIN_NAME]/surbhich" at bounding box center [756, 153] width 316 height 42
click at [666, 158] on div "[DOMAIN_NAME]/surbhich" at bounding box center [691, 160] width 103 height 13
click at [907, 159] on div "Blooming Orchid [DOMAIN_NAME]/surbhich" at bounding box center [756, 153] width 316 height 42
click at [904, 197] on div at bounding box center [897, 195] width 19 height 19
click at [896, 155] on div "Blooming Orchid [DOMAIN_NAME]/surbhich" at bounding box center [756, 153] width 316 height 42
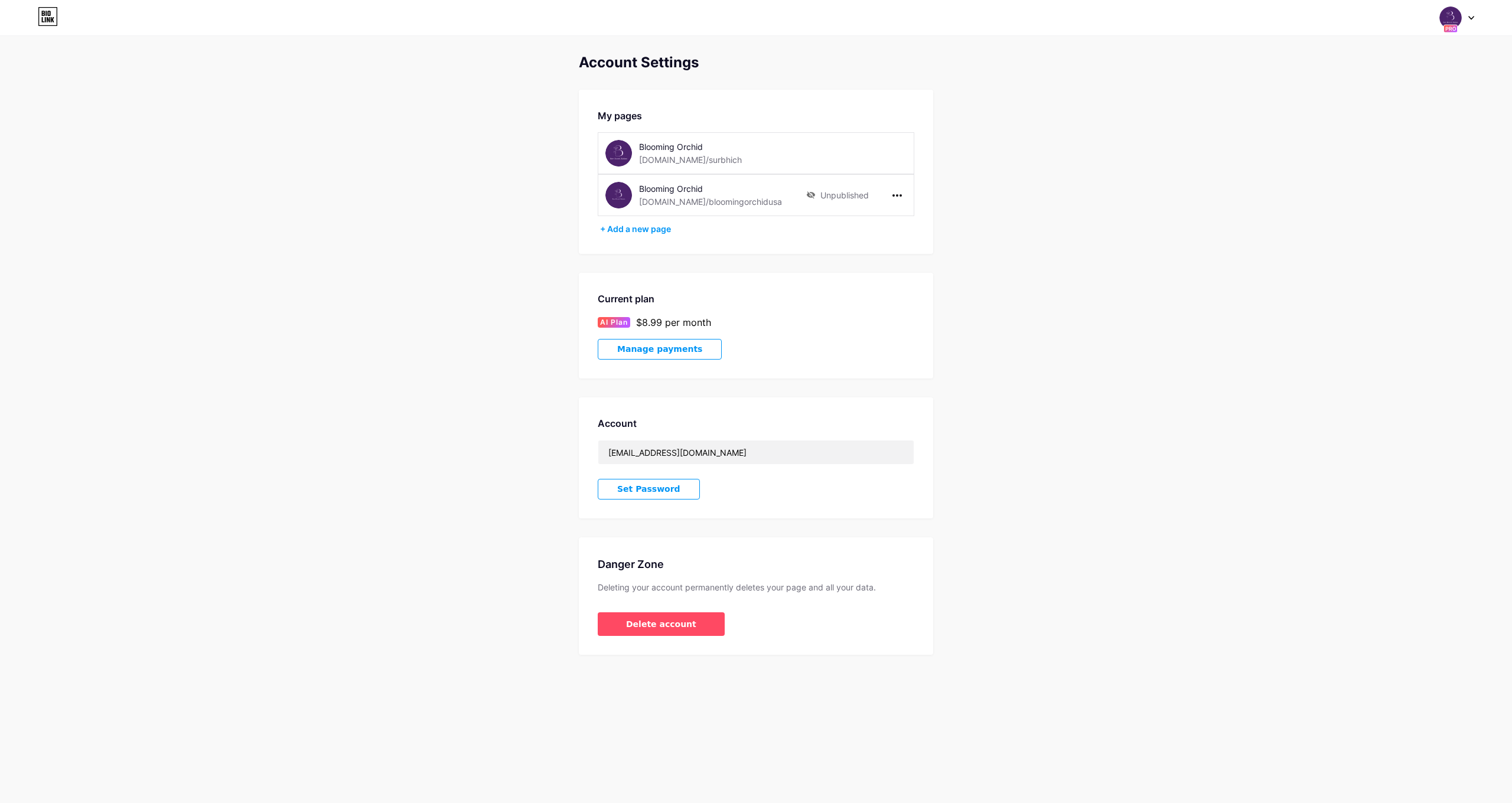
click at [896, 155] on div "Blooming Orchid [DOMAIN_NAME]/surbhich" at bounding box center [756, 153] width 316 height 42
click at [613, 150] on img at bounding box center [618, 153] width 26 height 26
click at [686, 160] on div "[DOMAIN_NAME]/surbhich" at bounding box center [691, 160] width 103 height 13
click at [901, 197] on div at bounding box center [897, 195] width 19 height 19
click at [700, 198] on div "[DOMAIN_NAME]/bloomingorchidusa" at bounding box center [711, 202] width 143 height 13
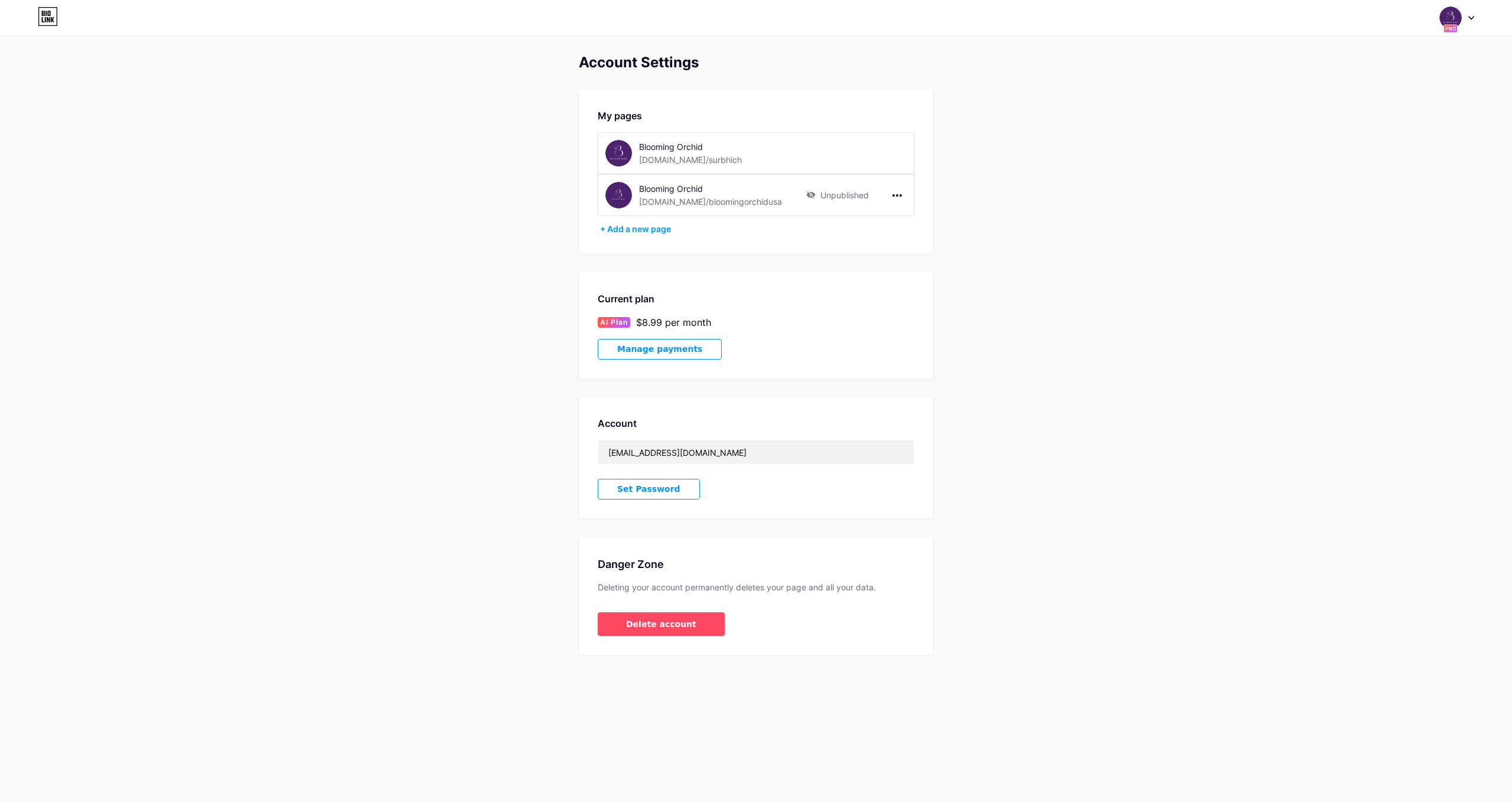
click at [622, 195] on img at bounding box center [618, 195] width 26 height 26
click at [1474, 16] on icon at bounding box center [1471, 18] width 5 height 3
click at [1389, 128] on link "Dashboard" at bounding box center [1400, 134] width 147 height 32
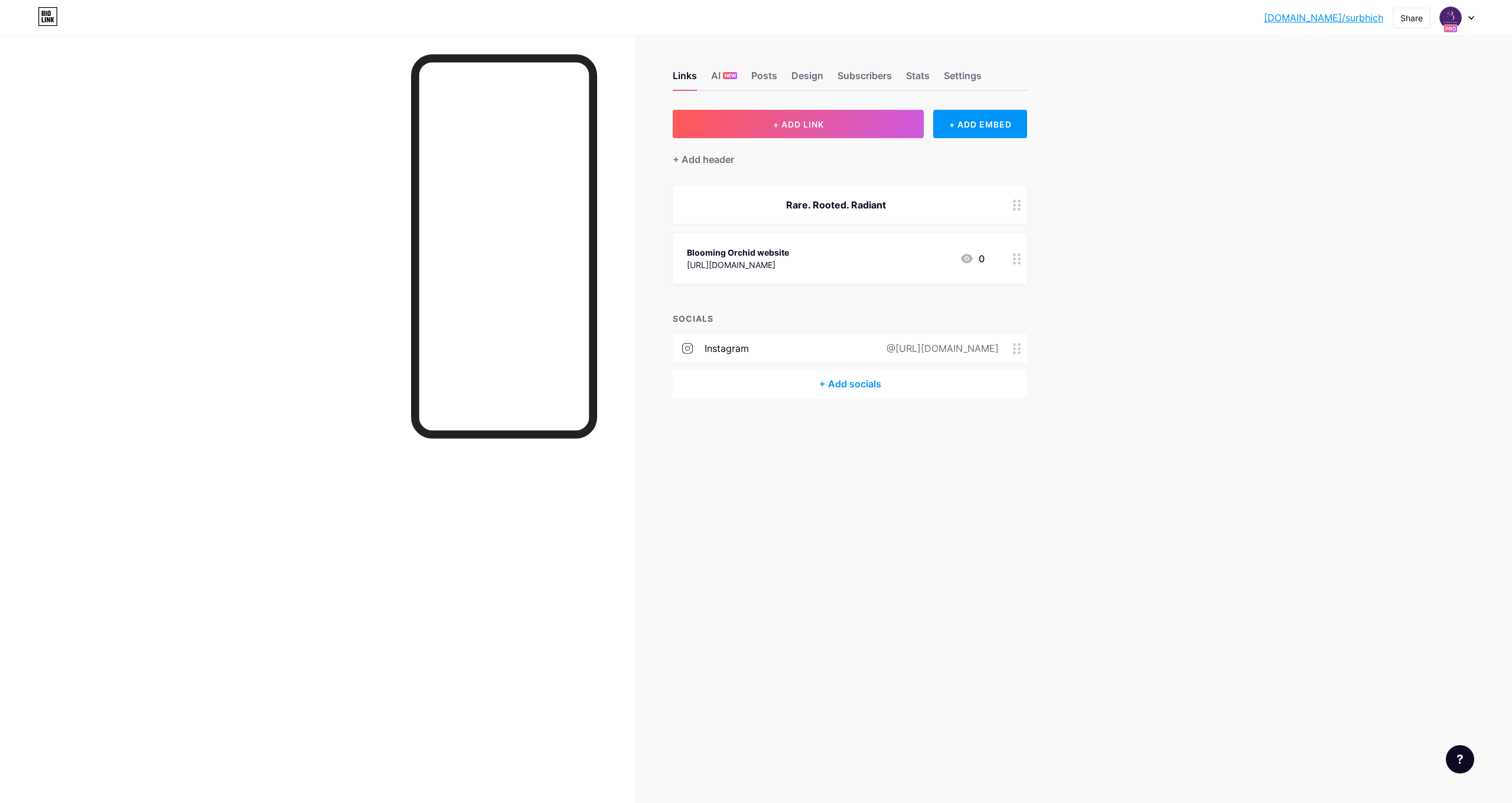
click at [1474, 19] on div "[DOMAIN_NAME]/[PERSON_NAME]... [DOMAIN_NAME]/surbhich Share Switch accounts Blo…" at bounding box center [756, 18] width 1512 height 21
click at [1454, 17] on img at bounding box center [1451, 18] width 19 height 19
click at [1383, 128] on link "Account settings" at bounding box center [1400, 134] width 147 height 32
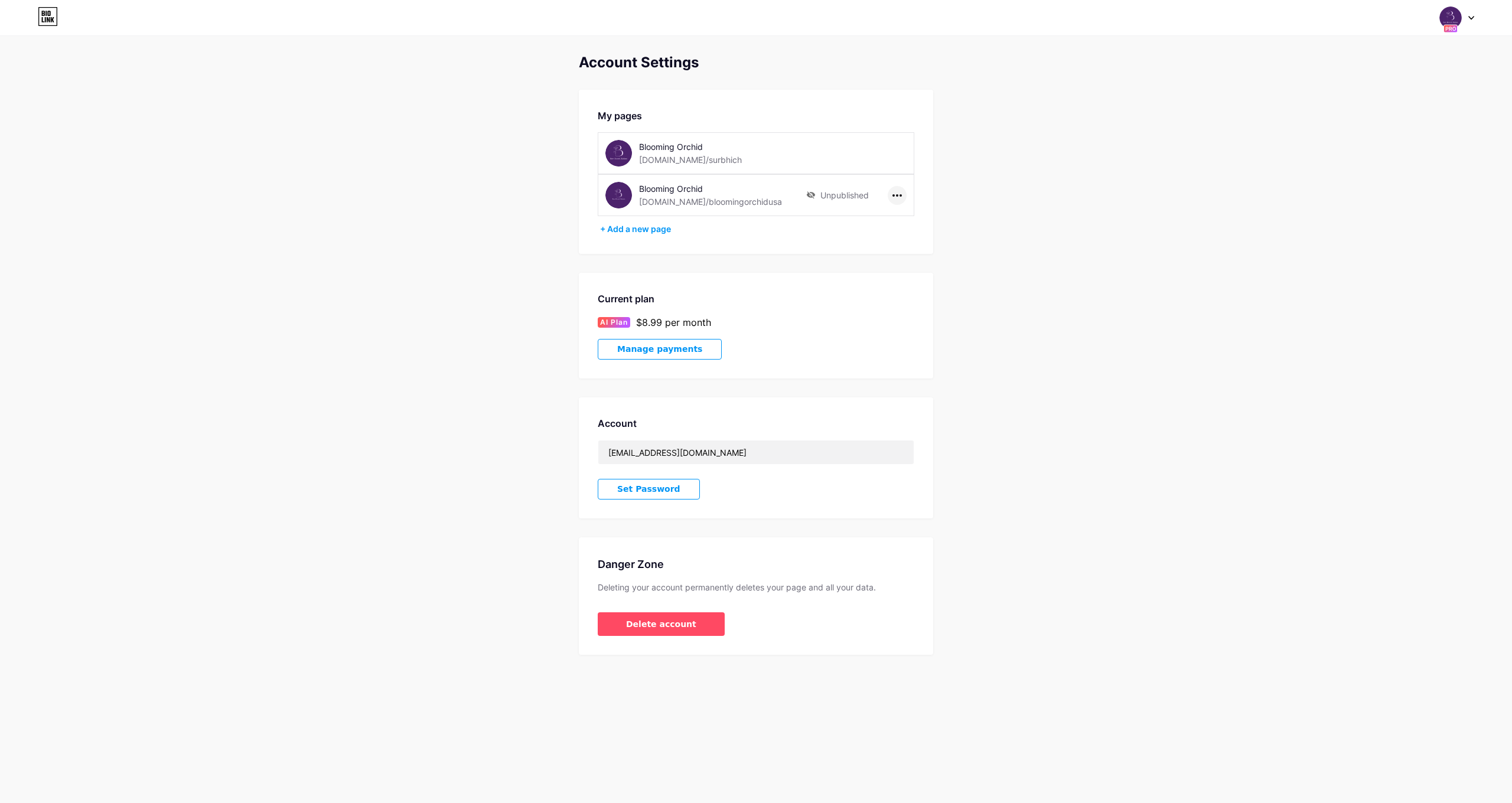
click at [893, 195] on icon at bounding box center [897, 195] width 9 height 3
click at [982, 178] on div "Account Settings My pages Blooming Orchid [DOMAIN_NAME]/surbhich Blooming Orchi…" at bounding box center [756, 355] width 1512 height 601
click at [904, 197] on div at bounding box center [897, 195] width 19 height 19
click at [894, 219] on li "Publish" at bounding box center [934, 220] width 90 height 22
click at [895, 195] on icon at bounding box center [897, 195] width 9 height 3
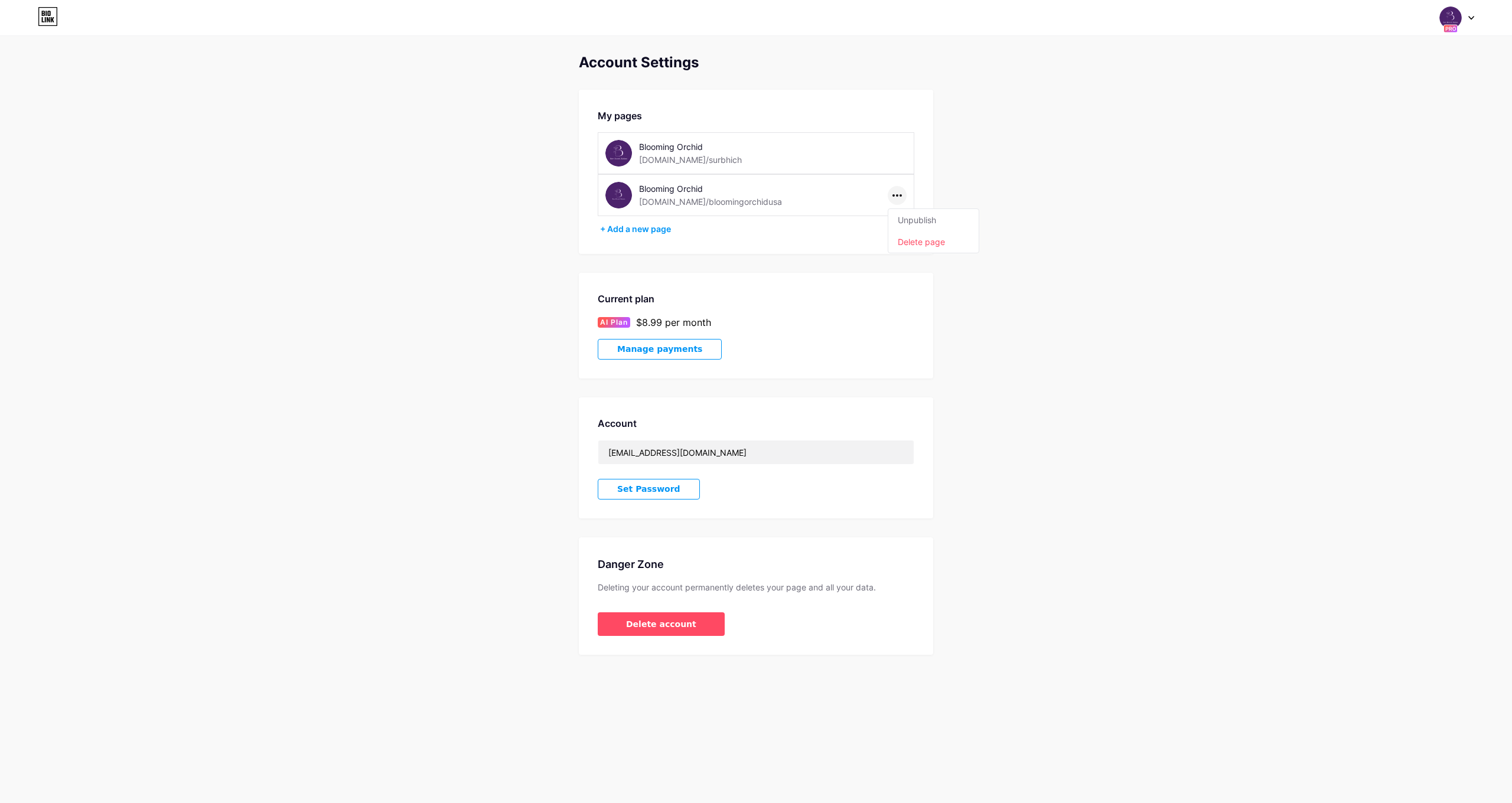
click at [837, 239] on div "My pages Blooming Orchid [DOMAIN_NAME]/surbhich Blooming Orchid [DOMAIN_NAME]/b…" at bounding box center [756, 172] width 355 height 164
click at [1445, 14] on img at bounding box center [1451, 18] width 23 height 23
click at [1410, 117] on div "[DOMAIN_NAME]/bloomingorchidusa" at bounding box center [1414, 115] width 104 height 9
click at [53, 16] on icon at bounding box center [48, 16] width 20 height 19
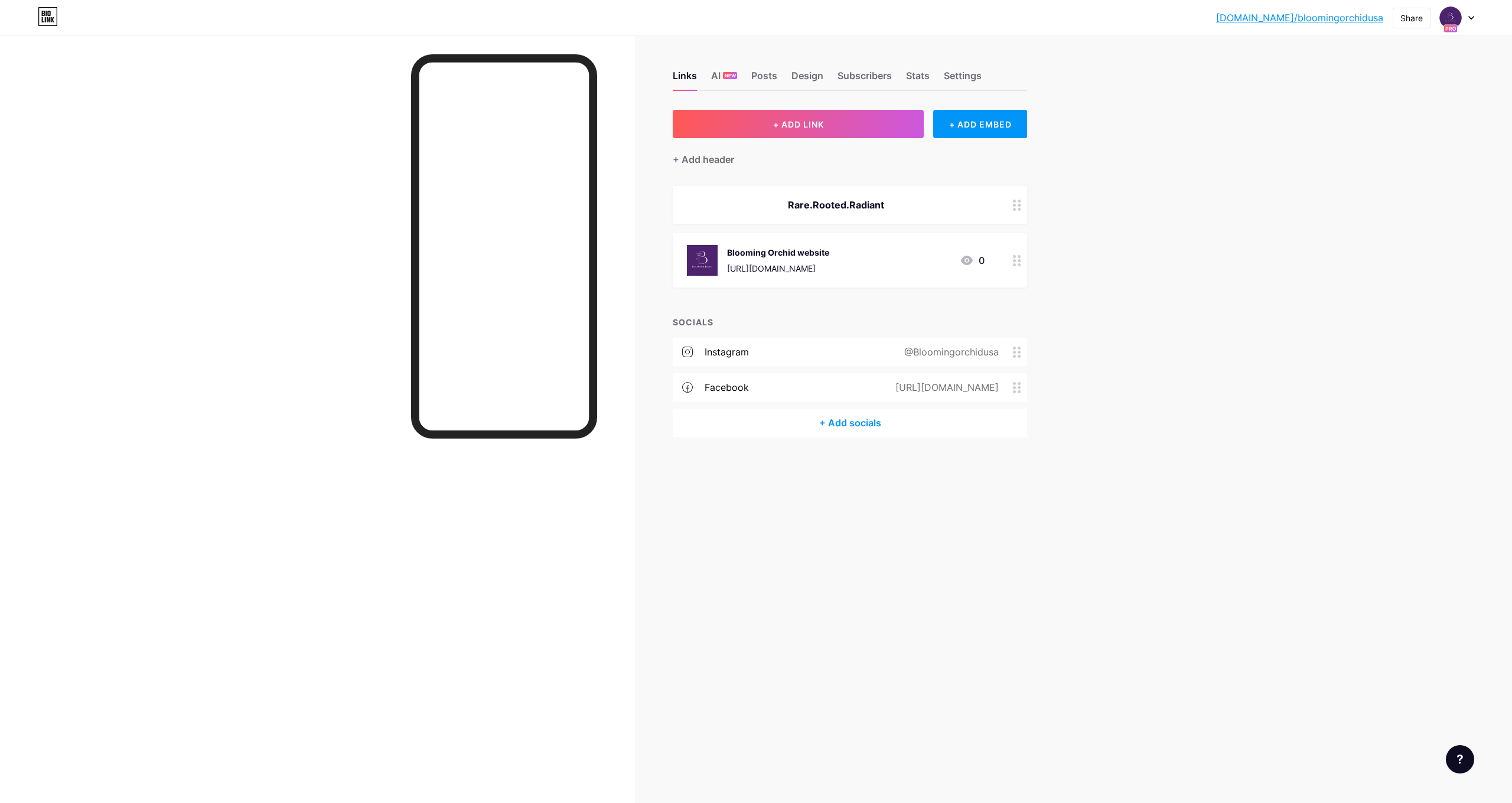
click at [1275, 302] on div "bio.link/bloomi... bio.link/bloomingorchidusa Share Switch accounts Blooming Or…" at bounding box center [756, 402] width 1512 height 803
click at [645, 554] on div "Links AI NEW Posts Design Subscribers Stats Settings + ADD LINK + ADD EMBED + A…" at bounding box center [538, 402] width 1077 height 803
click at [767, 69] on div "Posts" at bounding box center [764, 79] width 26 height 21
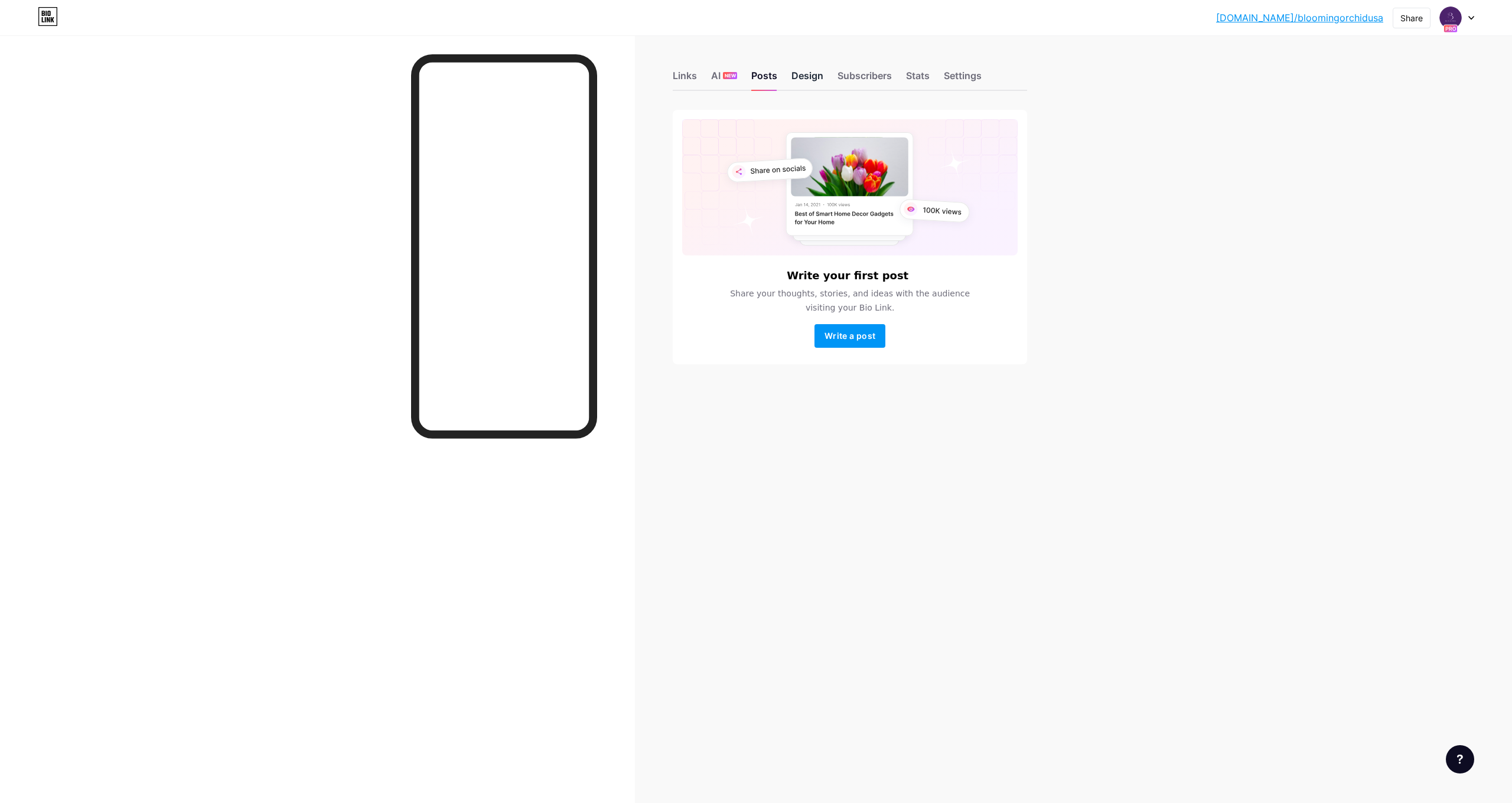
click at [808, 77] on div "Design" at bounding box center [807, 79] width 32 height 21
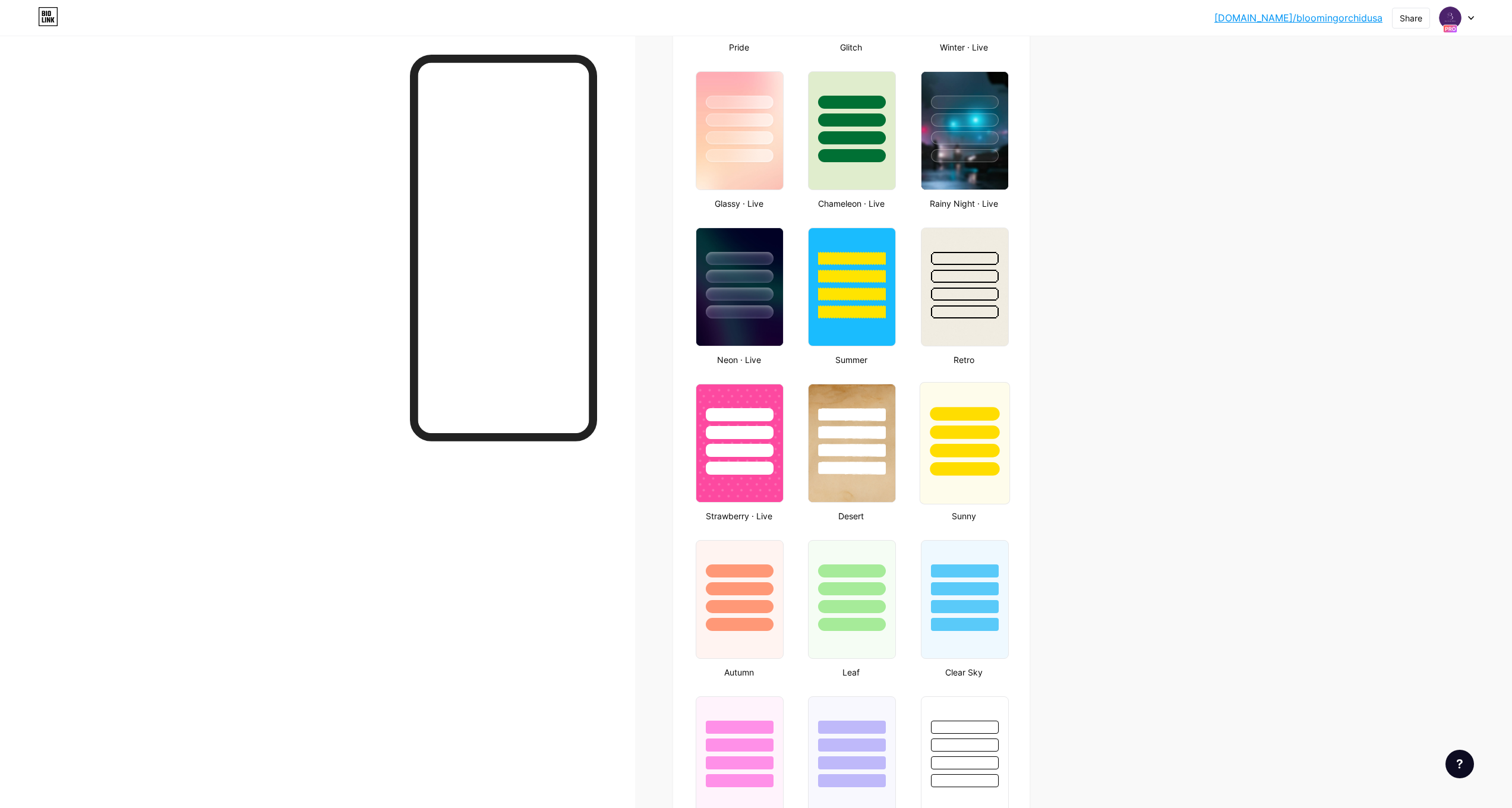
scroll to position [16, 0]
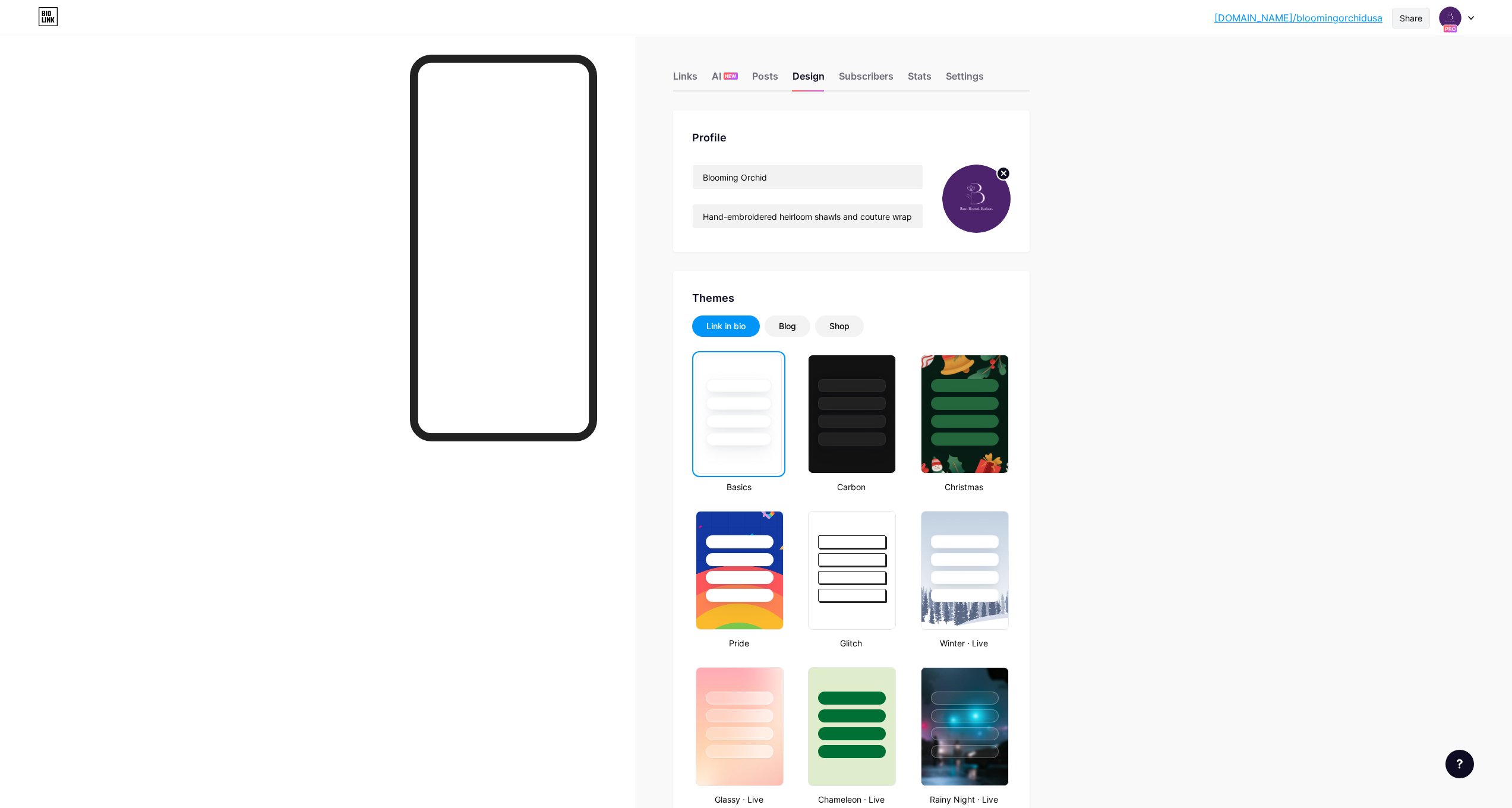
click at [1408, 16] on div "Share" at bounding box center [1411, 18] width 23 height 13
click at [1396, 95] on div "Get my QR code" at bounding box center [1341, 89] width 177 height 28
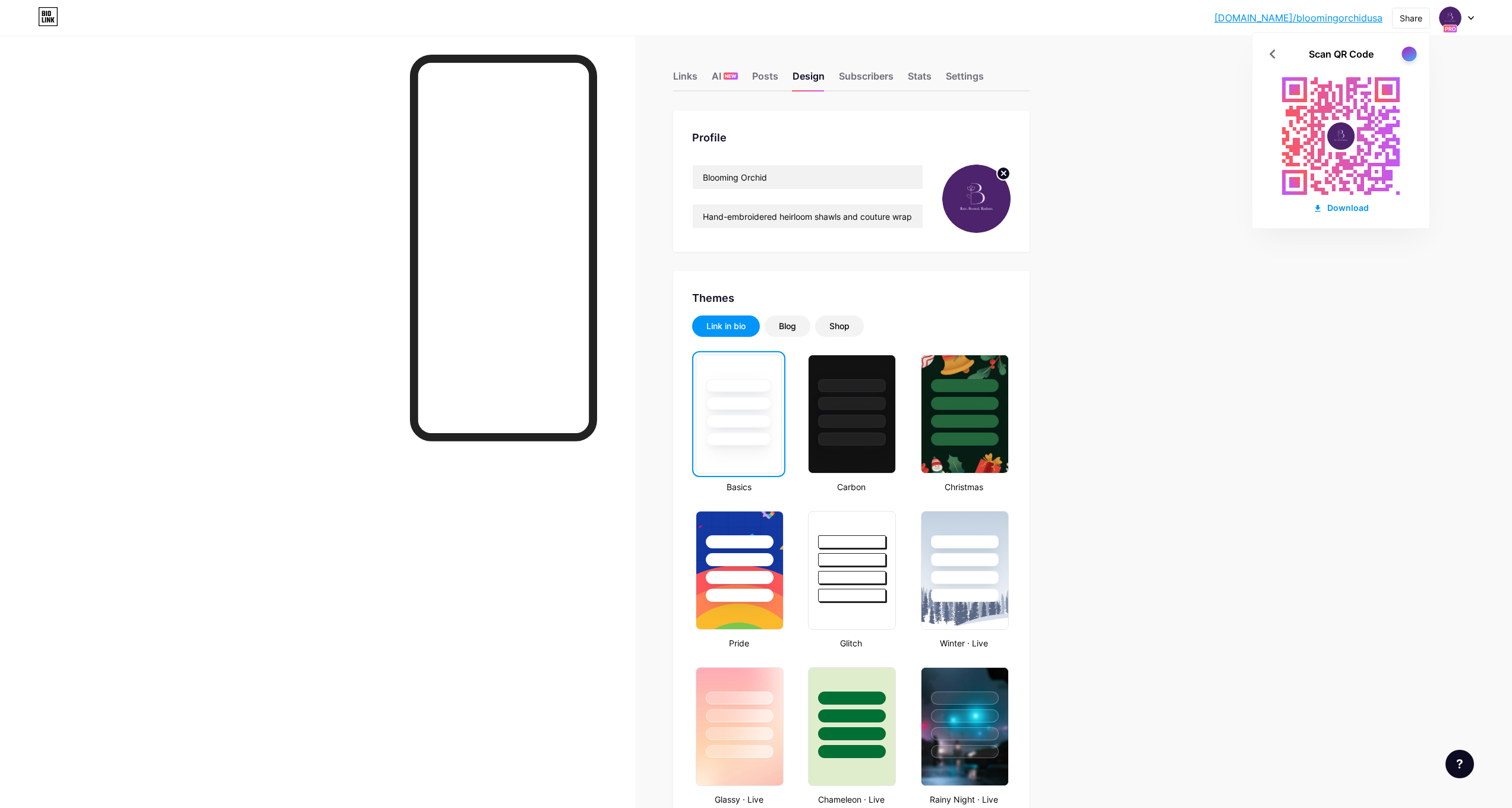
click at [1411, 52] on div at bounding box center [1409, 54] width 15 height 15
click at [1411, 54] on div at bounding box center [1409, 54] width 15 height 15
click at [1411, 54] on div at bounding box center [1409, 54] width 15 height 15
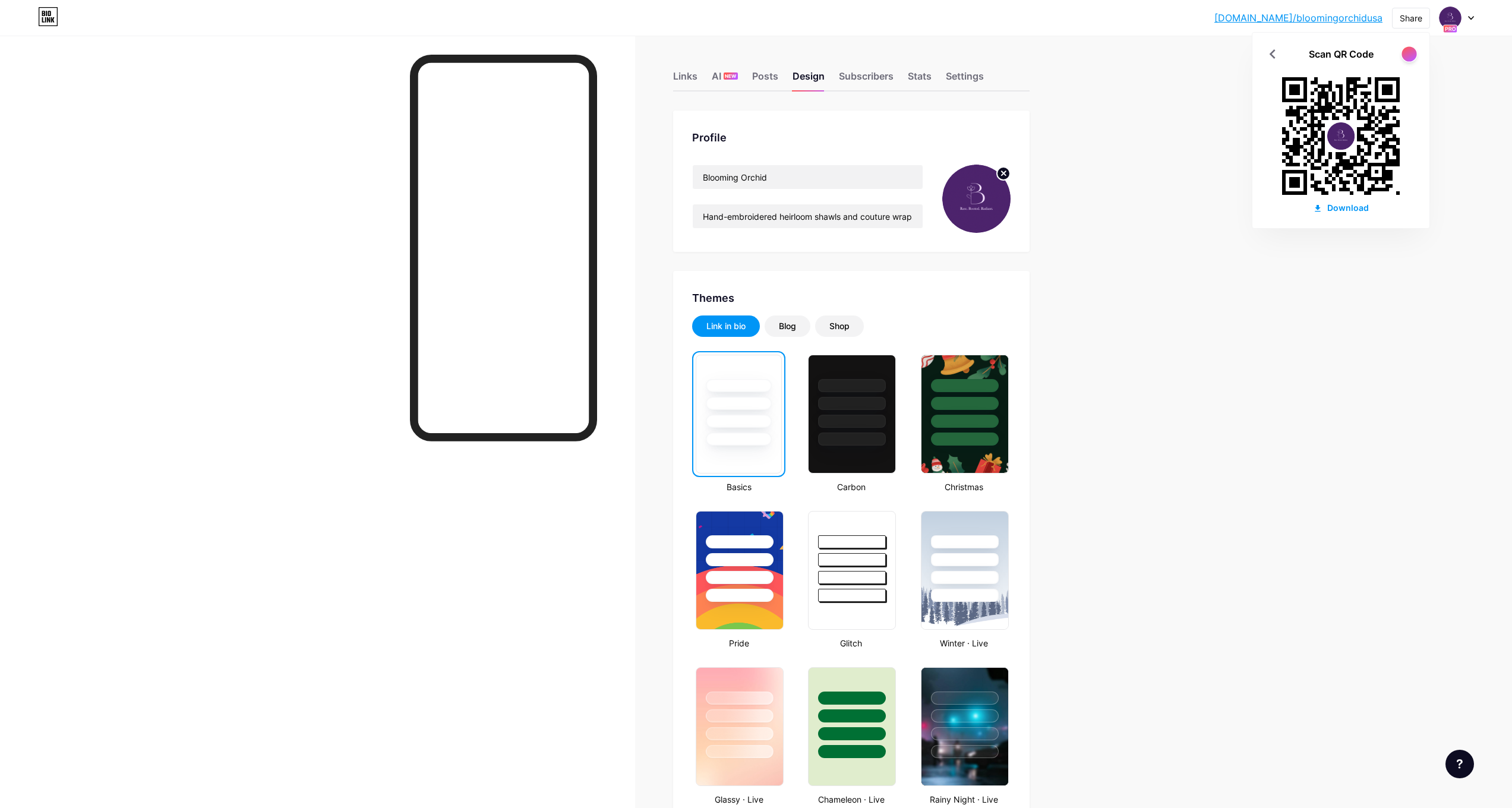
click at [1411, 54] on div at bounding box center [1409, 54] width 15 height 15
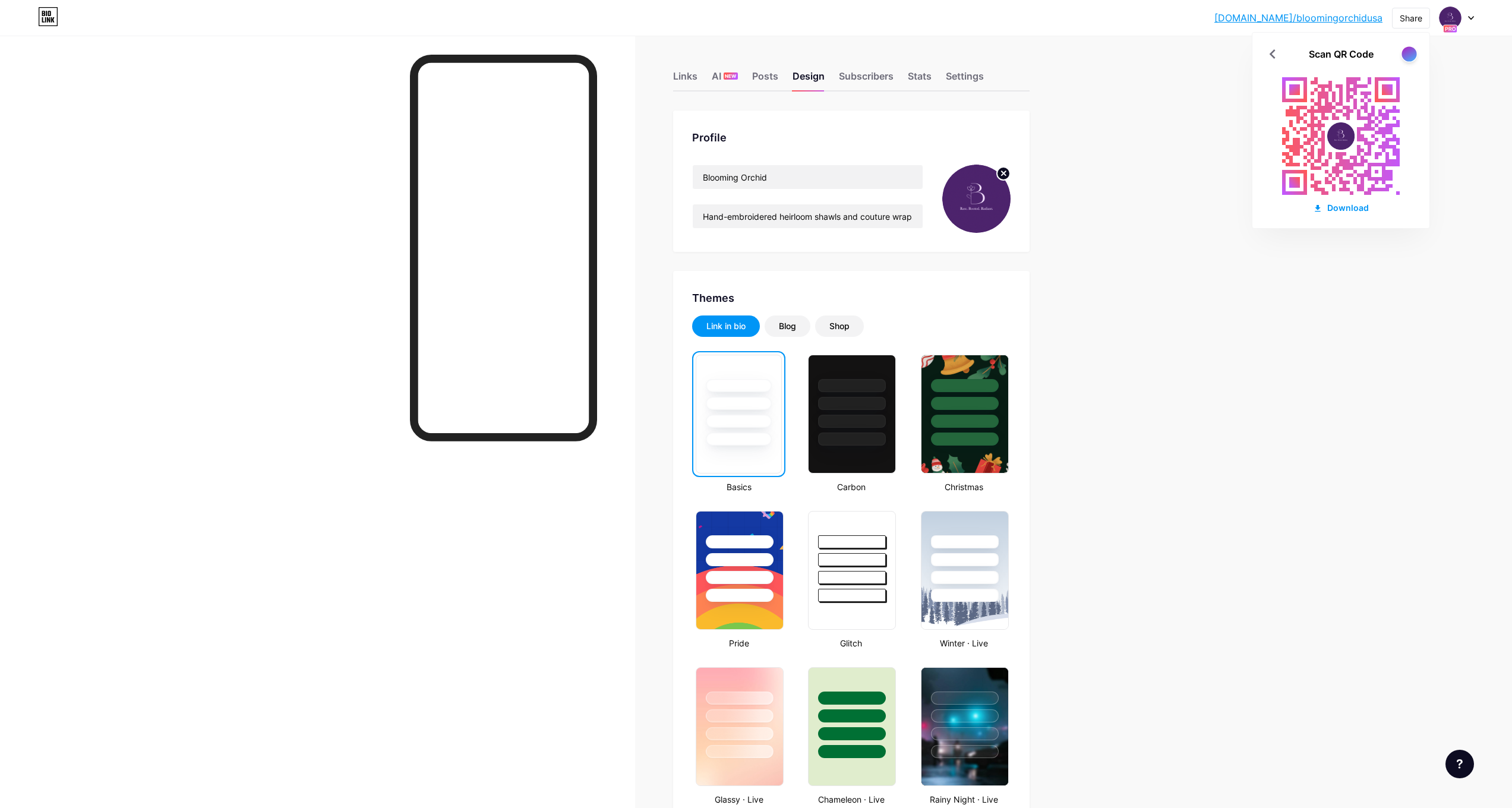
click at [1411, 54] on div at bounding box center [1409, 54] width 15 height 15
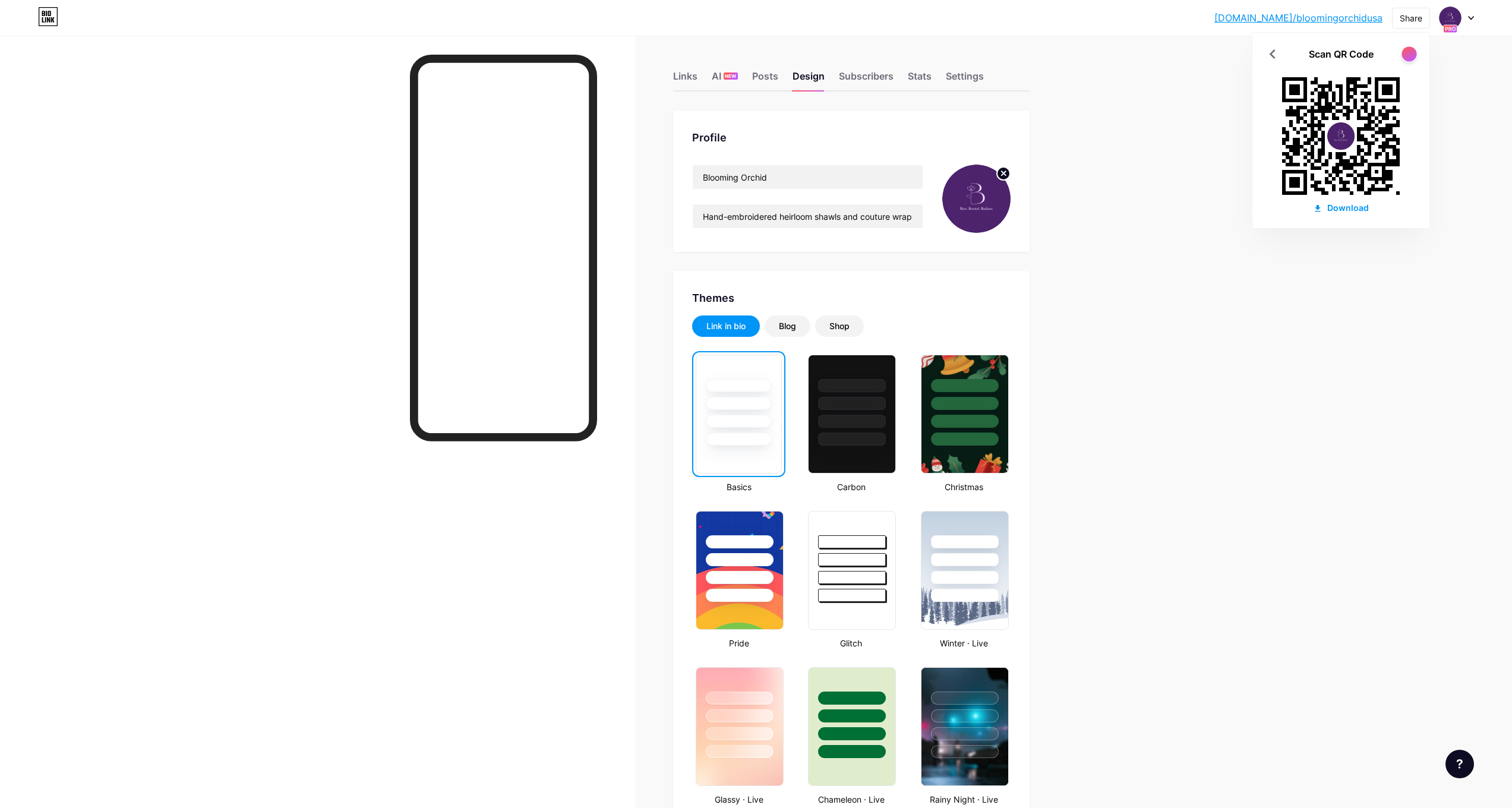
click at [1414, 57] on div at bounding box center [1409, 54] width 15 height 15
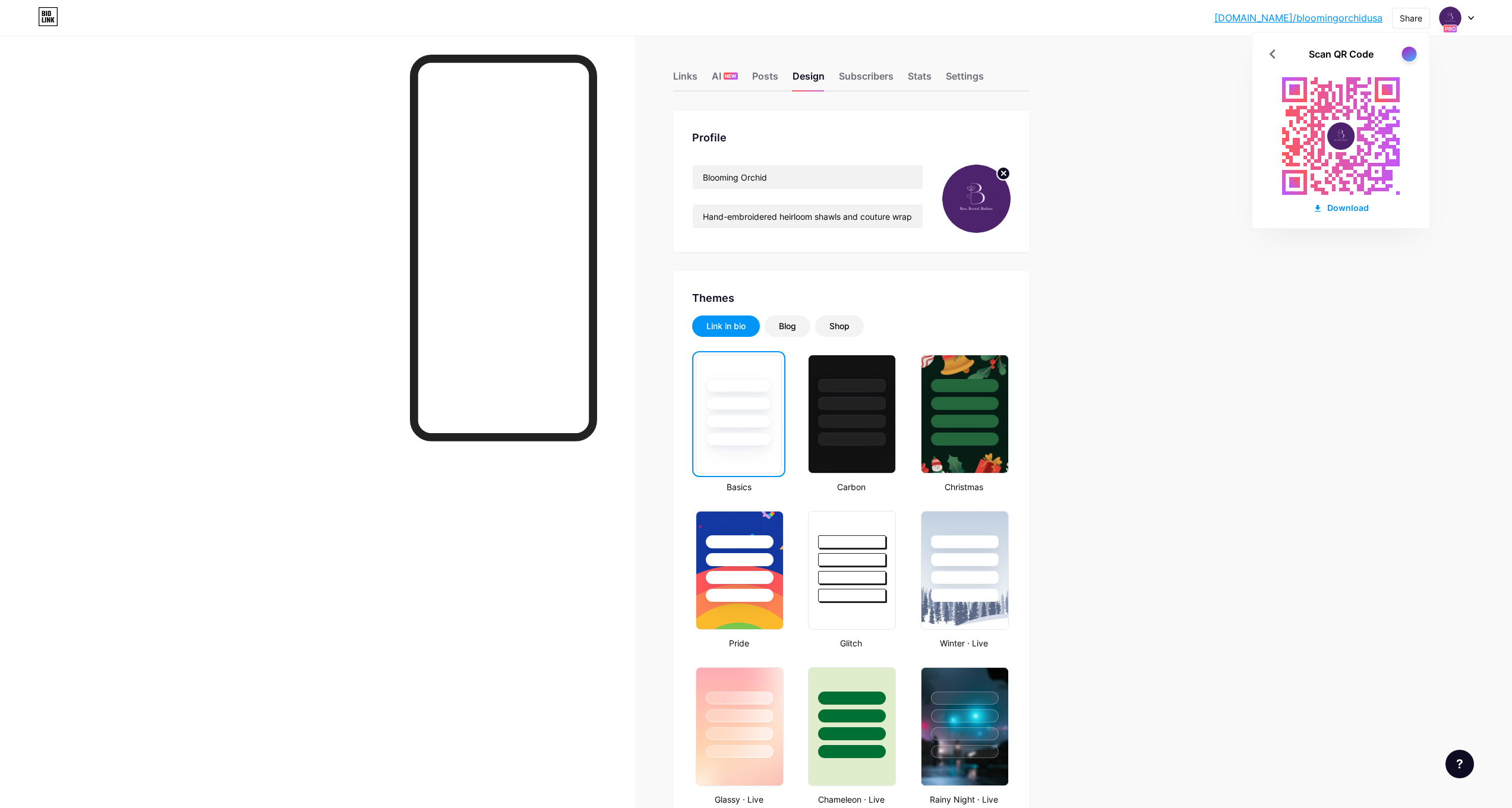
click at [1414, 57] on div at bounding box center [1409, 54] width 15 height 15
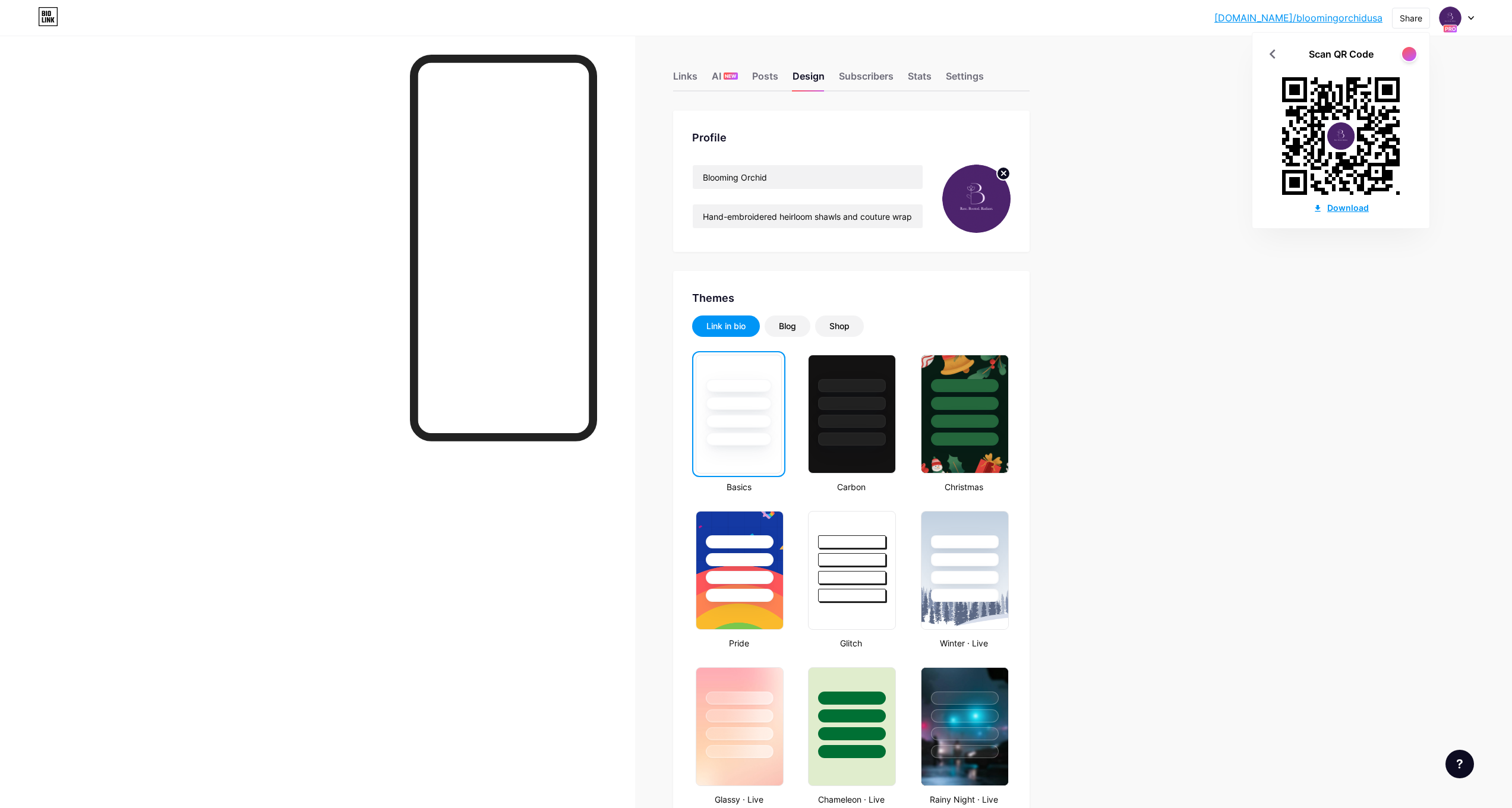
click at [1347, 208] on div "Download" at bounding box center [1341, 208] width 56 height 13
click at [1406, 55] on div at bounding box center [1409, 54] width 15 height 15
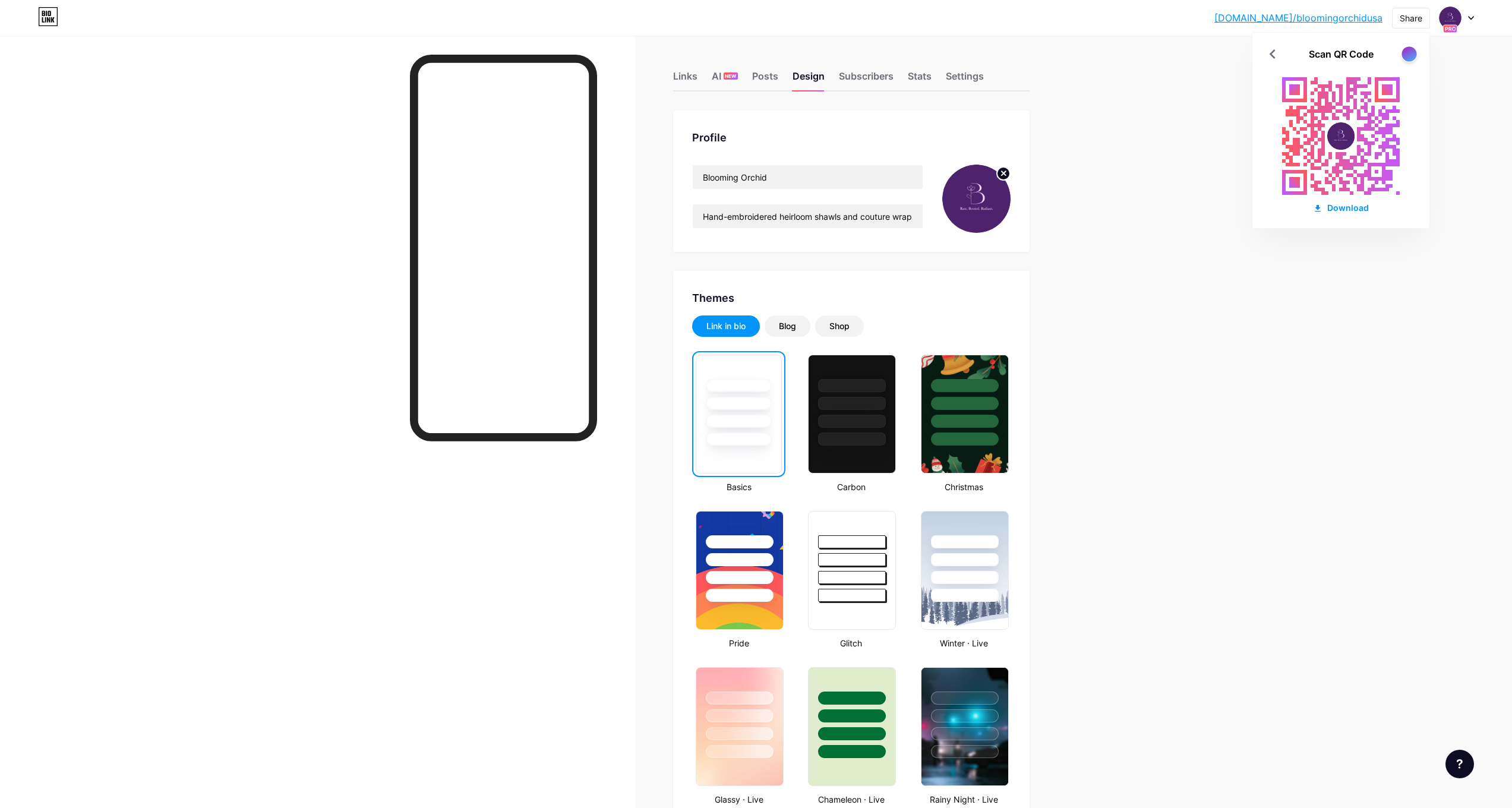
click at [1406, 55] on div at bounding box center [1409, 54] width 15 height 15
click at [1409, 49] on div at bounding box center [1409, 54] width 15 height 15
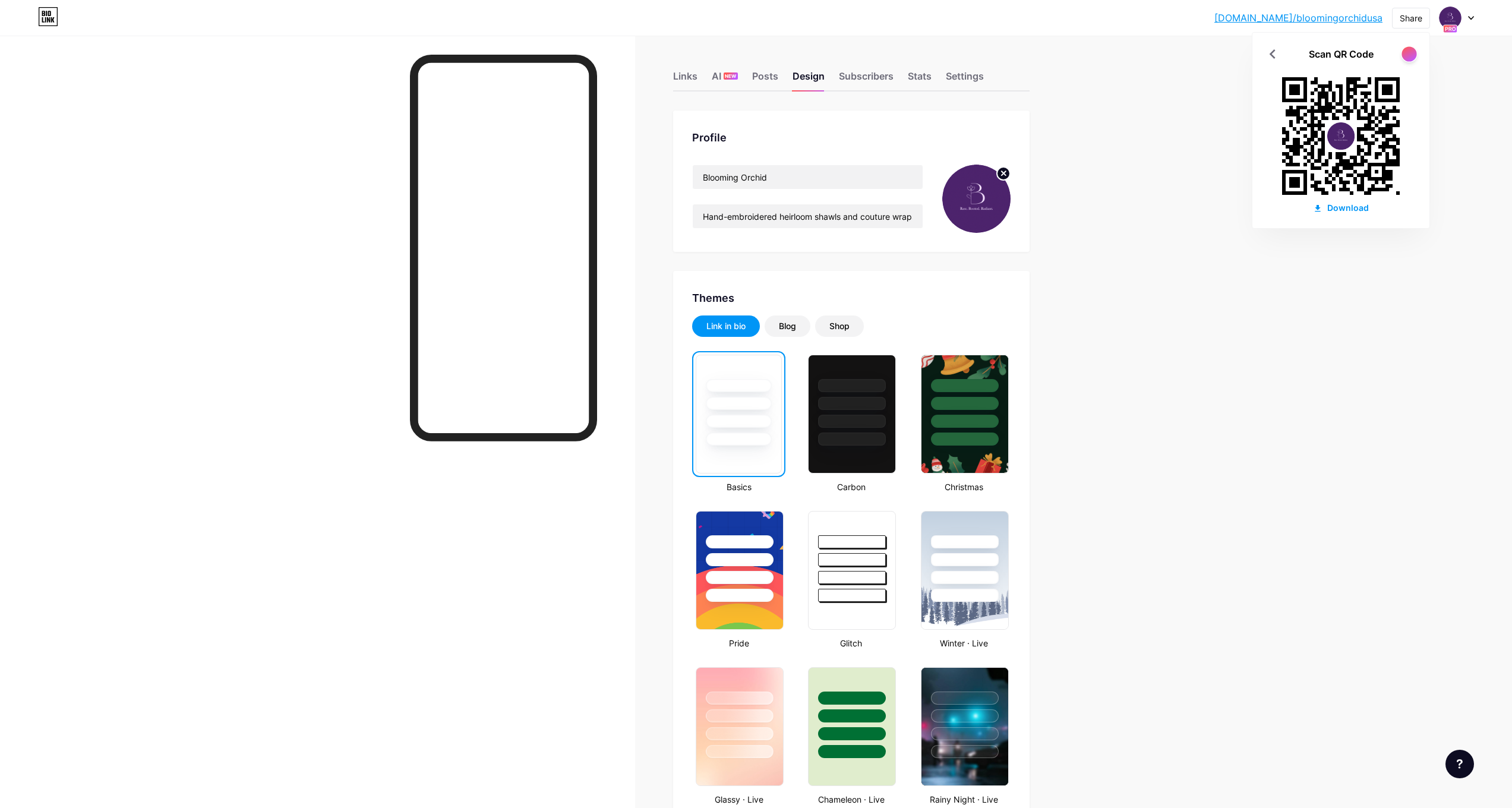
click at [1409, 49] on div at bounding box center [1409, 54] width 15 height 15
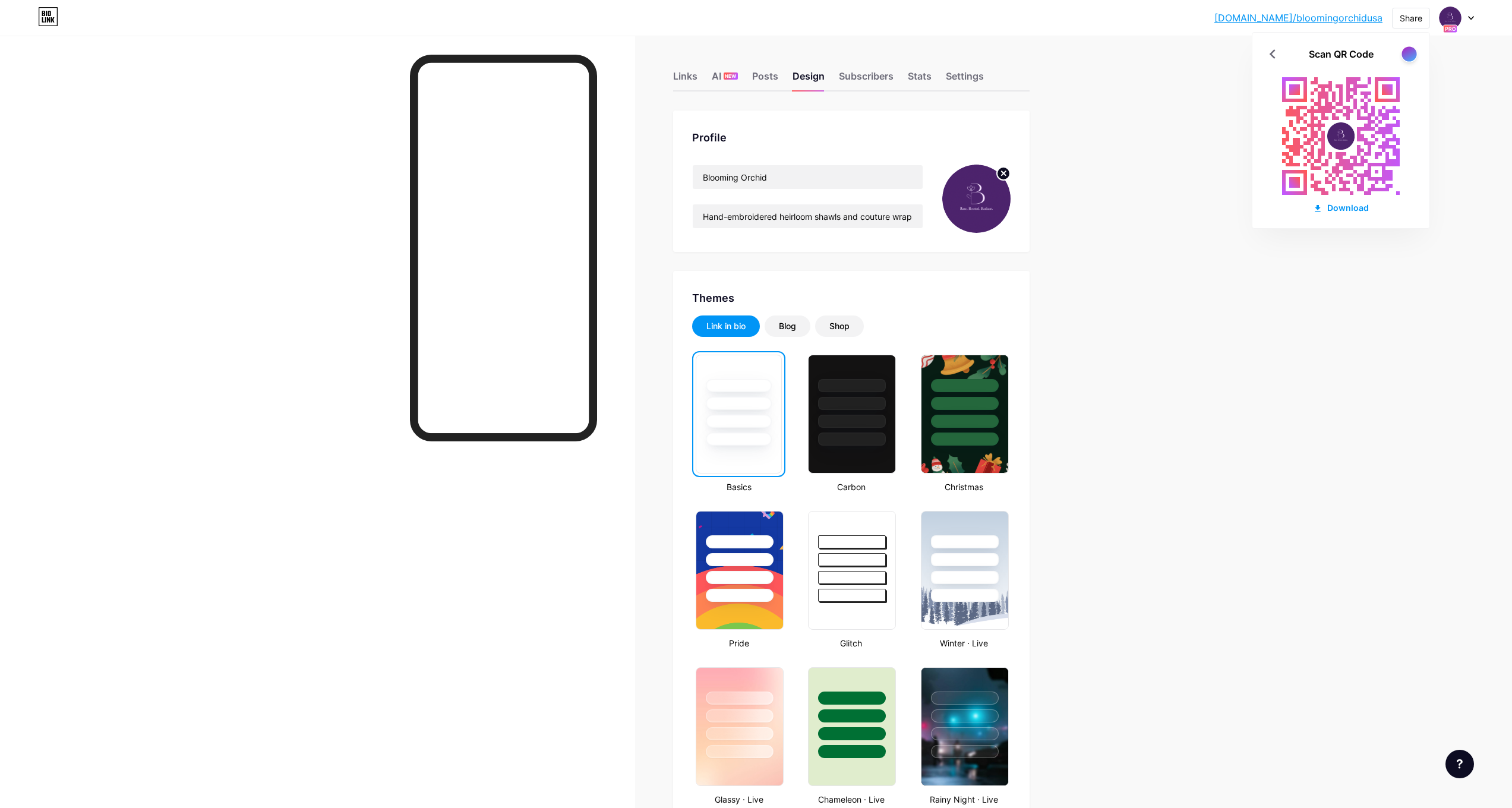
click at [1409, 49] on div at bounding box center [1409, 54] width 15 height 15
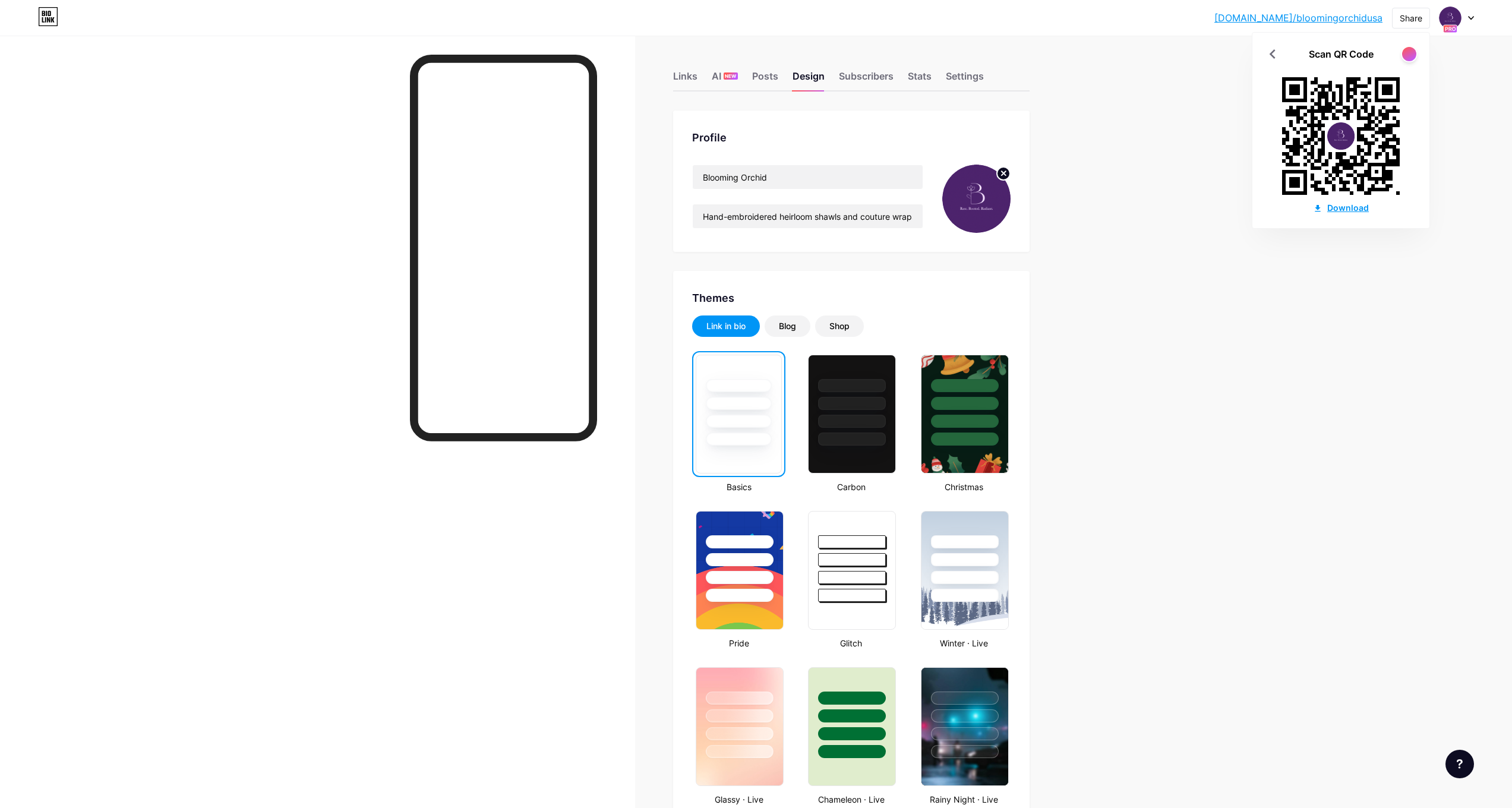
click at [1353, 206] on div "Download" at bounding box center [1341, 208] width 56 height 13
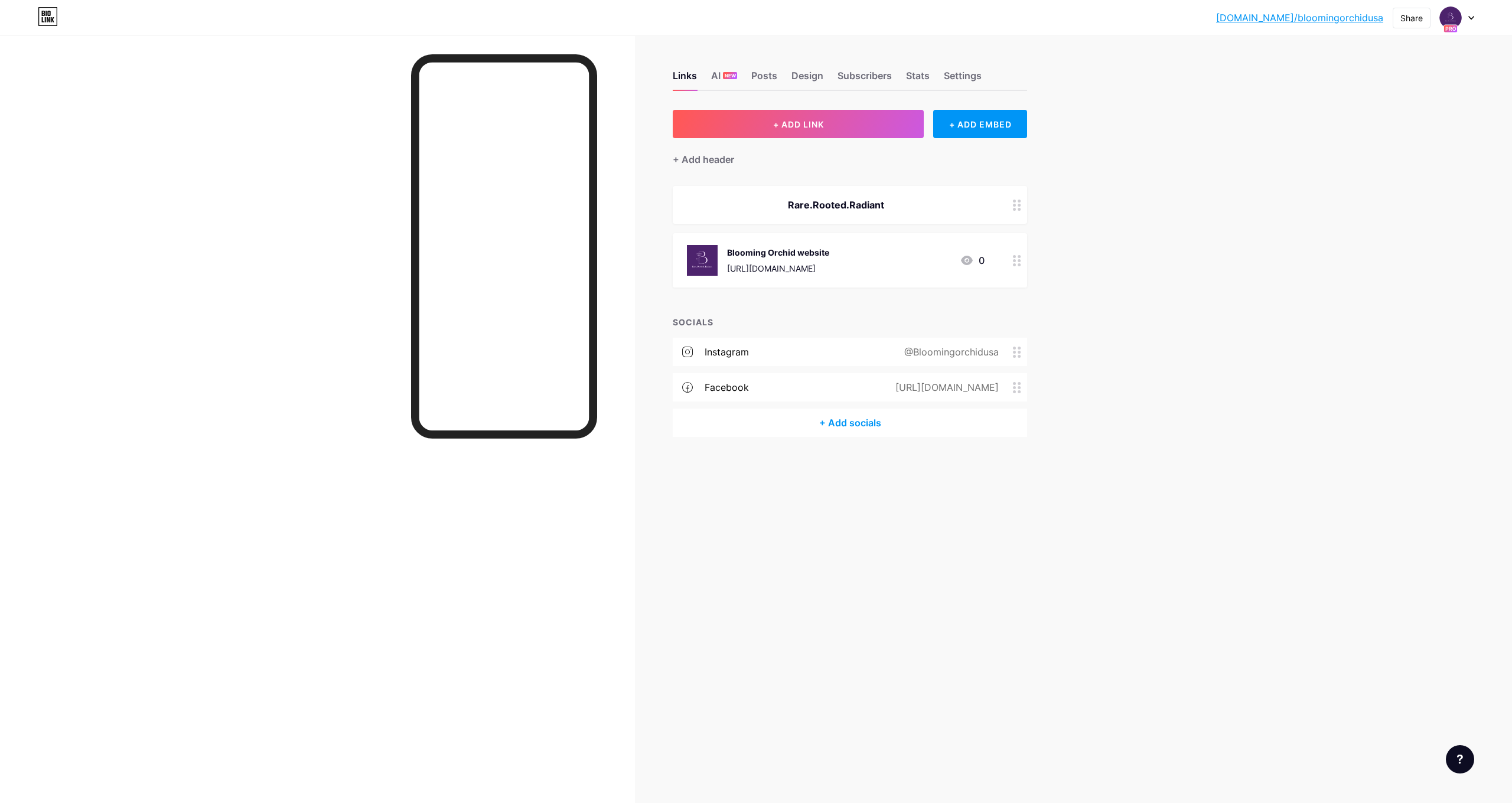
click at [1431, 25] on div "[DOMAIN_NAME]/bloomi... [DOMAIN_NAME]/bloomingorchidusa Share Switch accounts B…" at bounding box center [1345, 18] width 258 height 21
click at [1423, 26] on div "Share" at bounding box center [1412, 18] width 38 height 21
click at [1395, 184] on div "[DOMAIN_NAME]/bloomi... [DOMAIN_NAME]/bloomingorchidusa Share Copy link [URL][D…" at bounding box center [756, 402] width 1512 height 803
click at [1330, 13] on link "[DOMAIN_NAME]/bloomingorchidusa" at bounding box center [1300, 18] width 167 height 14
click at [1351, 22] on link "[DOMAIN_NAME]/bloomingorchidusa" at bounding box center [1300, 18] width 167 height 14
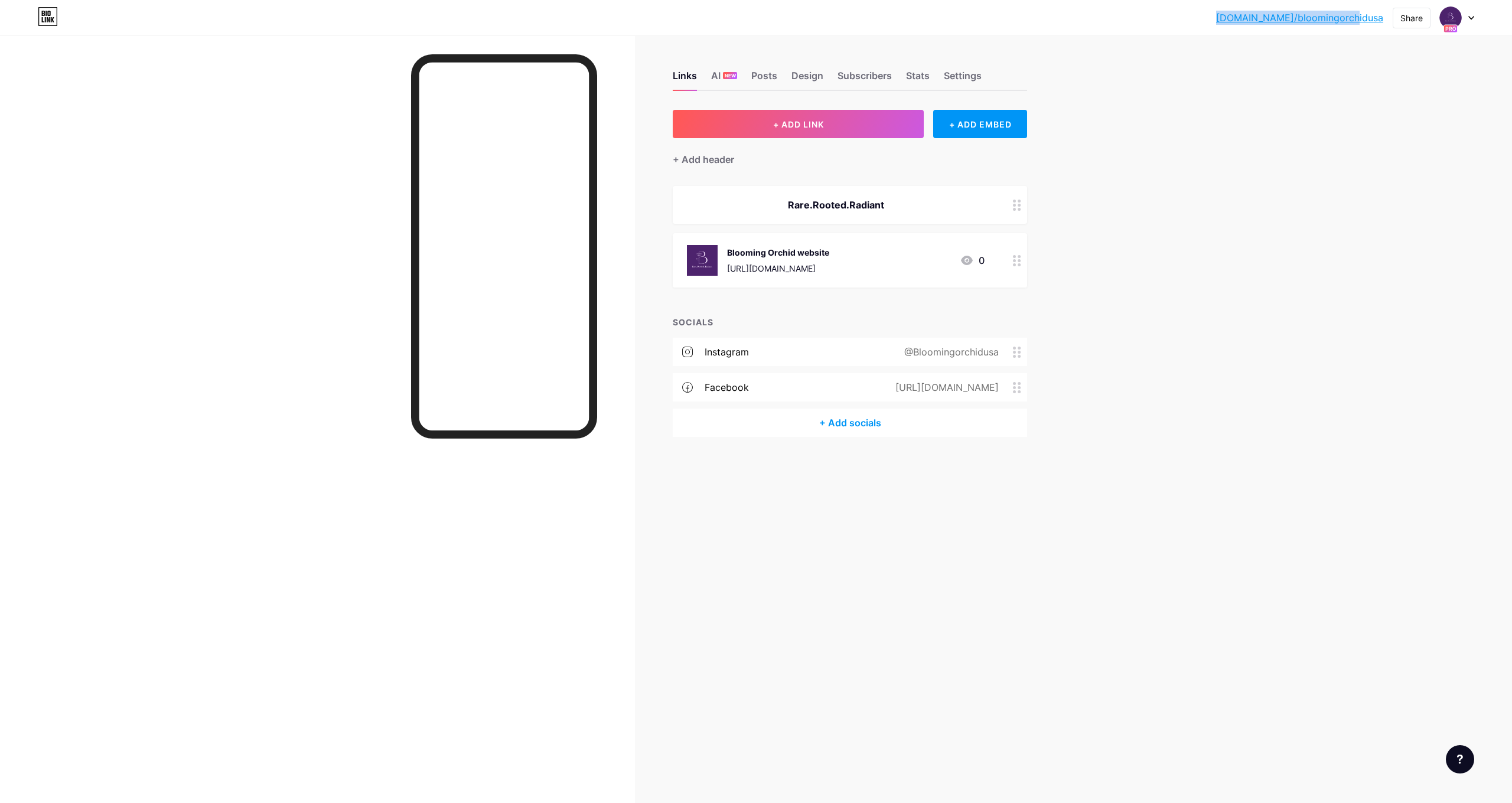
click at [1301, 26] on div "[DOMAIN_NAME]/bloomi... [DOMAIN_NAME]/bloomingorchidusa" at bounding box center [1300, 18] width 167 height 21
click at [1456, 24] on img at bounding box center [1451, 18] width 19 height 19
click at [1446, 85] on div "[DOMAIN_NAME]/bloomingorchidusa" at bounding box center [1407, 81] width 91 height 9
click at [1364, 16] on link "[DOMAIN_NAME]/bloomingorchidusa" at bounding box center [1300, 18] width 167 height 14
click at [722, 559] on div "Links AI NEW Posts Design Subscribers Stats Settings + ADD LINK + ADD EMBED + A…" at bounding box center [538, 402] width 1077 height 803
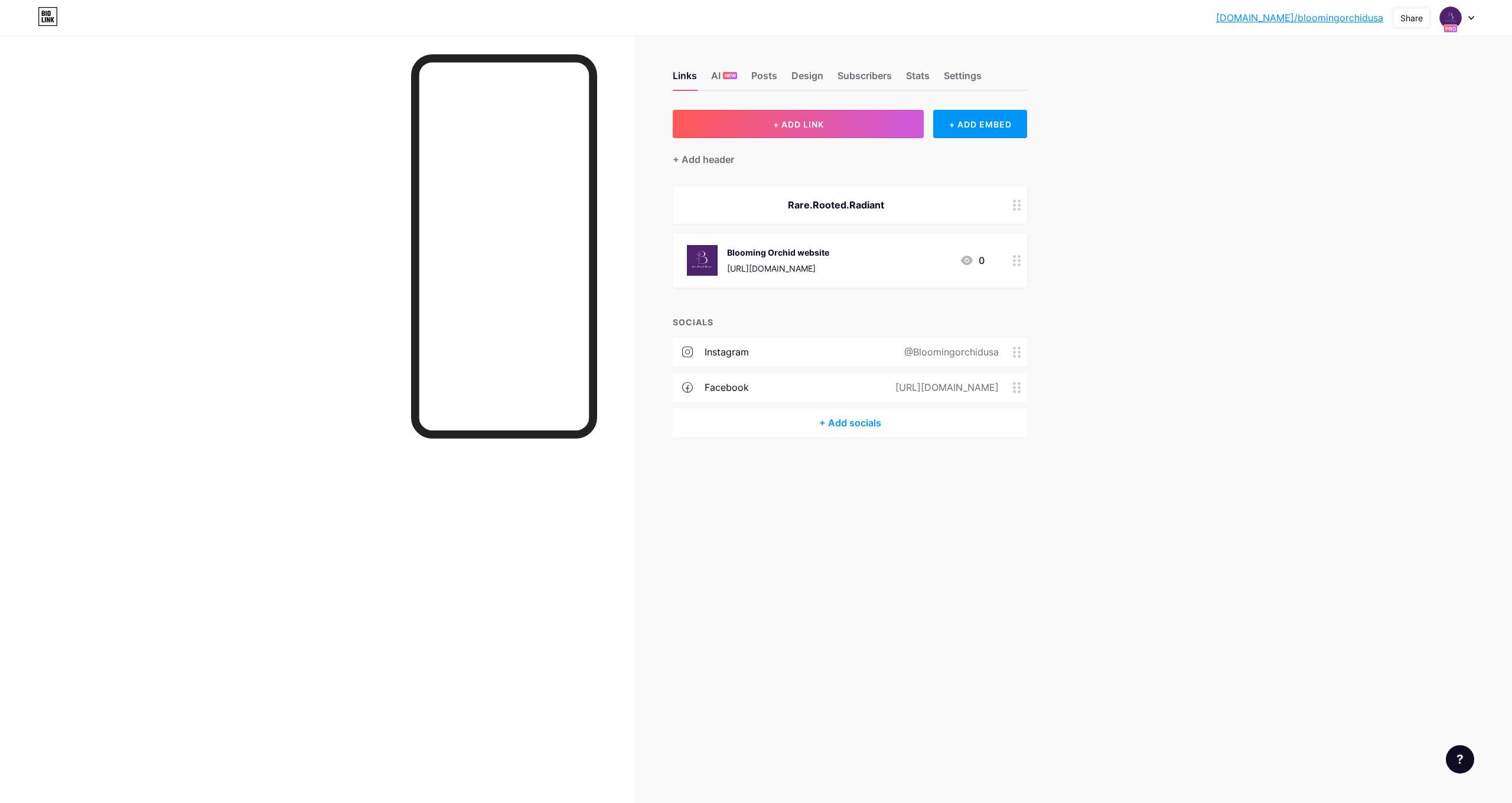
click at [1174, 324] on div "[DOMAIN_NAME]/bloomi... [DOMAIN_NAME]/bloomingorchidusa Share Switch accounts B…" at bounding box center [756, 402] width 1512 height 803
click at [1275, 18] on link "[DOMAIN_NAME]/bloomingorchidusa" at bounding box center [1300, 18] width 167 height 14
click at [1459, 19] on img at bounding box center [1451, 18] width 19 height 19
click at [1390, 77] on div "[DOMAIN_NAME]/bloomingorchidusa" at bounding box center [1407, 81] width 91 height 9
click at [981, 78] on div "Settings" at bounding box center [962, 79] width 38 height 21
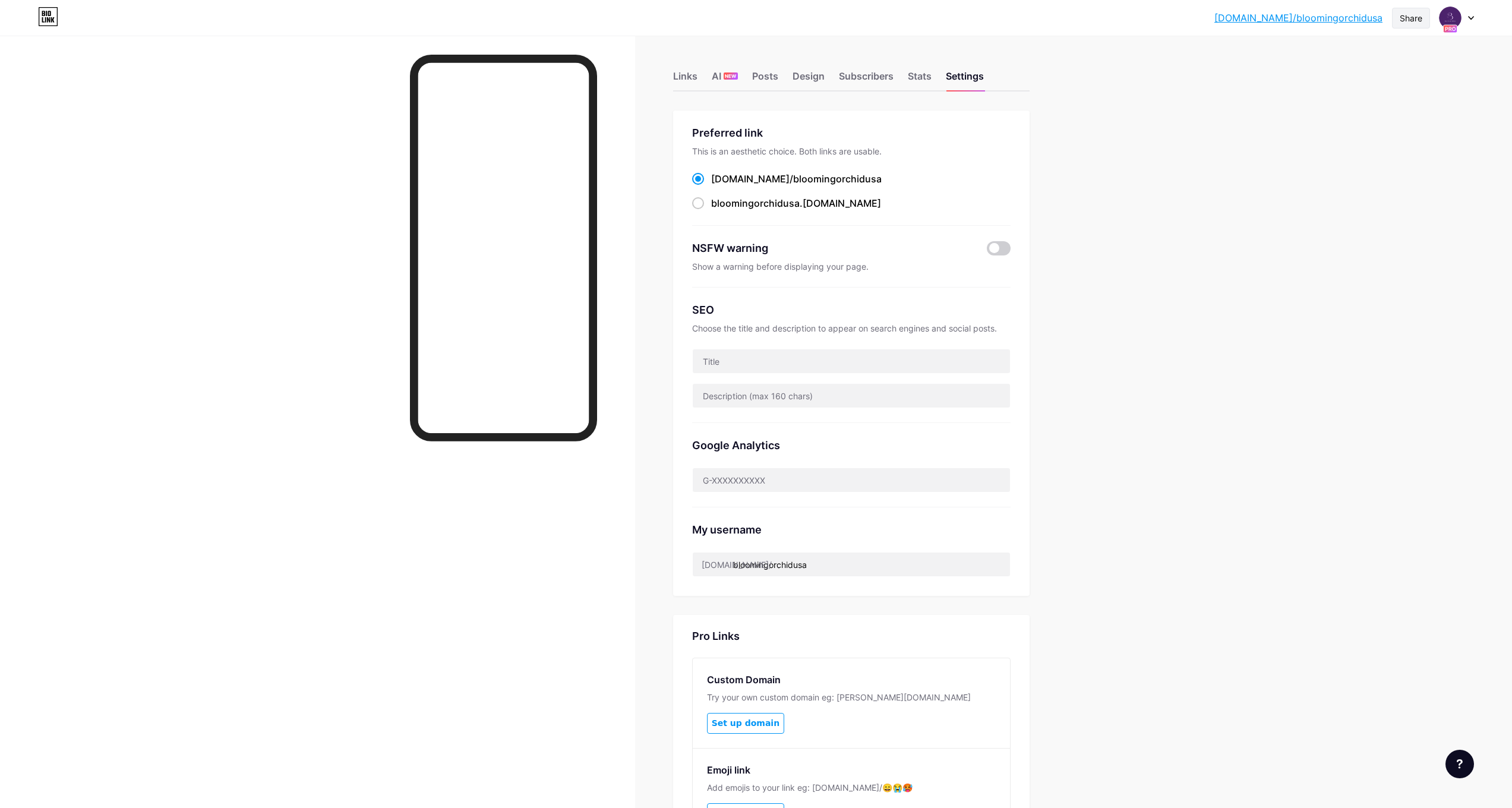
click at [1407, 13] on div "Share" at bounding box center [1411, 18] width 23 height 13
click at [1206, 51] on div "bio.link/bloomi... bio.link/bloomingorchidusa Share Copy link https://bio.link/…" at bounding box center [756, 470] width 1512 height 939
click at [1300, 8] on div "bio.link/bloomi... bio.link/bloomingorchidusa" at bounding box center [1298, 18] width 168 height 21
click at [1298, 13] on link "[DOMAIN_NAME]/bloomingorchidusa" at bounding box center [1298, 18] width 168 height 14
click at [1457, 18] on img at bounding box center [1450, 18] width 19 height 19
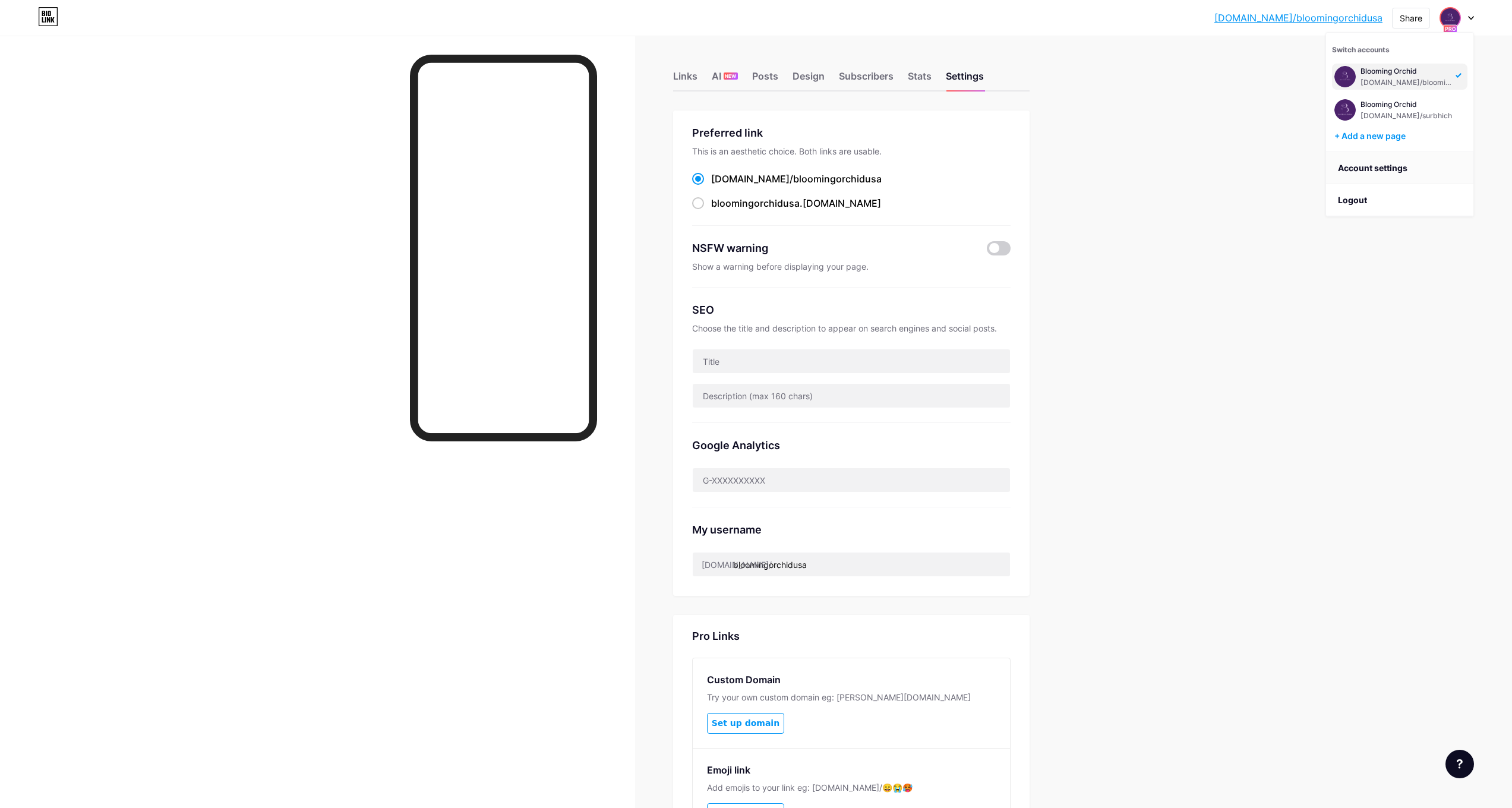
click at [1379, 171] on link "Account settings" at bounding box center [1400, 168] width 147 height 32
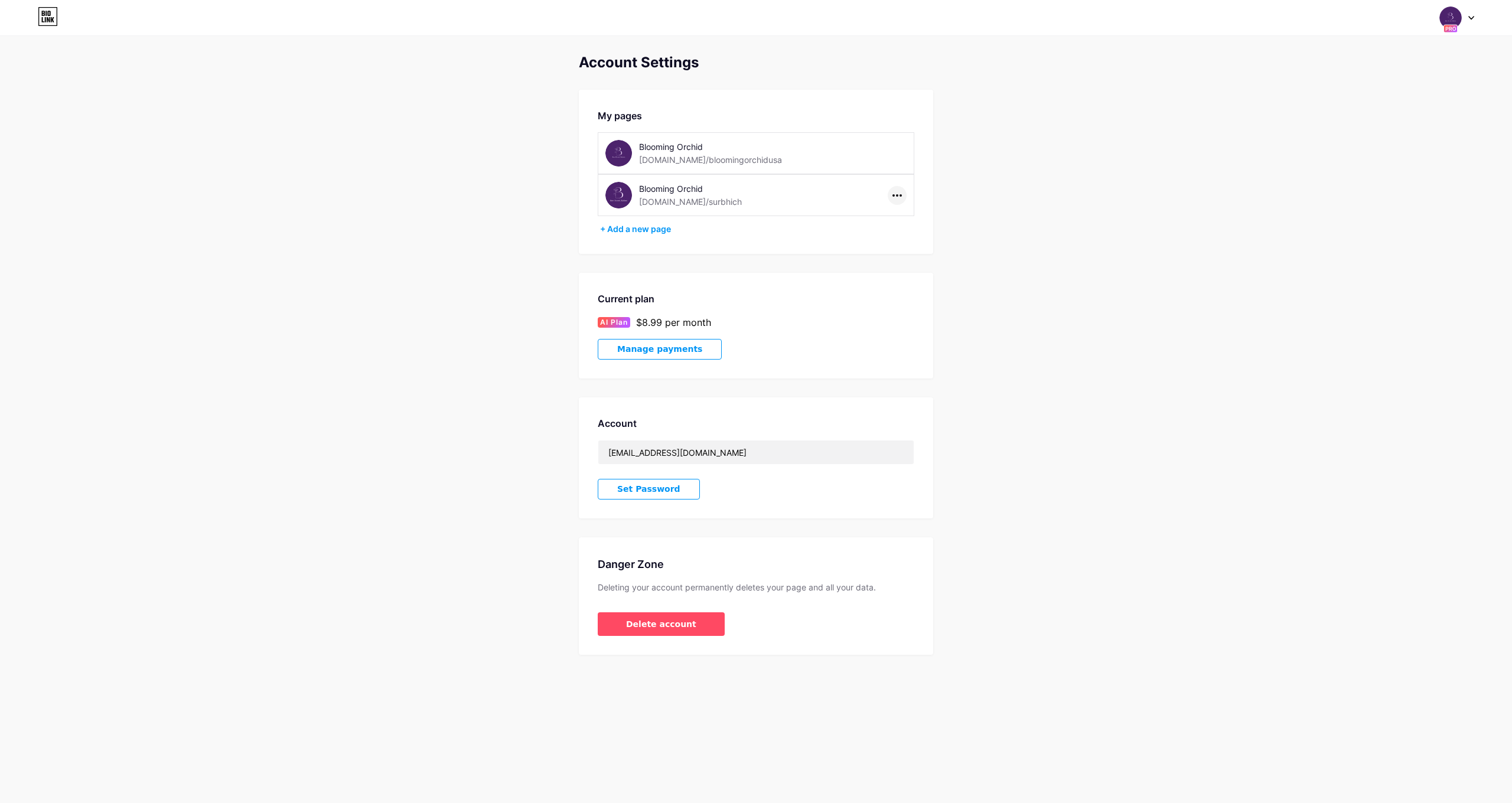
click at [901, 193] on div at bounding box center [897, 195] width 19 height 19
click at [902, 231] on li "Delete page" at bounding box center [934, 242] width 90 height 22
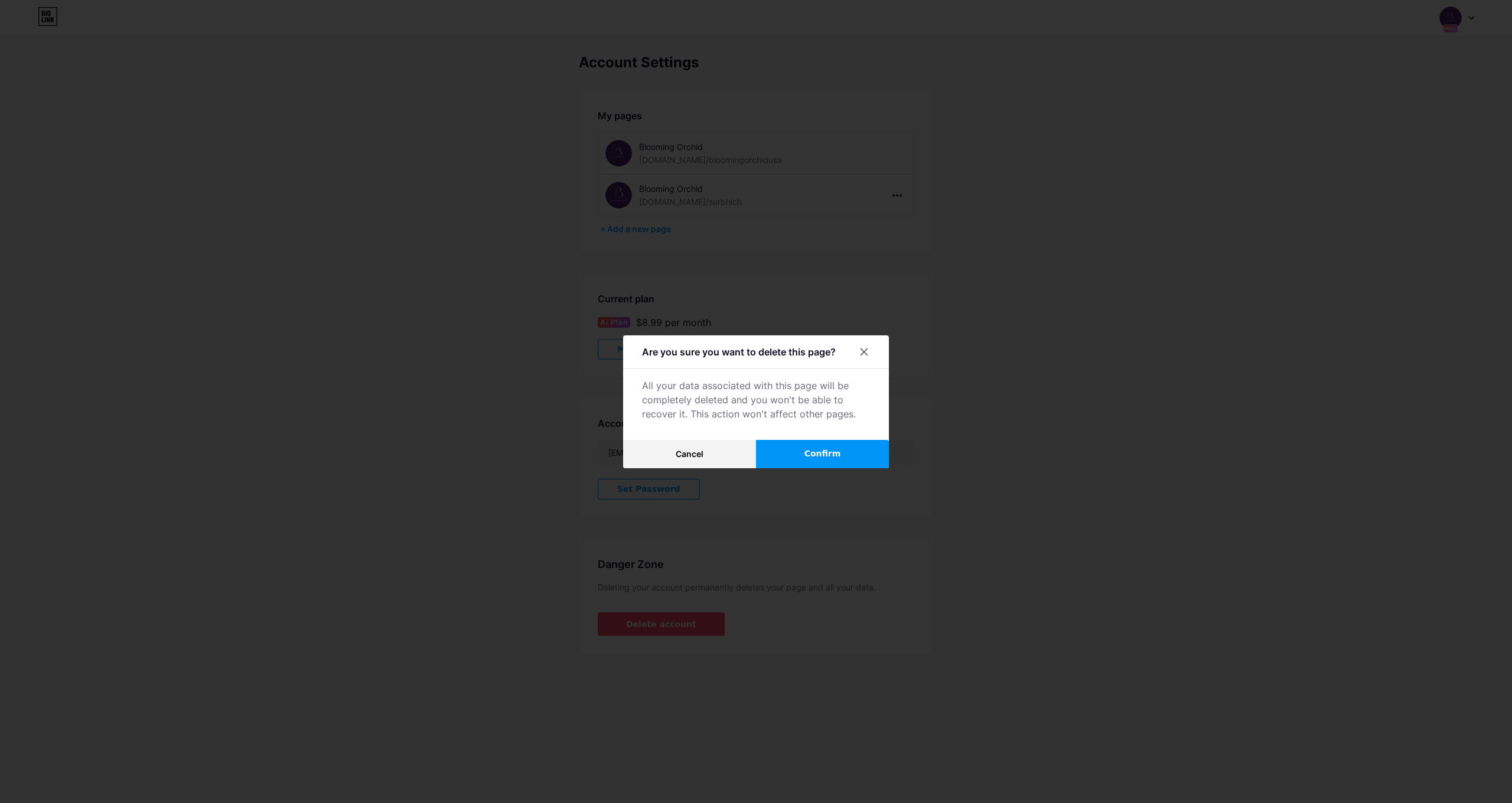
click at [825, 451] on span "Confirm" at bounding box center [823, 454] width 36 height 13
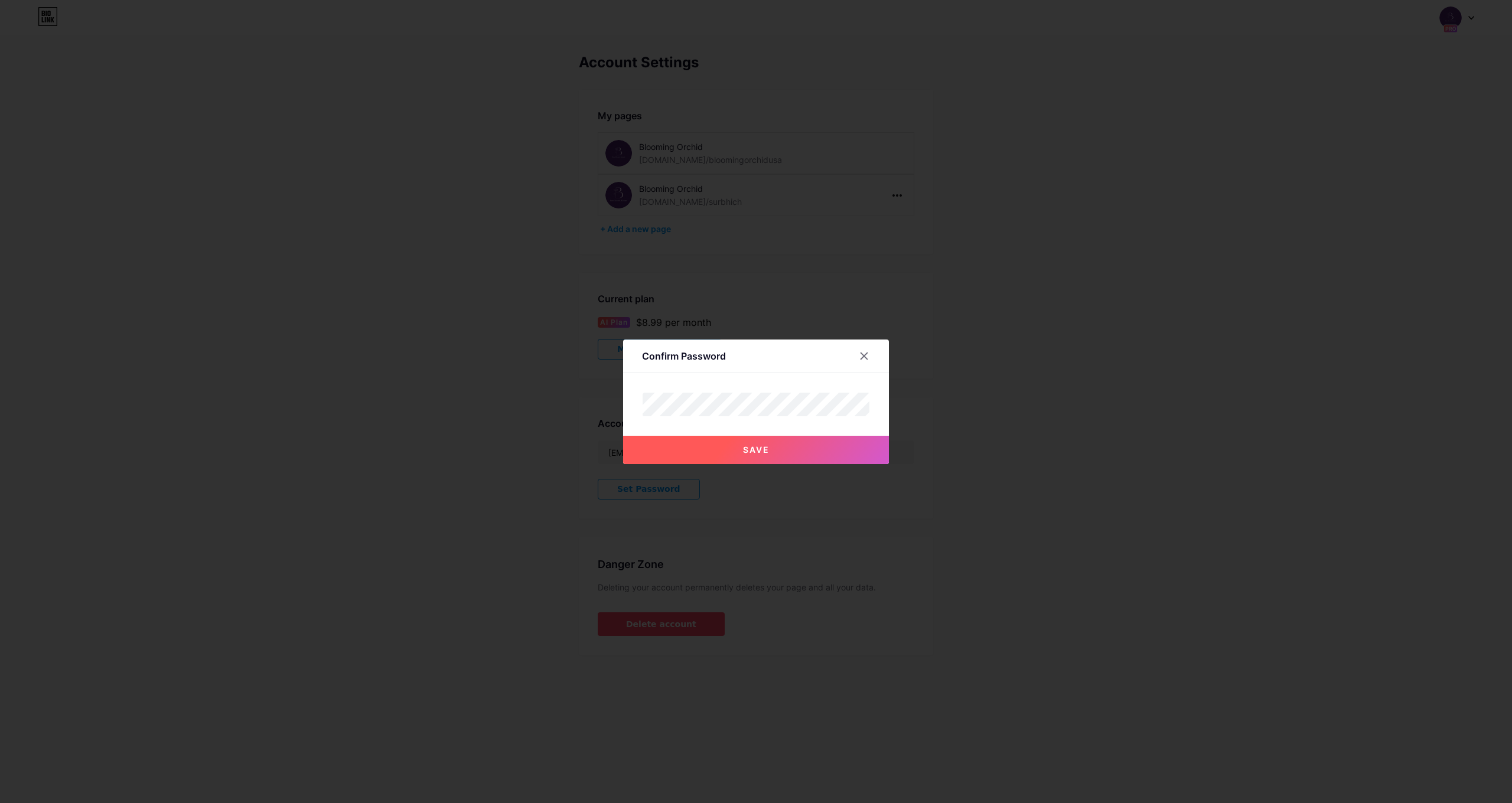
click at [768, 440] on button "Save" at bounding box center [756, 450] width 266 height 28
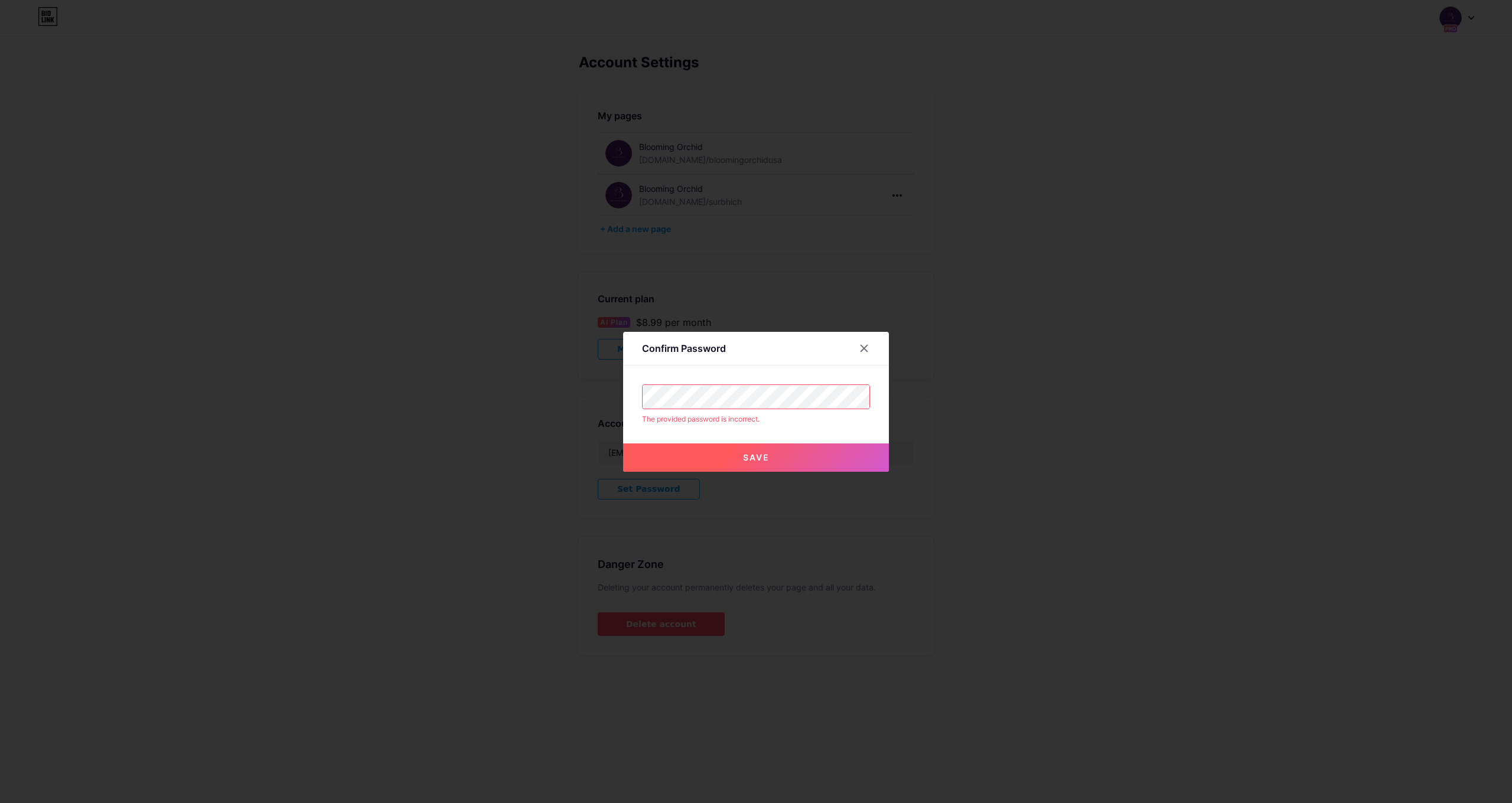
click at [369, 360] on div "Confirm Password The provided password is incorrect. Save" at bounding box center [756, 402] width 1512 height 803
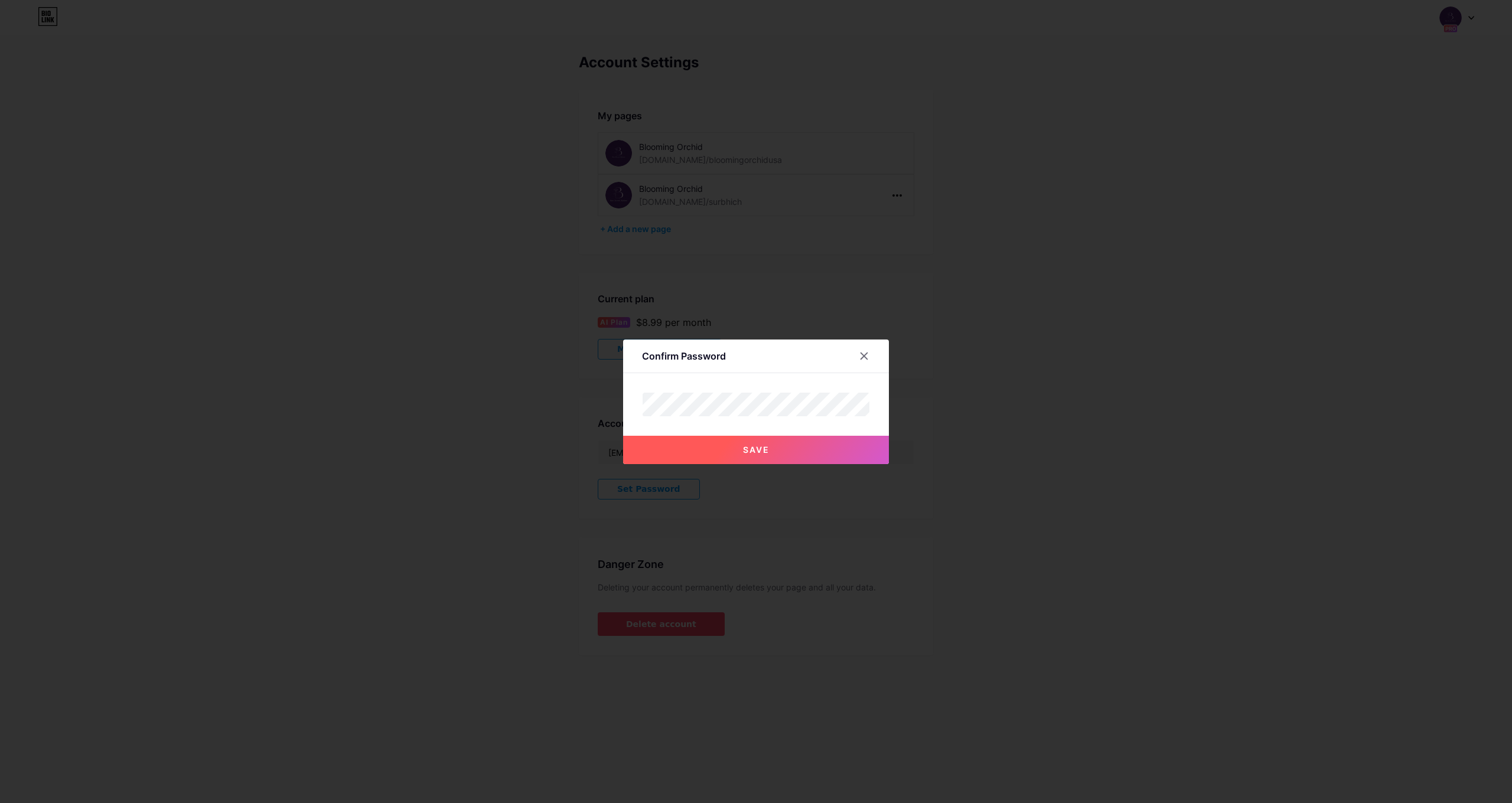
click at [776, 447] on button "Save" at bounding box center [756, 450] width 266 height 28
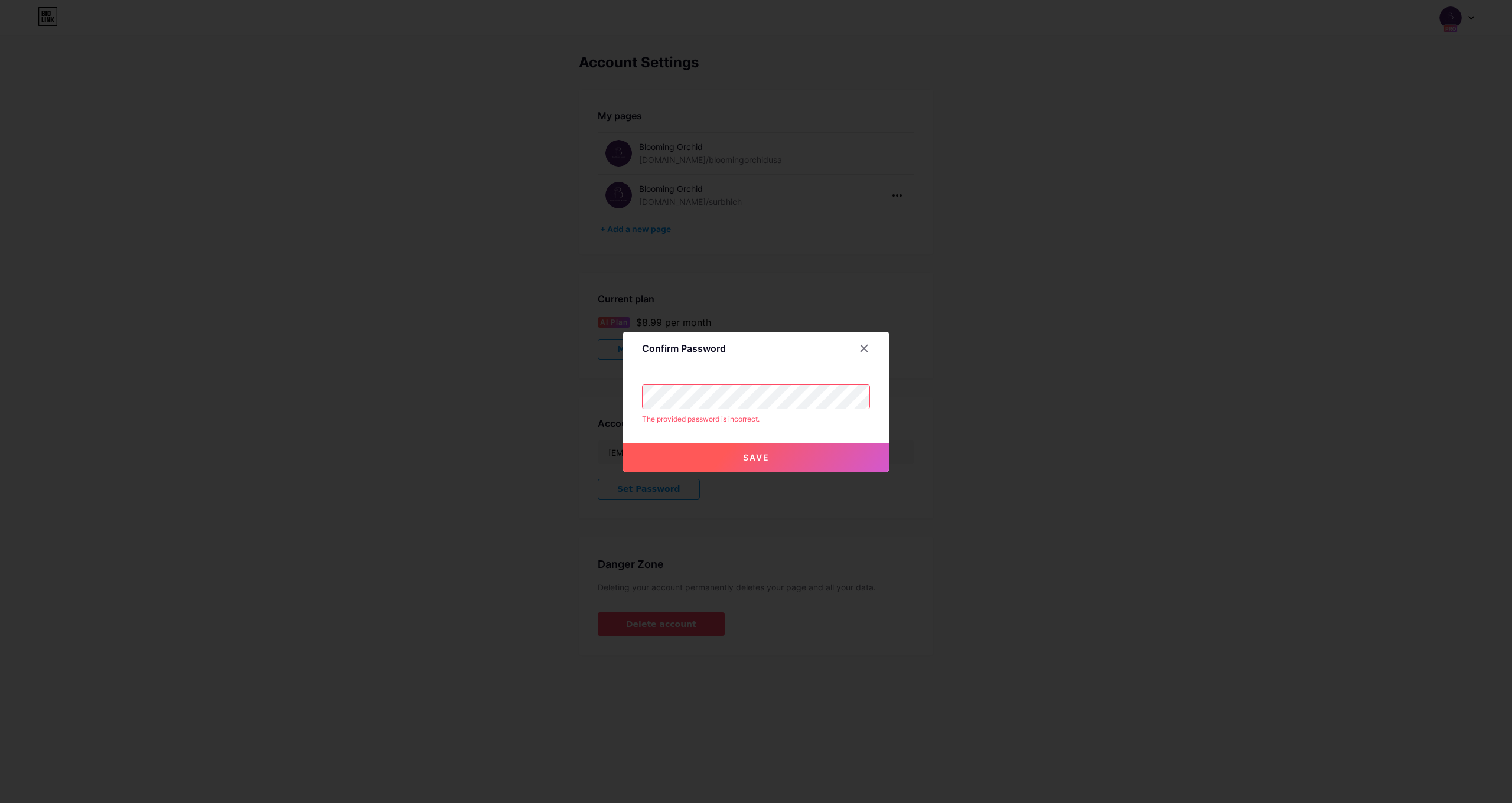
click at [551, 365] on div "Confirm Password The provided password is incorrect. Save" at bounding box center [756, 402] width 1512 height 803
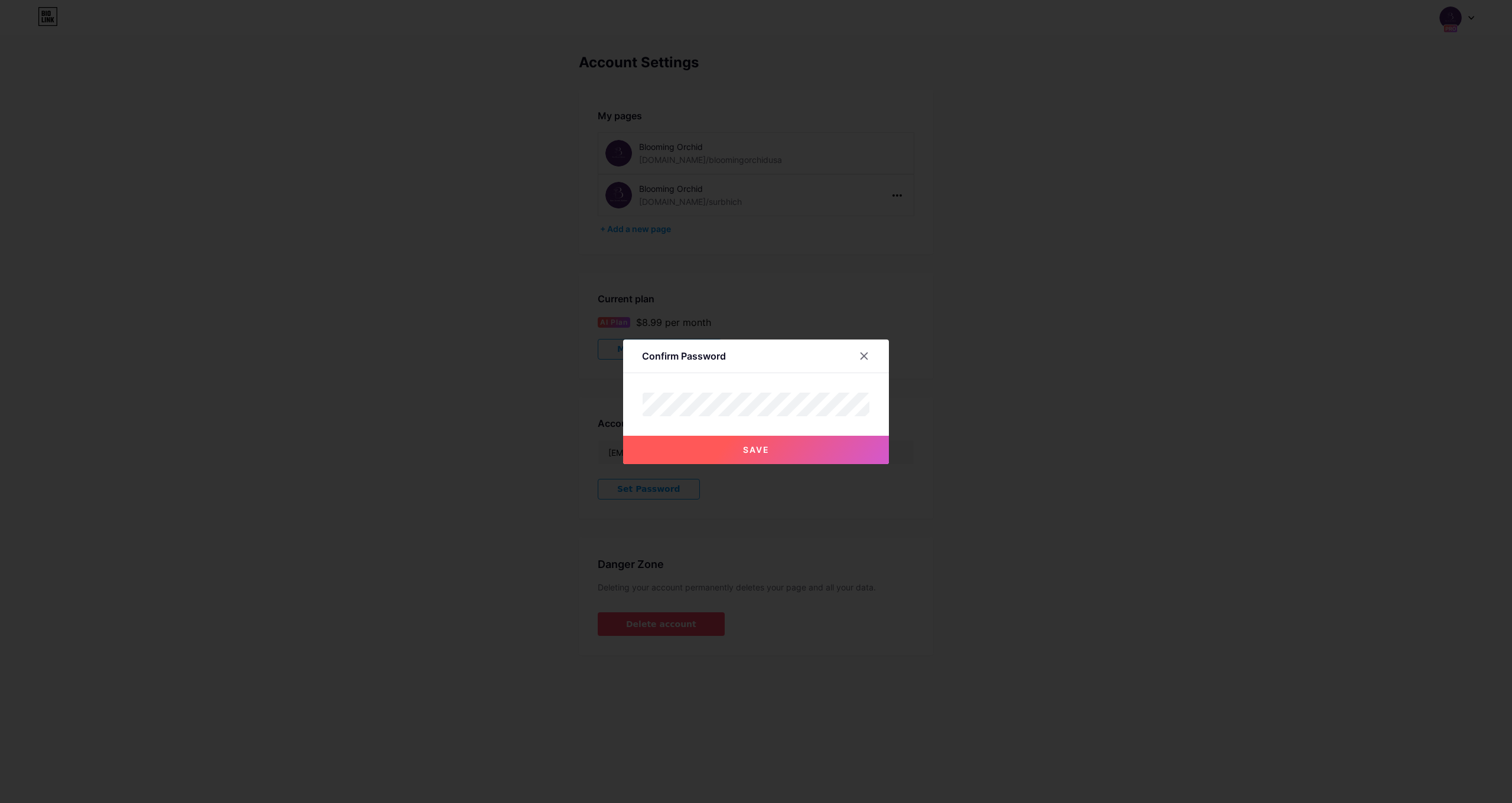
click at [880, 458] on button "Save" at bounding box center [756, 450] width 266 height 28
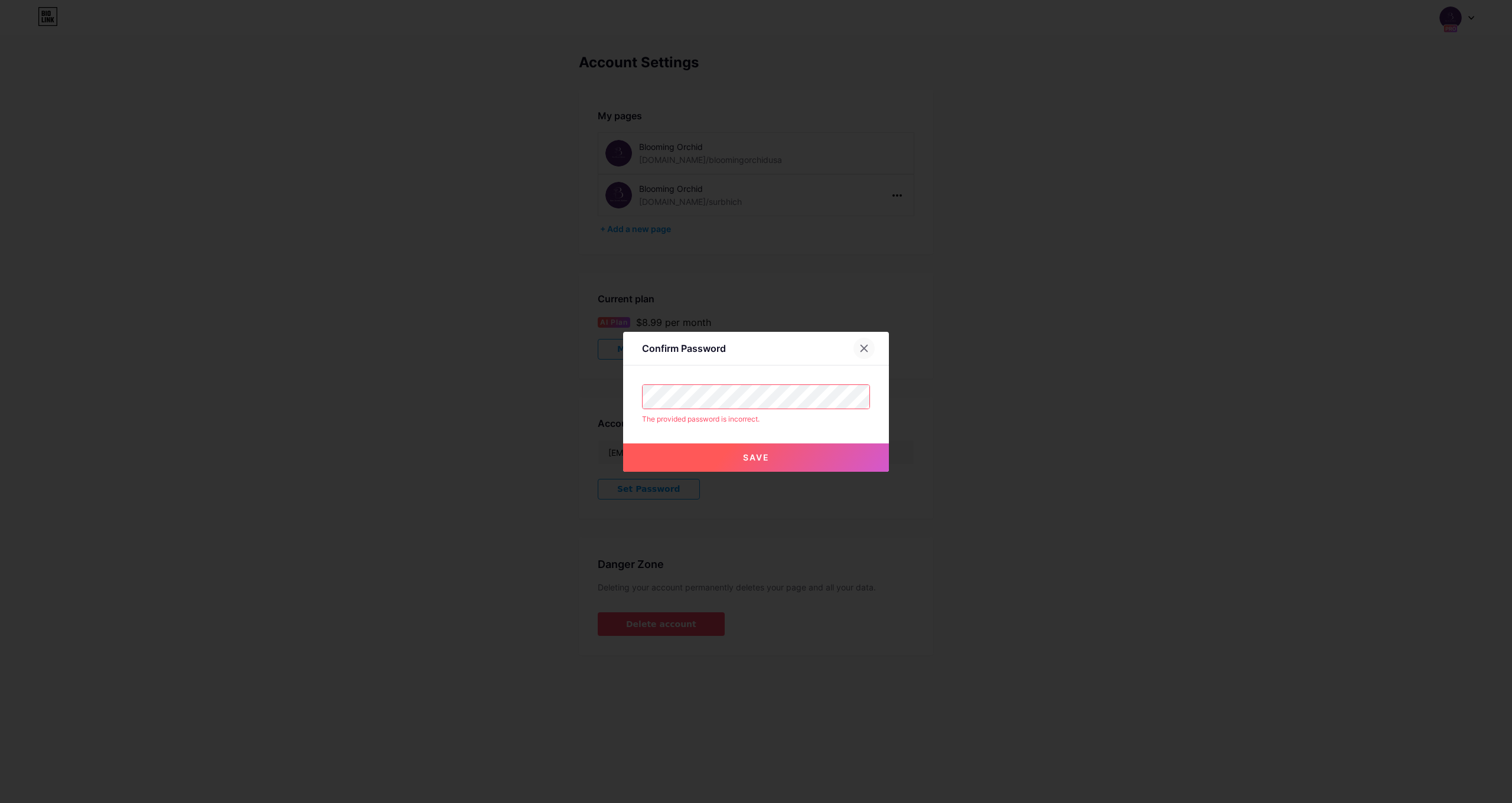
click at [870, 346] on div at bounding box center [864, 348] width 21 height 21
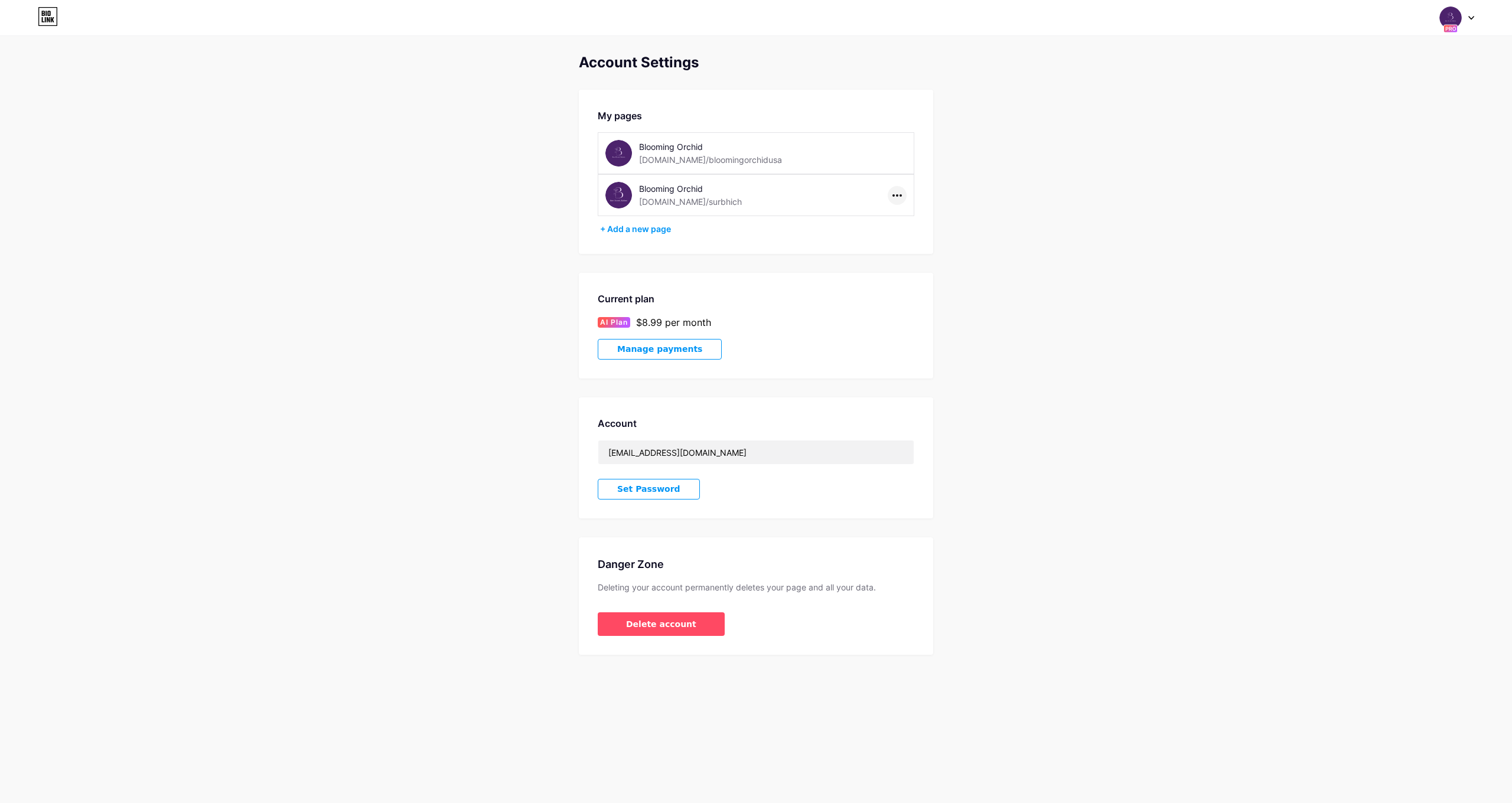
click at [904, 200] on div at bounding box center [897, 195] width 19 height 19
click at [908, 216] on li "Unpublish" at bounding box center [934, 220] width 90 height 22
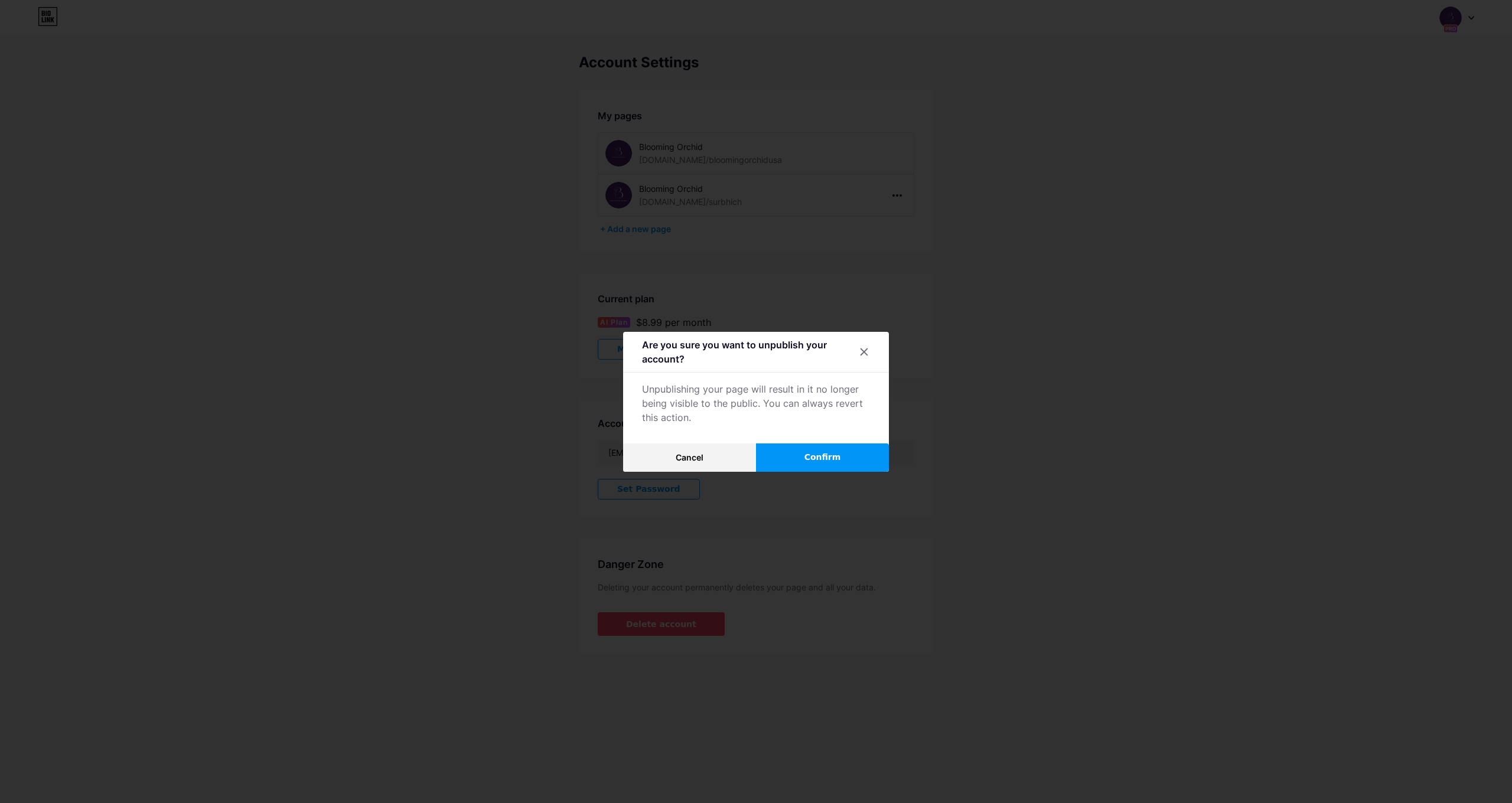
click at [852, 454] on button "Confirm" at bounding box center [823, 457] width 133 height 28
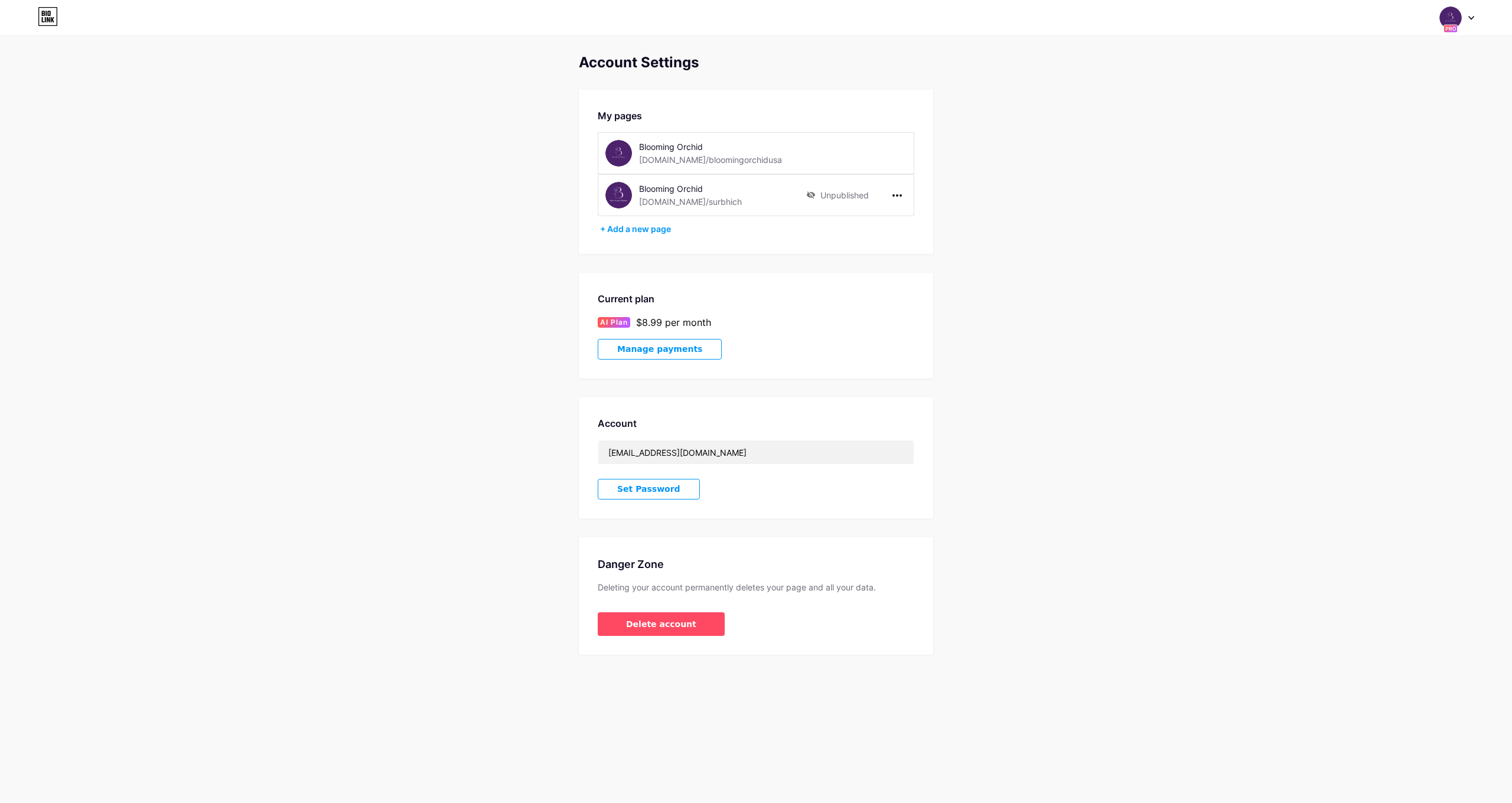
click at [614, 148] on img at bounding box center [618, 153] width 26 height 26
click at [1452, 16] on img at bounding box center [1451, 18] width 23 height 23
click at [1353, 135] on link "Dashboard" at bounding box center [1400, 134] width 147 height 32
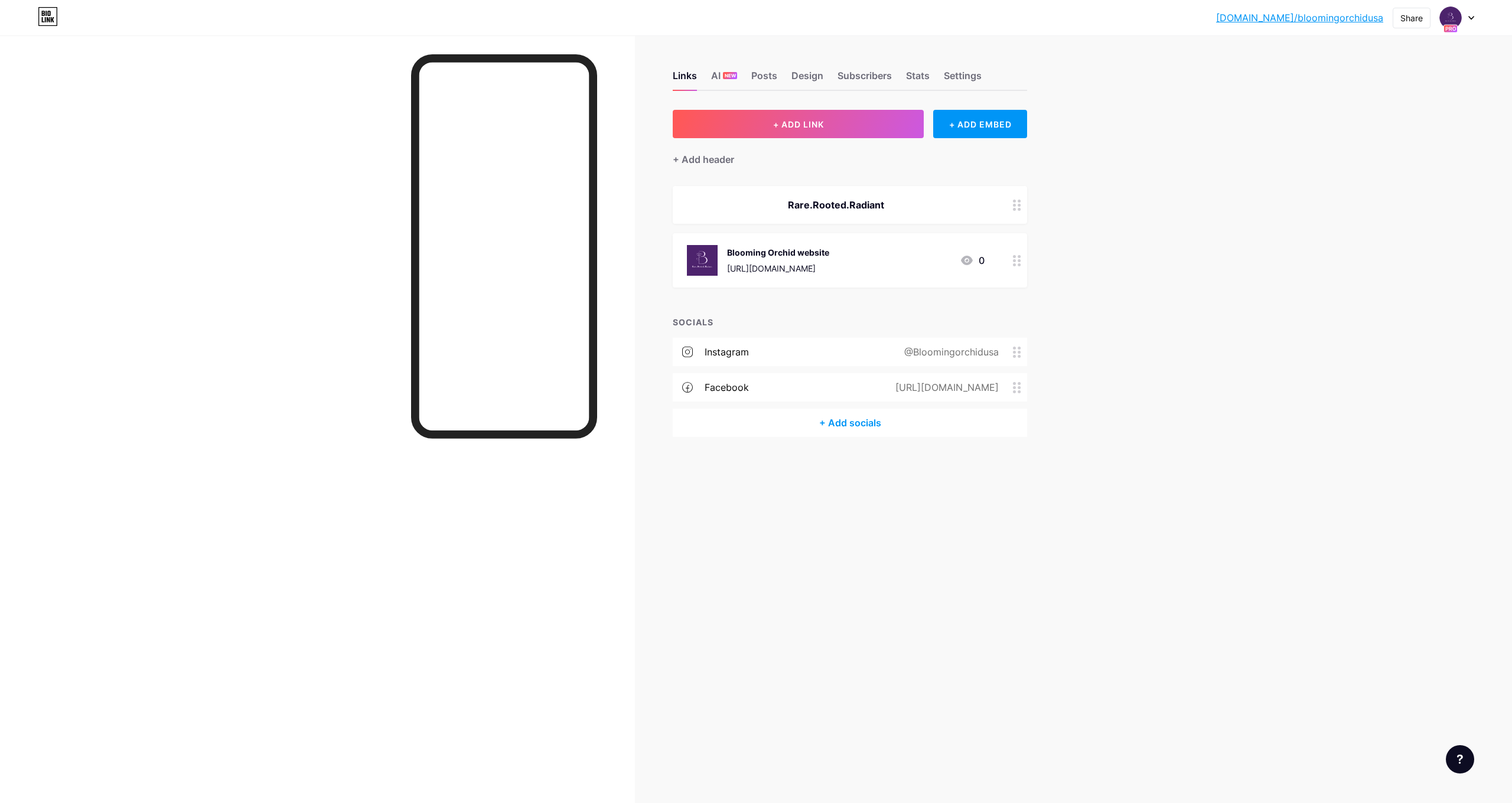
click at [1303, 16] on link "[DOMAIN_NAME]/bloomingorchidusa" at bounding box center [1300, 18] width 167 height 14
click at [1473, 20] on div at bounding box center [1457, 18] width 34 height 21
click at [1410, 131] on link "Account settings" at bounding box center [1400, 134] width 147 height 32
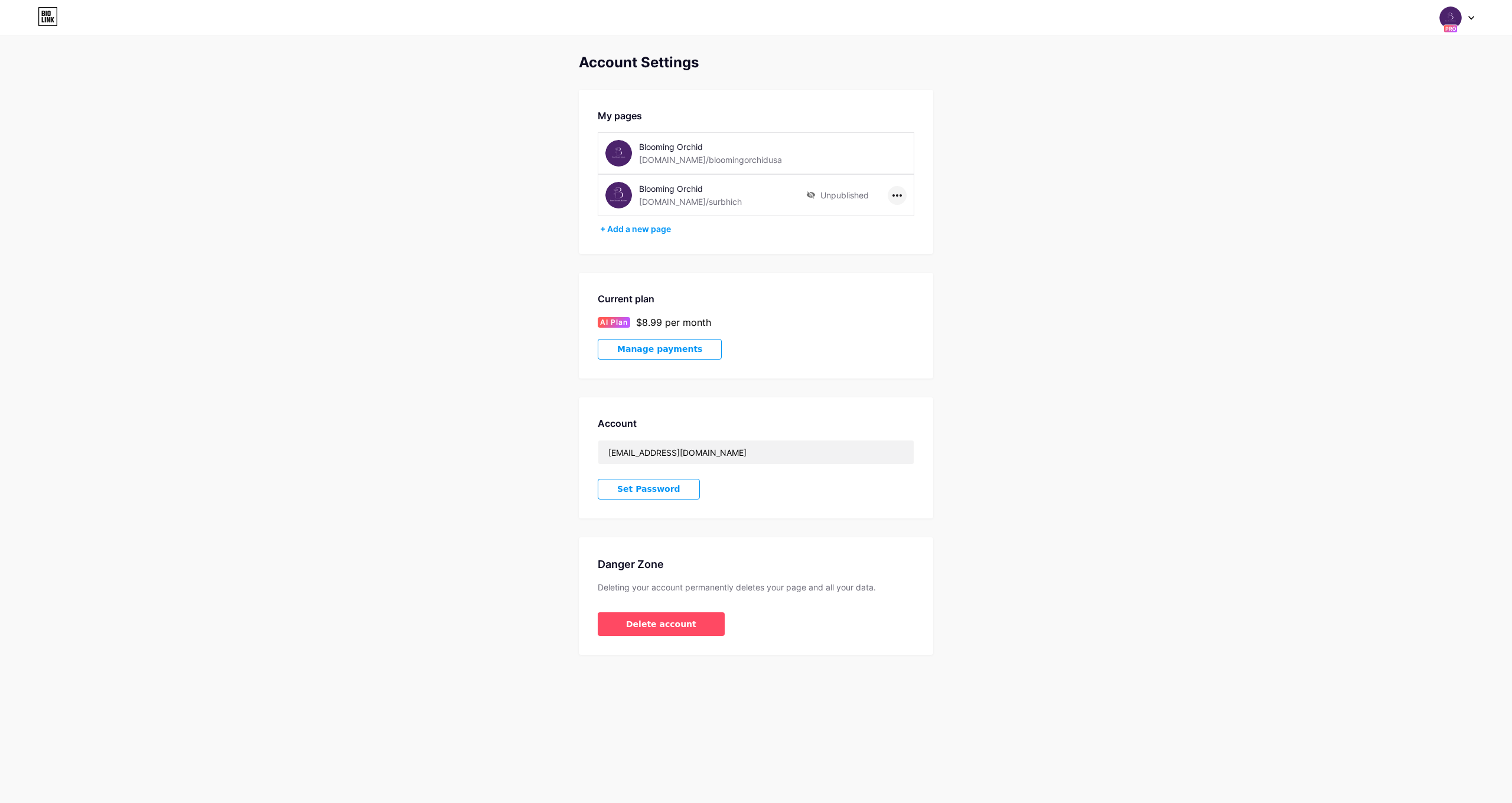
click at [898, 198] on div at bounding box center [897, 195] width 19 height 19
click at [905, 247] on li "Delete page" at bounding box center [934, 242] width 90 height 22
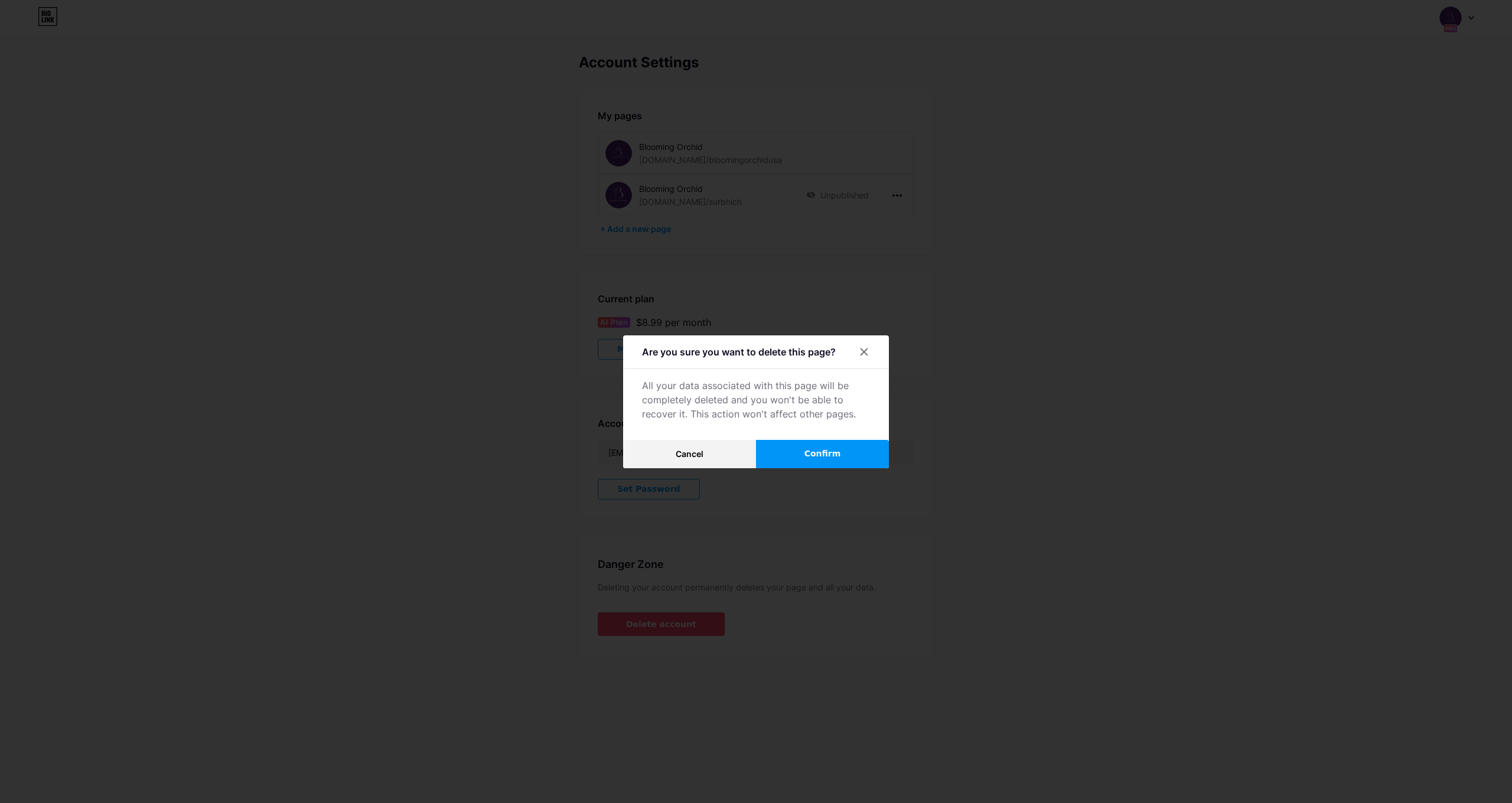
click at [840, 448] on button "Confirm" at bounding box center [823, 453] width 133 height 28
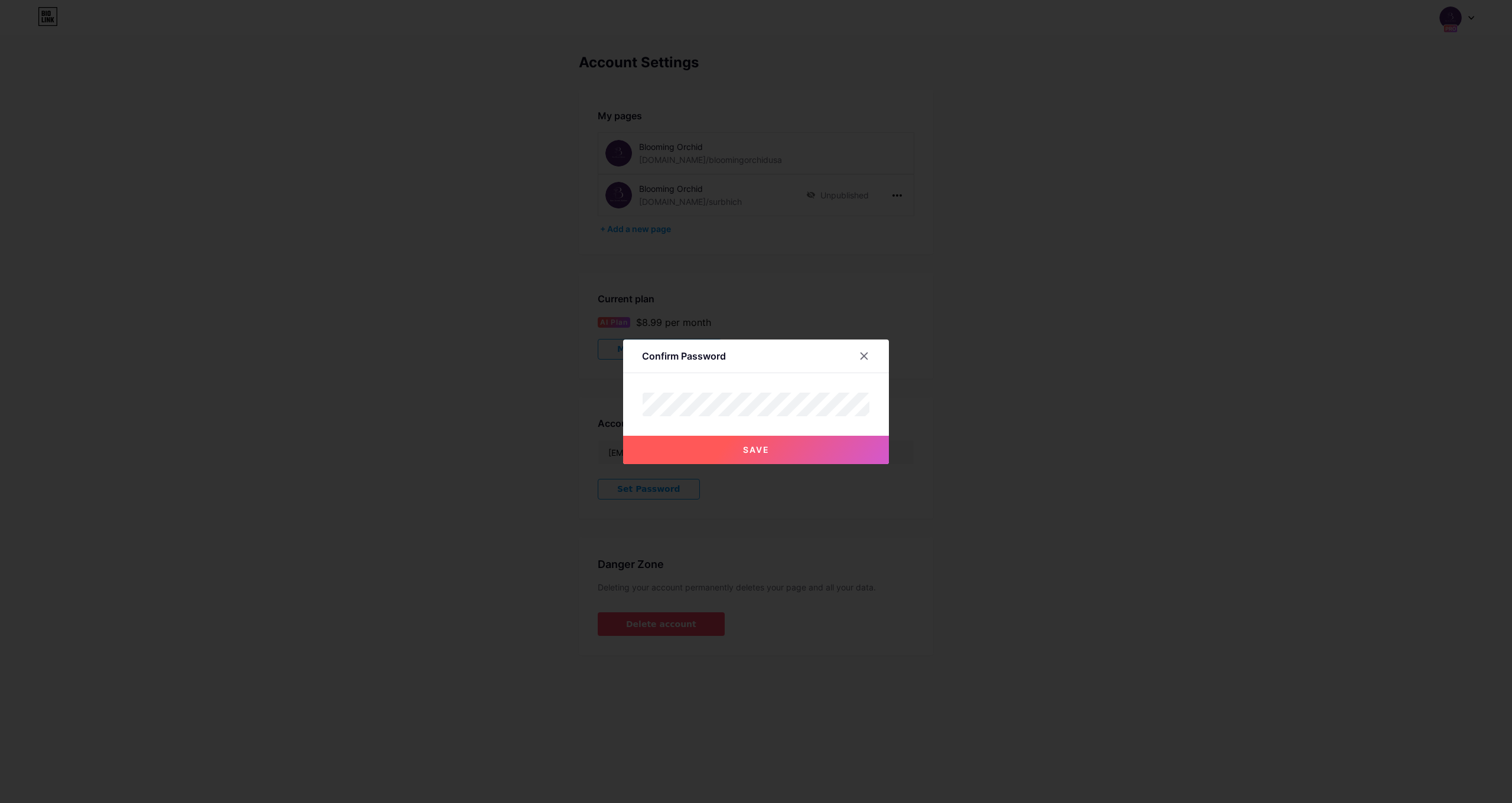
click at [831, 442] on button "Save" at bounding box center [756, 450] width 266 height 28
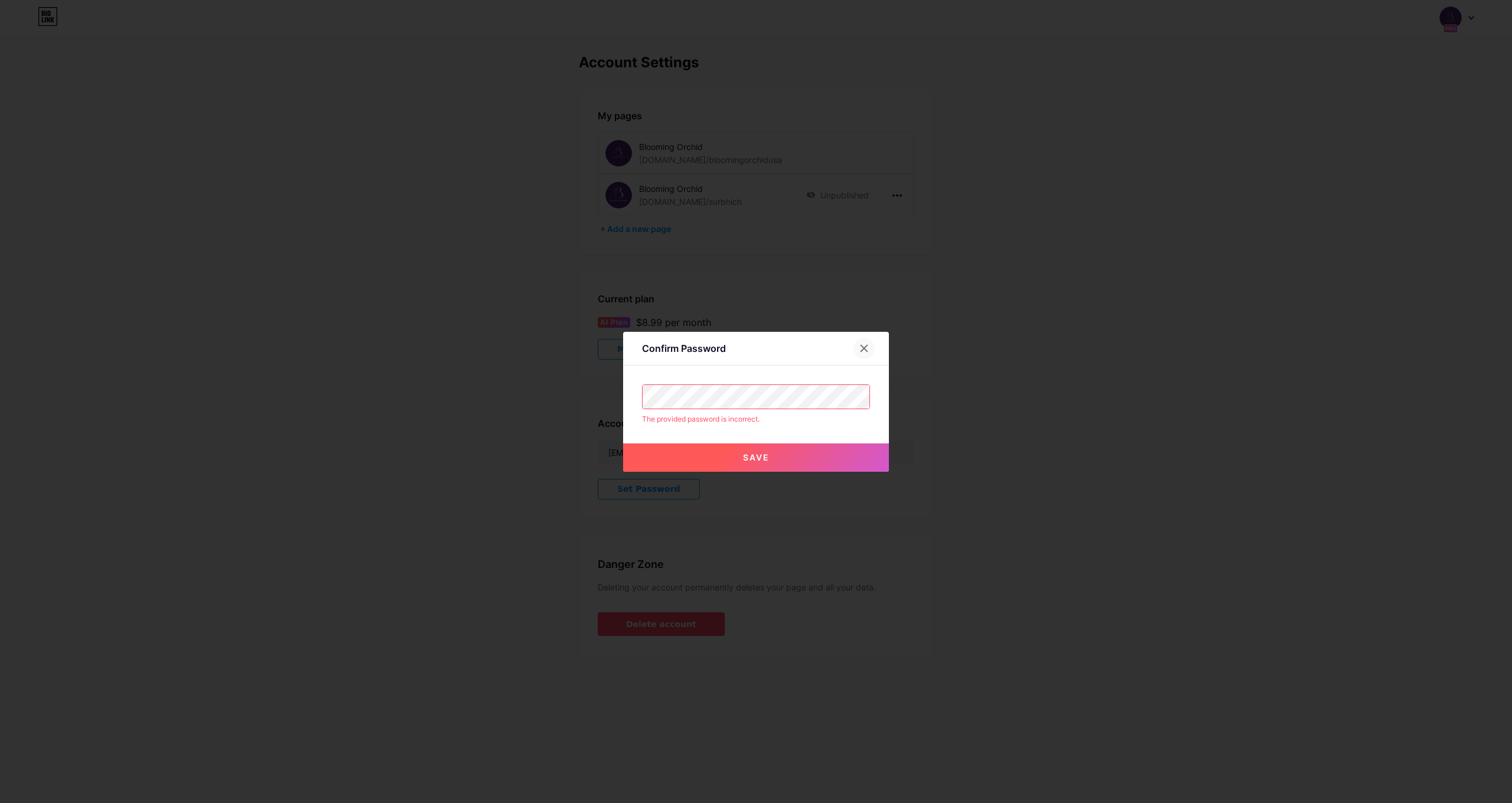
click at [860, 346] on icon at bounding box center [864, 348] width 9 height 9
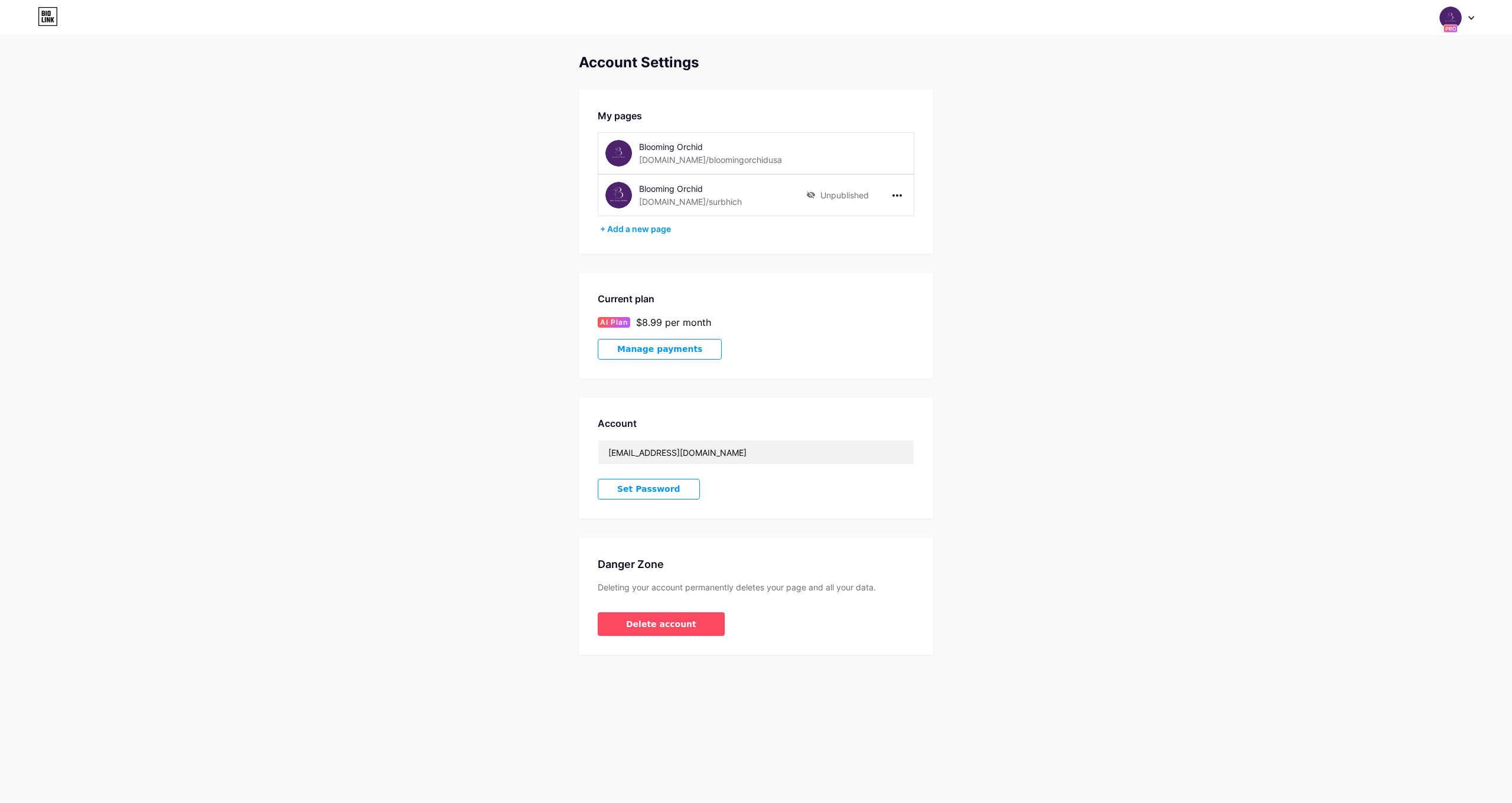
click at [672, 340] on button "Manage payments" at bounding box center [660, 349] width 124 height 21
click at [658, 613] on button "Delete account" at bounding box center [661, 624] width 127 height 24
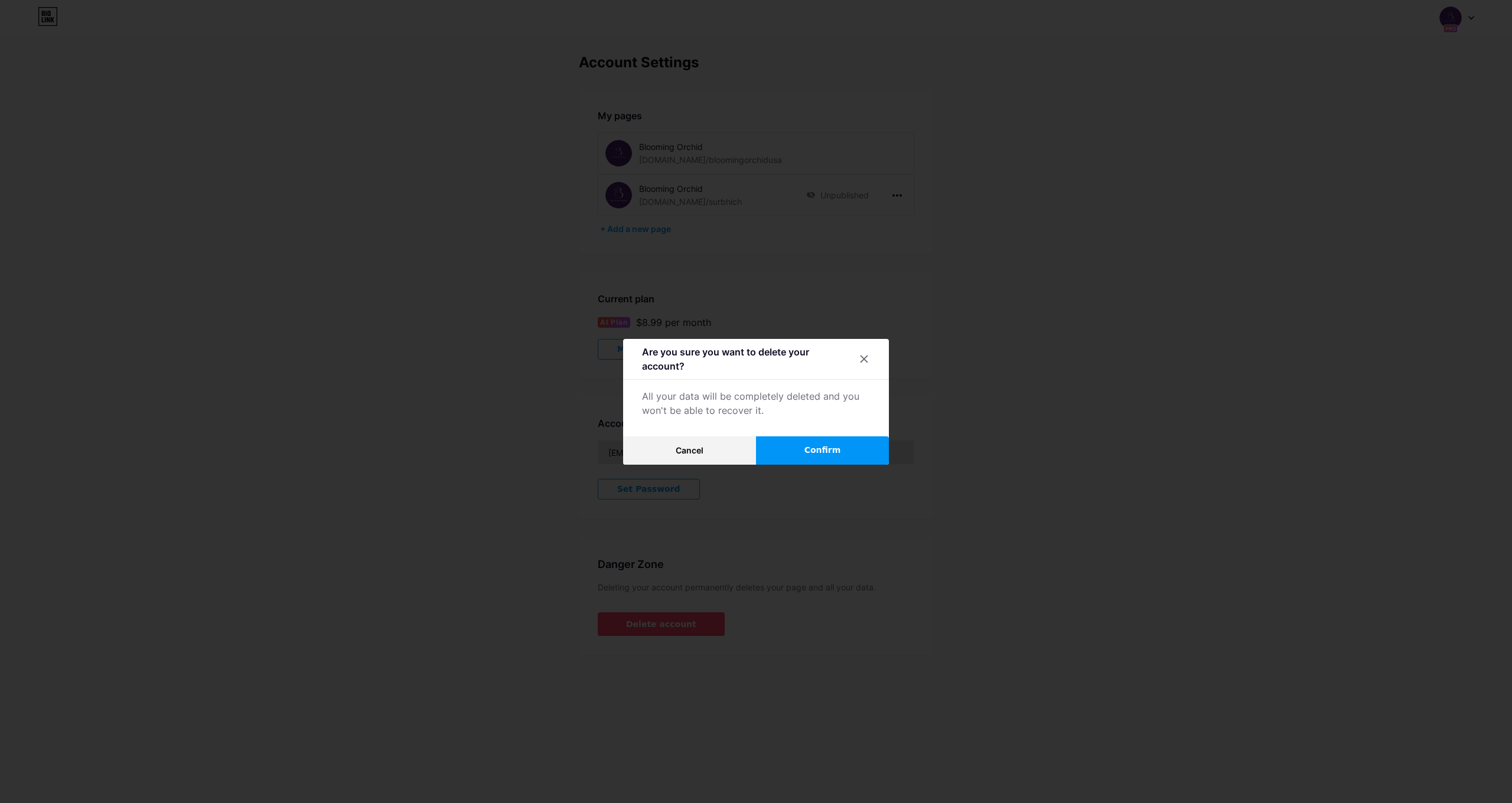
click at [712, 454] on button "Cancel" at bounding box center [689, 450] width 133 height 28
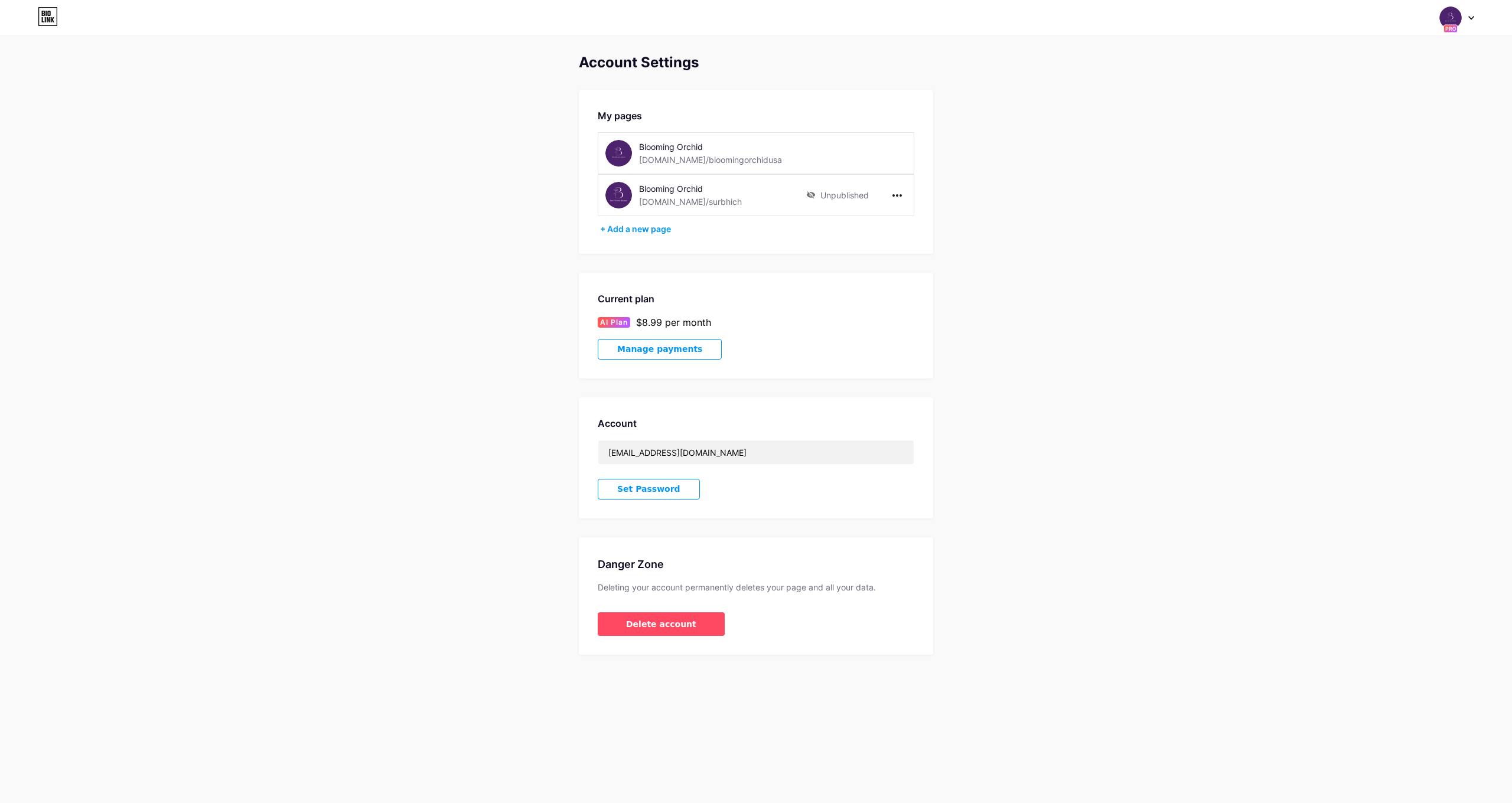
click at [627, 356] on button "Manage payments" at bounding box center [660, 349] width 124 height 21
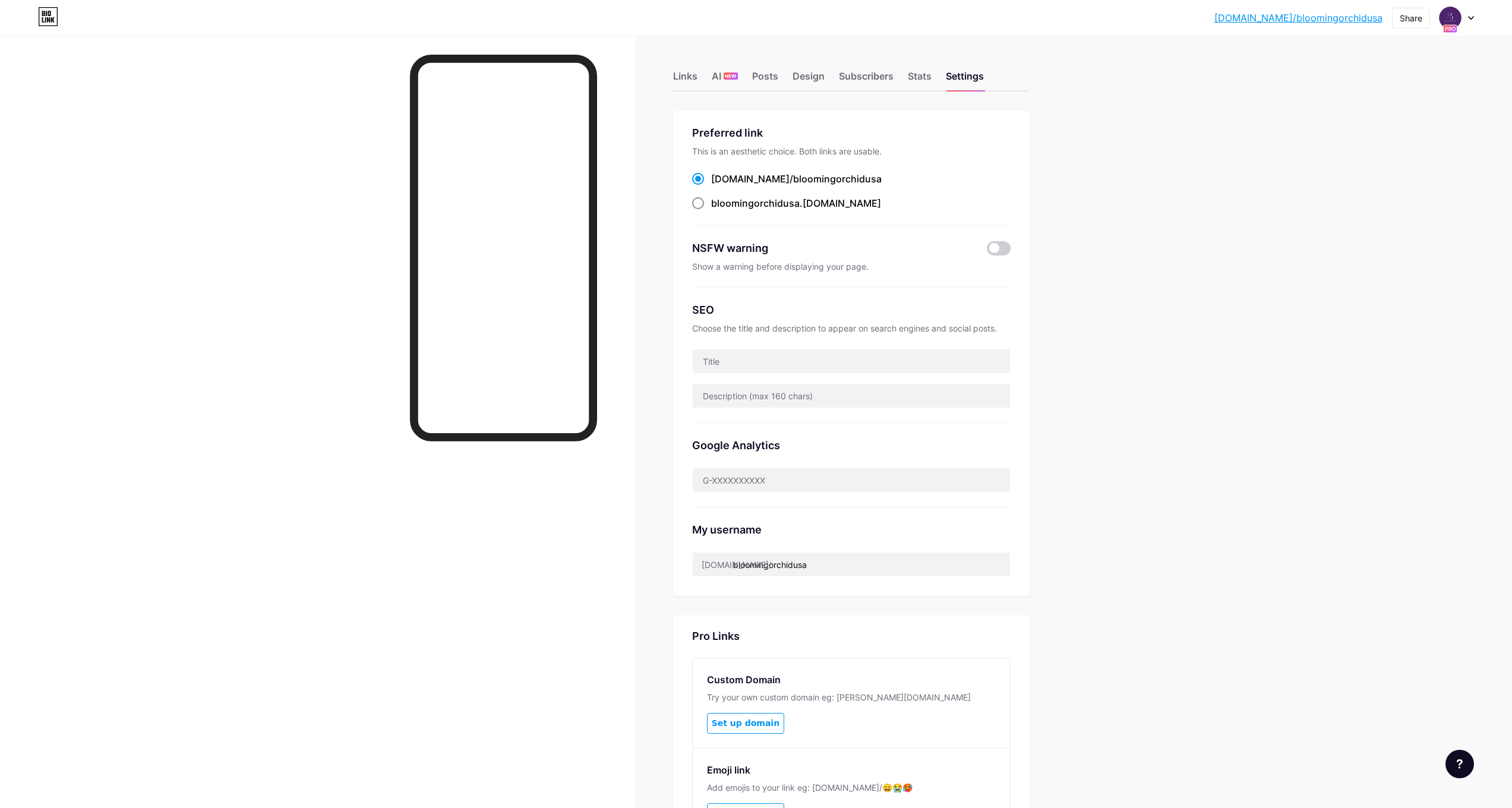
click at [712, 203] on label "bloomingorchidusa .[DOMAIN_NAME]" at bounding box center [787, 203] width 189 height 14
click at [712, 211] on input "bloomingorchidusa .[DOMAIN_NAME]" at bounding box center [715, 214] width 8 height 8
radio input "true"
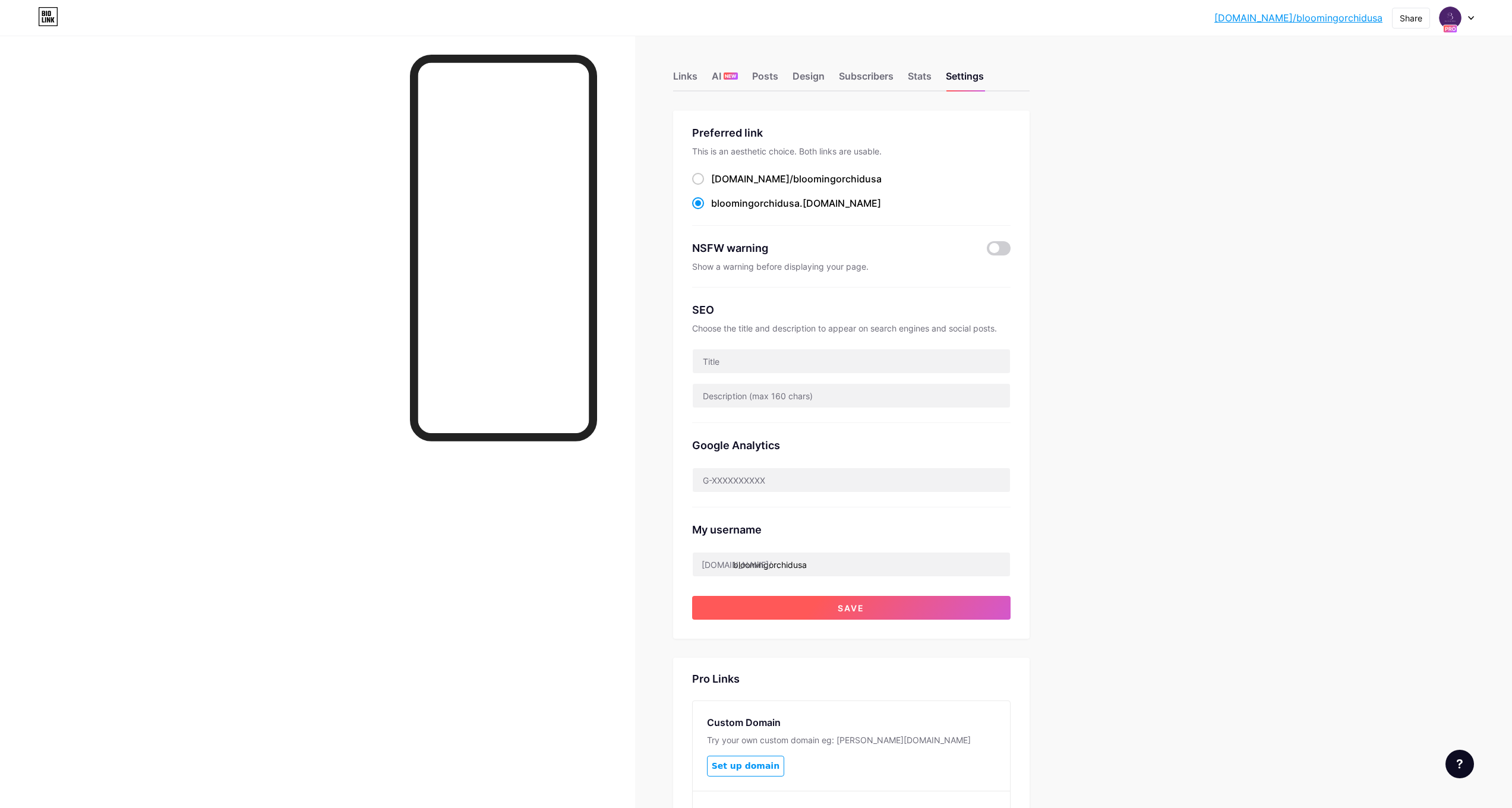
click at [879, 601] on button "Save" at bounding box center [851, 608] width 318 height 24
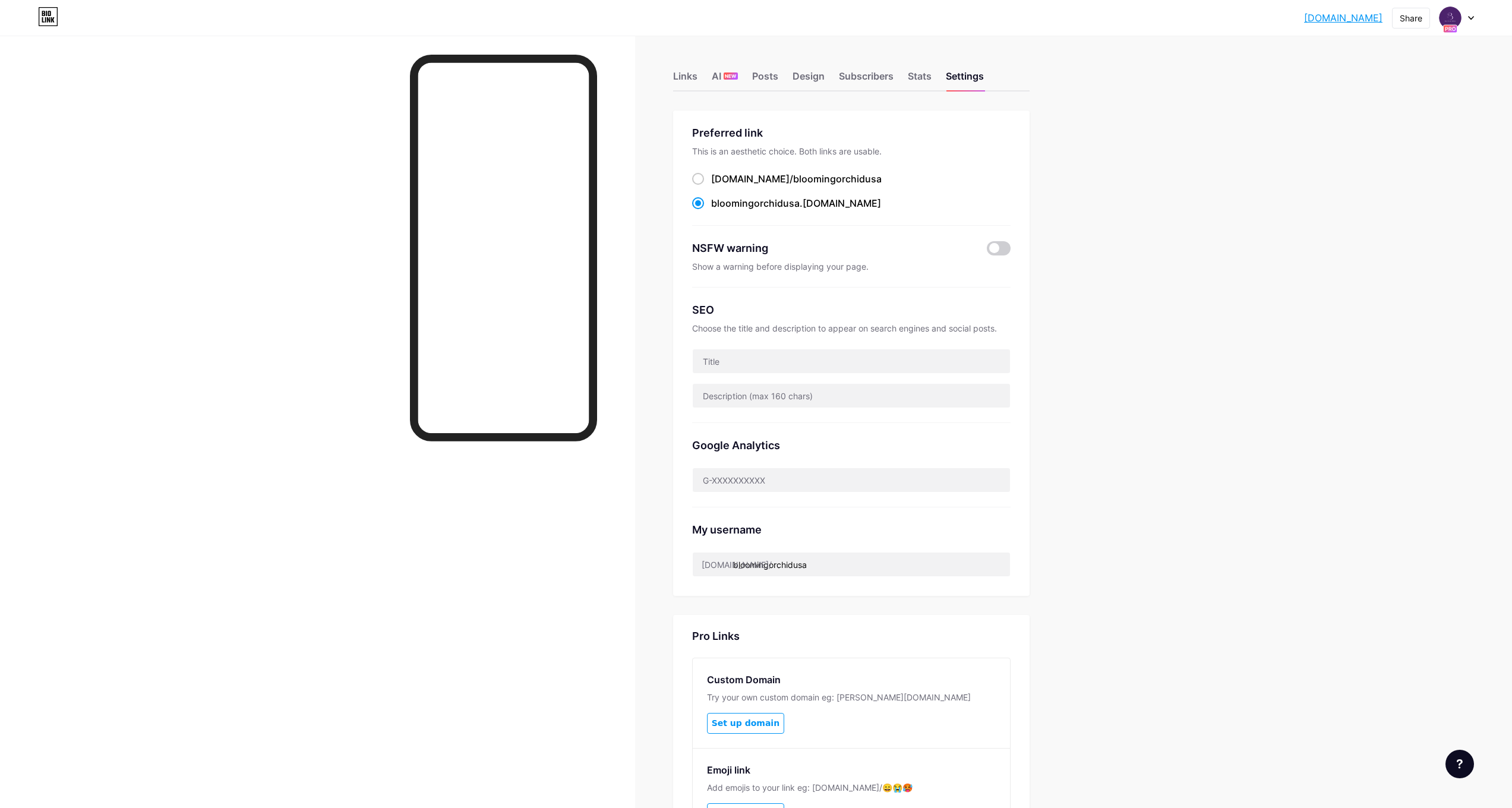
click at [1304, 22] on link "[DOMAIN_NAME]" at bounding box center [1343, 18] width 78 height 14
click at [1459, 25] on span at bounding box center [1450, 18] width 19 height 19
click at [1396, 73] on div "Blooming Orchid" at bounding box center [1406, 71] width 91 height 9
click at [1445, 20] on img at bounding box center [1450, 18] width 19 height 19
click at [1388, 146] on link "Account settings" at bounding box center [1400, 135] width 147 height 32
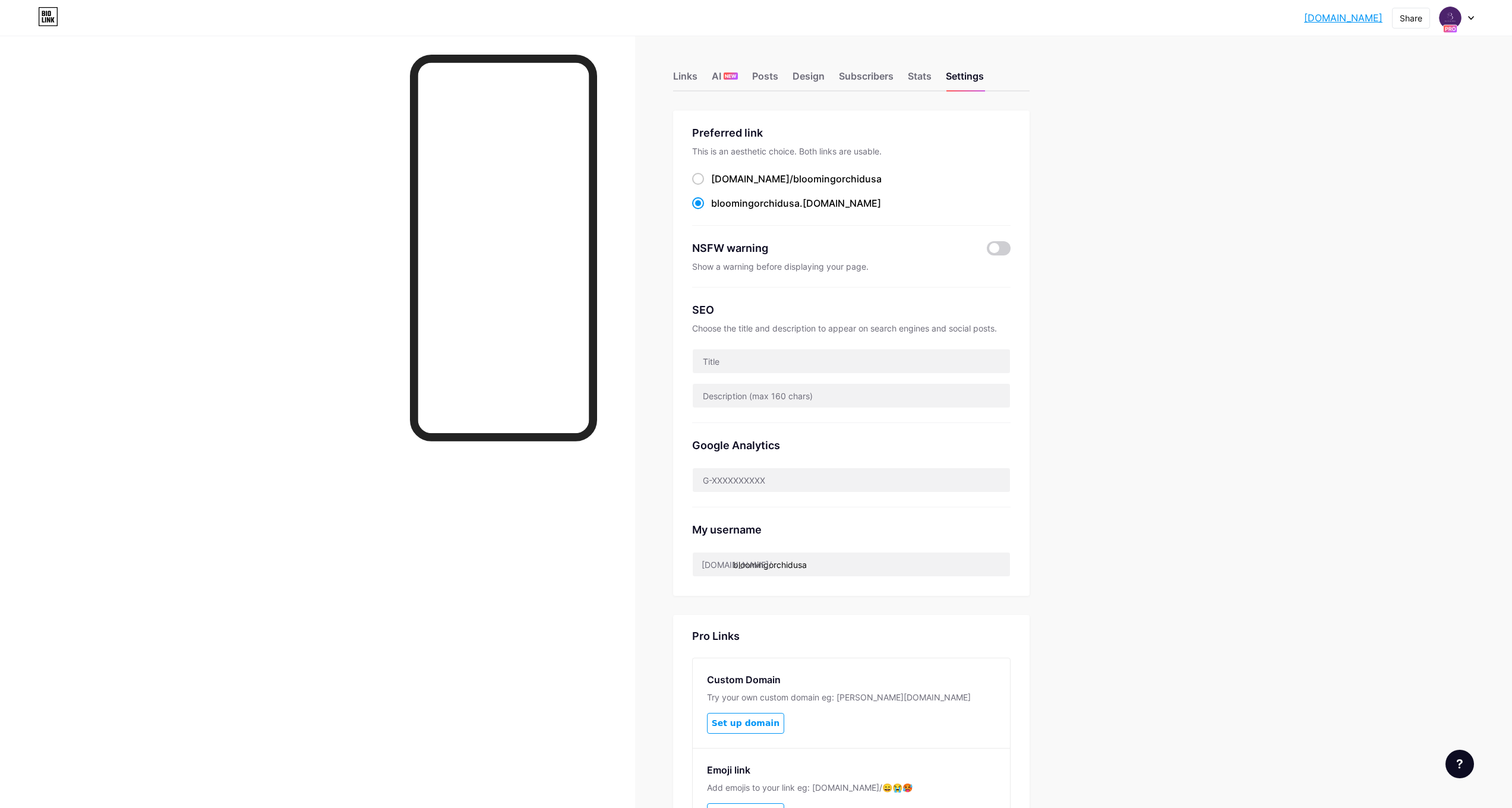
click at [1452, 762] on div at bounding box center [1459, 764] width 28 height 28
click at [1421, 694] on link at bounding box center [1400, 689] width 149 height 26
click at [1401, 720] on span "Chat with us" at bounding box center [1385, 715] width 57 height 14
click at [1426, 712] on div "Chat with us" at bounding box center [1400, 715] width 149 height 26
click at [1419, 720] on div "Chat with us" at bounding box center [1400, 715] width 149 height 26
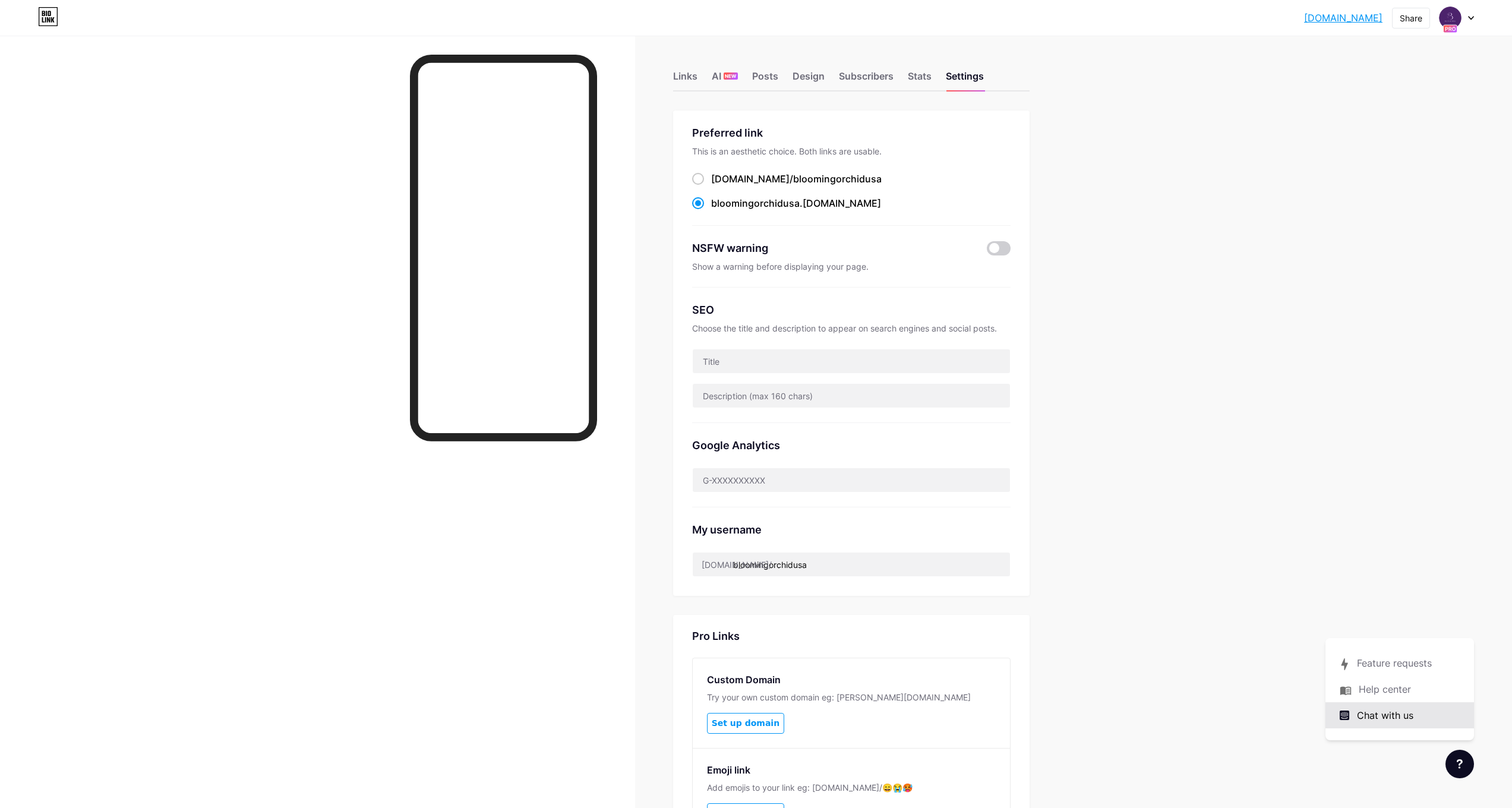
click at [1417, 714] on div "Chat with us" at bounding box center [1400, 715] width 149 height 26
click at [1466, 21] on div at bounding box center [1457, 18] width 35 height 21
click at [1463, 770] on div at bounding box center [1459, 764] width 28 height 28
click at [1374, 715] on span "Chat with us" at bounding box center [1385, 715] width 57 height 14
click at [1382, 664] on link at bounding box center [1400, 662] width 149 height 26
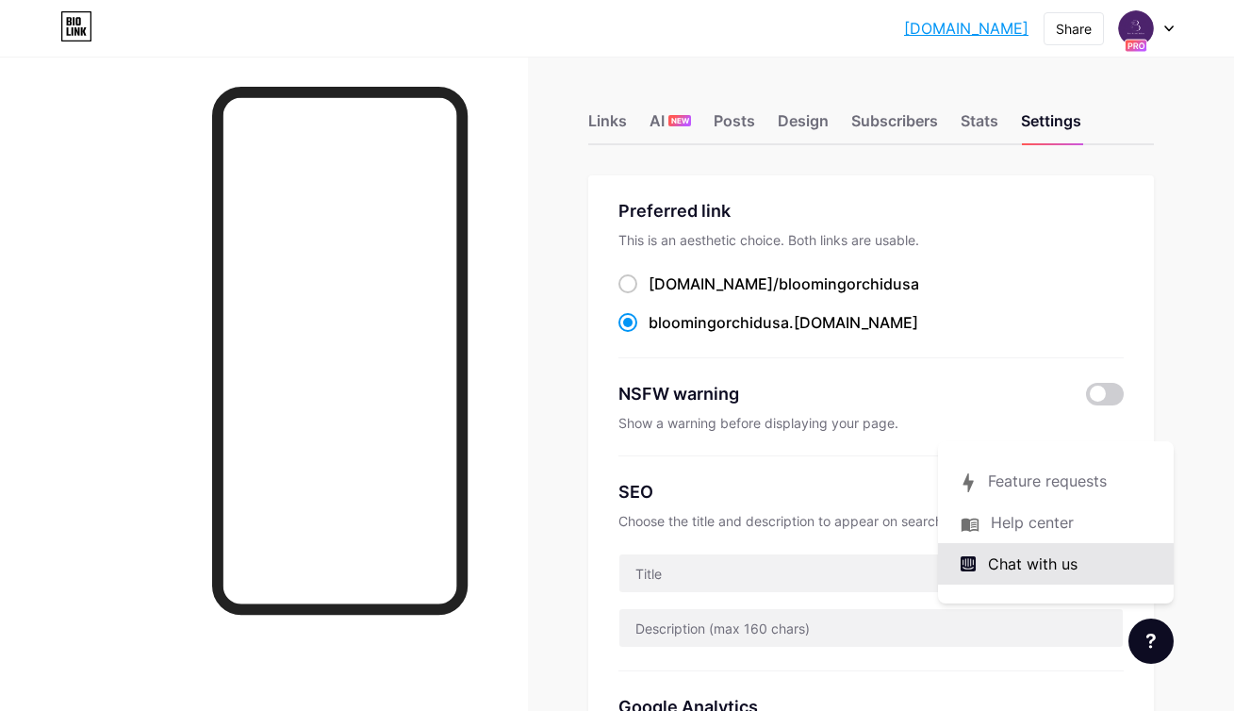
click at [1041, 571] on span "Chat with us" at bounding box center [1033, 563] width 90 height 23
click at [1100, 397] on span at bounding box center [1105, 394] width 38 height 23
click at [1086, 399] on input "checkbox" at bounding box center [1086, 399] width 0 height 0
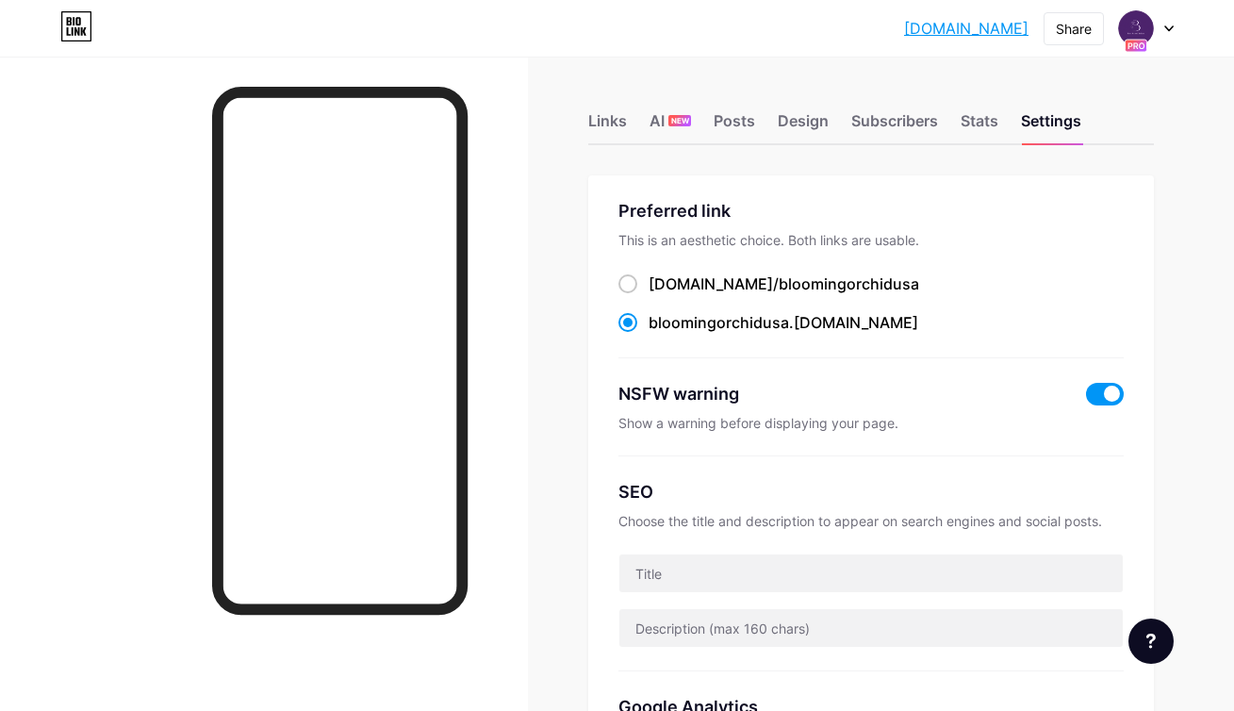
click at [1101, 397] on span at bounding box center [1105, 394] width 38 height 23
click at [1086, 399] on input "checkbox" at bounding box center [1086, 399] width 0 height 0
click at [1144, 646] on div at bounding box center [1150, 640] width 45 height 45
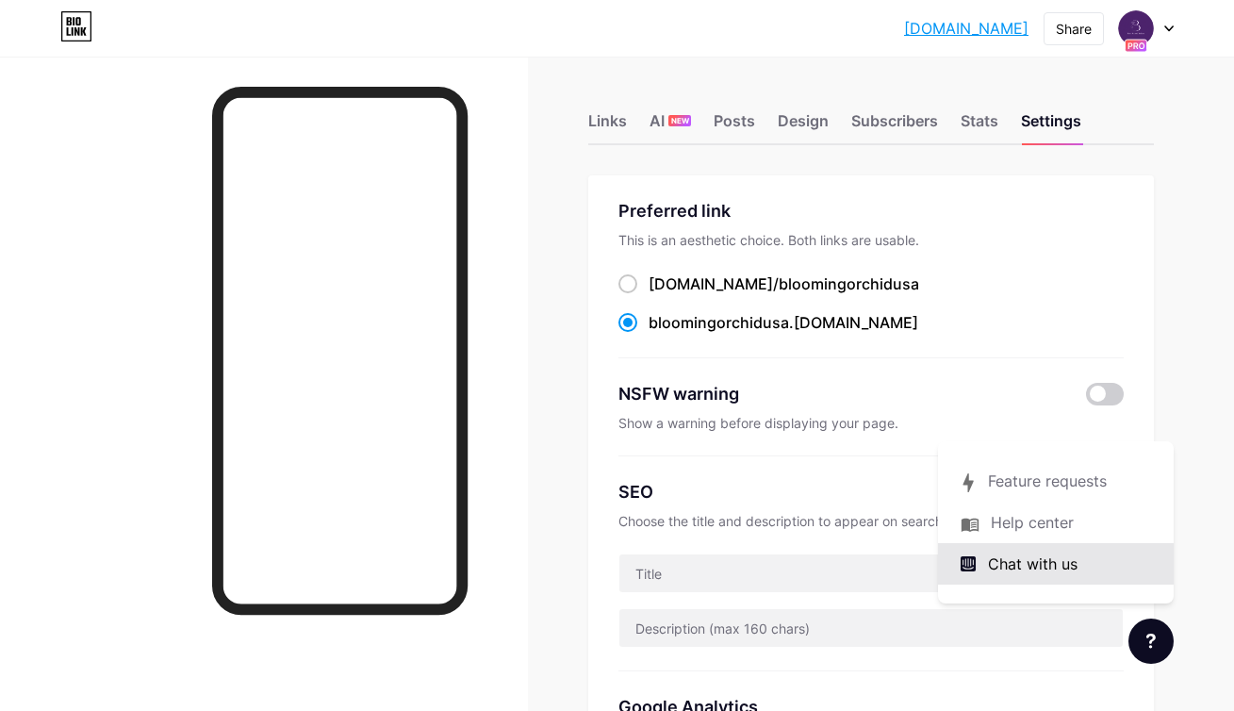
click at [1093, 568] on div "Chat with us" at bounding box center [1056, 563] width 236 height 41
click at [1156, 32] on div at bounding box center [1146, 28] width 55 height 34
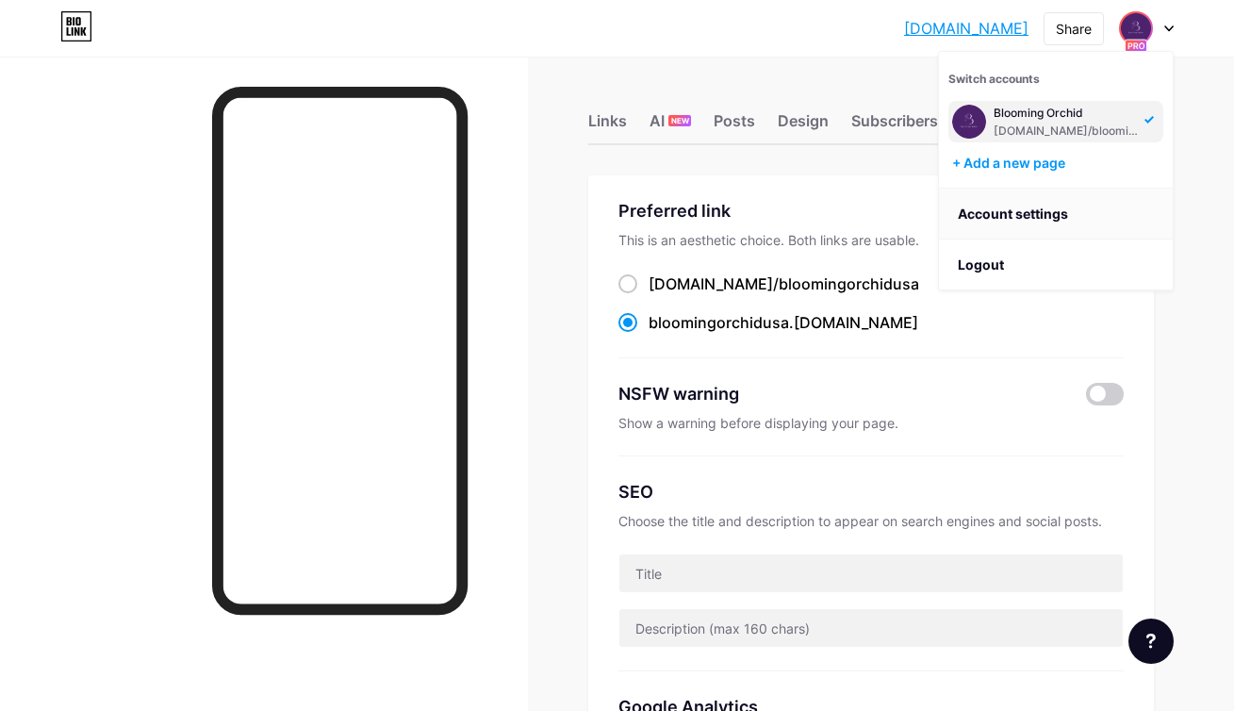
click at [1057, 224] on link "Account settings" at bounding box center [1056, 214] width 234 height 51
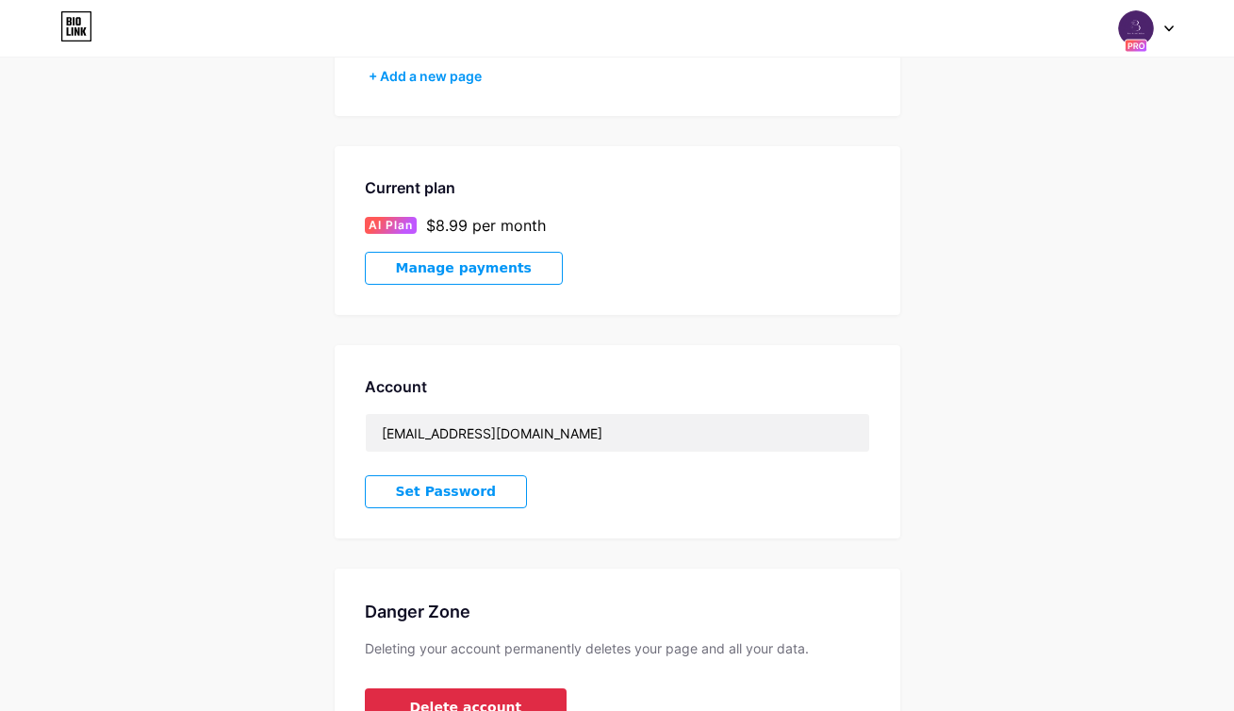
scroll to position [410, 0]
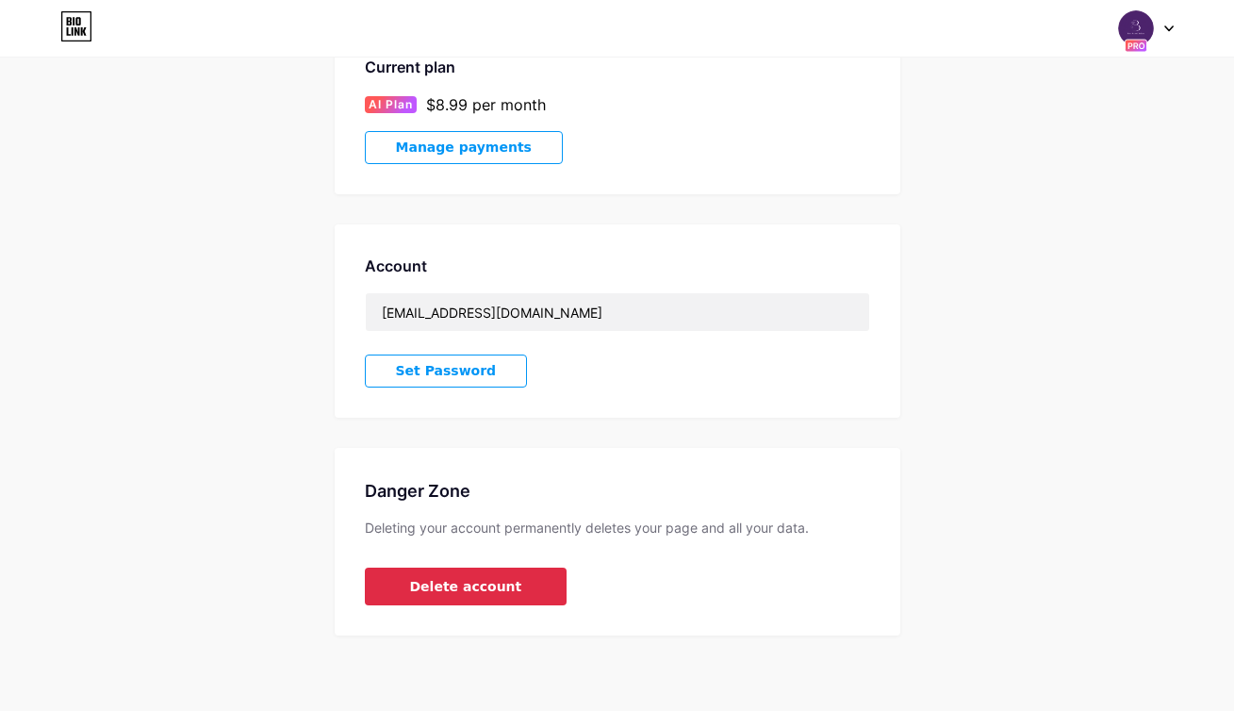
click at [517, 585] on button "Delete account" at bounding box center [466, 586] width 203 height 38
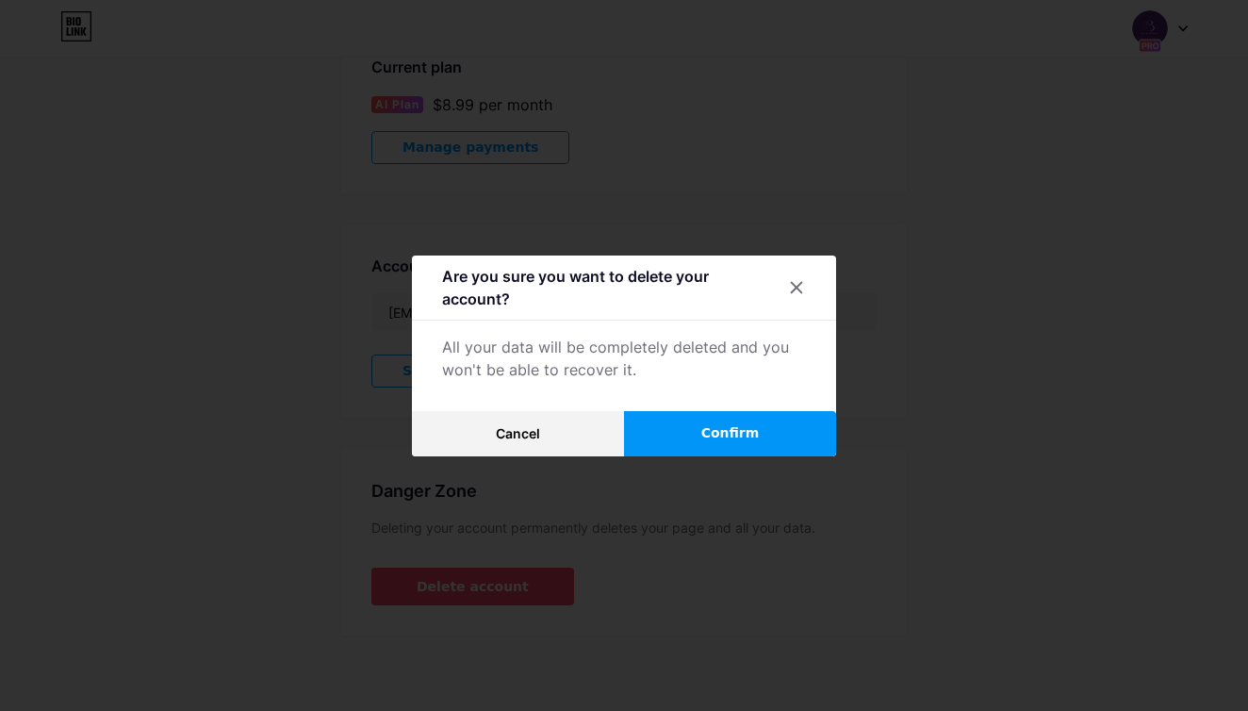
click at [766, 428] on button "Confirm" at bounding box center [730, 433] width 212 height 45
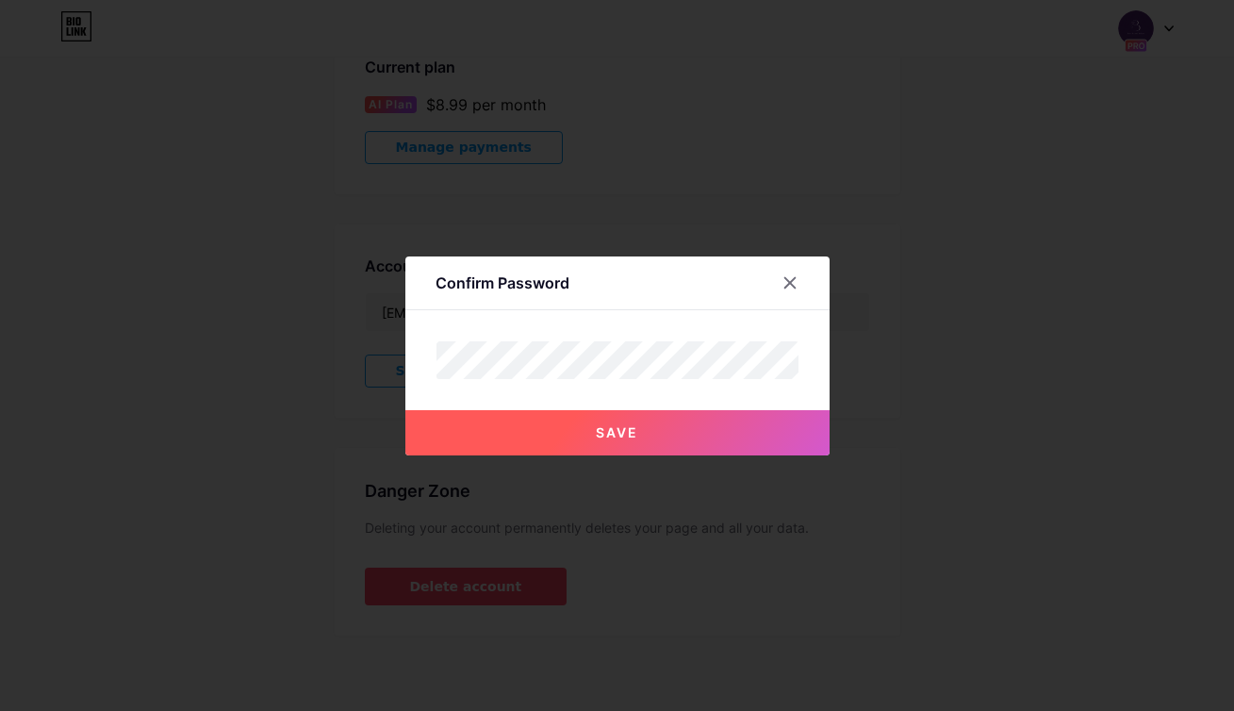
click at [714, 433] on button "Save" at bounding box center [617, 432] width 424 height 45
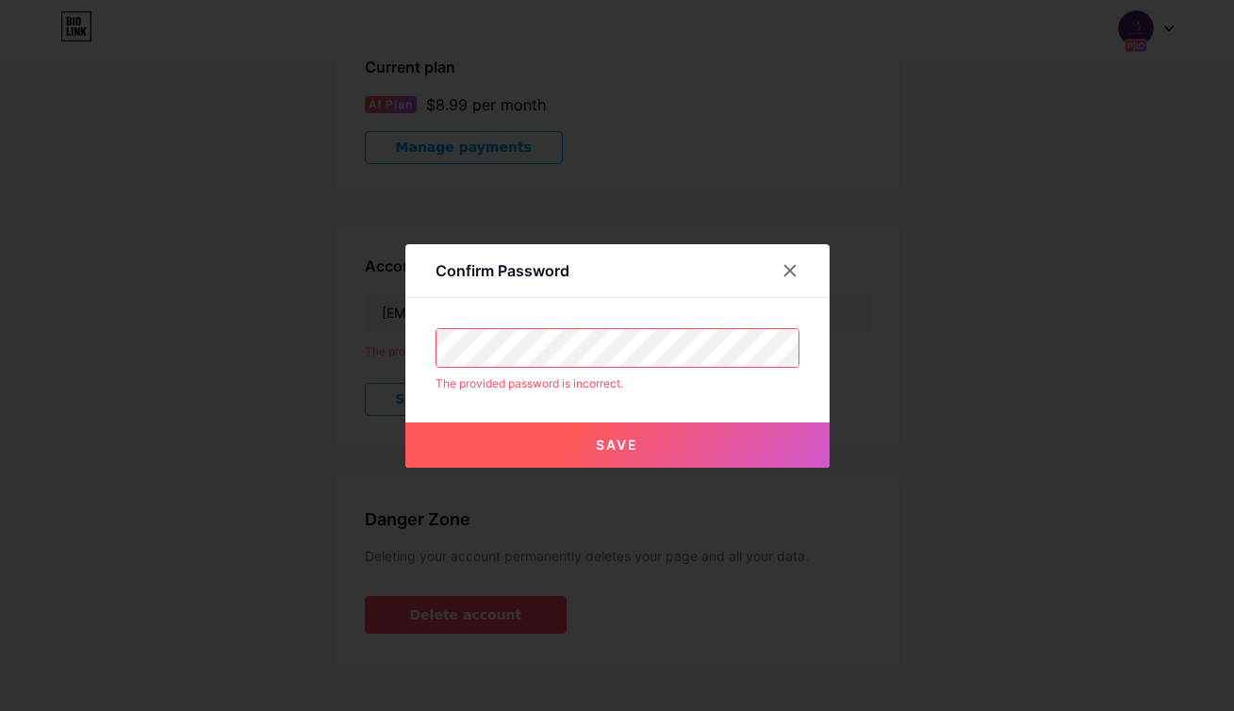
click at [241, 308] on div "Confirm Password The provided password is incorrect. Save" at bounding box center [617, 355] width 1234 height 711
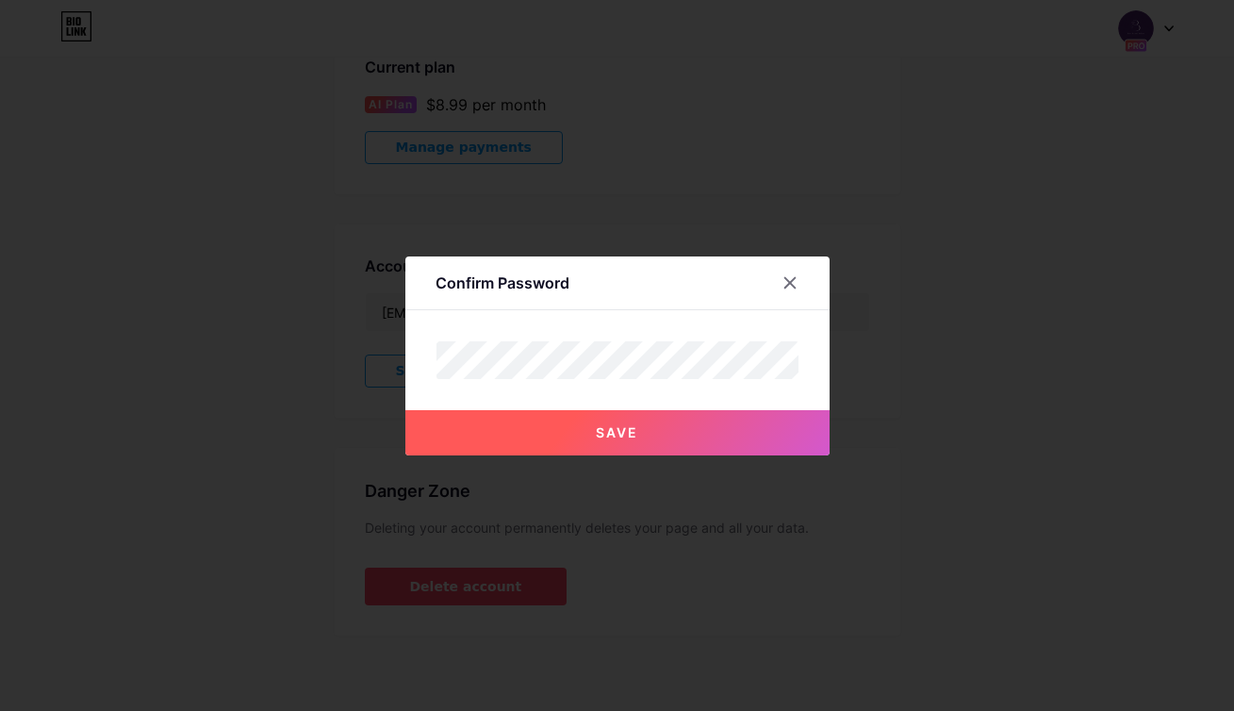
click at [784, 443] on button "Save" at bounding box center [617, 432] width 424 height 45
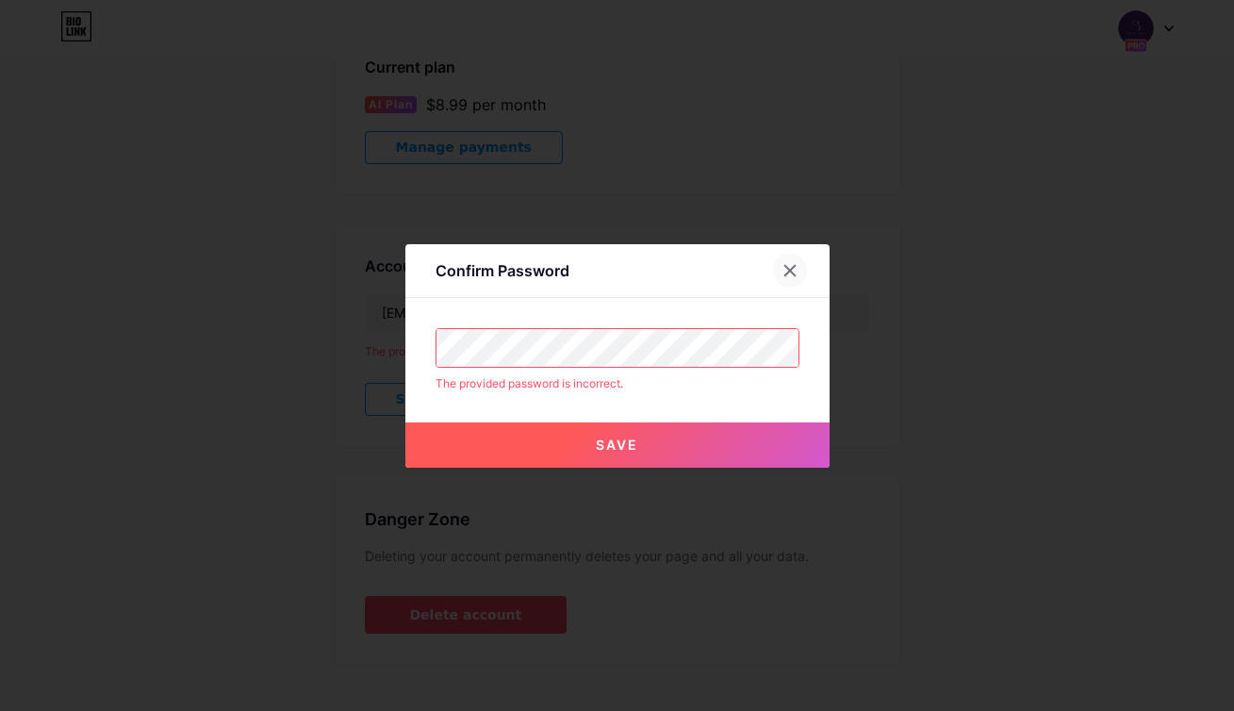
click at [791, 273] on icon at bounding box center [789, 270] width 15 height 15
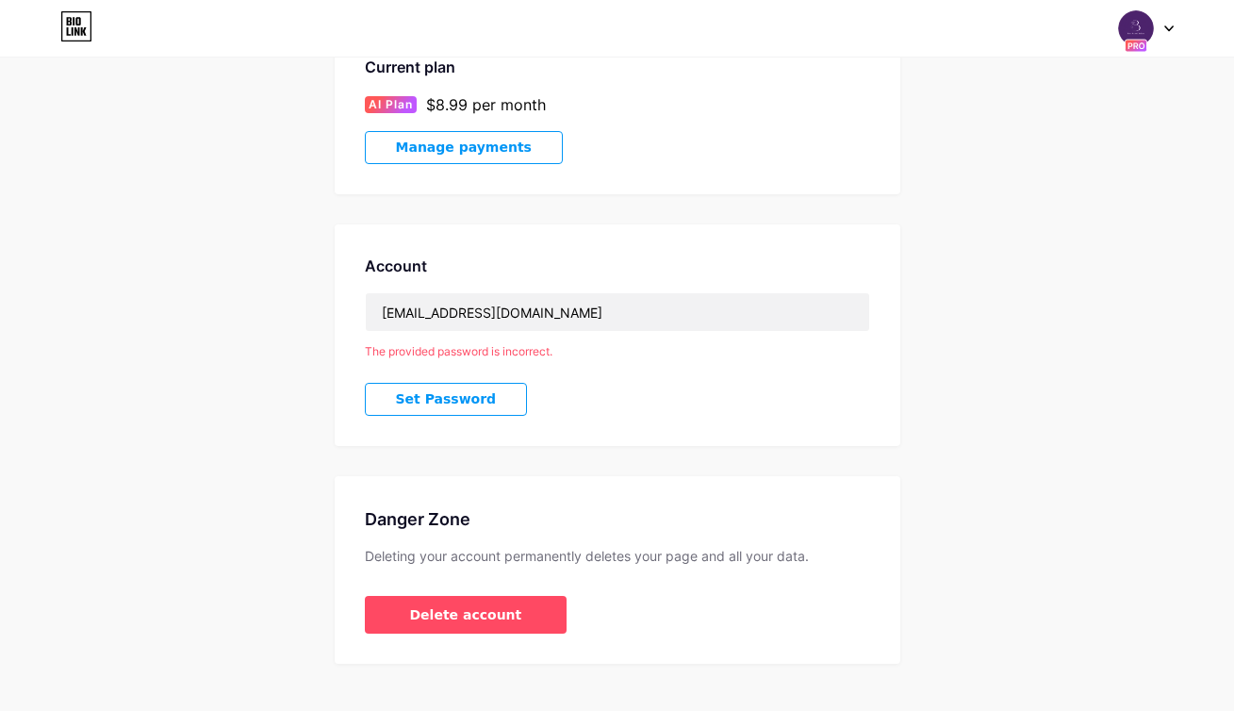
scroll to position [438, 0]
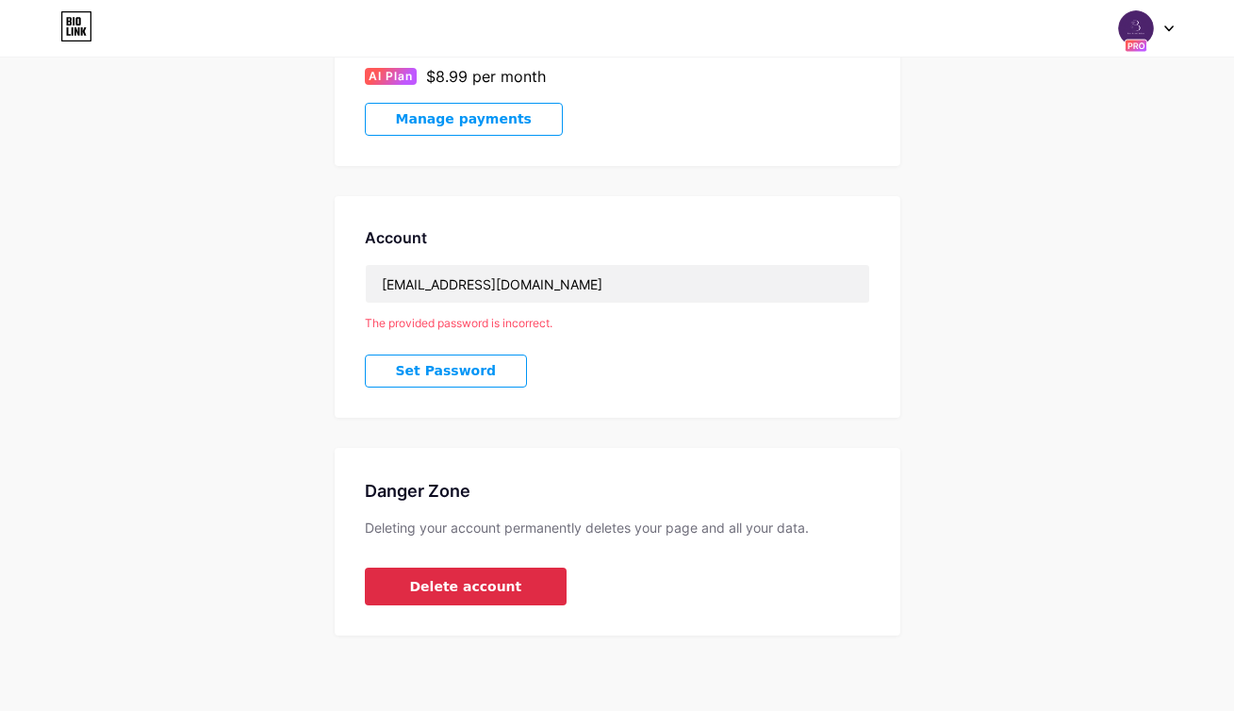
click at [449, 595] on span "Delete account" at bounding box center [466, 587] width 112 height 20
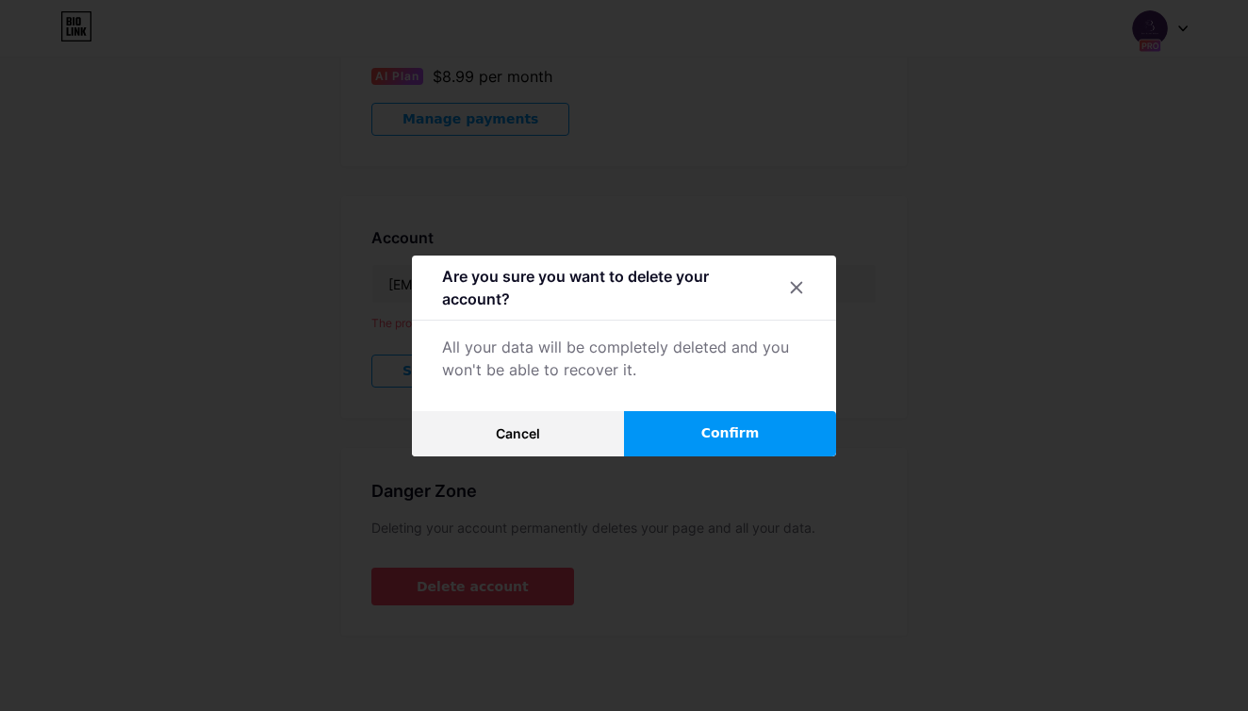
click at [717, 426] on span "Confirm" at bounding box center [730, 433] width 58 height 20
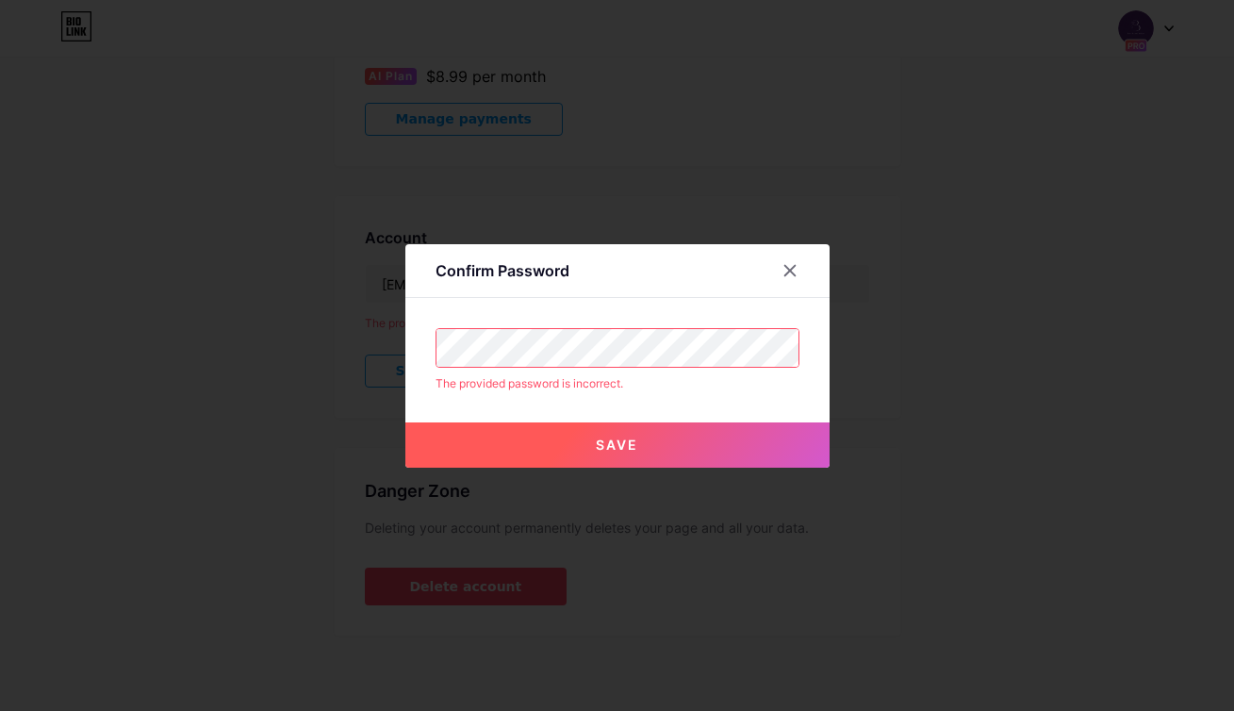
click at [615, 433] on button "Save" at bounding box center [617, 444] width 424 height 45
click at [796, 275] on icon at bounding box center [789, 270] width 15 height 15
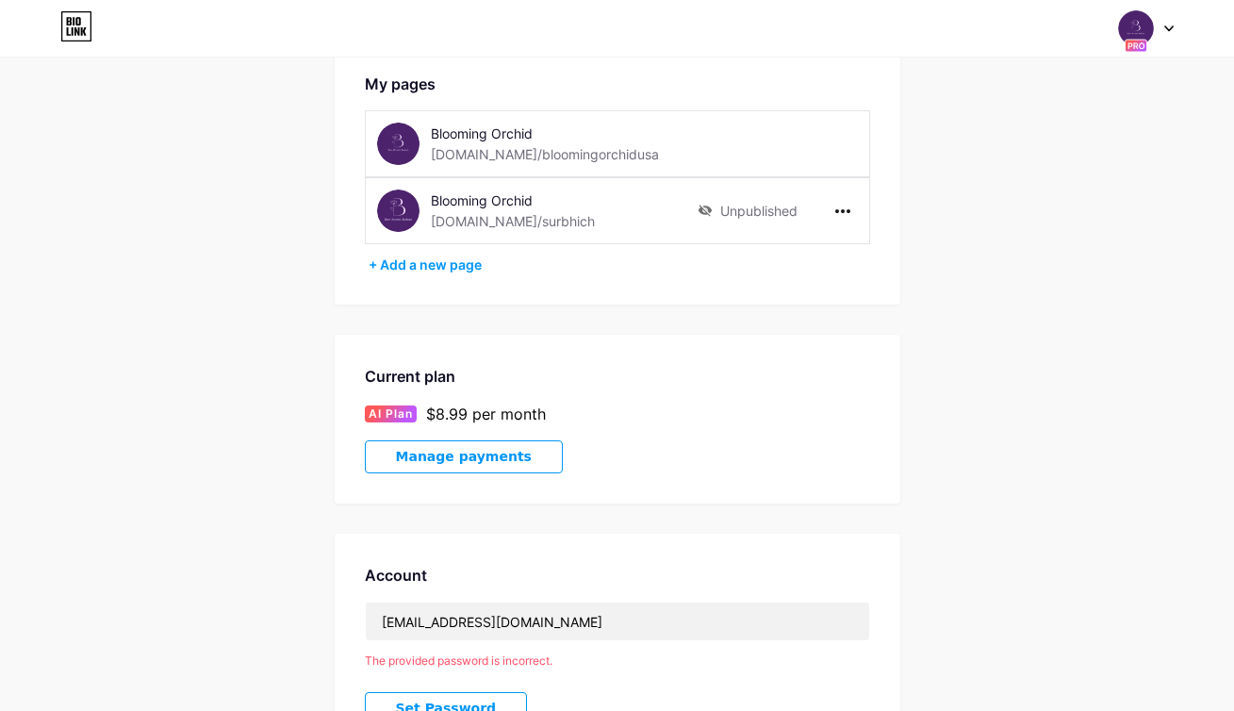
scroll to position [0, 0]
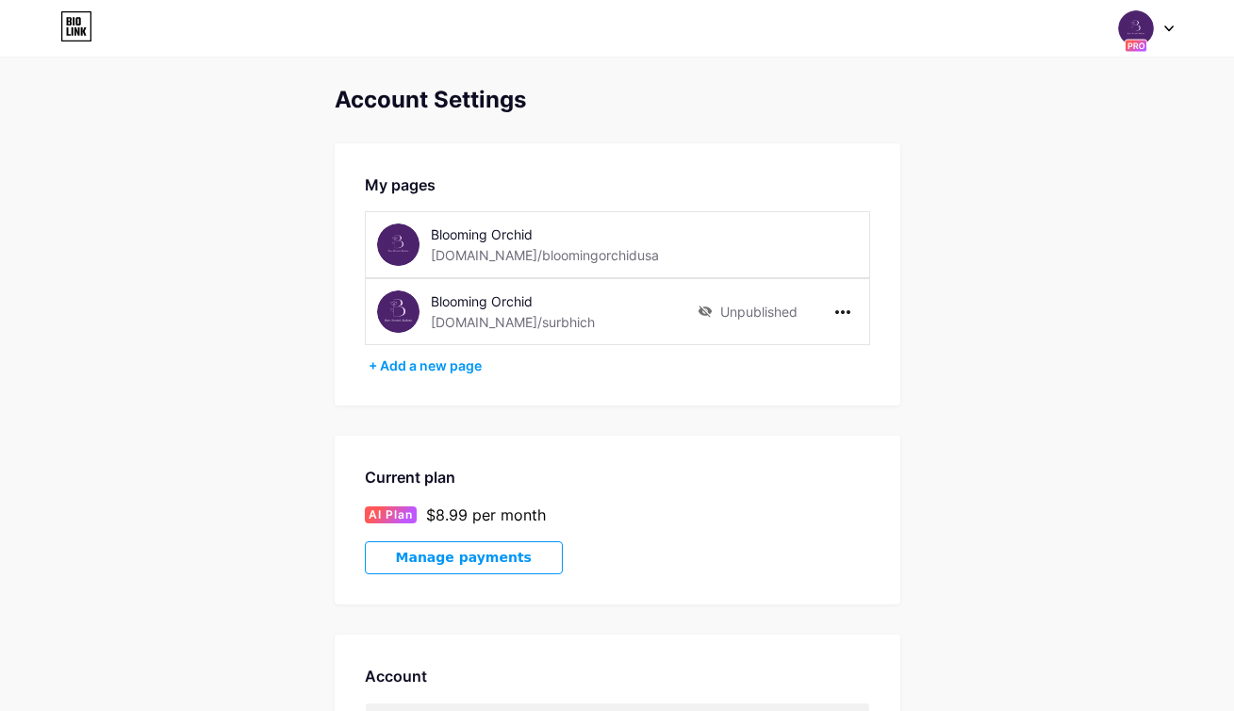
click at [69, 35] on icon at bounding box center [69, 31] width 4 height 8
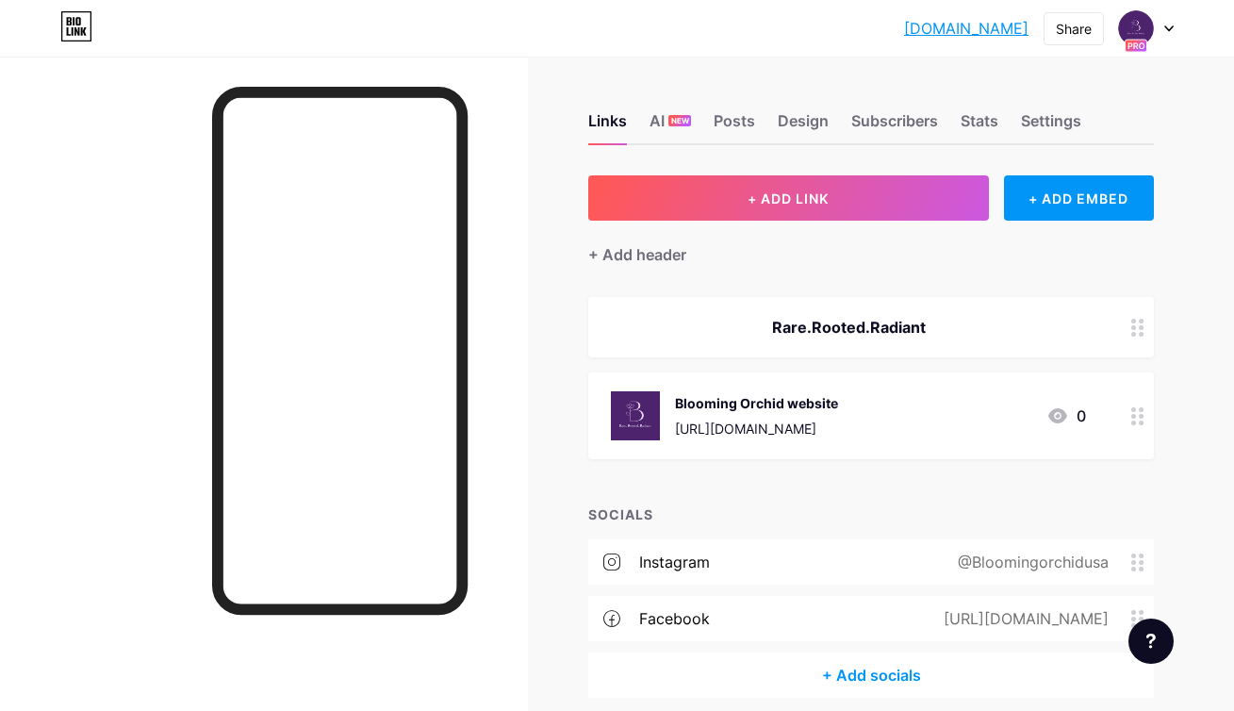
click at [988, 30] on link "[DOMAIN_NAME]" at bounding box center [966, 28] width 124 height 23
click at [1174, 28] on div "bloomingorchidu... bloomingorchidusa.bio.link Share Switch accounts Blooming Or…" at bounding box center [617, 28] width 1234 height 34
click at [1174, 32] on div "bloomingorchidu... bloomingorchidusa.bio.link Share Switch accounts Blooming Or…" at bounding box center [617, 28] width 1234 height 34
click at [1168, 29] on icon at bounding box center [1169, 28] width 8 height 5
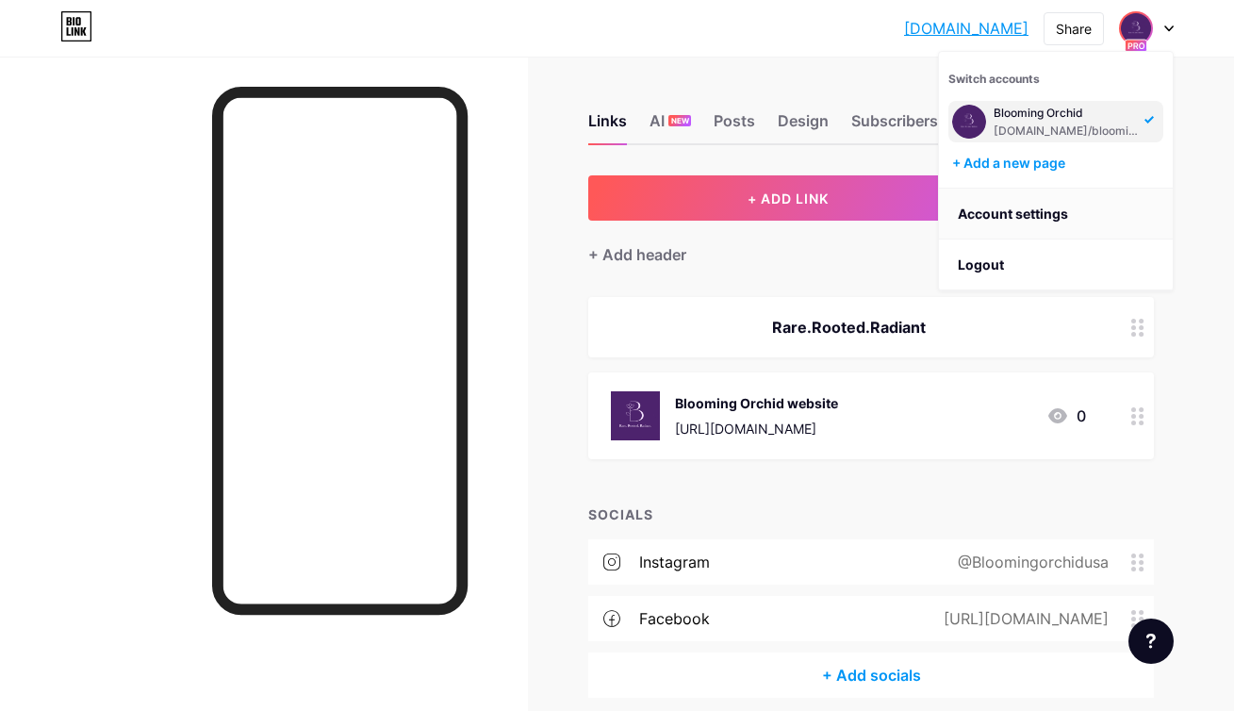
click at [1043, 225] on link "Account settings" at bounding box center [1056, 214] width 234 height 51
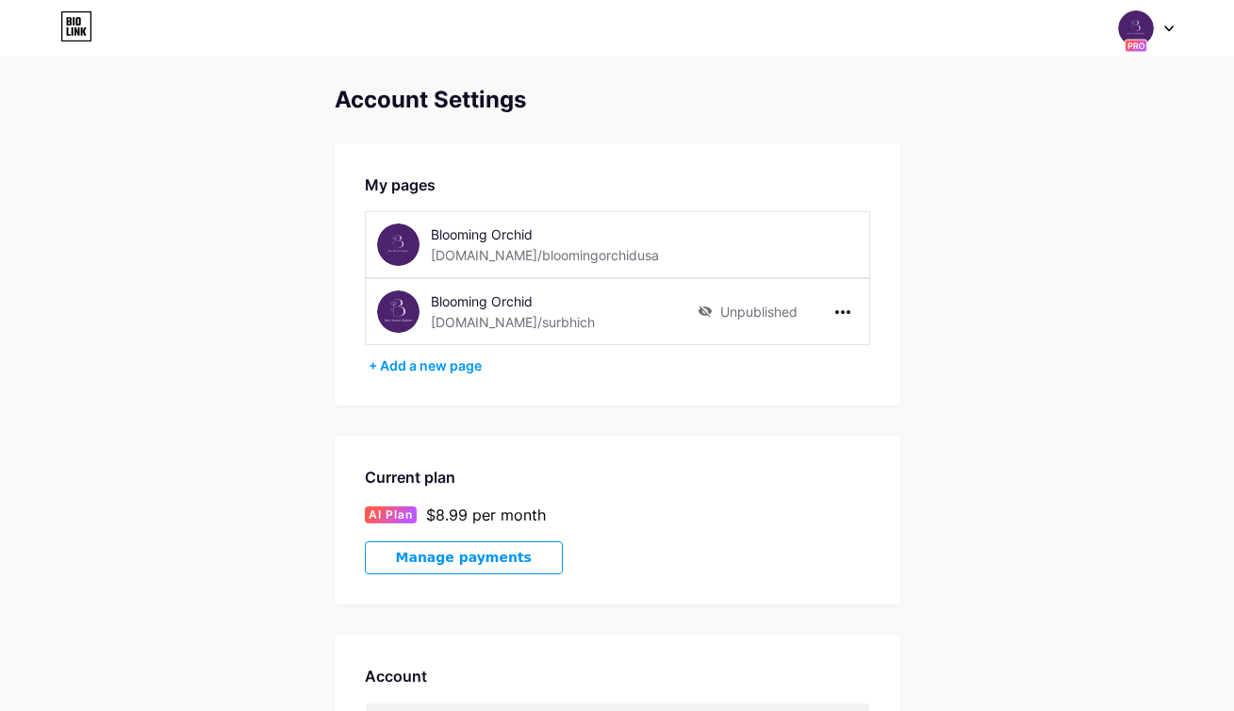
click at [68, 20] on icon at bounding box center [69, 21] width 5 height 8
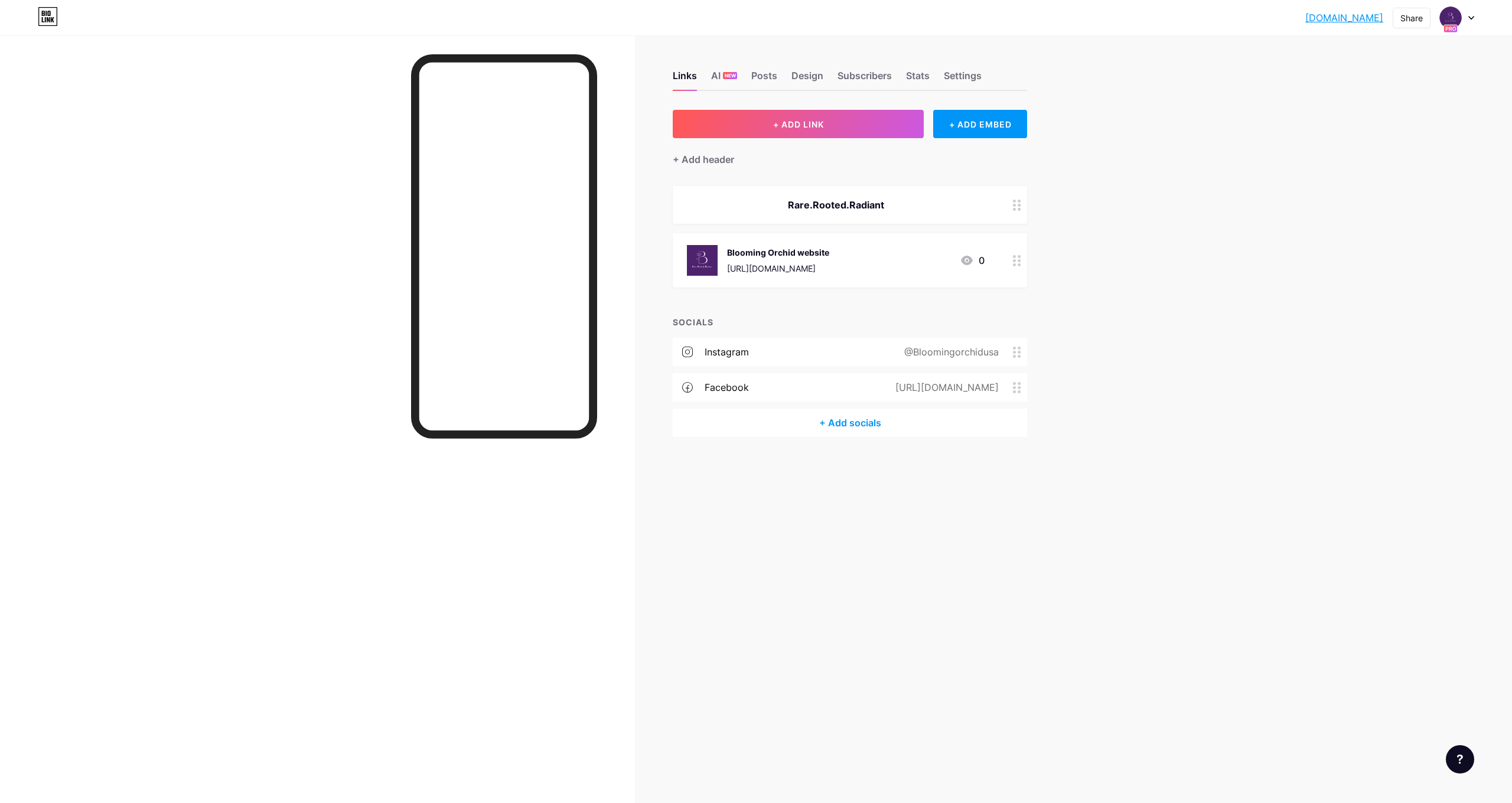
click at [1469, 752] on div at bounding box center [1460, 759] width 28 height 28
click at [1436, 690] on link at bounding box center [1400, 685] width 148 height 26
click at [1471, 19] on icon at bounding box center [1471, 18] width 5 height 3
click at [1395, 177] on li "Logout" at bounding box center [1400, 165] width 147 height 32
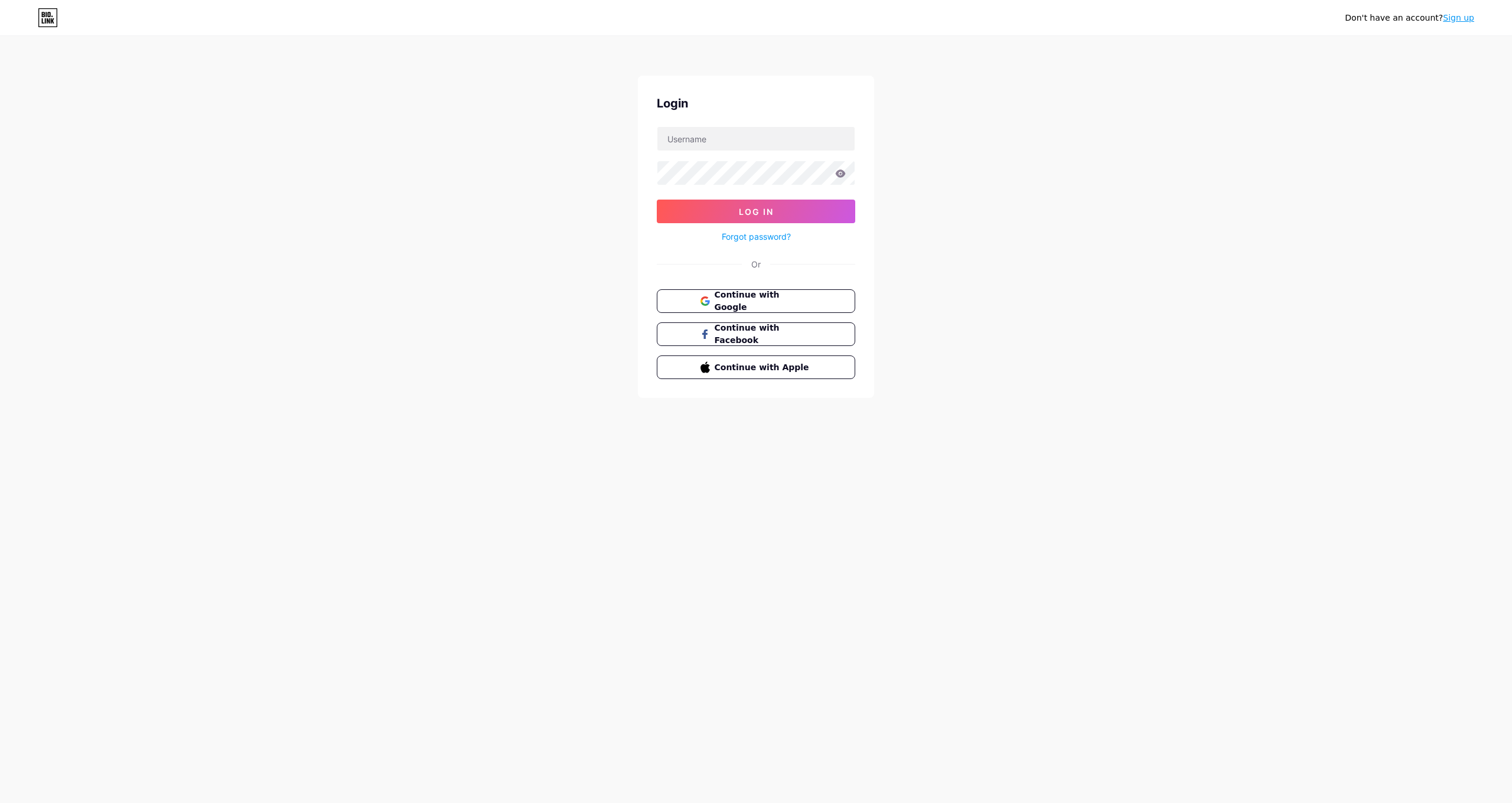
click at [866, 150] on div "Login Log In Forgot password? Or Continue with Google Continue with Facebook Co…" at bounding box center [756, 237] width 236 height 323
click at [742, 128] on input "text" at bounding box center [756, 139] width 197 height 24
type input "[EMAIL_ADDRESS][DOMAIN_NAME]"
click at [748, 239] on link "Forgot password?" at bounding box center [756, 237] width 69 height 13
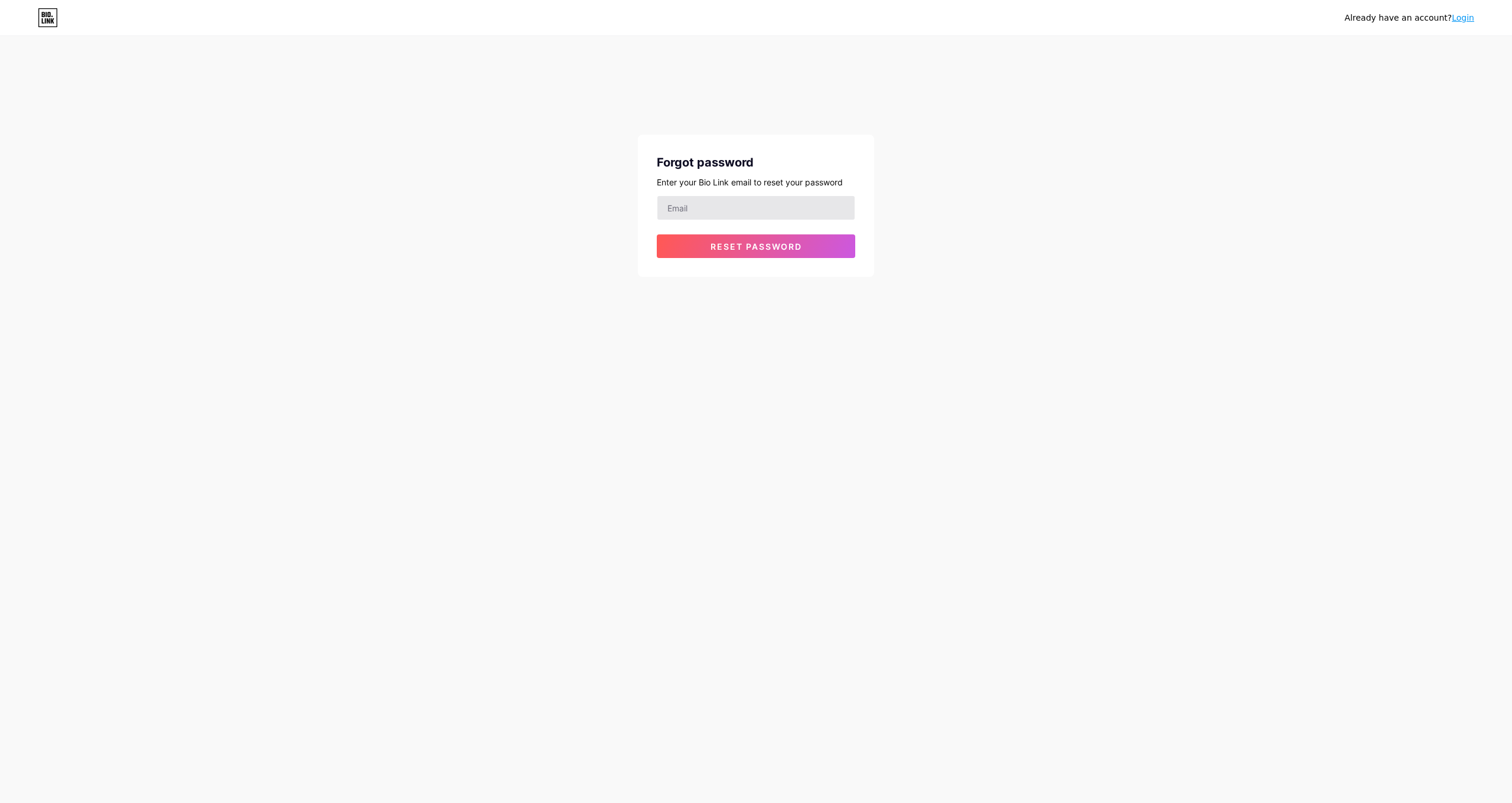
click at [757, 212] on input "email" at bounding box center [756, 208] width 197 height 24
click at [1041, 230] on div "Already have an account? Login Forgot password Enter your Bio Link email to res…" at bounding box center [756, 157] width 1512 height 314
click at [806, 211] on input "bloomingorchid" at bounding box center [756, 208] width 197 height 24
click at [876, 202] on div "Already have an account? Login Forgot password Enter your Bio Link email to res…" at bounding box center [756, 157] width 1512 height 314
drag, startPoint x: 783, startPoint y: 210, endPoint x: 390, endPoint y: 200, distance: 393.1
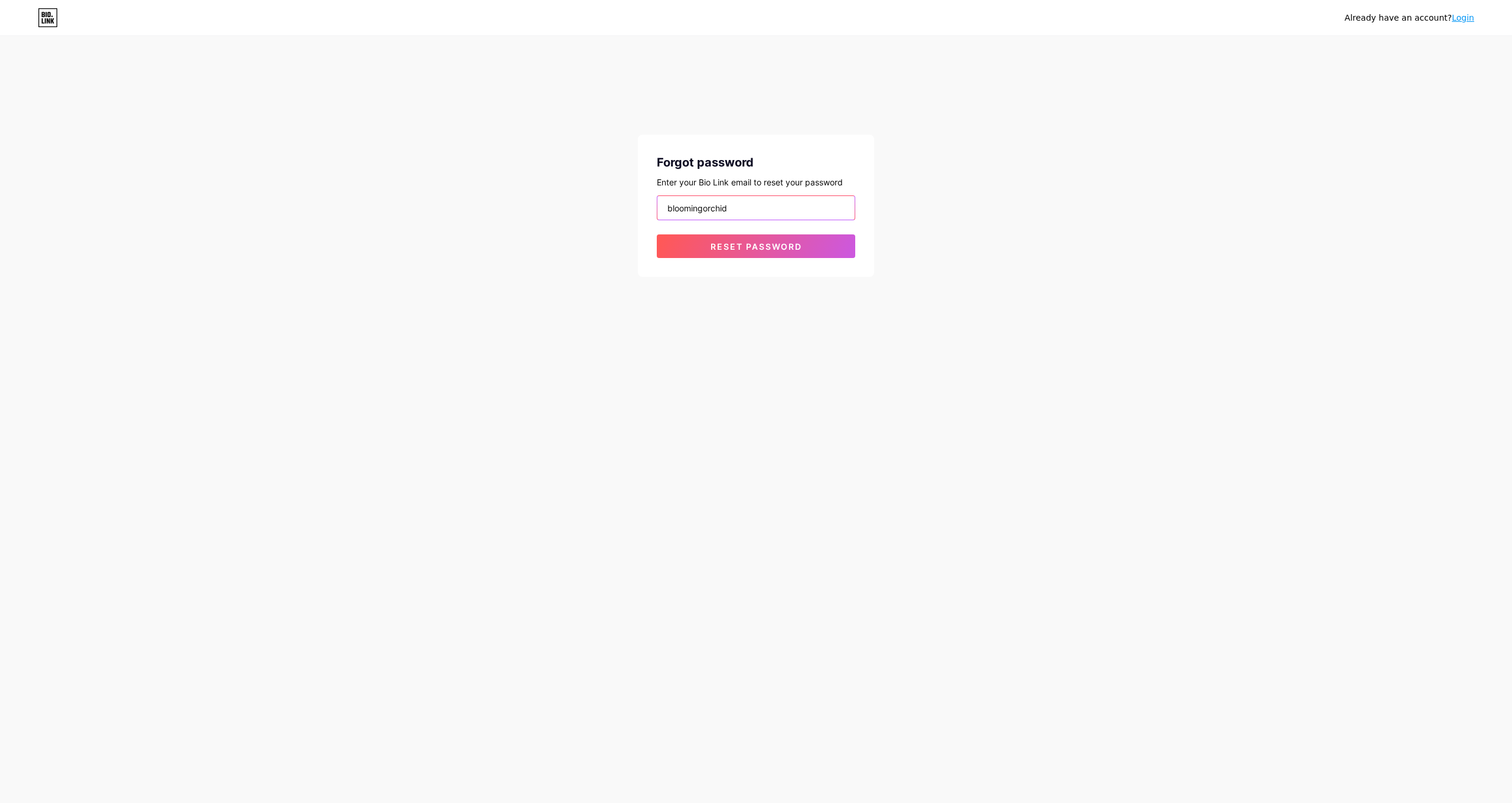
click at [390, 200] on div "Already have an account? Login Forgot password Enter your Bio Link email to res…" at bounding box center [756, 157] width 1512 height 314
type input "[EMAIL_ADDRESS][DOMAIN_NAME]"
click at [756, 246] on button "Reset password" at bounding box center [756, 246] width 199 height 24
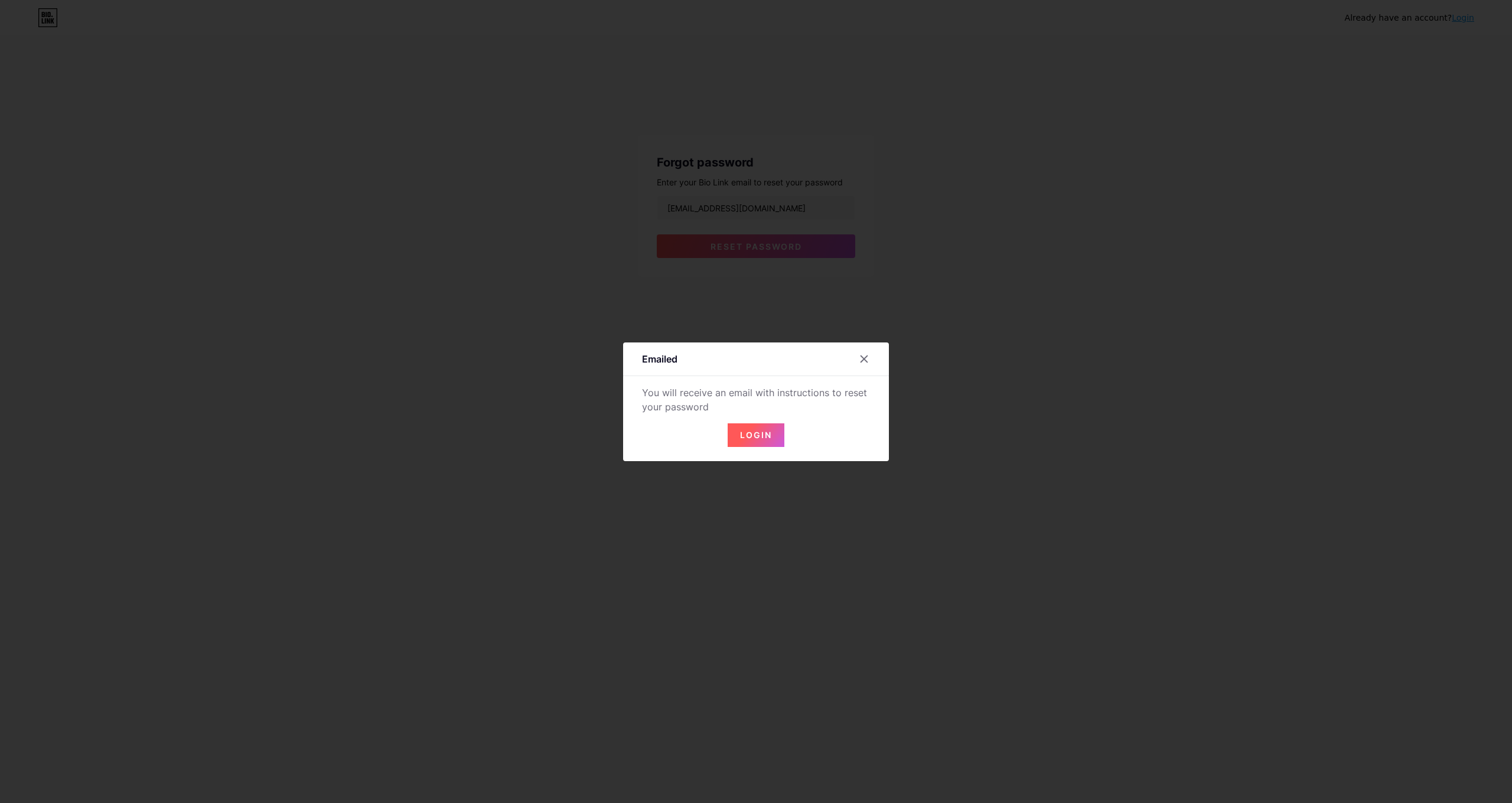
click at [734, 447] on button "Login" at bounding box center [756, 435] width 56 height 24
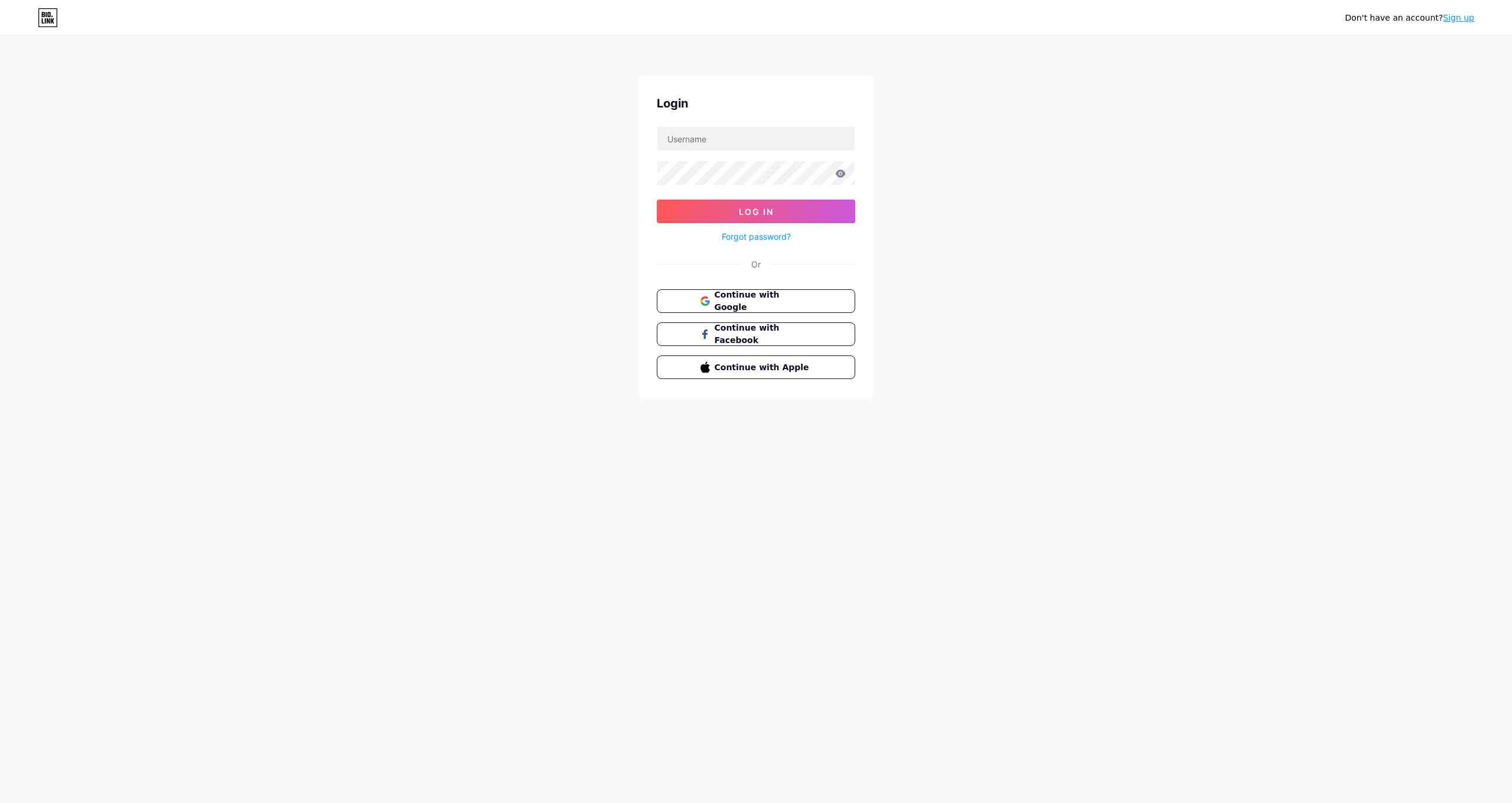
click at [1024, 185] on div "Don't have an account? Sign up Login Log In Forgot password? Or Continue with G…" at bounding box center [756, 218] width 1512 height 436
click at [990, 181] on div "Don't have an account? Sign up Login Log In Forgot password? Or Continue with G…" at bounding box center [756, 218] width 1512 height 436
click at [776, 237] on link "Forgot password?" at bounding box center [756, 237] width 69 height 13
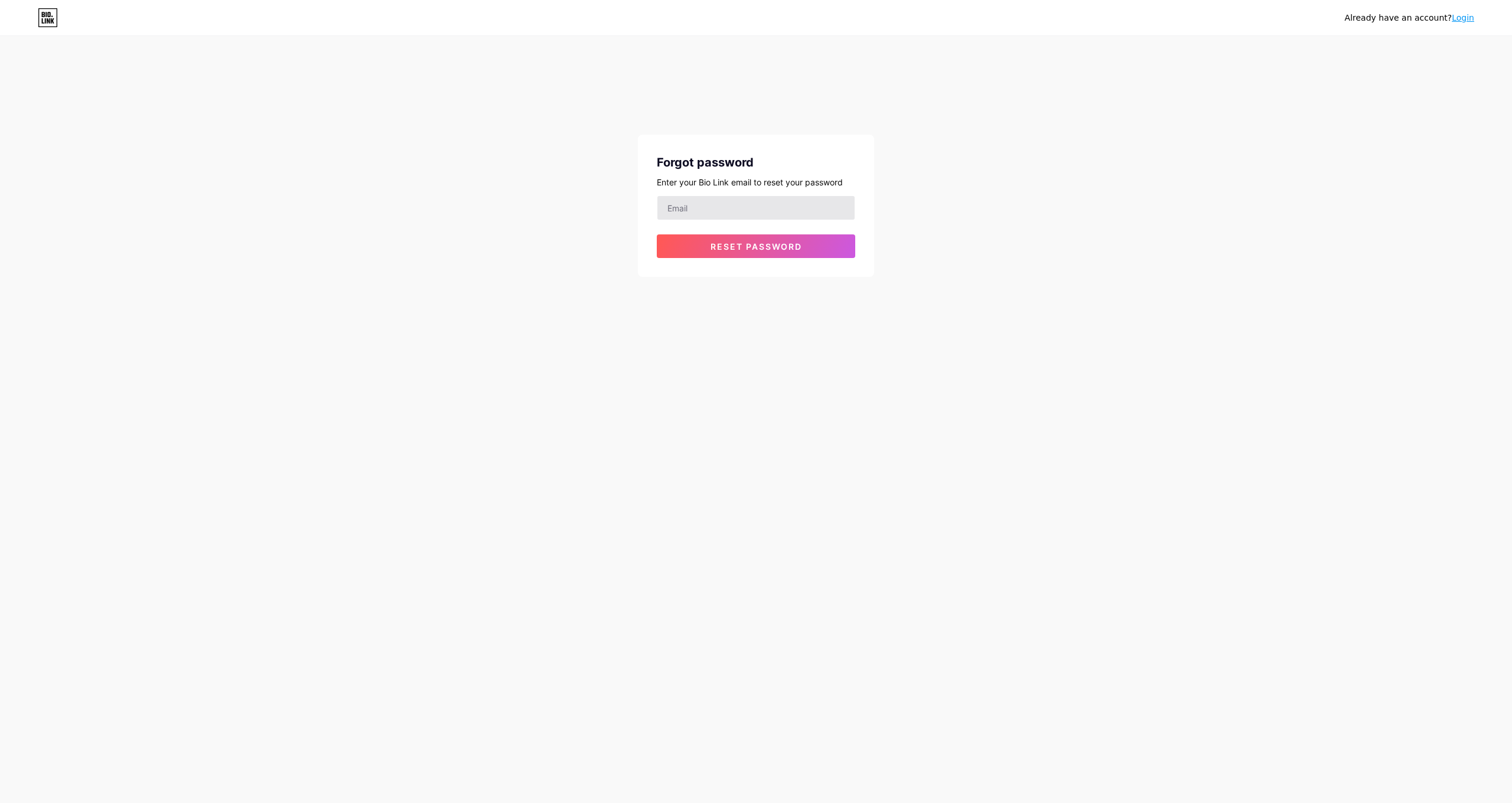
click at [755, 214] on input "email" at bounding box center [756, 208] width 197 height 24
type input "[EMAIL_ADDRESS][DOMAIN_NAME]"
click at [790, 246] on span "Reset password" at bounding box center [756, 247] width 91 height 10
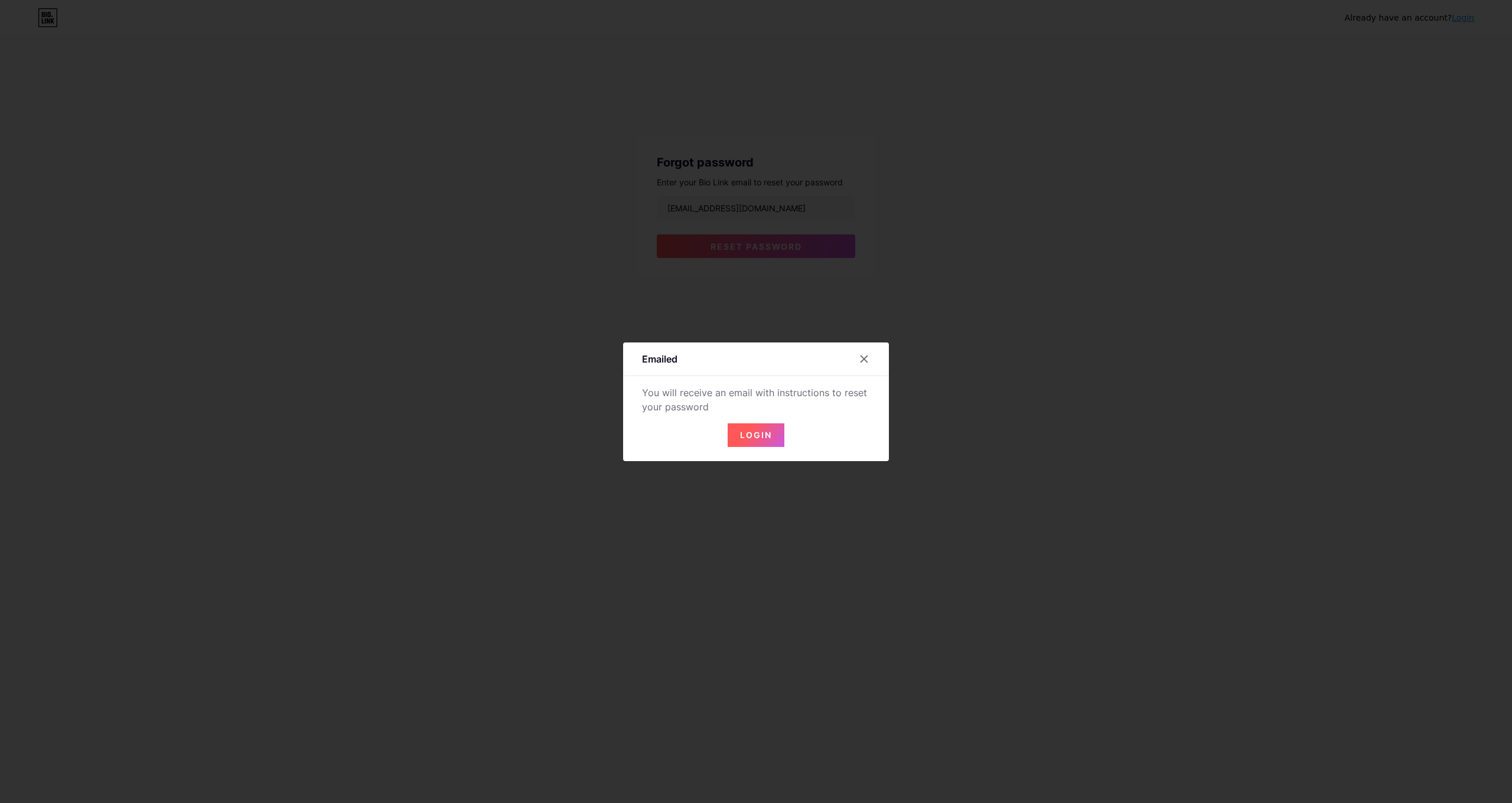
click at [776, 443] on button "Login" at bounding box center [756, 435] width 56 height 24
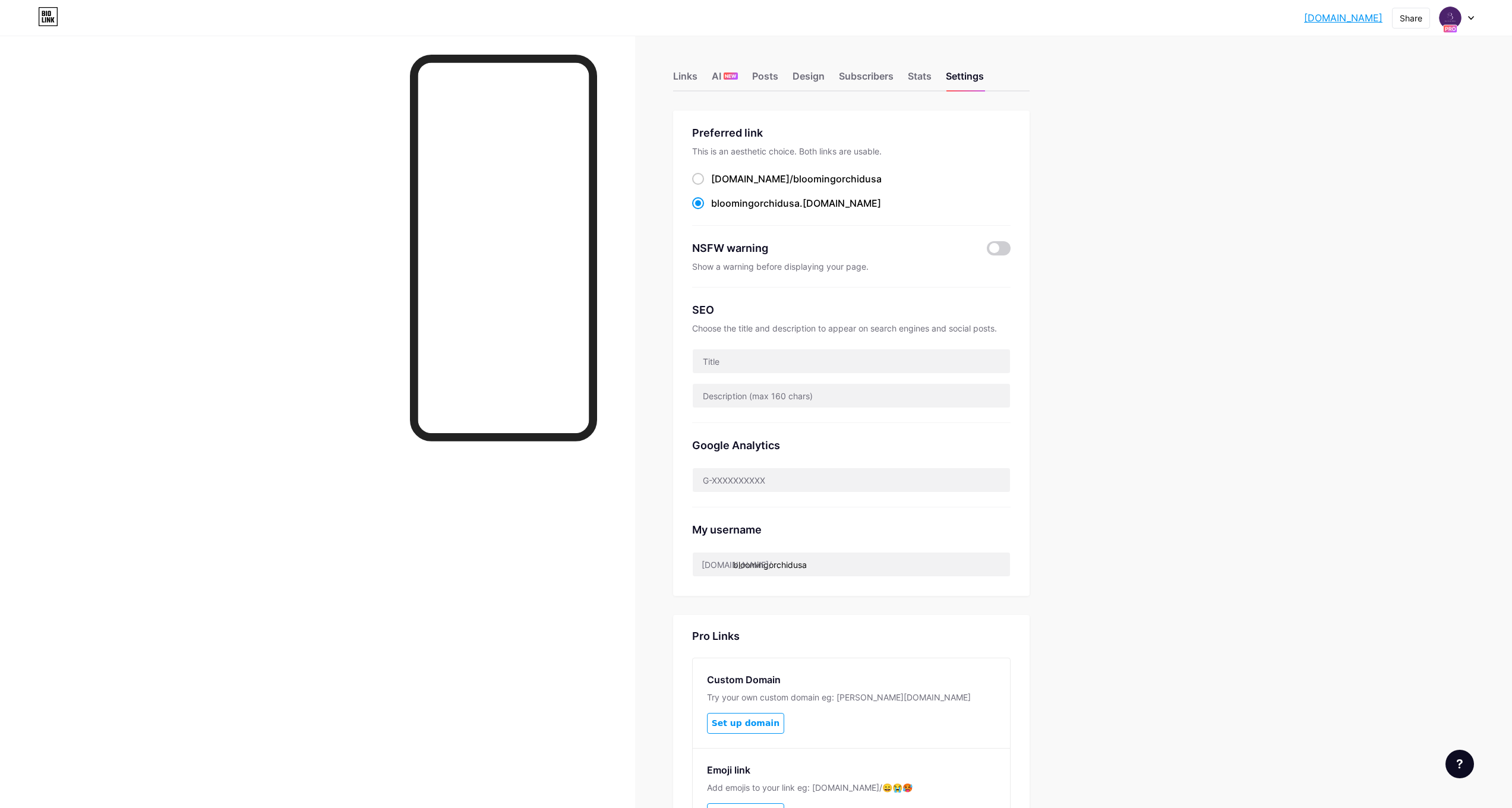
click at [1355, 16] on link "[DOMAIN_NAME]" at bounding box center [1343, 18] width 78 height 14
click at [1450, 21] on img at bounding box center [1450, 18] width 19 height 19
click at [1410, 131] on link "Account settings" at bounding box center [1400, 135] width 147 height 32
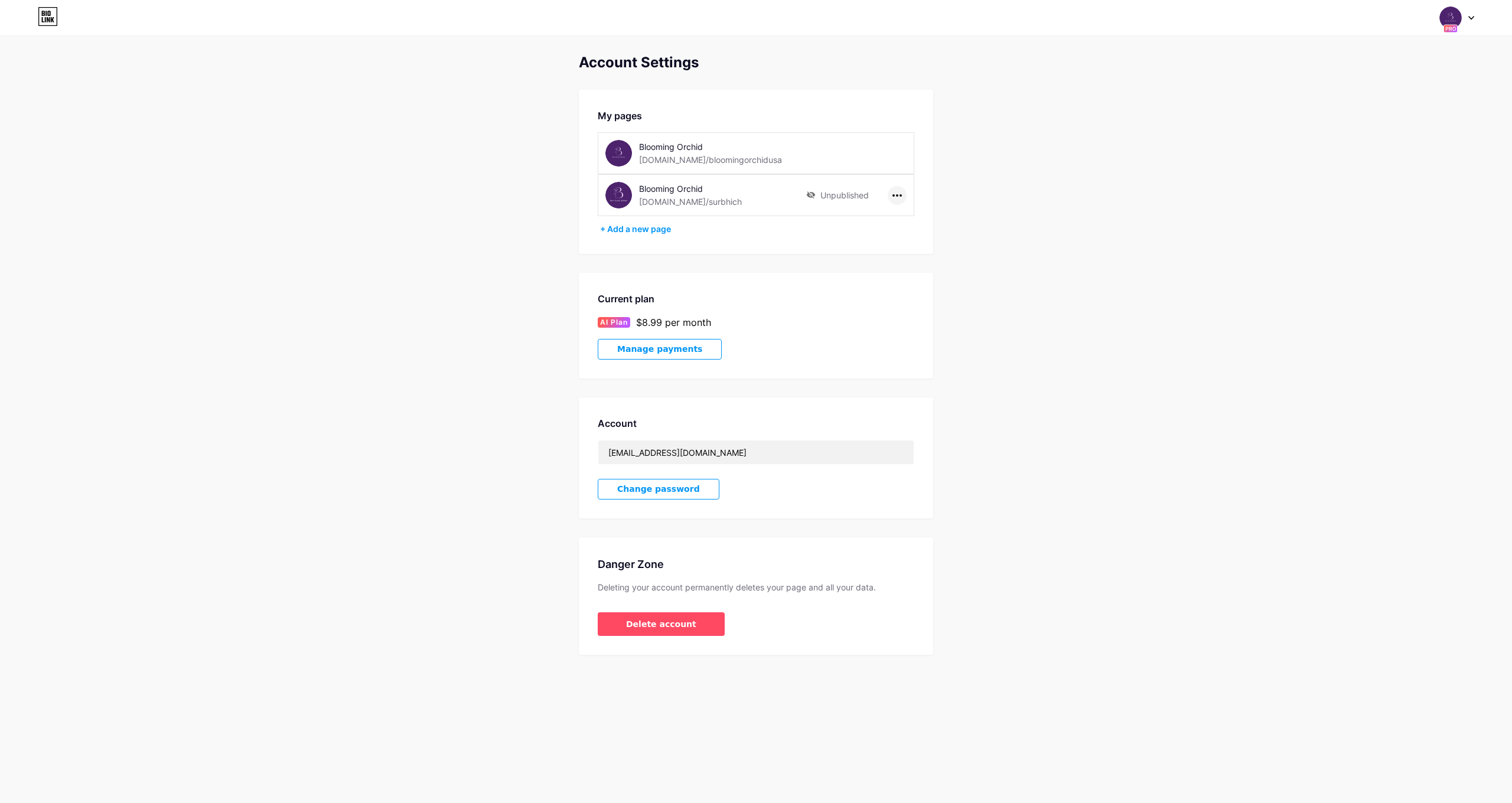
click at [900, 200] on div at bounding box center [897, 195] width 19 height 19
click at [910, 236] on li "Delete page" at bounding box center [934, 242] width 90 height 22
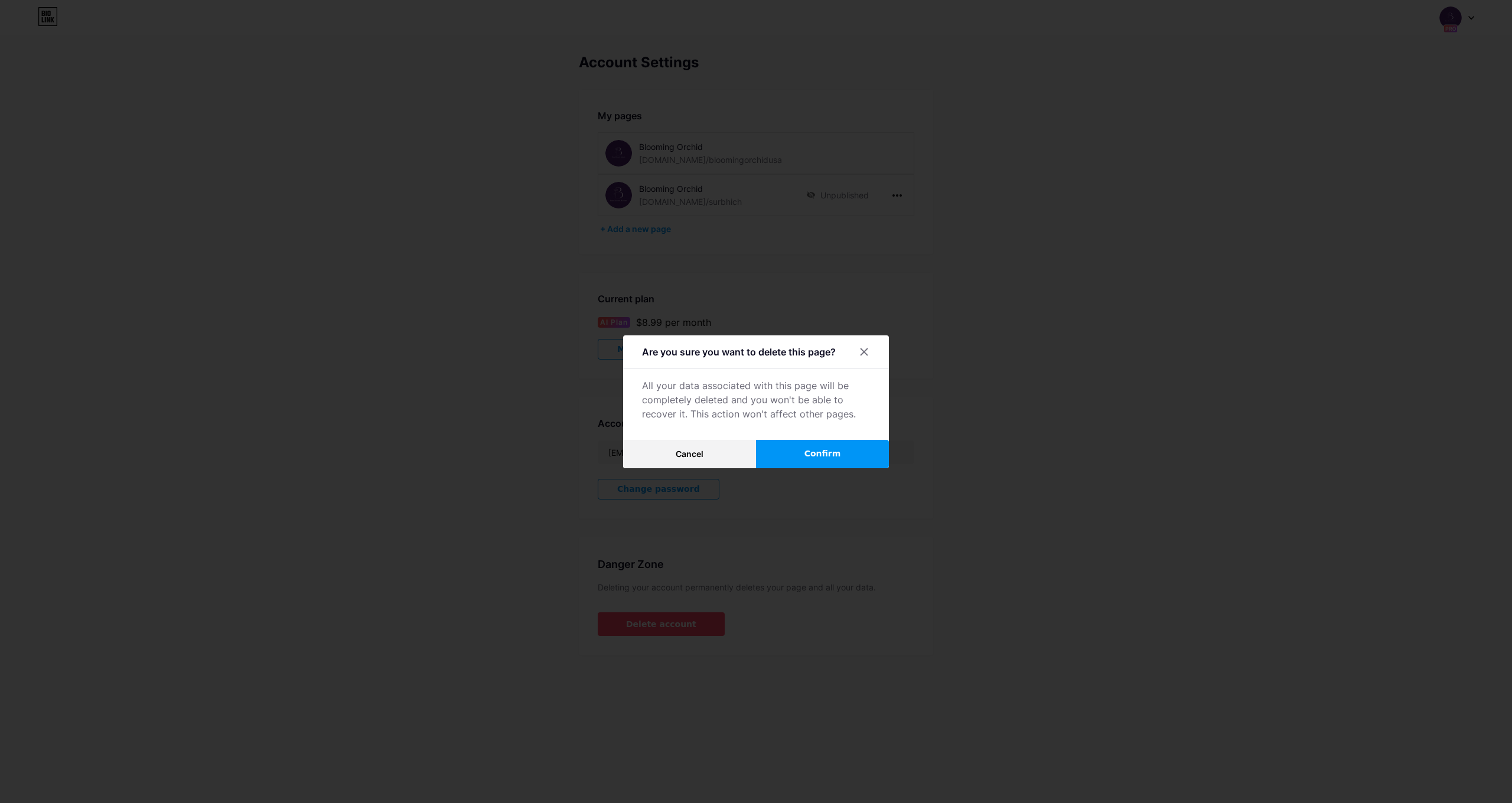
click at [860, 460] on button "Confirm" at bounding box center [823, 453] width 133 height 28
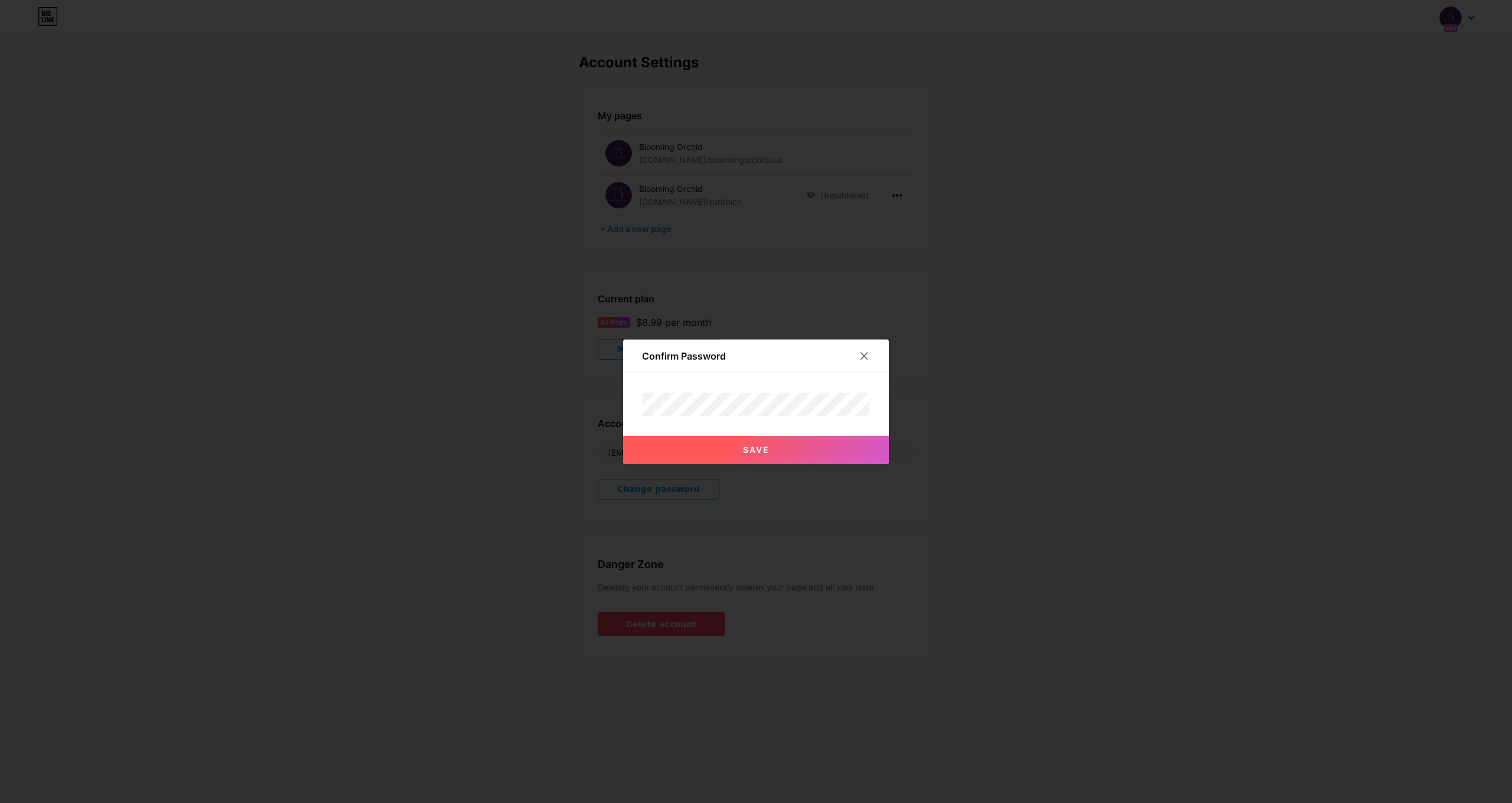
click at [774, 458] on button "Save" at bounding box center [756, 450] width 266 height 28
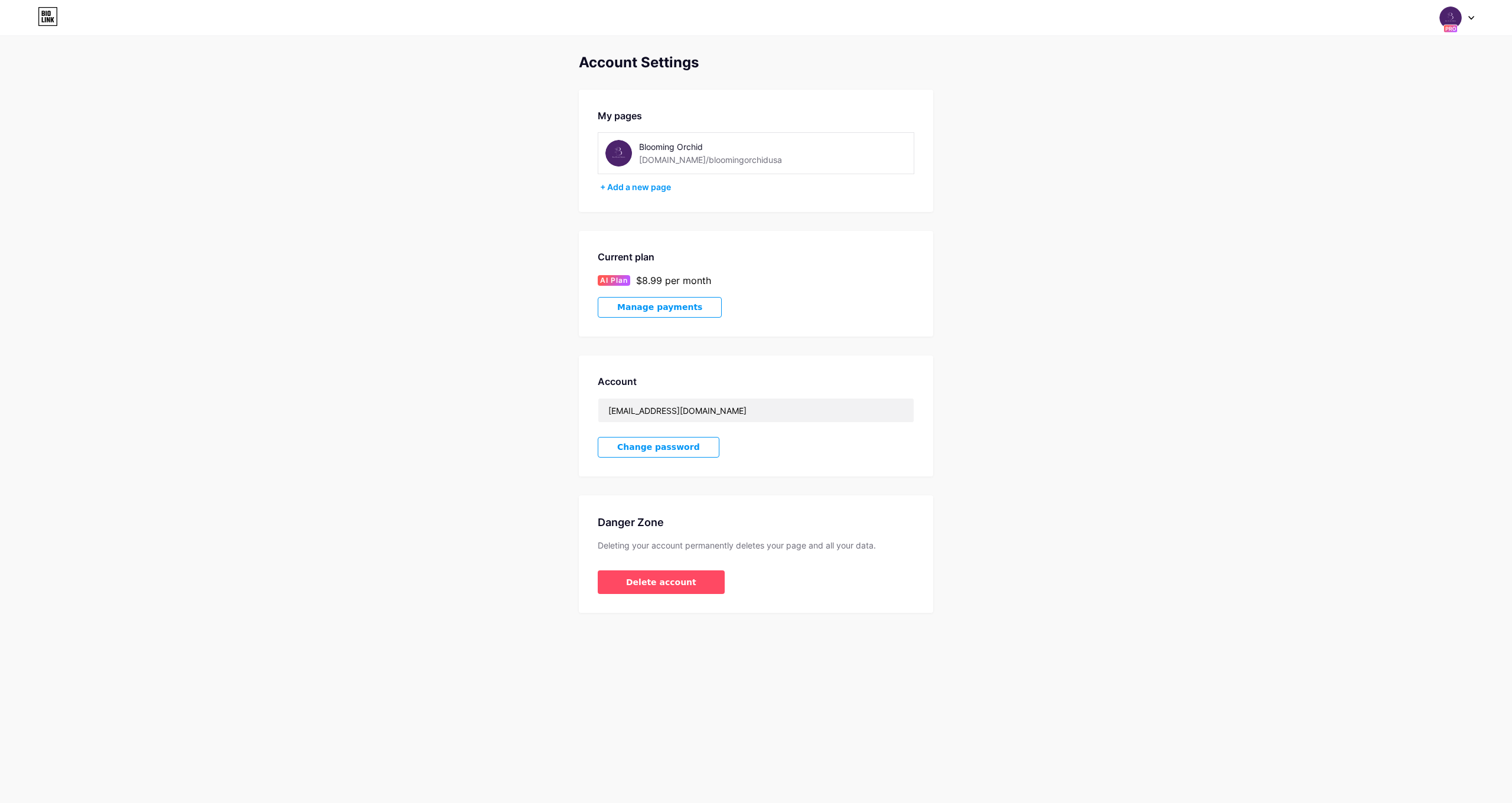
click at [1032, 351] on div "Account Settings My pages Blooming Orchid [DOMAIN_NAME]/bloomingorchidusa + Add…" at bounding box center [756, 334] width 1512 height 559
click at [608, 147] on img at bounding box center [618, 153] width 26 height 26
click at [623, 156] on img at bounding box center [618, 153] width 26 height 26
click at [702, 160] on div "[DOMAIN_NAME]/bloomingorchidusa" at bounding box center [711, 160] width 143 height 13
click at [699, 148] on div "Blooming Orchid" at bounding box center [722, 147] width 167 height 13
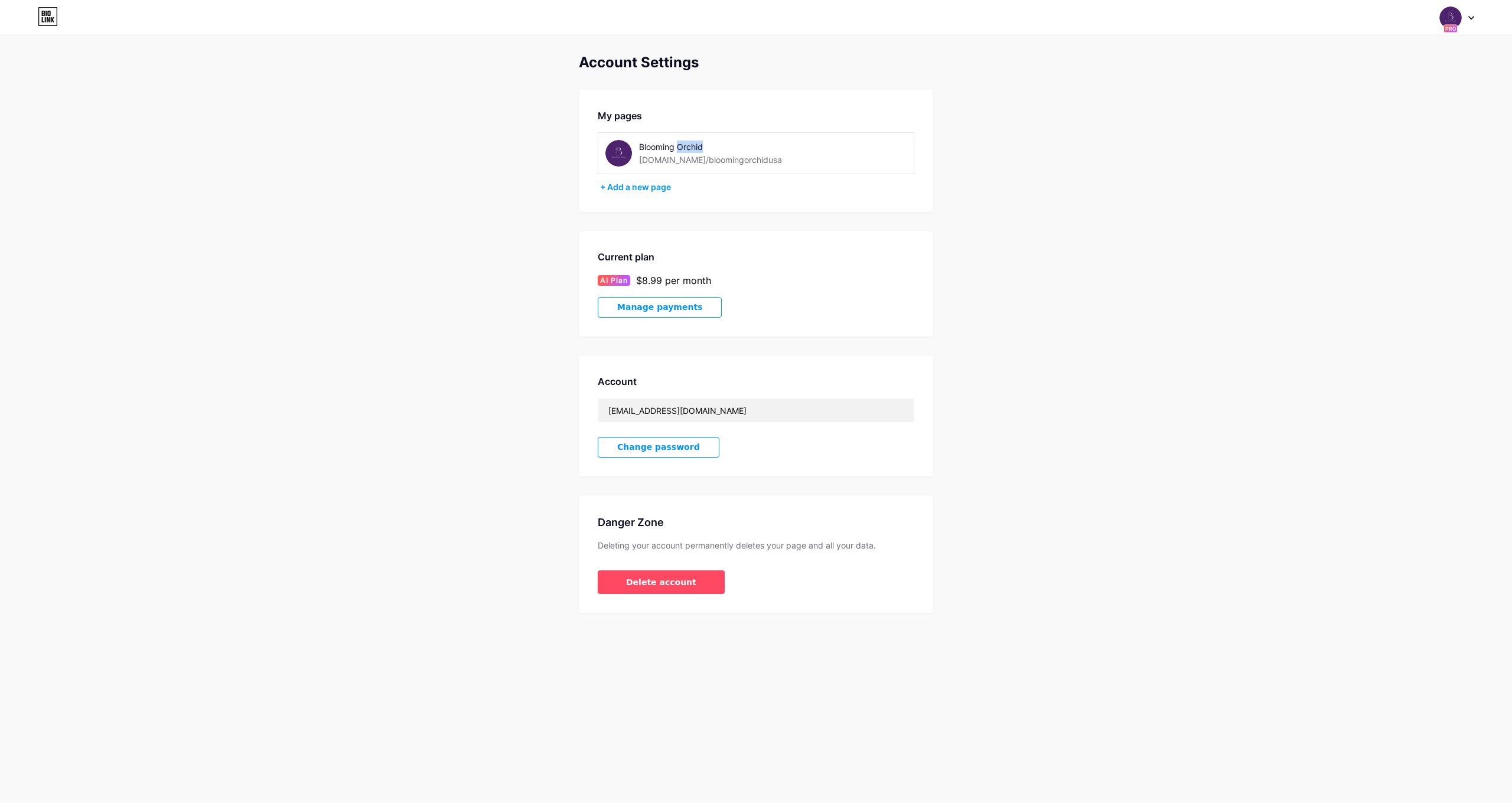
click at [699, 148] on div "Blooming Orchid" at bounding box center [722, 147] width 167 height 13
click at [625, 116] on div "My pages" at bounding box center [756, 115] width 316 height 14
click at [988, 387] on div "Account Settings My pages Blooming Orchid [DOMAIN_NAME]/bloomingorchidusa + Add…" at bounding box center [756, 334] width 1512 height 559
click at [46, 9] on icon at bounding box center [48, 16] width 20 height 19
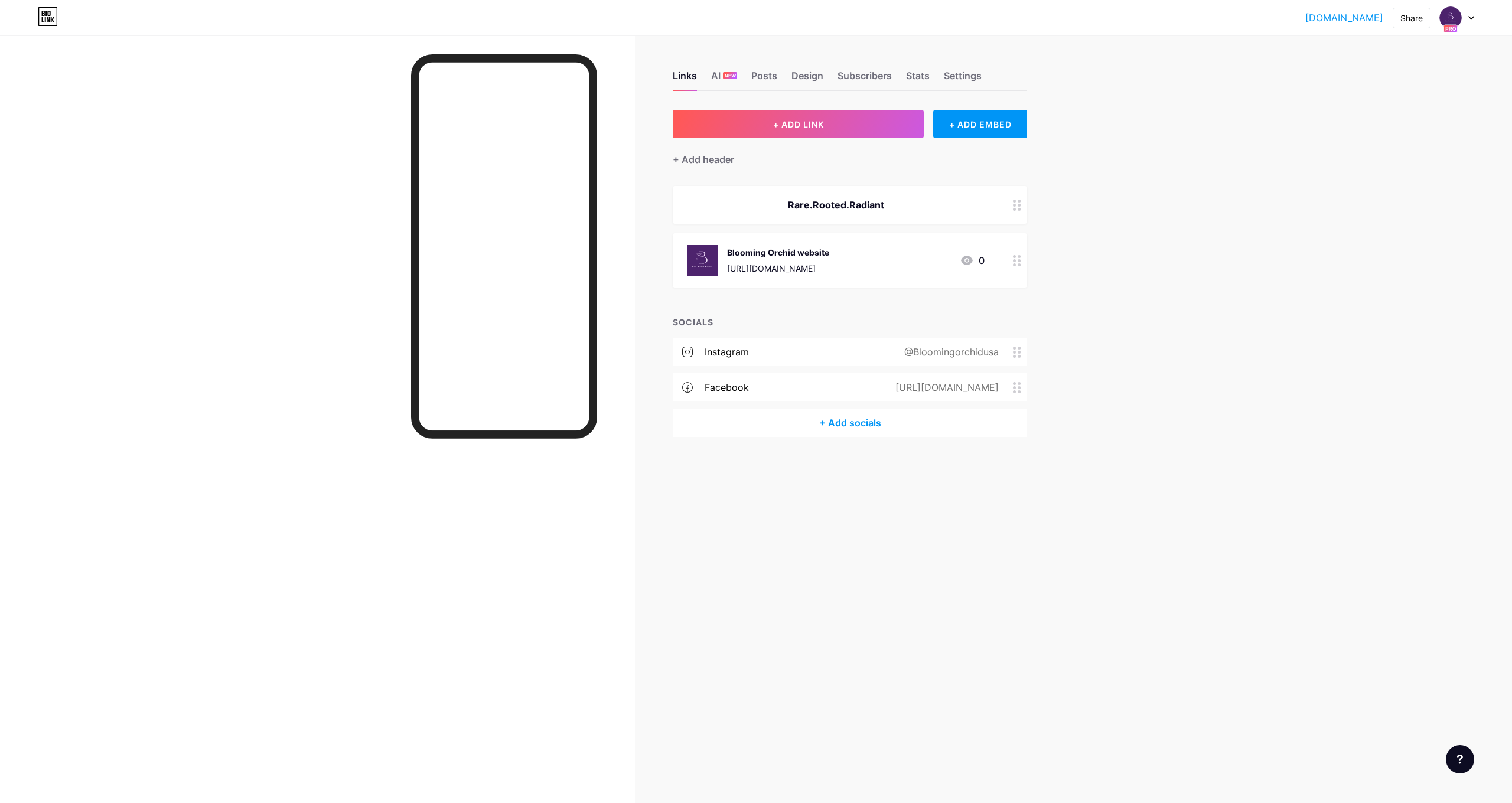
click at [1305, 23] on link "[DOMAIN_NAME]" at bounding box center [1344, 18] width 78 height 14
click at [1471, 23] on div at bounding box center [1457, 18] width 34 height 21
click at [1380, 131] on link "Account settings" at bounding box center [1400, 134] width 147 height 32
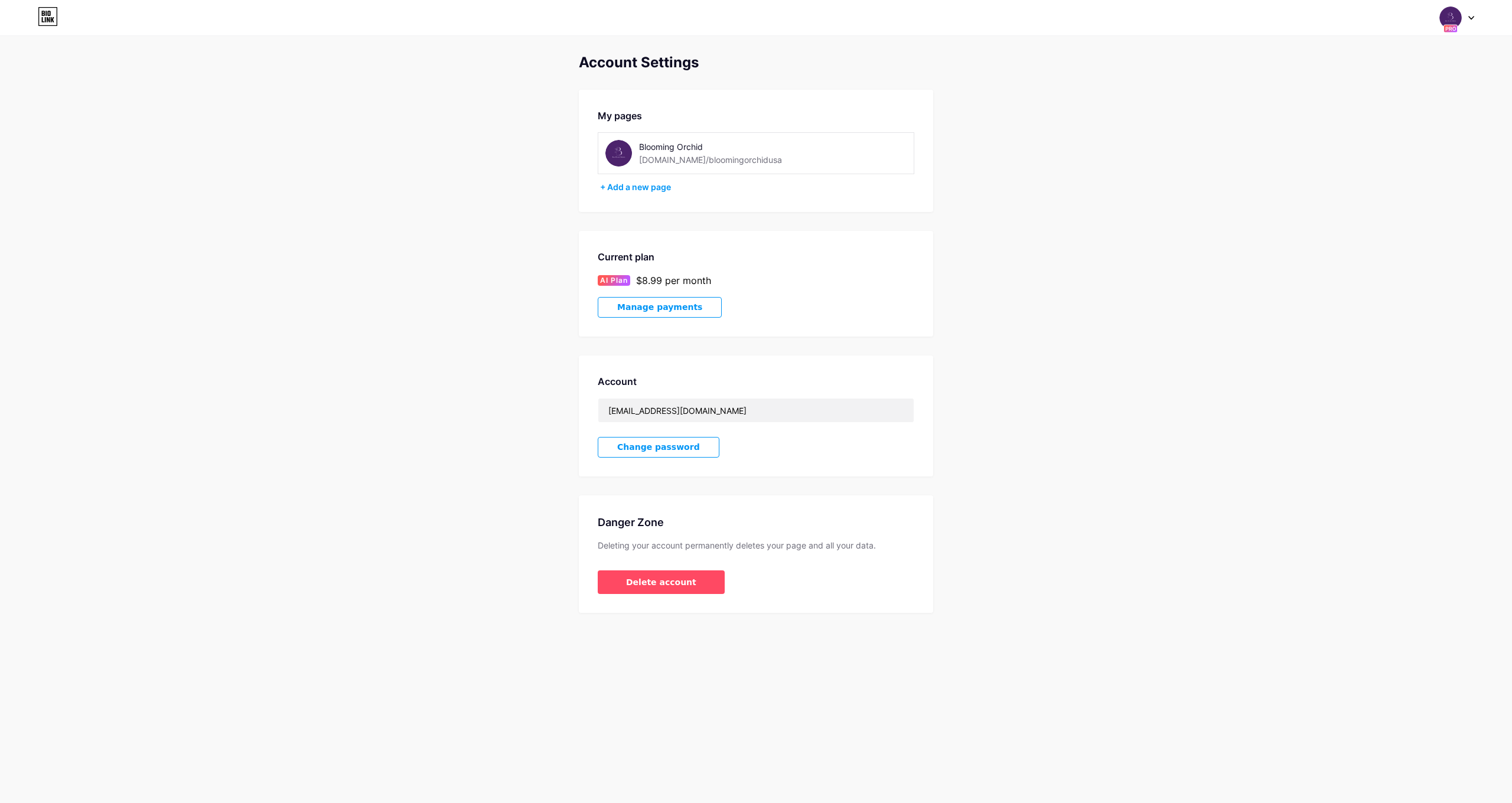
click at [727, 162] on div "[DOMAIN_NAME]/bloomingorchidusa" at bounding box center [711, 160] width 143 height 13
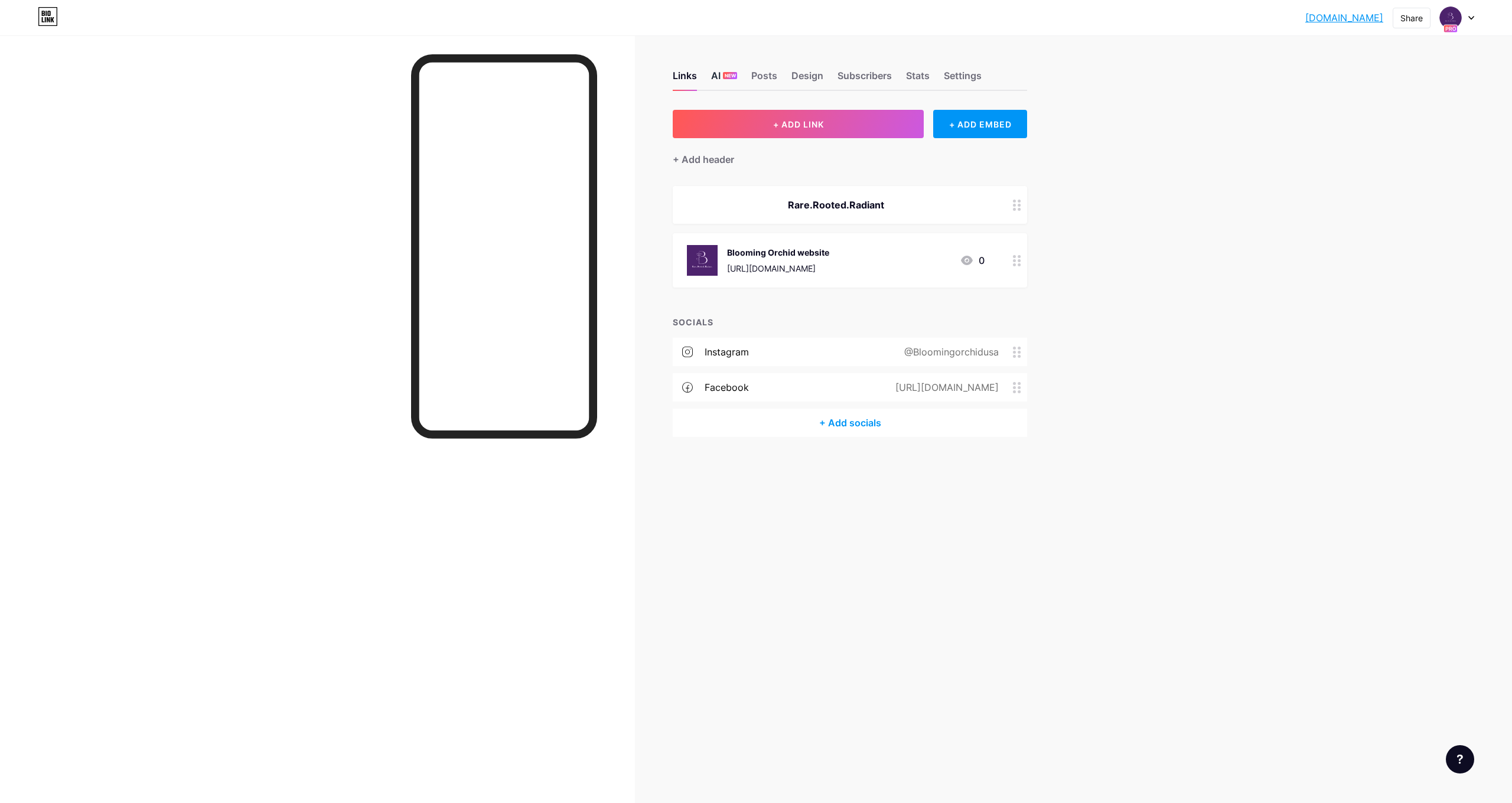
click at [734, 88] on div "AI NEW" at bounding box center [724, 79] width 26 height 21
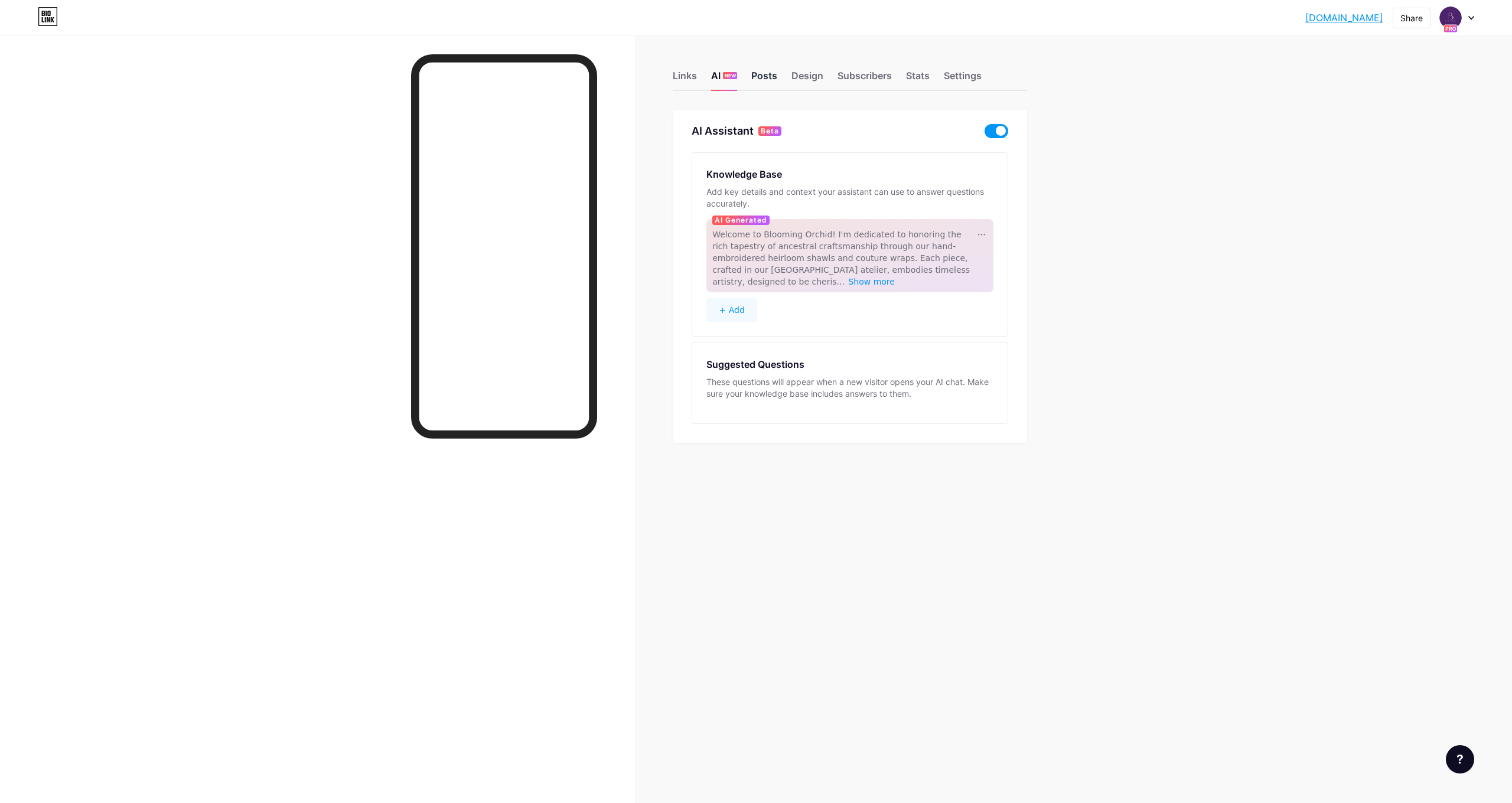
click at [765, 85] on div "Posts" at bounding box center [764, 79] width 26 height 21
click at [801, 76] on div "Design" at bounding box center [807, 79] width 32 height 21
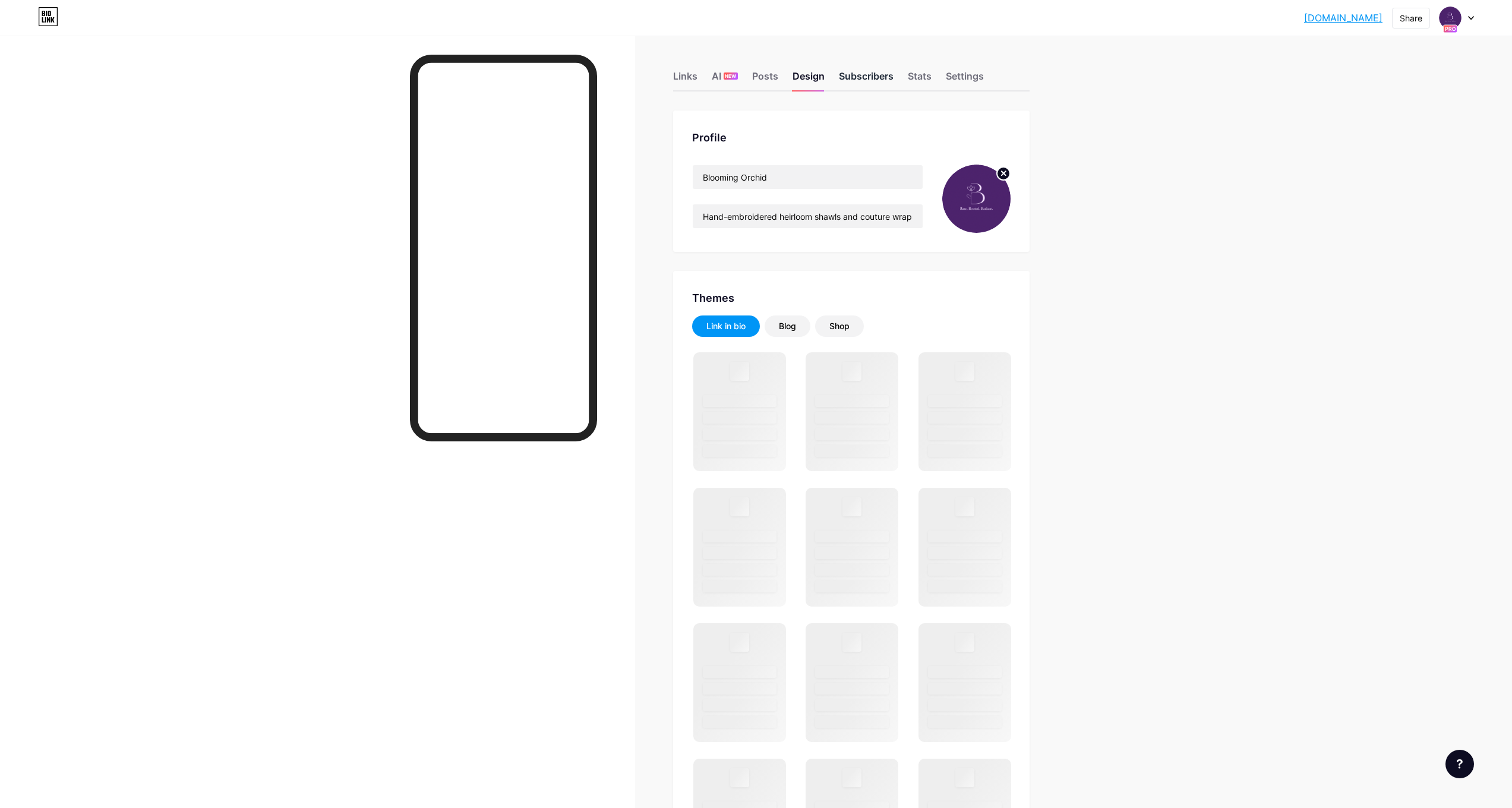
click at [862, 78] on div "Subscribers" at bounding box center [866, 79] width 55 height 21
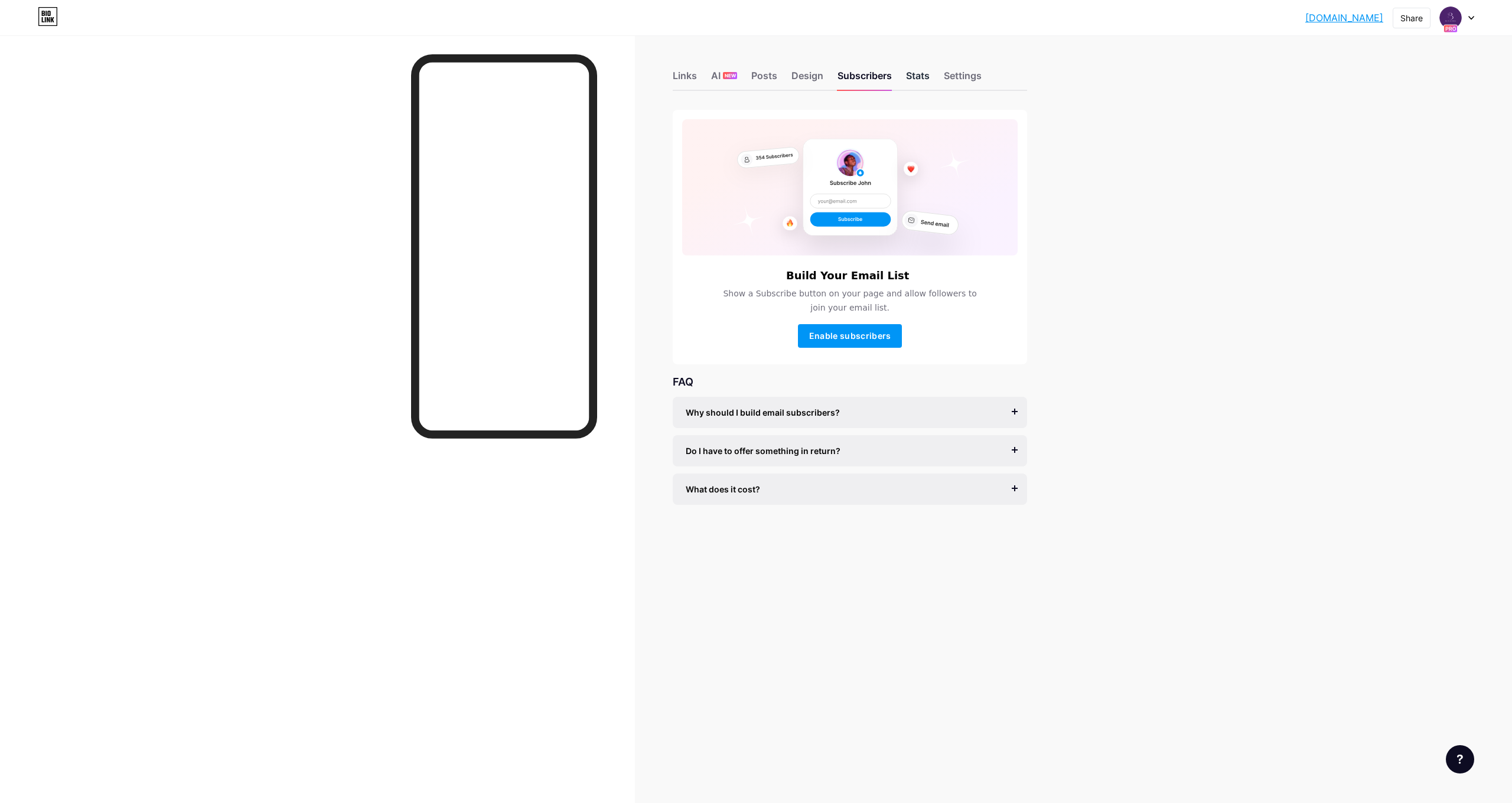
click at [909, 75] on div "Stats" at bounding box center [918, 79] width 24 height 21
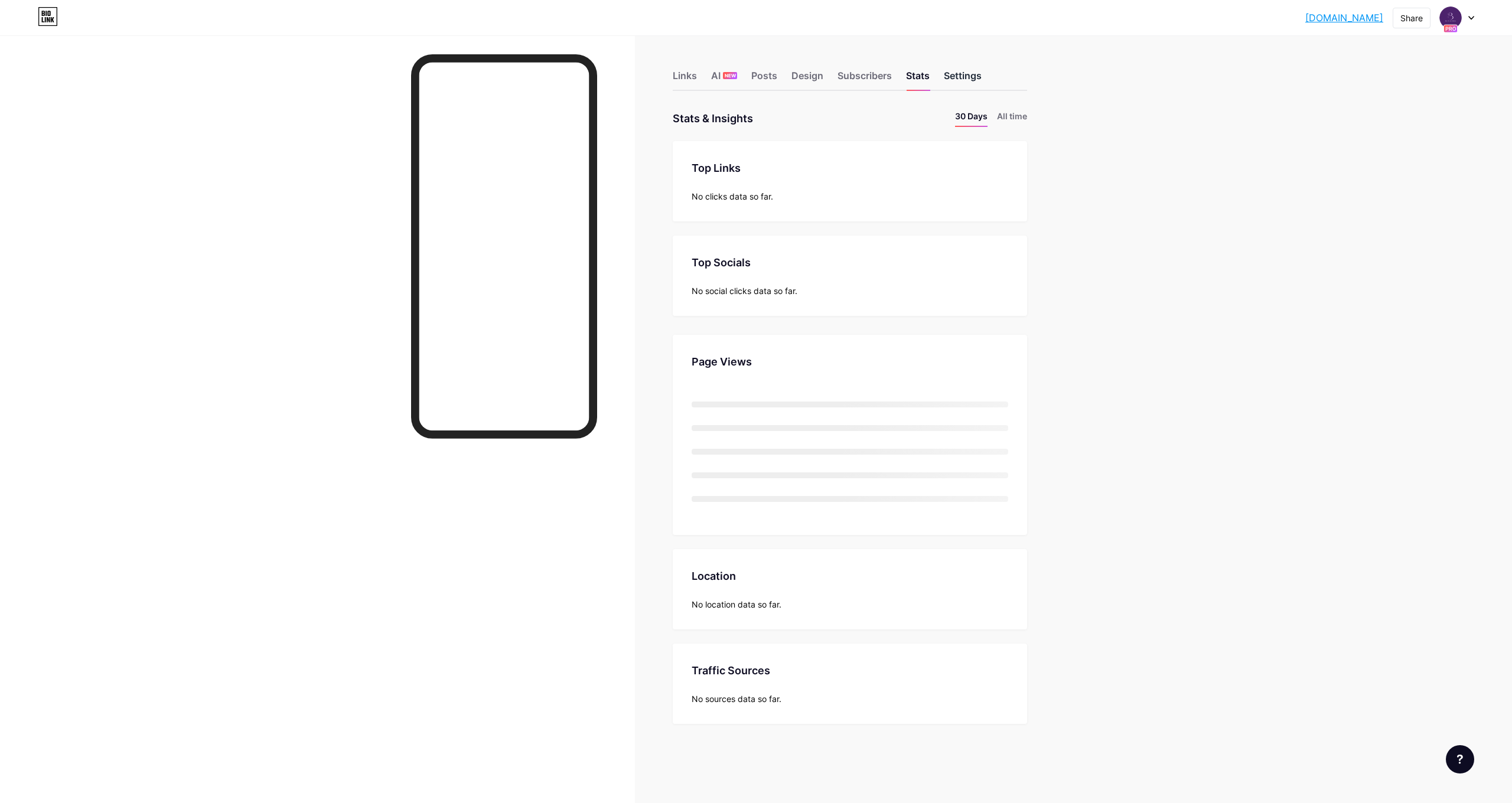
click at [951, 76] on div "Settings" at bounding box center [962, 79] width 38 height 21
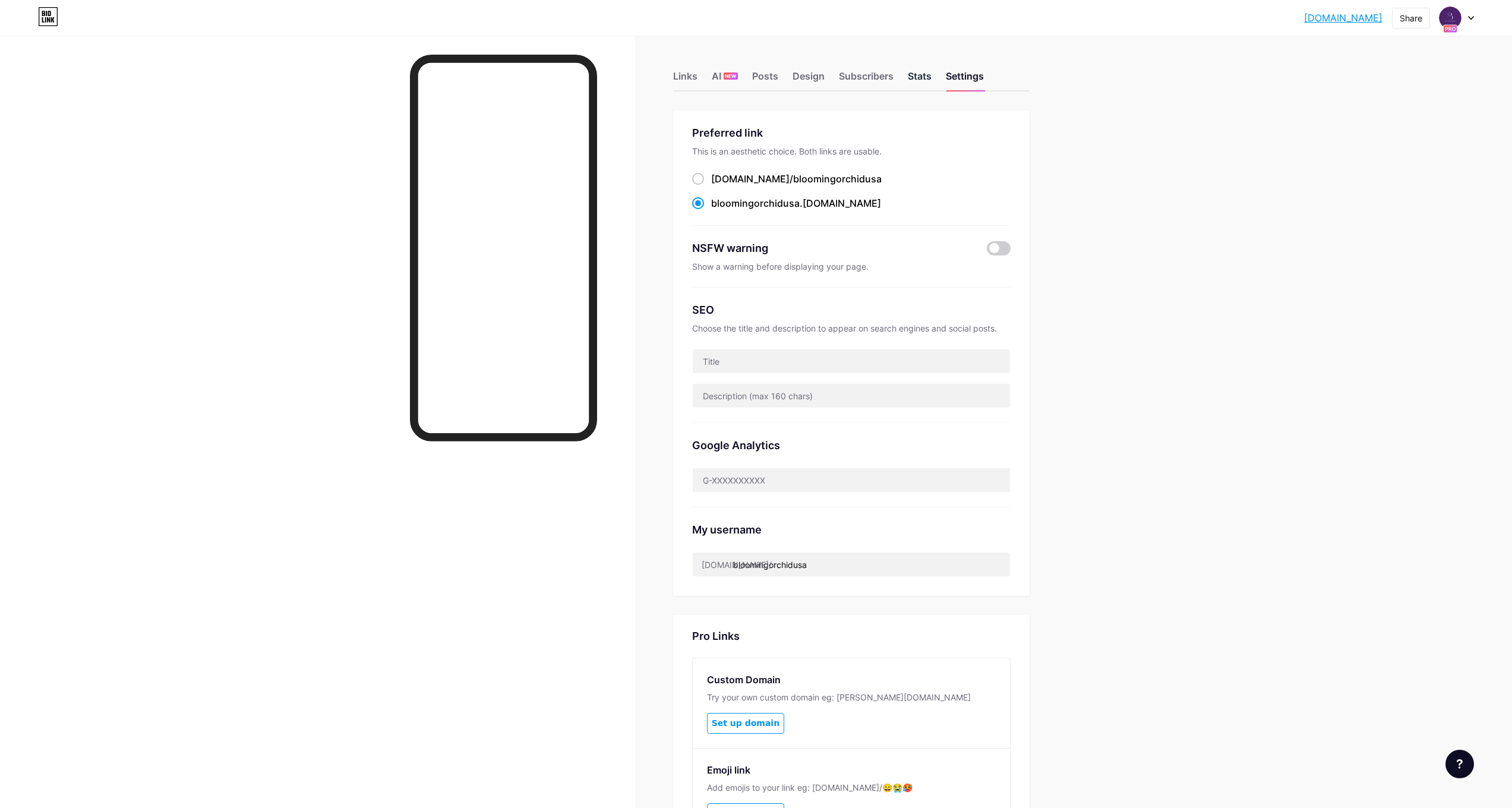
click at [928, 80] on div "Stats" at bounding box center [920, 79] width 24 height 21
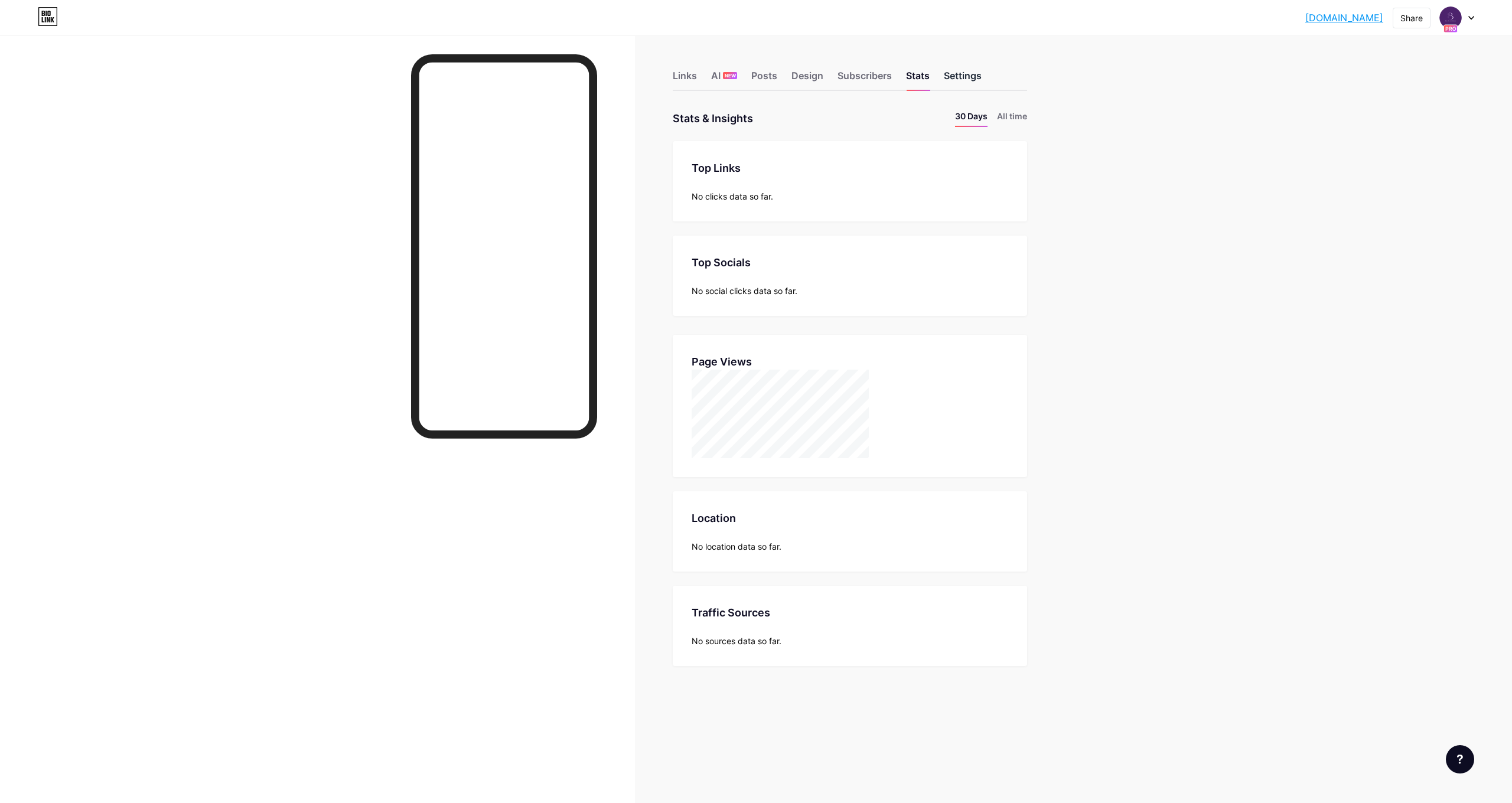
click at [973, 72] on div "Settings" at bounding box center [962, 79] width 38 height 21
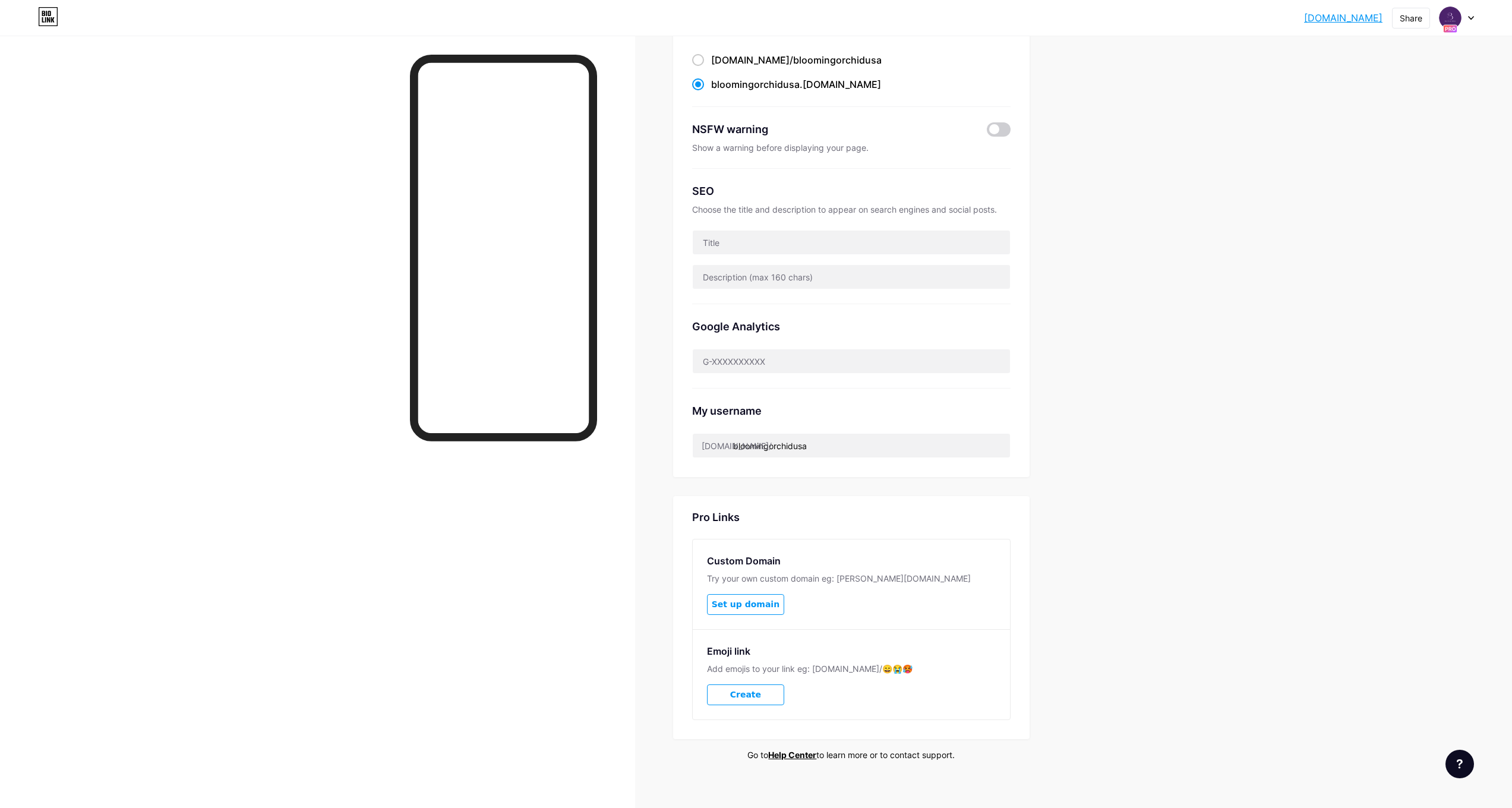
scroll to position [130, 0]
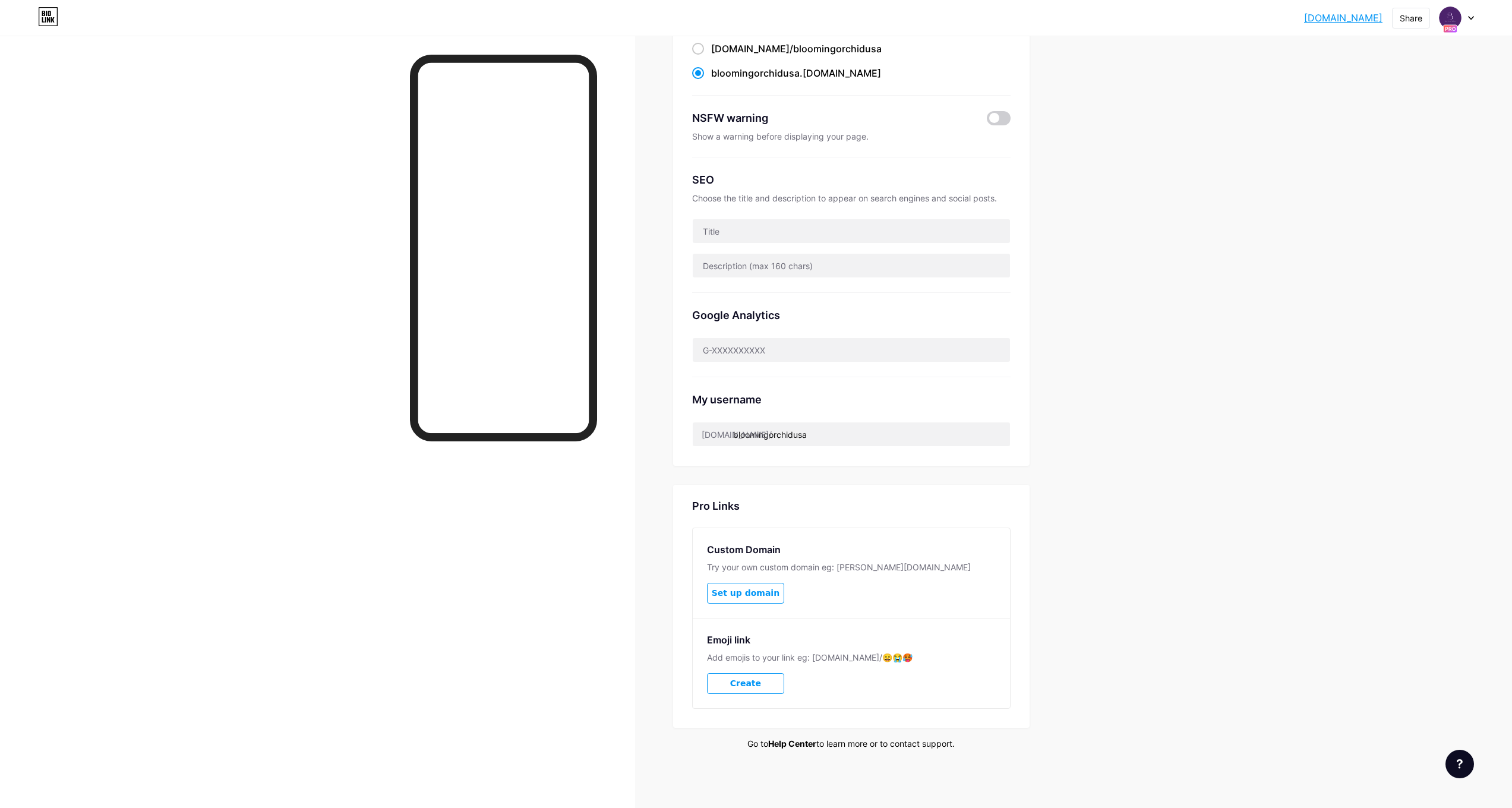
click at [813, 744] on link "Help Center" at bounding box center [792, 744] width 48 height 10
click at [1304, 18] on link "[DOMAIN_NAME]" at bounding box center [1343, 18] width 78 height 14
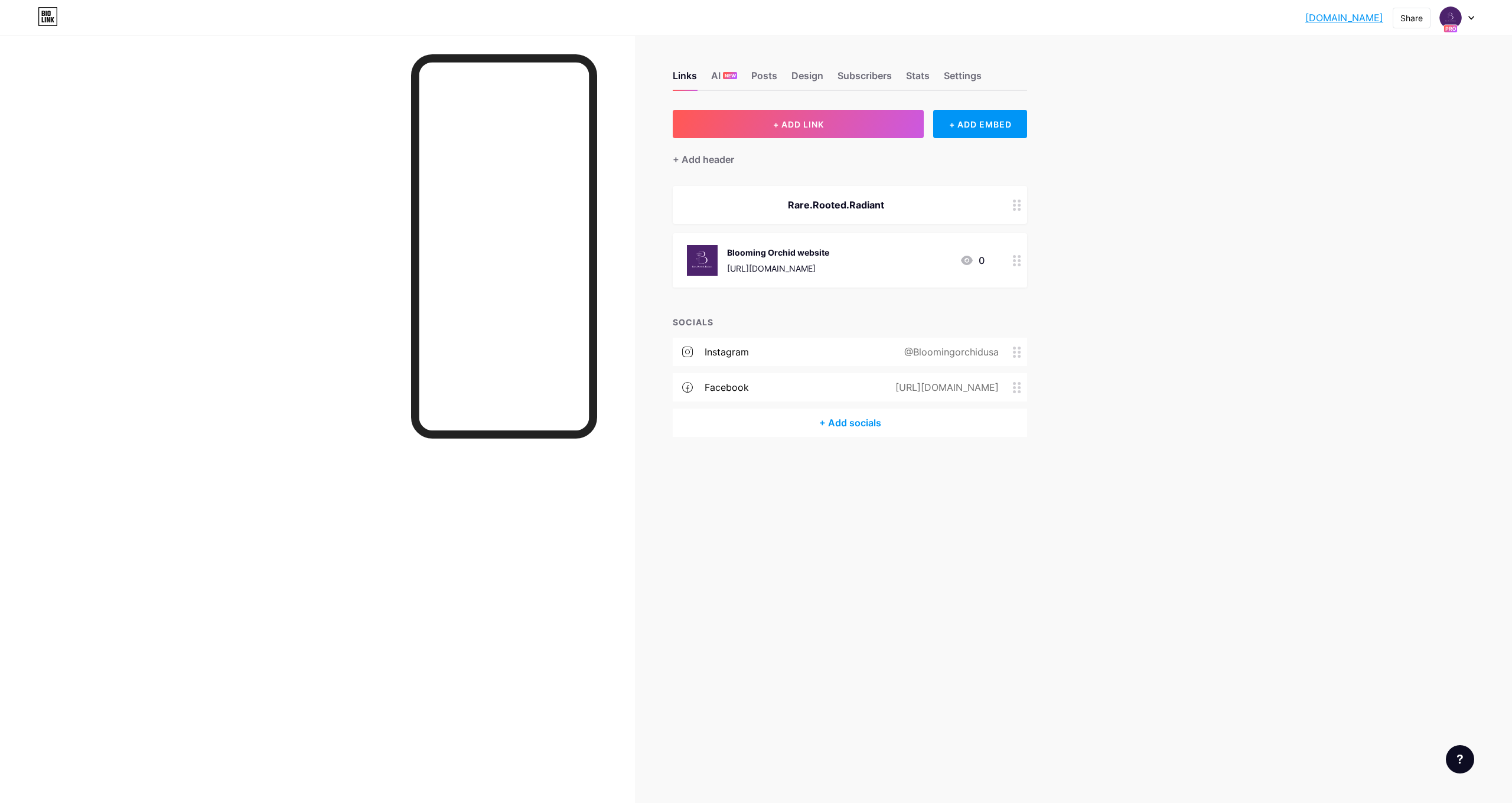
click at [1348, 18] on link "[DOMAIN_NAME]" at bounding box center [1344, 18] width 78 height 14
click at [1472, 21] on div at bounding box center [1457, 18] width 34 height 21
click at [1400, 134] on link "Account settings" at bounding box center [1400, 134] width 147 height 32
click at [46, 22] on icon at bounding box center [48, 19] width 3 height 5
click at [51, 19] on icon at bounding box center [53, 19] width 4 height 5
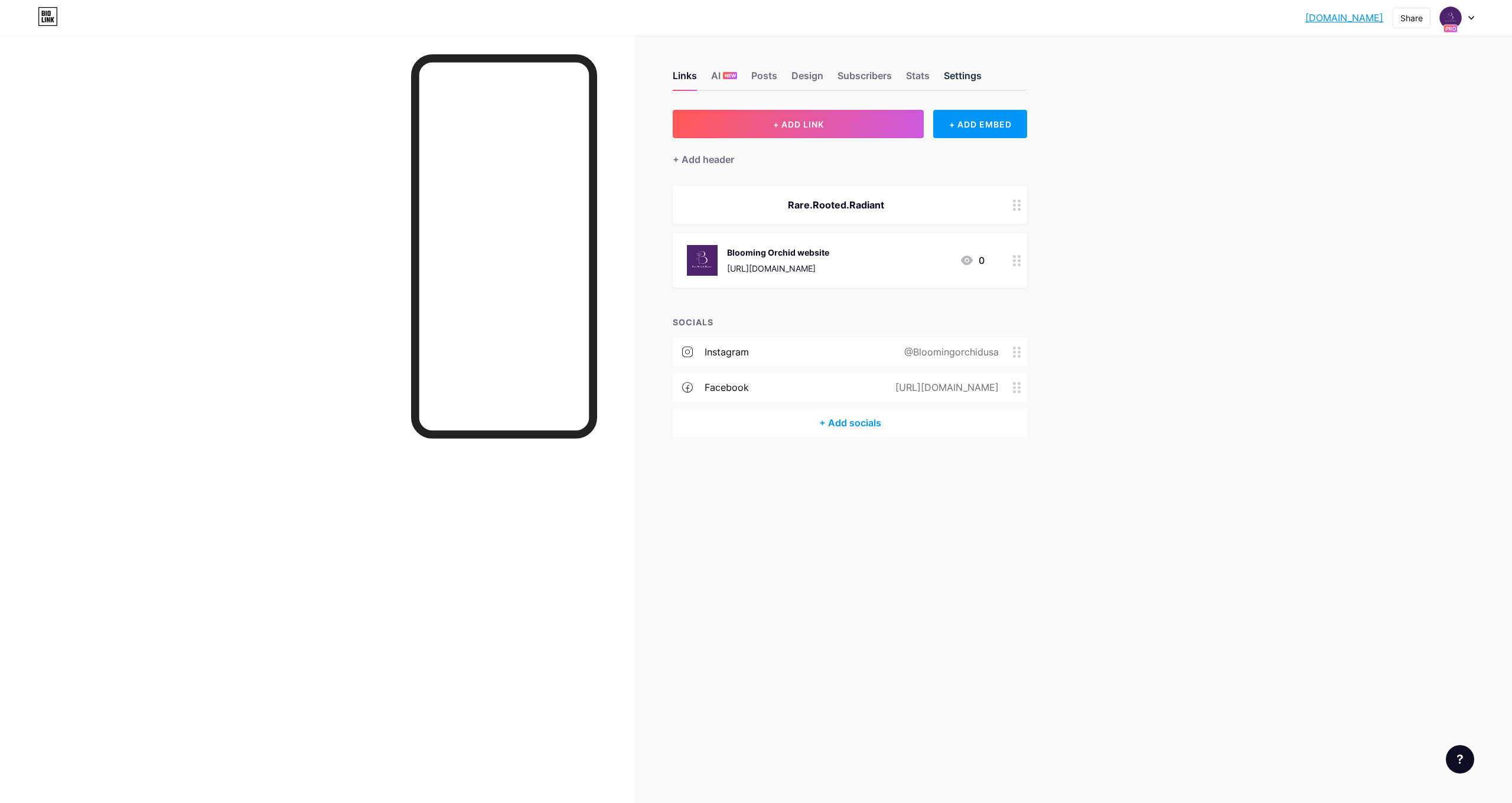
click at [981, 77] on div "Settings" at bounding box center [962, 79] width 38 height 21
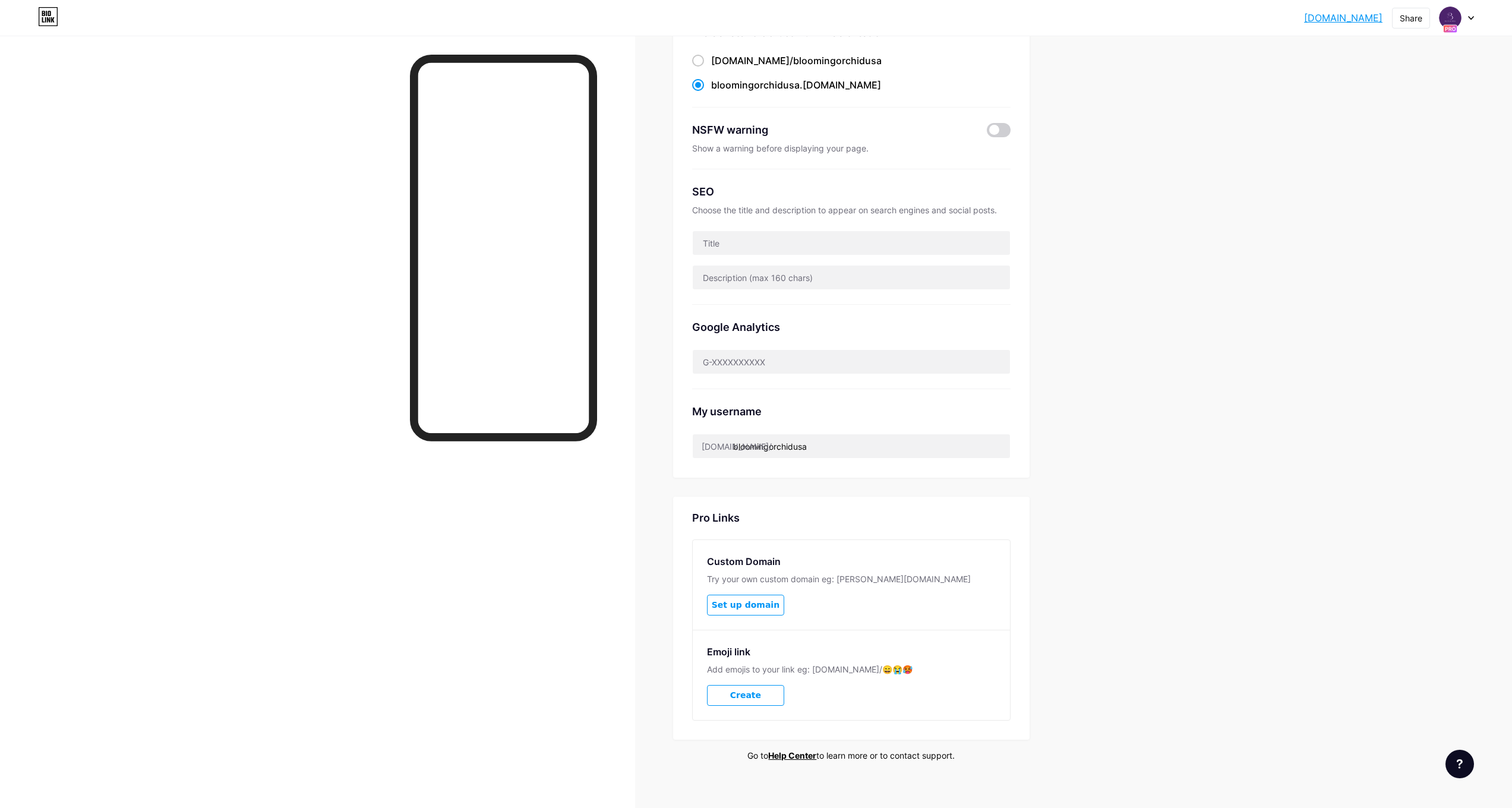
scroll to position [130, 0]
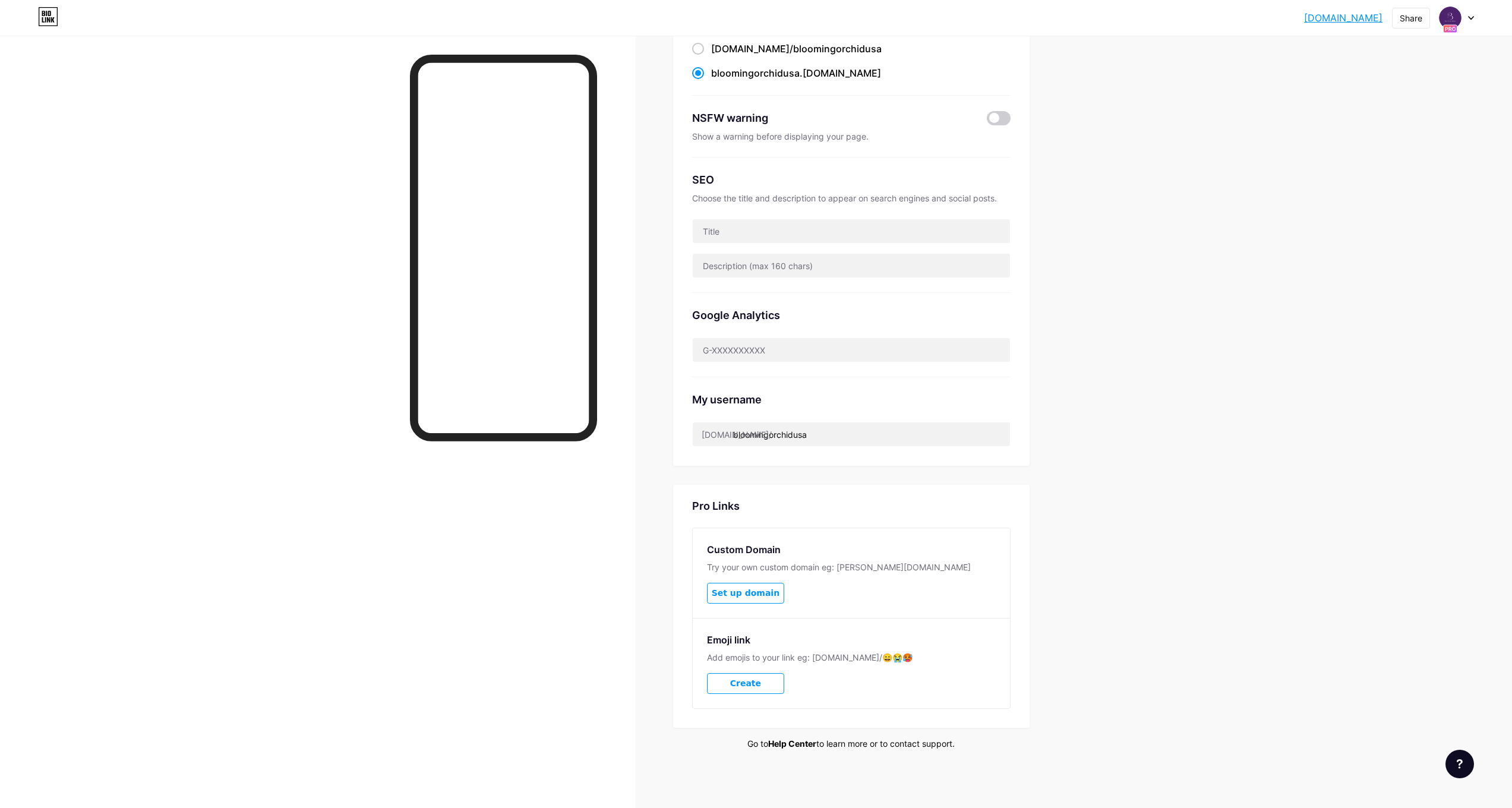
click at [807, 745] on link "Help Center" at bounding box center [792, 744] width 48 height 10
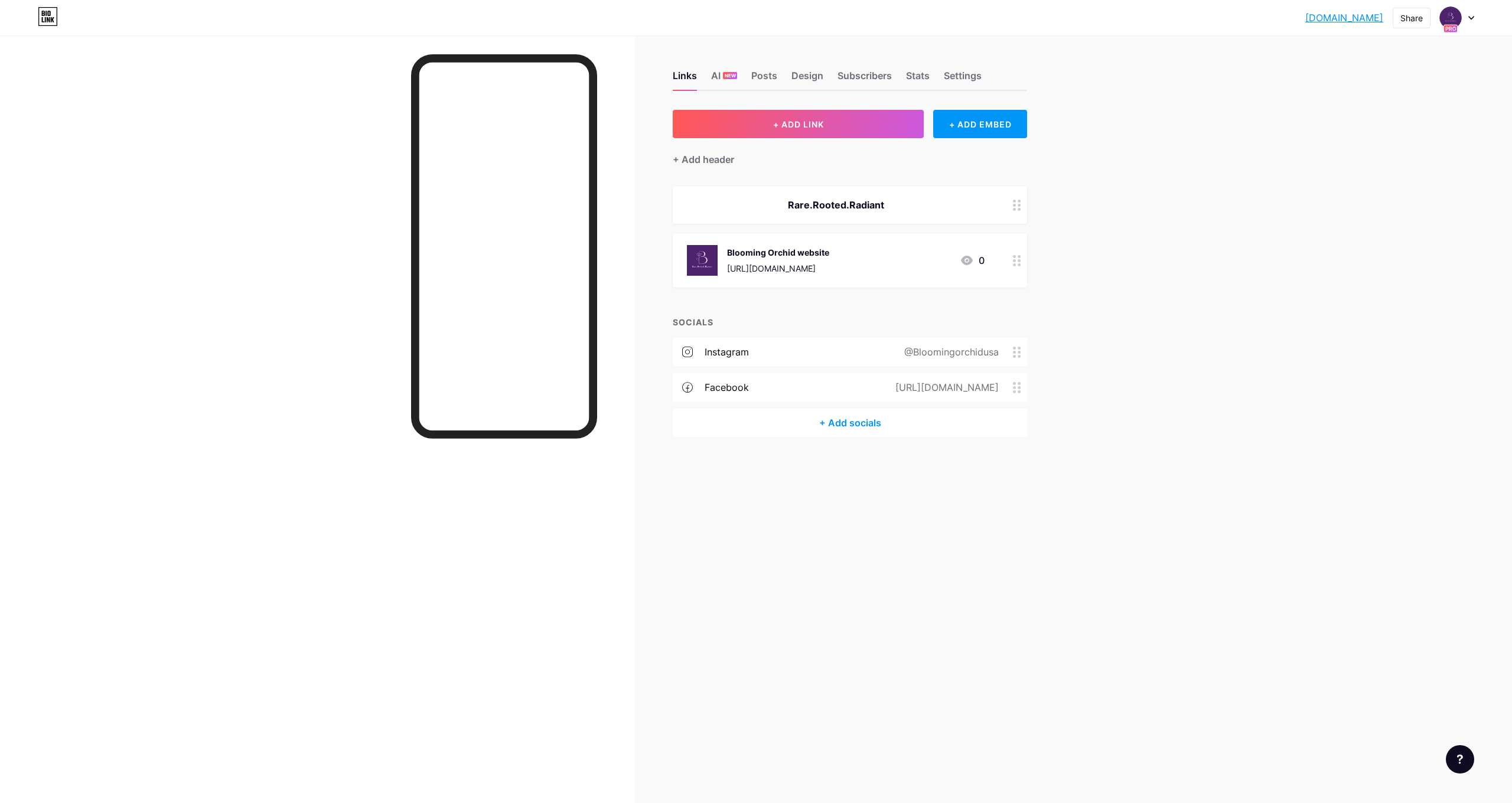
click at [1349, 24] on link "[DOMAIN_NAME]" at bounding box center [1344, 18] width 78 height 14
